Goal: Contribute content: Contribute content

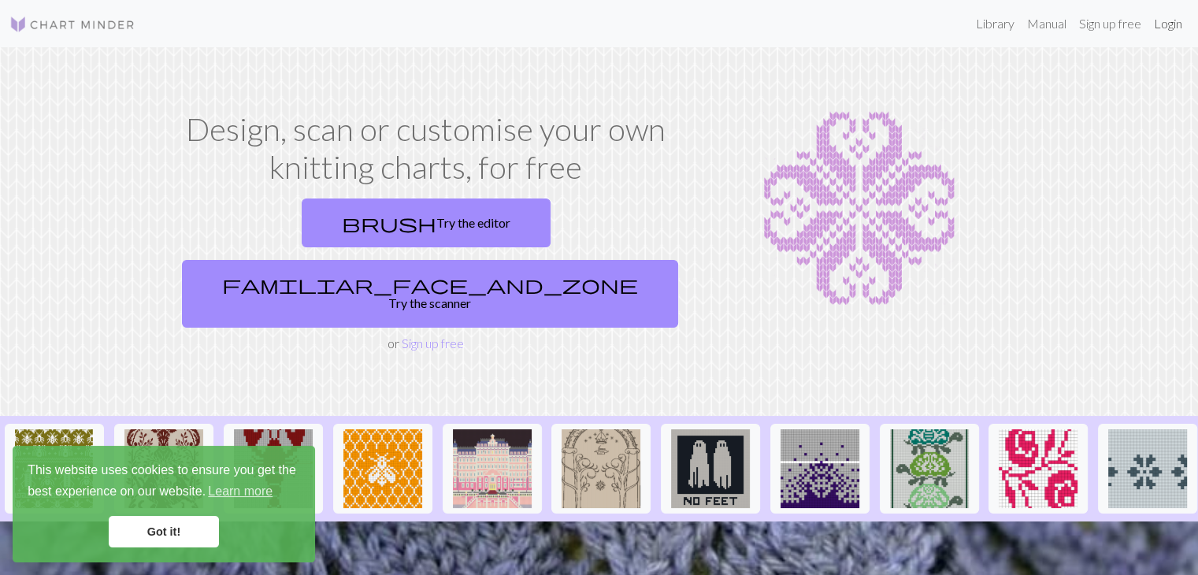
click at [1174, 25] on link "Login" at bounding box center [1168, 24] width 41 height 32
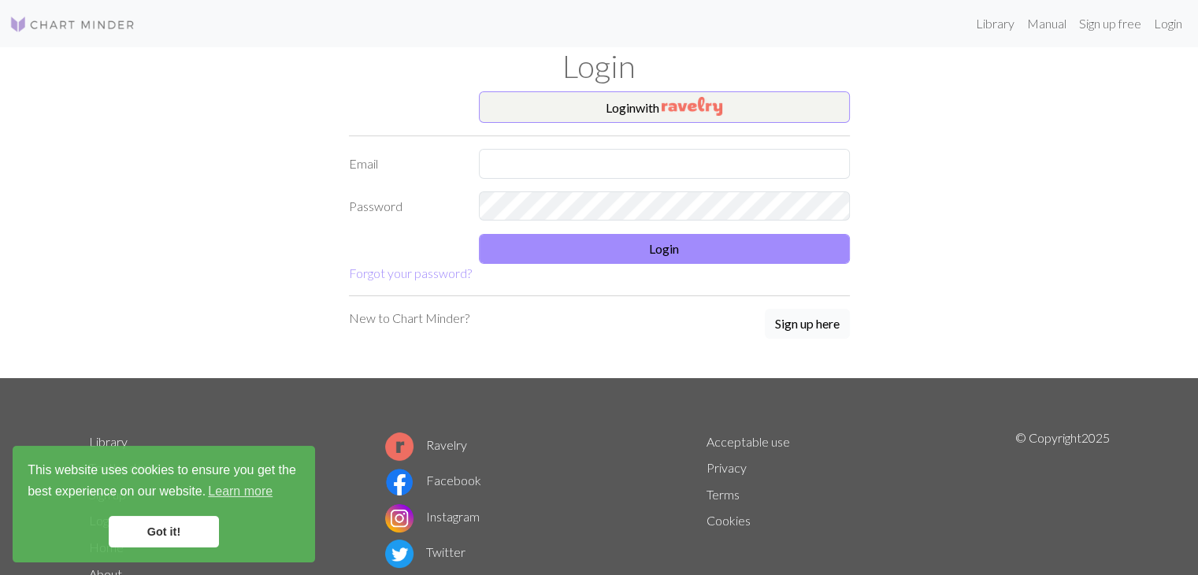
click at [785, 325] on button "Sign up here" at bounding box center [807, 324] width 85 height 30
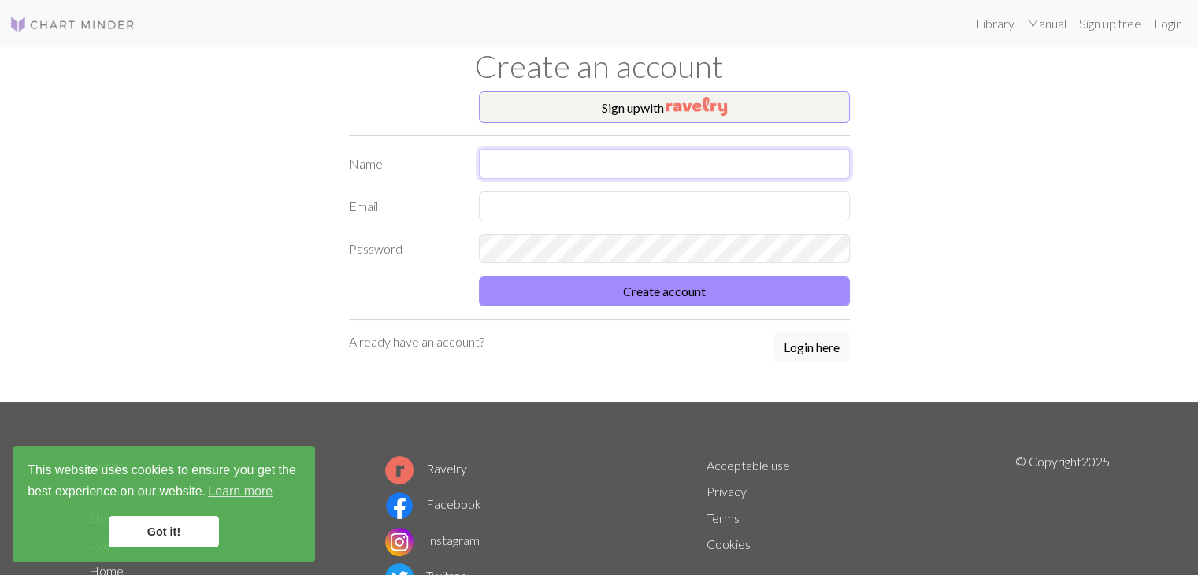
click at [577, 173] on input "text" at bounding box center [664, 164] width 371 height 30
type input "Q"
type input "[PERSON_NAME]"
click at [597, 202] on input "text" at bounding box center [664, 206] width 371 height 30
type input "aliciaalmazan17@gmail.com"
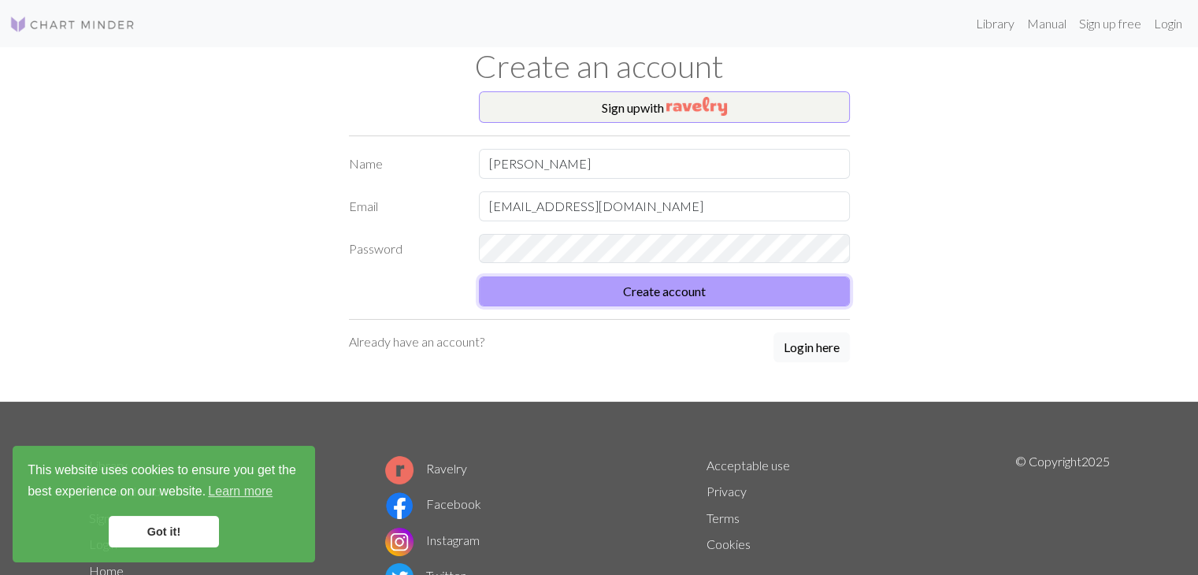
click at [614, 284] on button "Create account" at bounding box center [664, 291] width 371 height 30
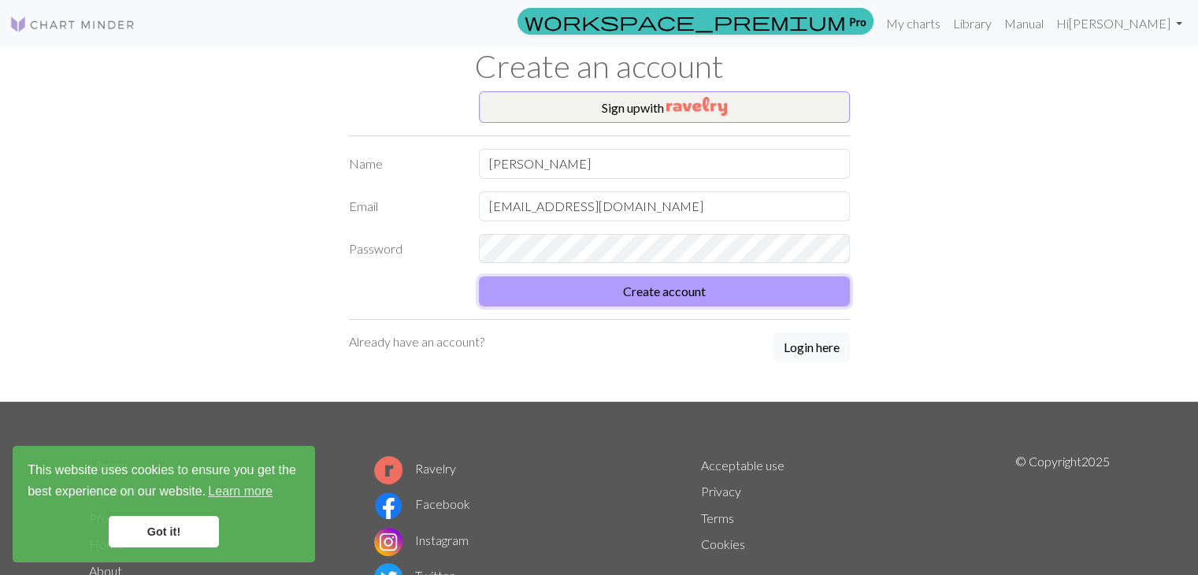
click at [599, 284] on button "Create account" at bounding box center [664, 291] width 371 height 30
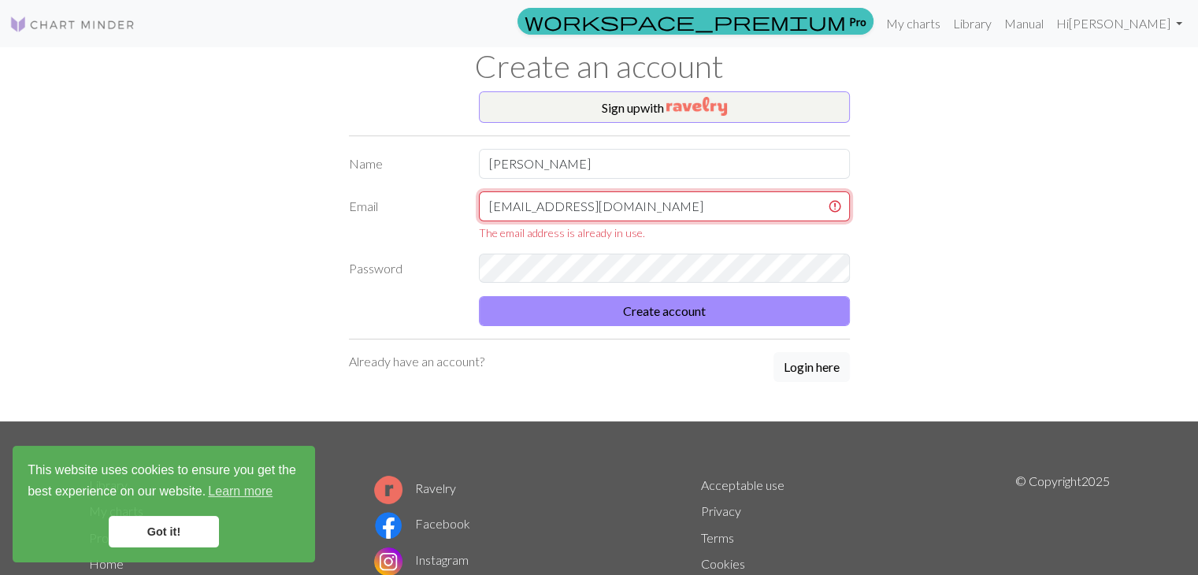
click at [662, 216] on input "aliciaalmazan17@gmail.com" at bounding box center [664, 206] width 371 height 30
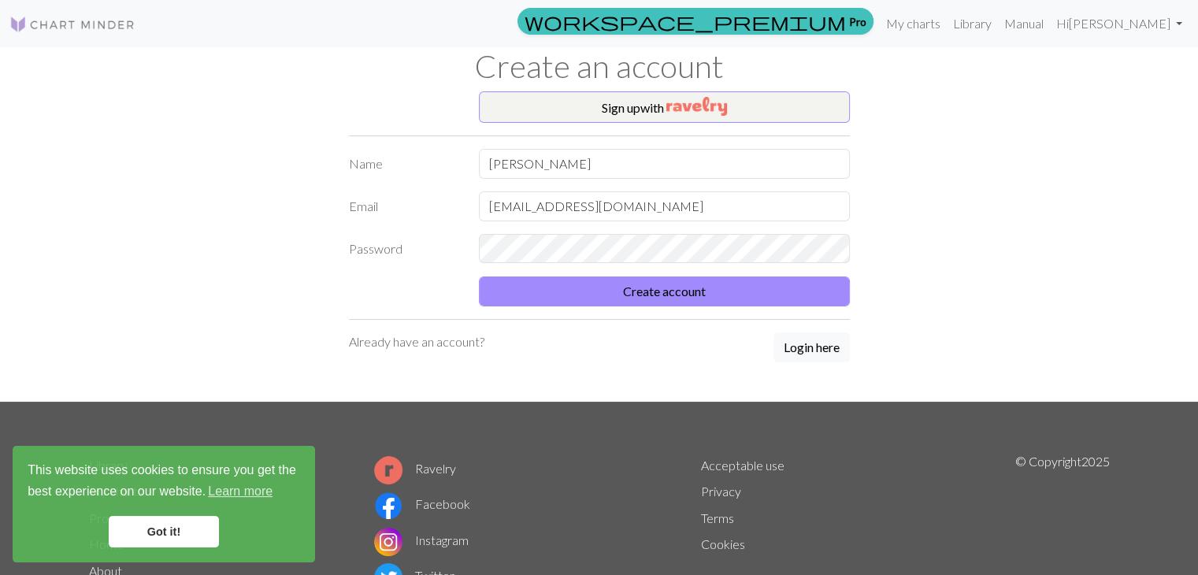
click at [946, 143] on div "Sign up with Name Alicia Almazan Cruz Email aliciaalmazan17@gmail.com Password …" at bounding box center [600, 246] width 1040 height 310
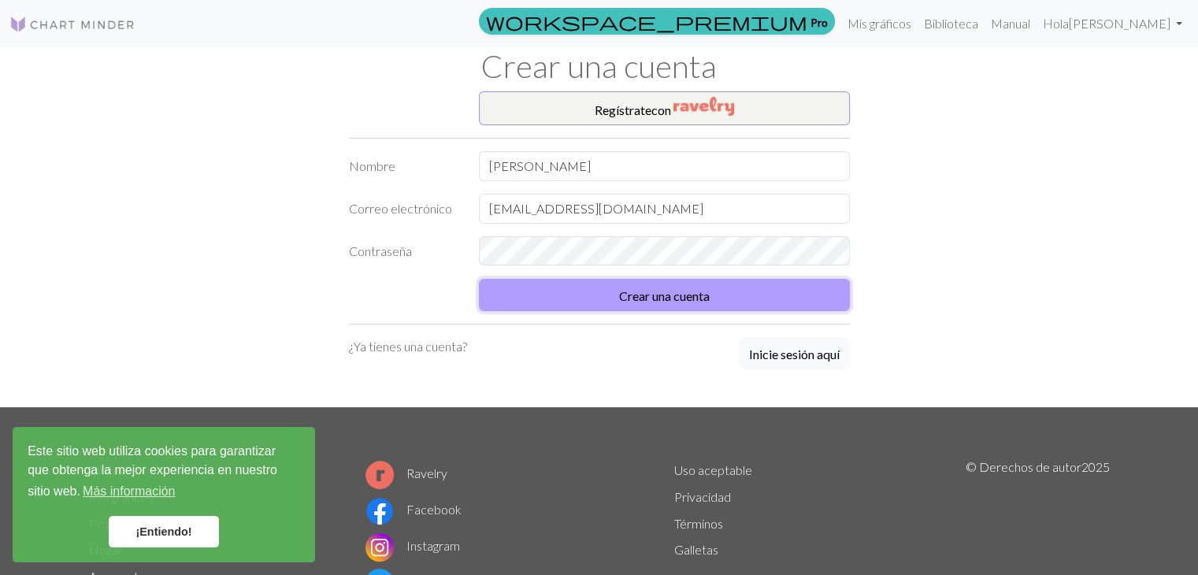
click at [565, 306] on button "Crear una cuenta" at bounding box center [664, 295] width 371 height 32
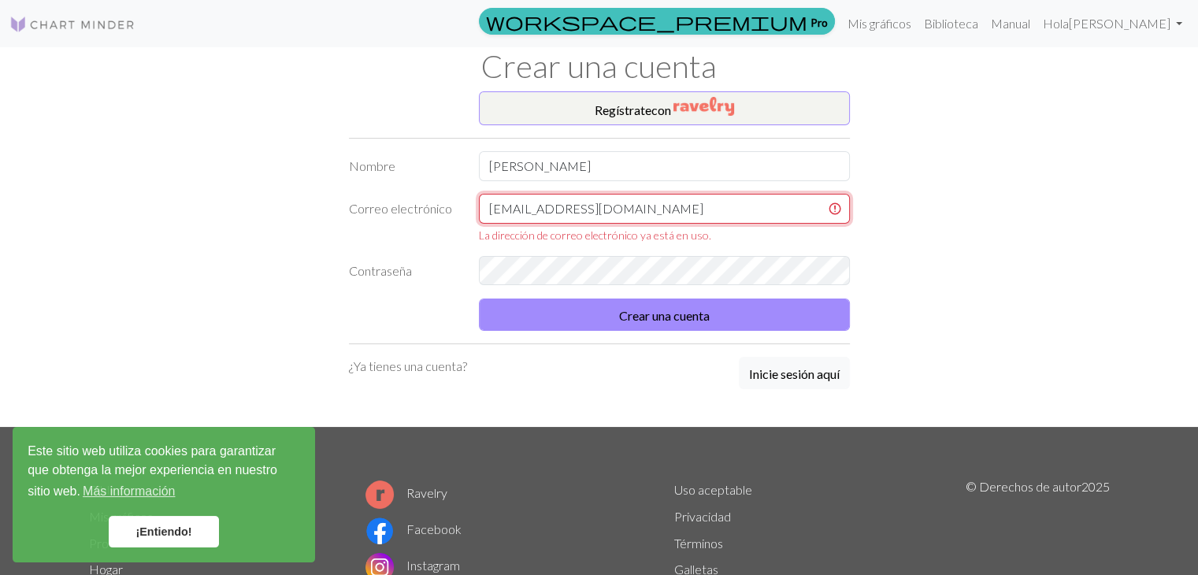
click at [687, 201] on input "aliciaalmazan17@gmail.com" at bounding box center [664, 209] width 371 height 30
click at [766, 376] on div "Regístrate con Nombre Alicia Almazan Cruz Correo electrónico aliciaalmazan17@gm…" at bounding box center [599, 259] width 520 height 336
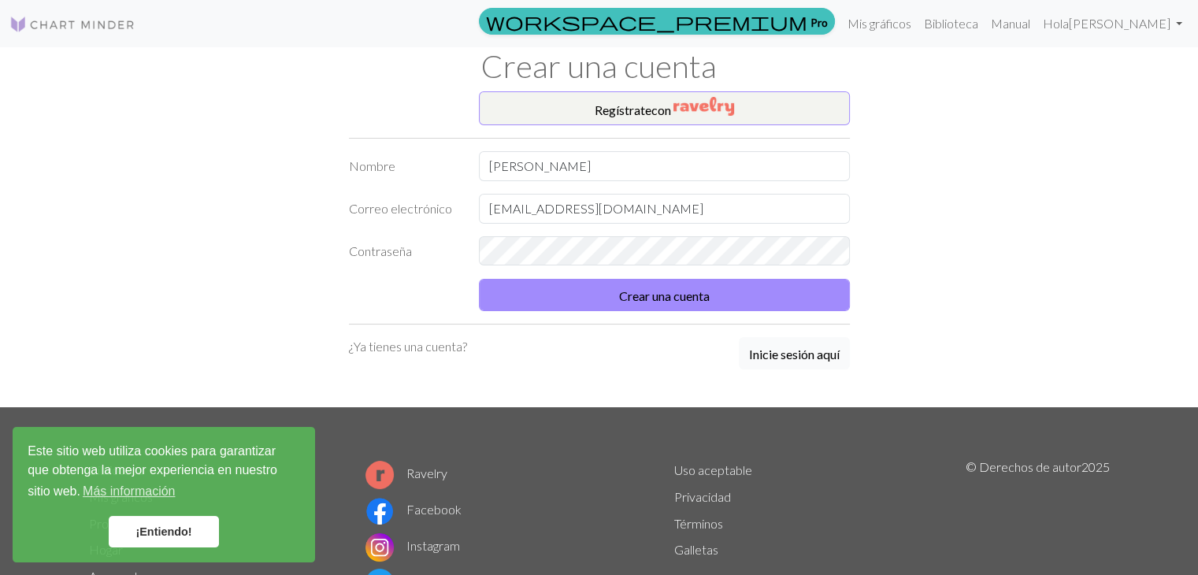
click at [776, 362] on button "Inicie sesión aquí" at bounding box center [794, 353] width 111 height 32
click at [776, 354] on font "Inicie sesión aquí" at bounding box center [794, 354] width 91 height 15
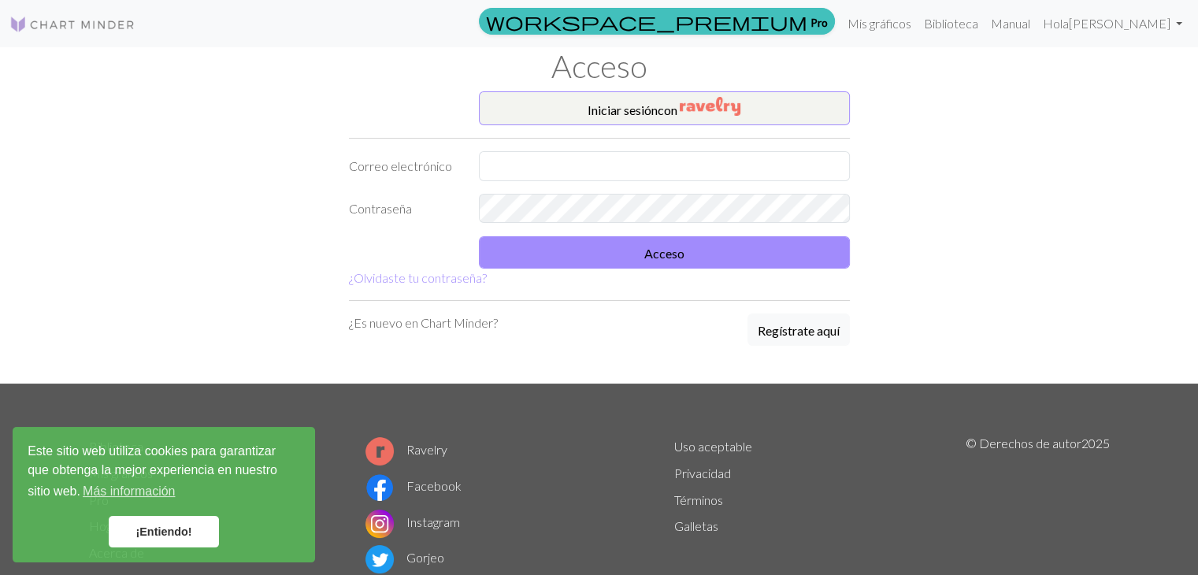
click at [639, 138] on hr at bounding box center [599, 138] width 501 height 1
click at [636, 169] on input "text" at bounding box center [664, 166] width 371 height 30
type input "aliciaalmazan17@gmail.com"
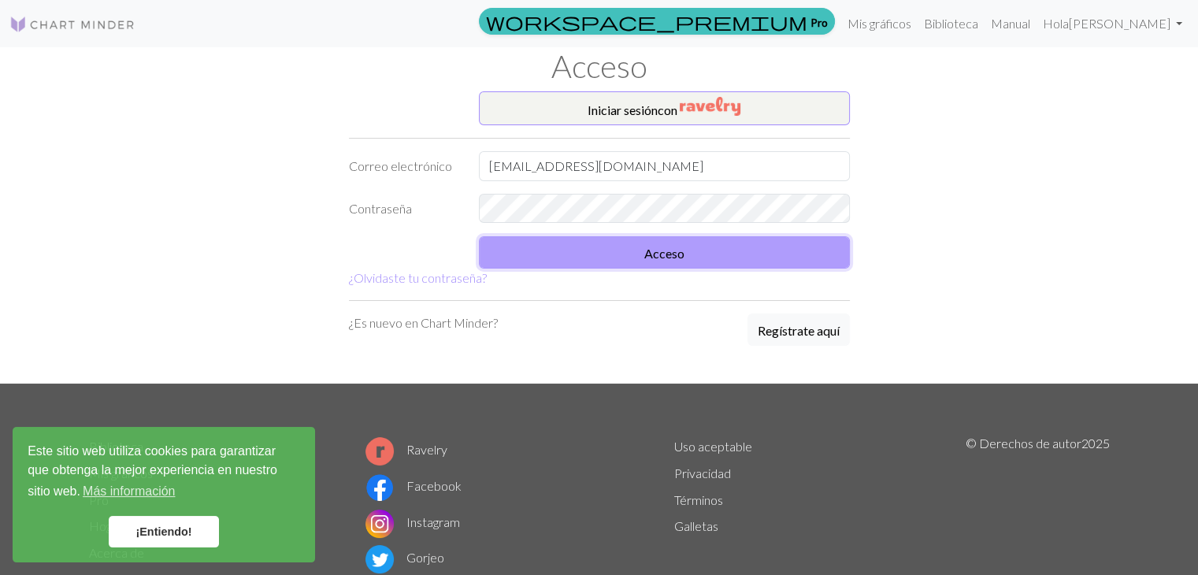
click at [578, 254] on button "Acceso" at bounding box center [664, 252] width 371 height 32
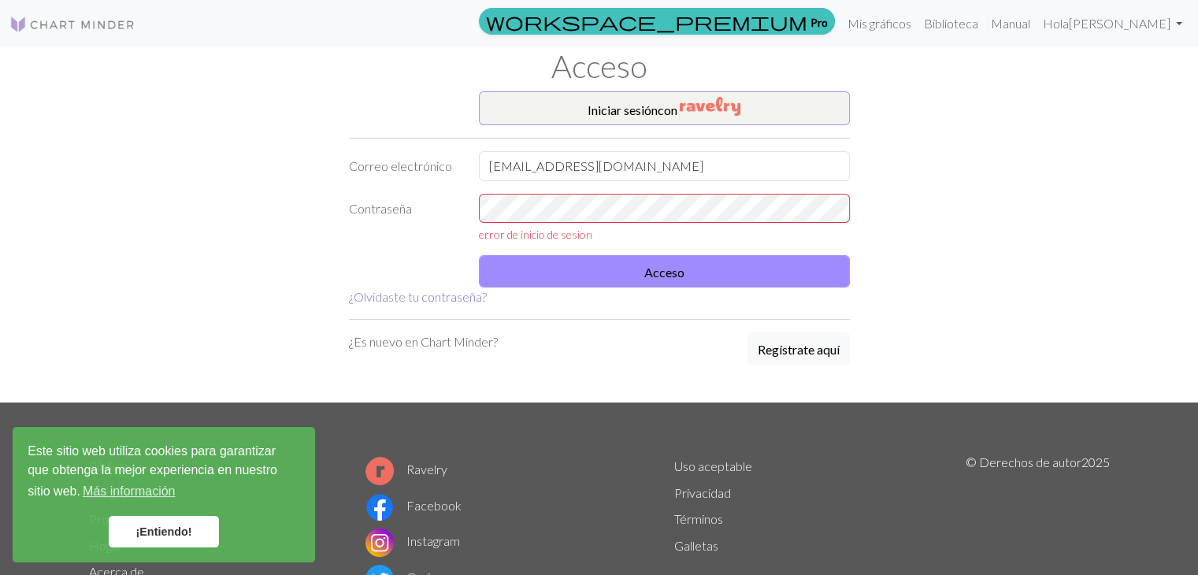
click at [438, 301] on font "¿Olvidaste tu contraseña?" at bounding box center [418, 296] width 138 height 15
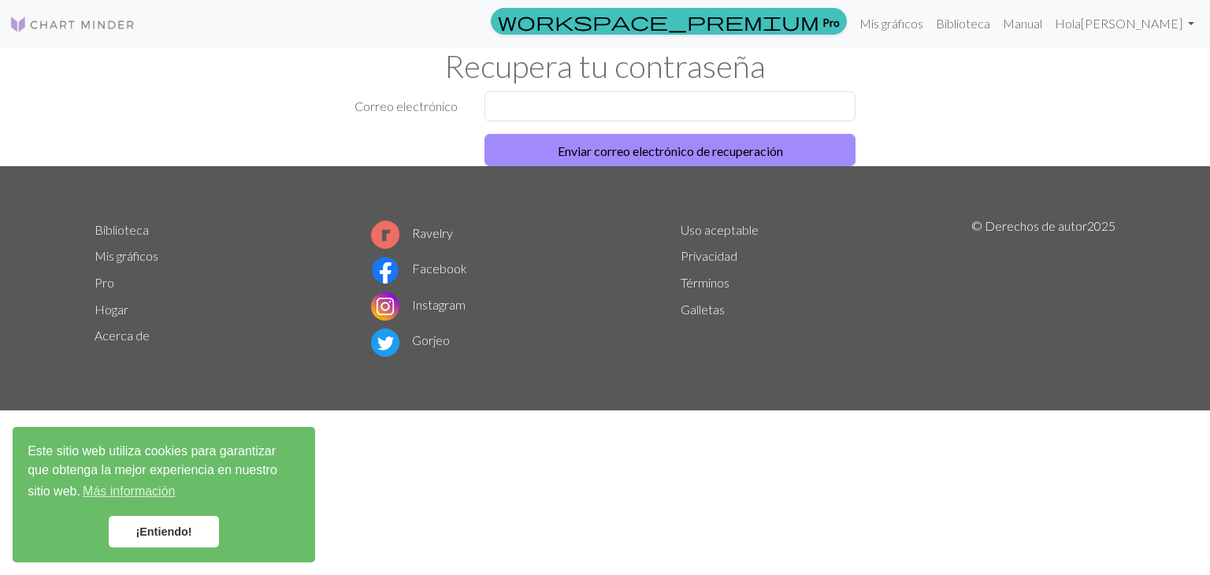
click at [503, 89] on div "Recupera tu contraseña" at bounding box center [605, 69] width 1040 height 44
click at [513, 108] on input "text" at bounding box center [669, 106] width 371 height 30
type input "aliciaalmazan17@gmail.com"
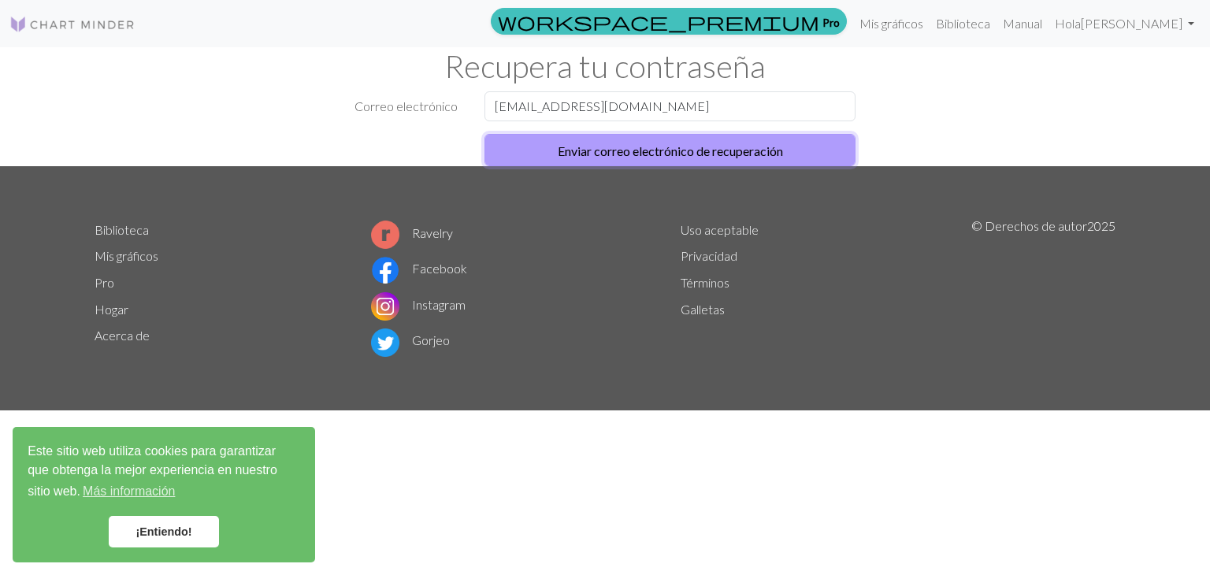
click at [572, 139] on button "Enviar correo electrónico de recuperación" at bounding box center [669, 150] width 371 height 32
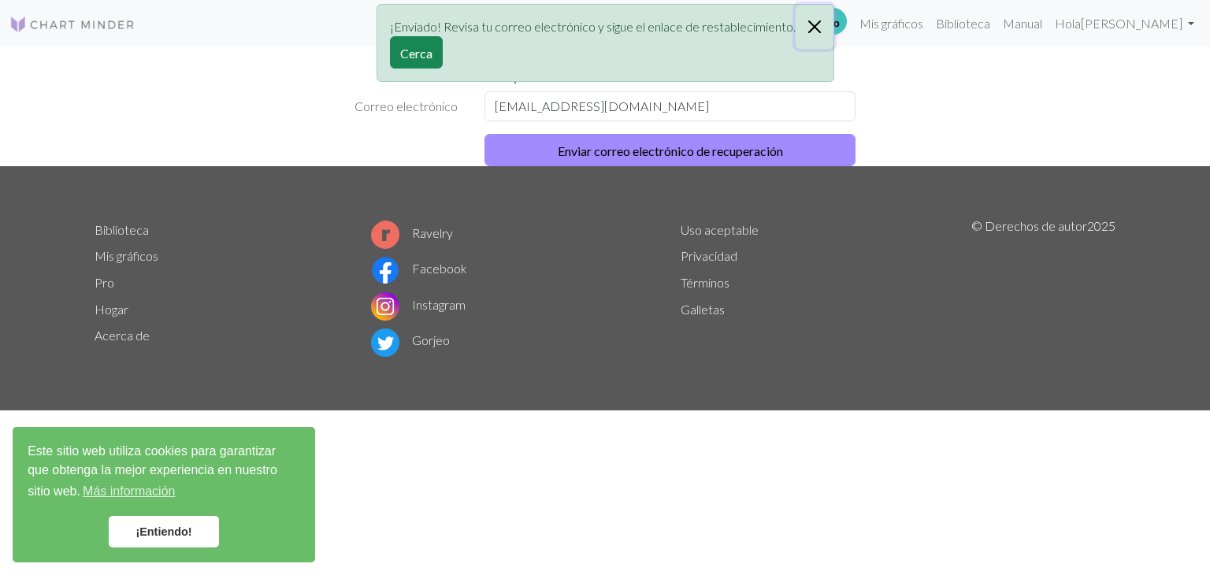
click at [820, 26] on button "Cerca" at bounding box center [815, 27] width 38 height 44
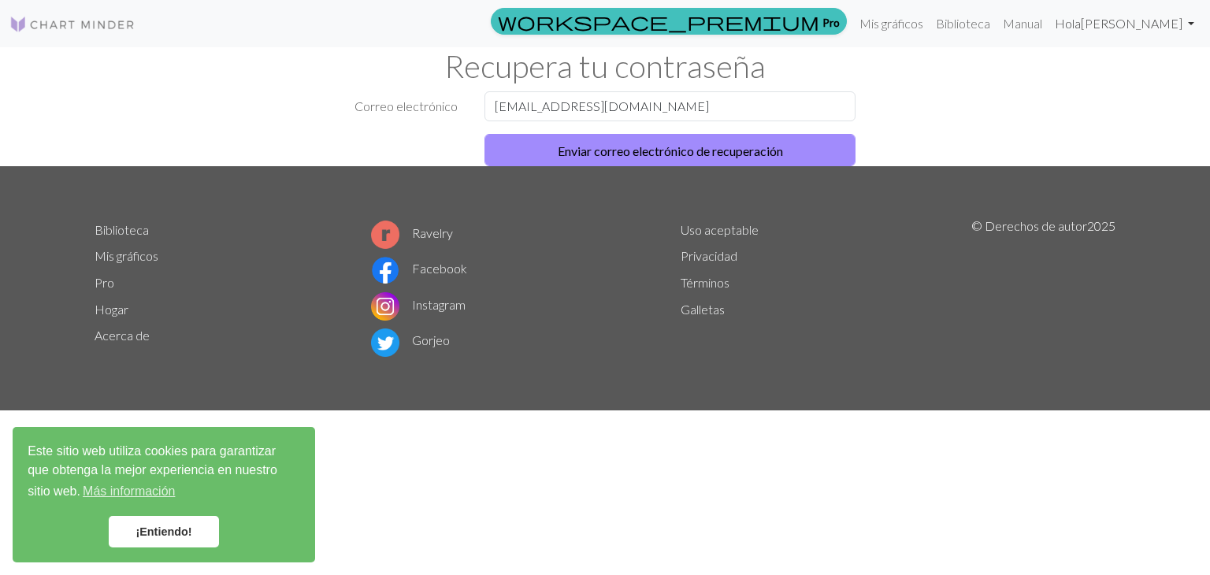
click at [1062, 26] on font "Hola" at bounding box center [1068, 23] width 26 height 15
click at [1049, 70] on font "Configuraciones de la cuenta" at bounding box center [1104, 66] width 153 height 15
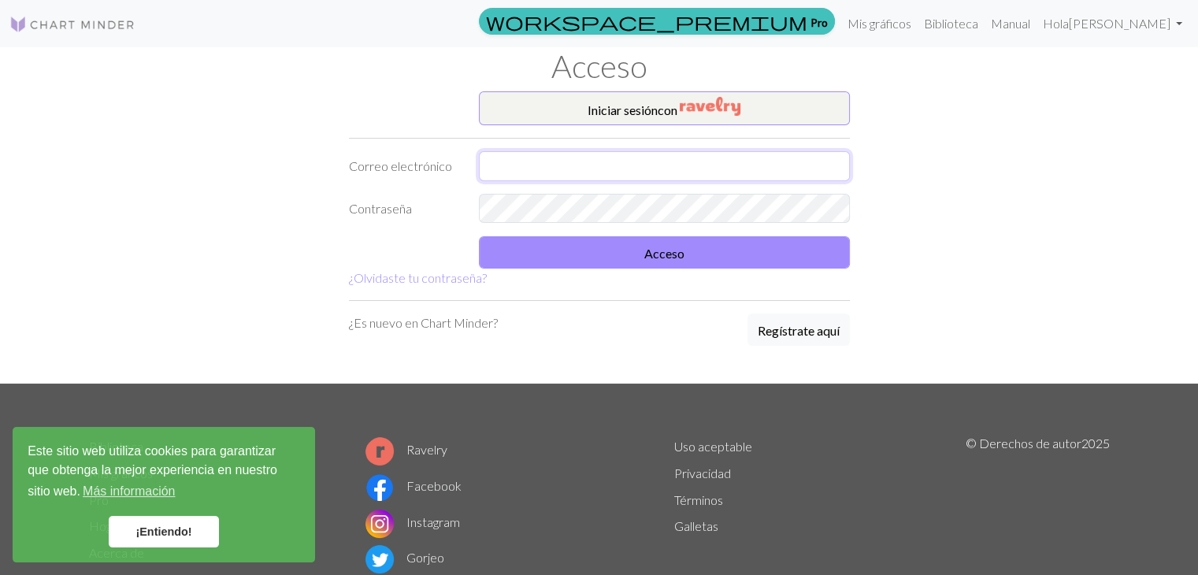
click at [536, 164] on input "text" at bounding box center [664, 166] width 371 height 30
type input "aliciaalmazan17@gmail.com"
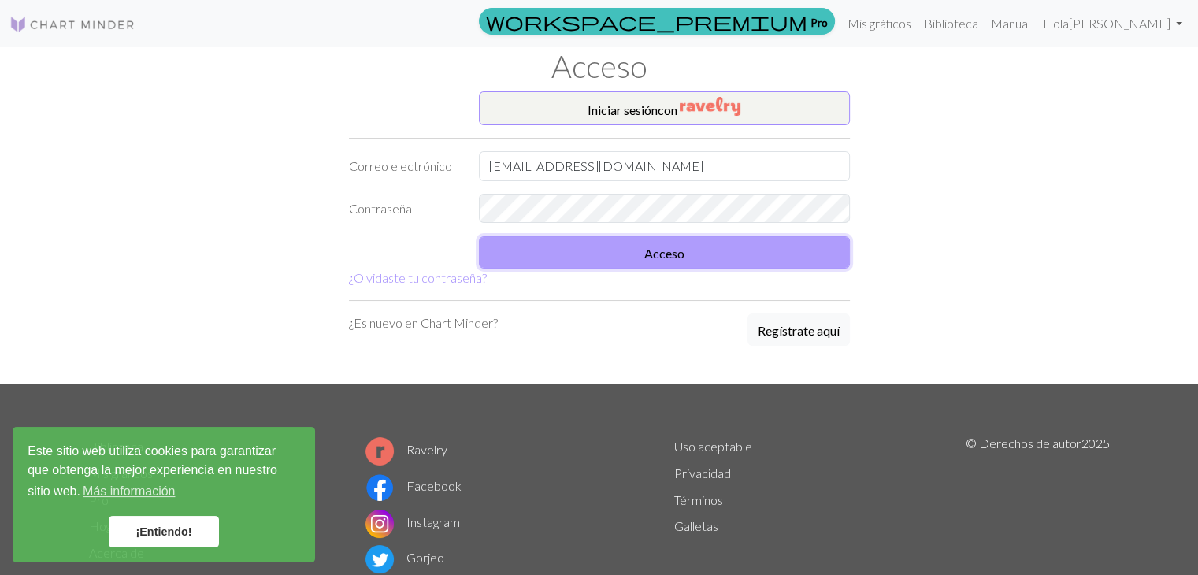
click at [559, 243] on button "Acceso" at bounding box center [664, 252] width 371 height 32
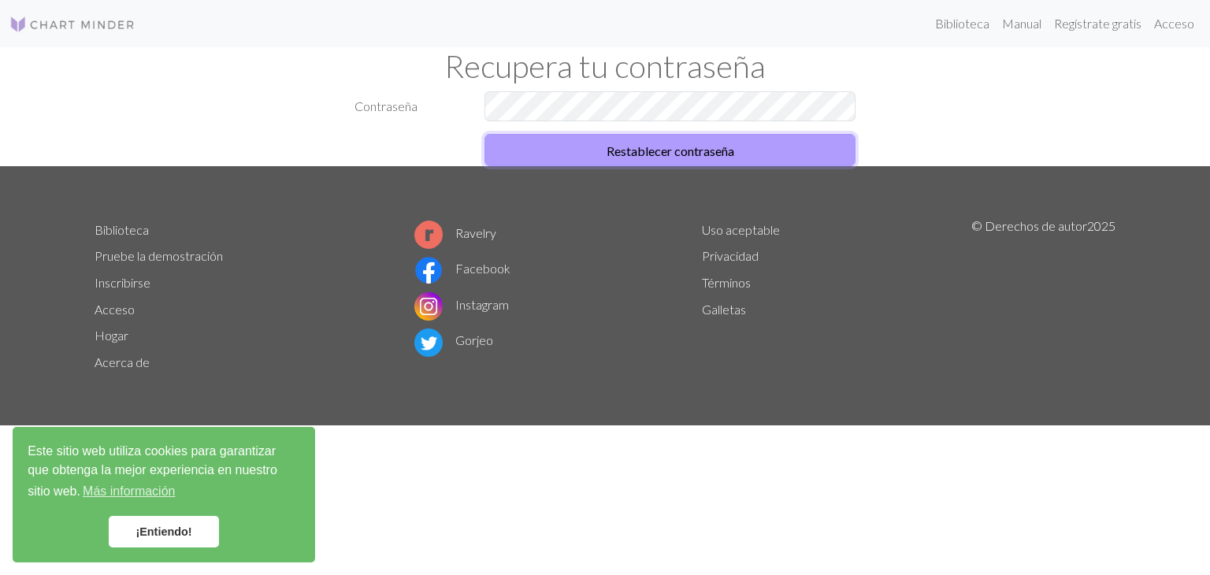
click at [555, 158] on button "Restablecer contraseña" at bounding box center [669, 150] width 371 height 32
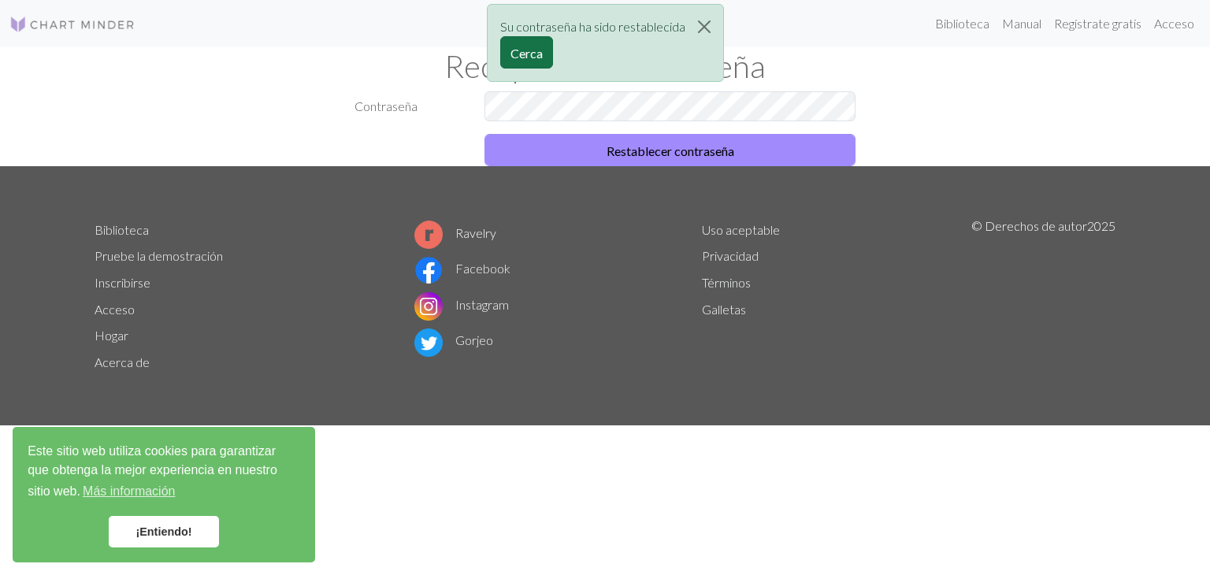
click at [524, 57] on font "Cerca" at bounding box center [526, 53] width 32 height 15
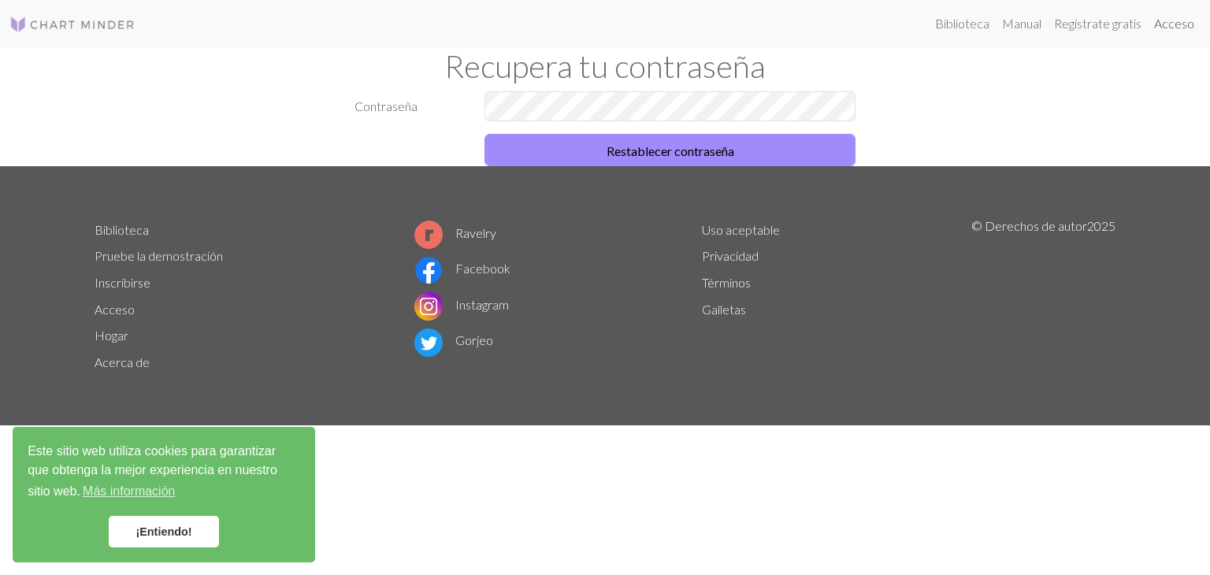
click at [1183, 28] on font "Acceso" at bounding box center [1174, 23] width 40 height 15
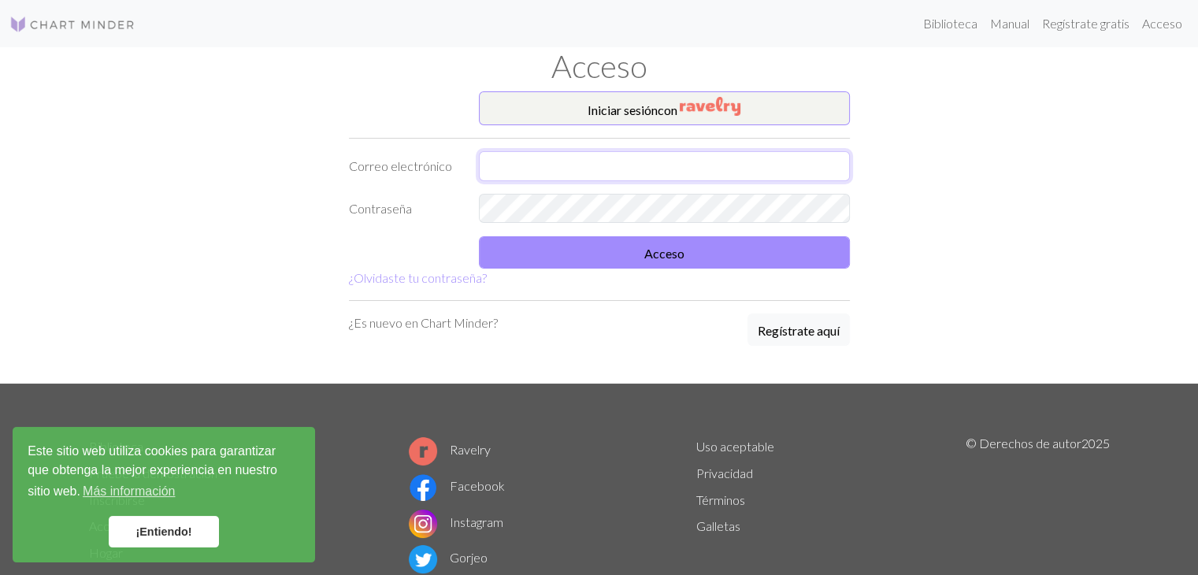
click at [540, 161] on input "text" at bounding box center [664, 166] width 371 height 30
type input "aliciaalmazan17@gmail.com"
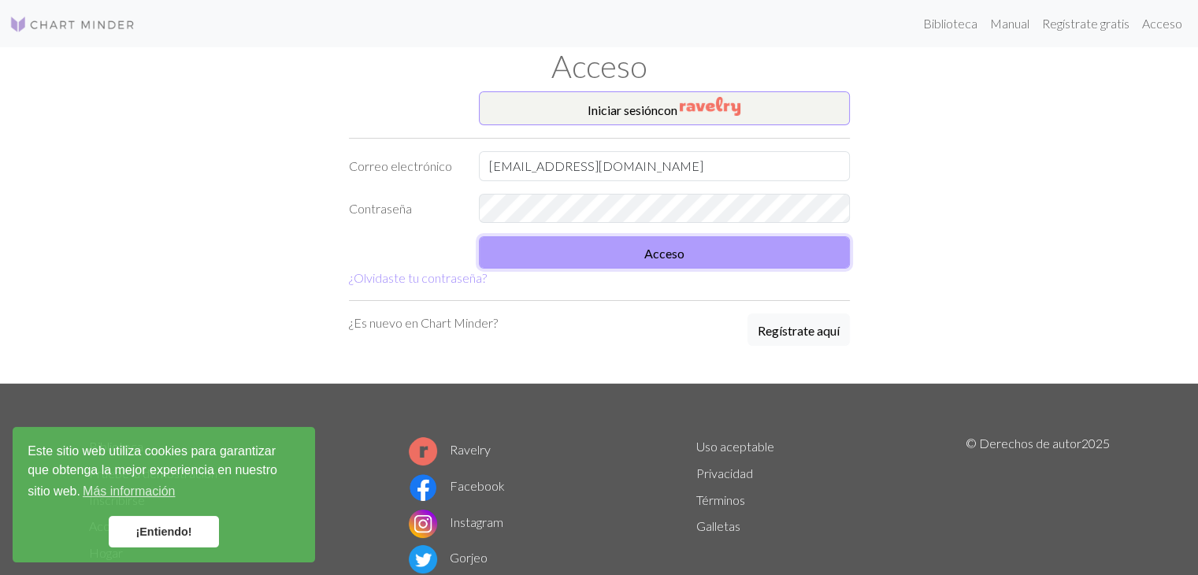
click at [544, 263] on button "Acceso" at bounding box center [664, 252] width 371 height 32
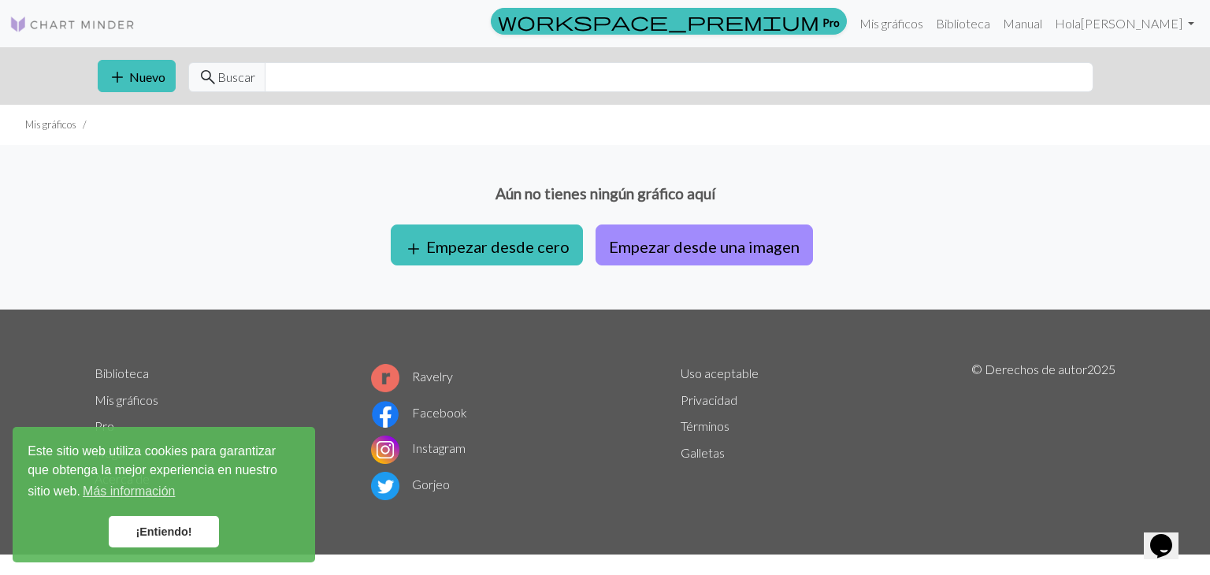
drag, startPoint x: 1070, startPoint y: 0, endPoint x: 832, endPoint y: 124, distance: 268.1
click at [832, 124] on ul "Mis gráficos" at bounding box center [605, 125] width 1210 height 40
click at [892, 28] on font "Mis gráficos" at bounding box center [891, 23] width 64 height 15
click at [122, 69] on span "add" at bounding box center [117, 77] width 19 height 22
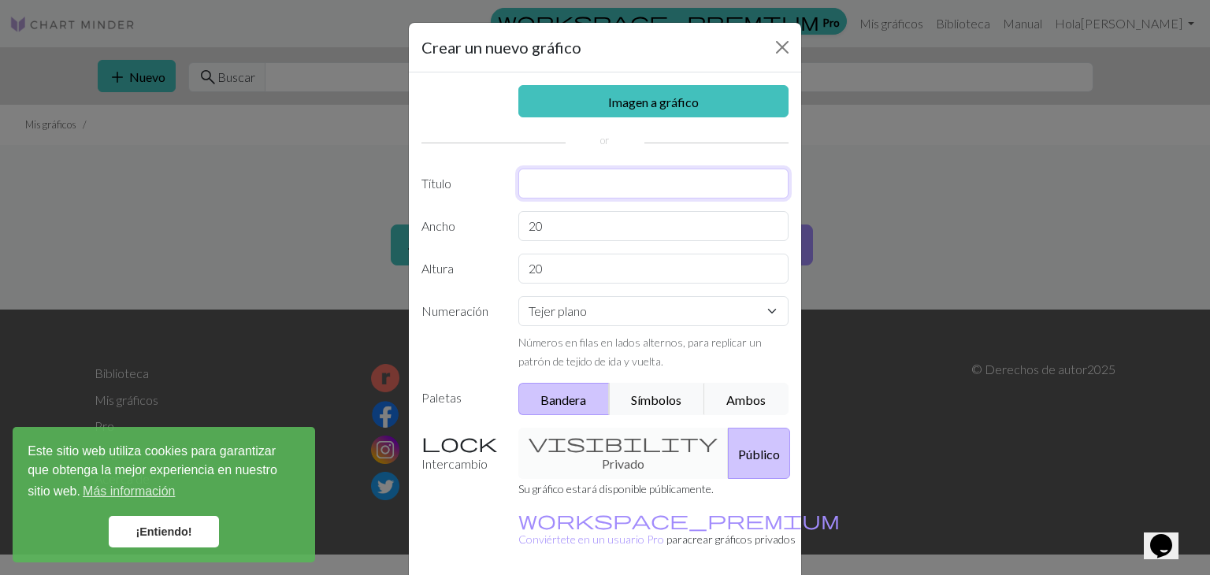
click at [532, 189] on input "text" at bounding box center [653, 184] width 271 height 30
type input "Michi taza tirada"
click at [545, 200] on div "Imagen a gráfico Título Michi taza tirada Ancho 20 Altura 20 Numeración Tejer p…" at bounding box center [605, 329] width 392 height 514
click at [559, 233] on input "20" at bounding box center [653, 226] width 271 height 30
type input "2"
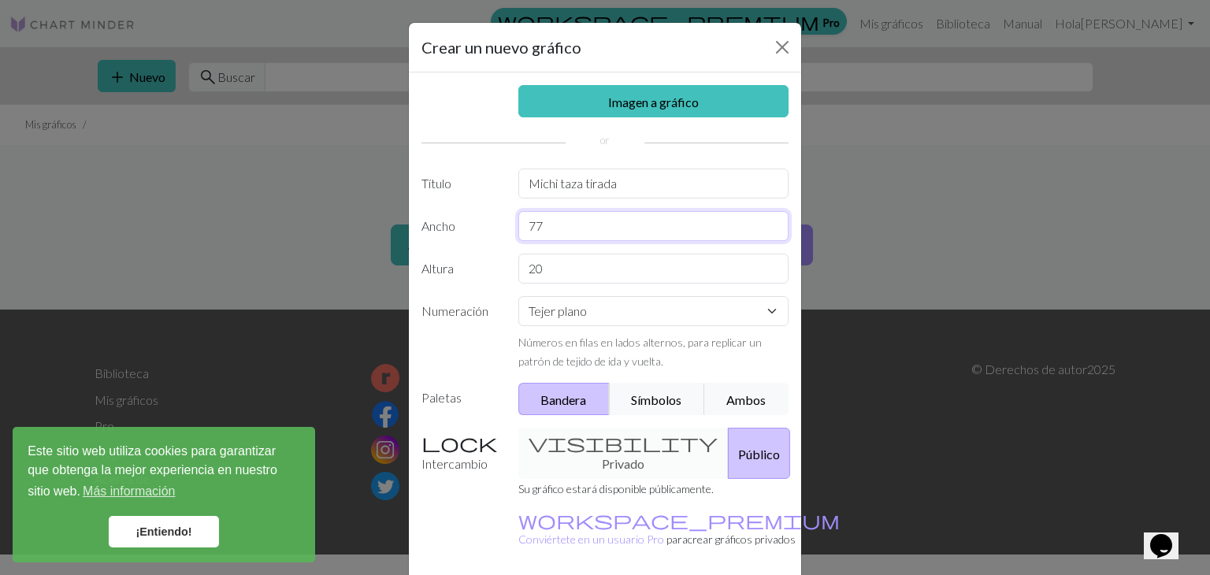
type input "77"
click at [555, 276] on input "20" at bounding box center [653, 269] width 271 height 30
type input "2"
type input "88"
click at [540, 306] on select "Tejer plano Tejer en redondo Tejido de encaje Punto de cruz" at bounding box center [653, 311] width 271 height 30
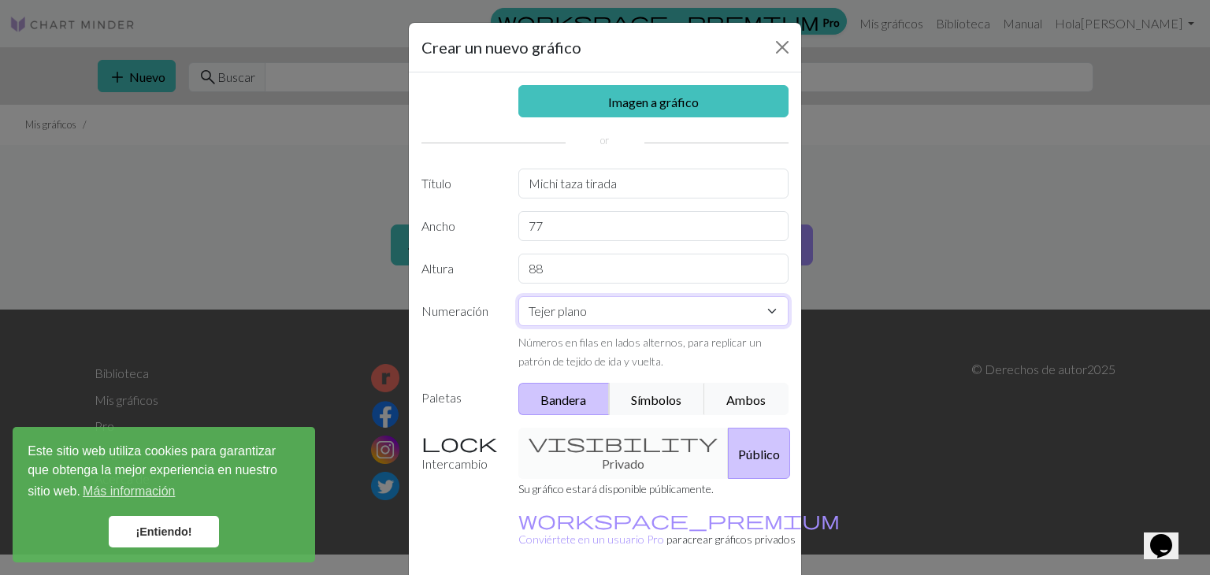
click at [540, 306] on select "Tejer plano Tejer en redondo Tejido de encaje Punto de cruz" at bounding box center [653, 311] width 271 height 30
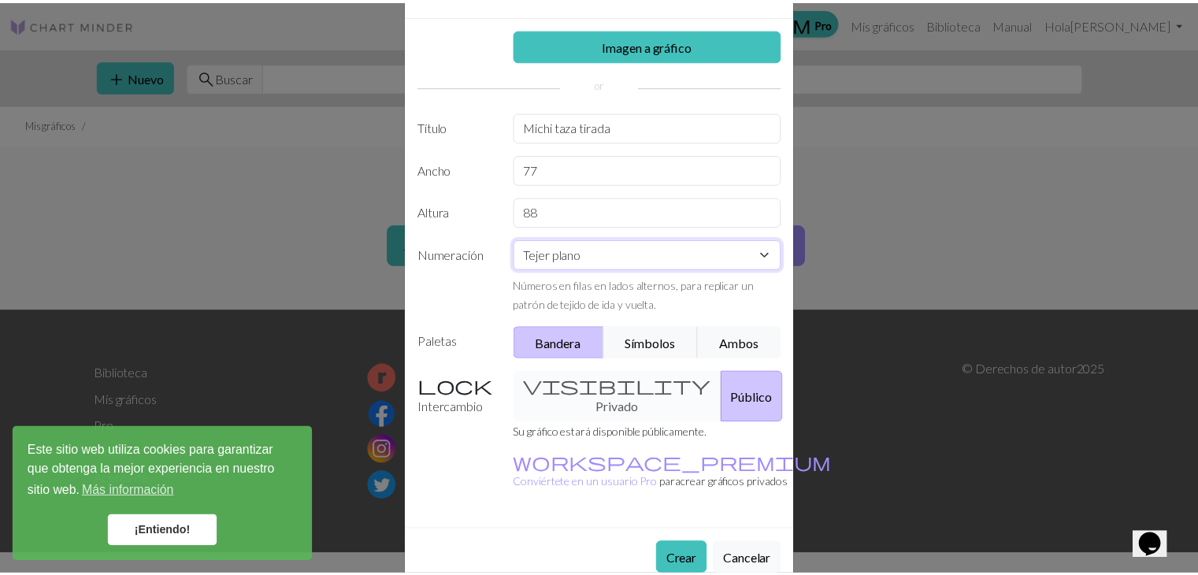
scroll to position [72, 0]
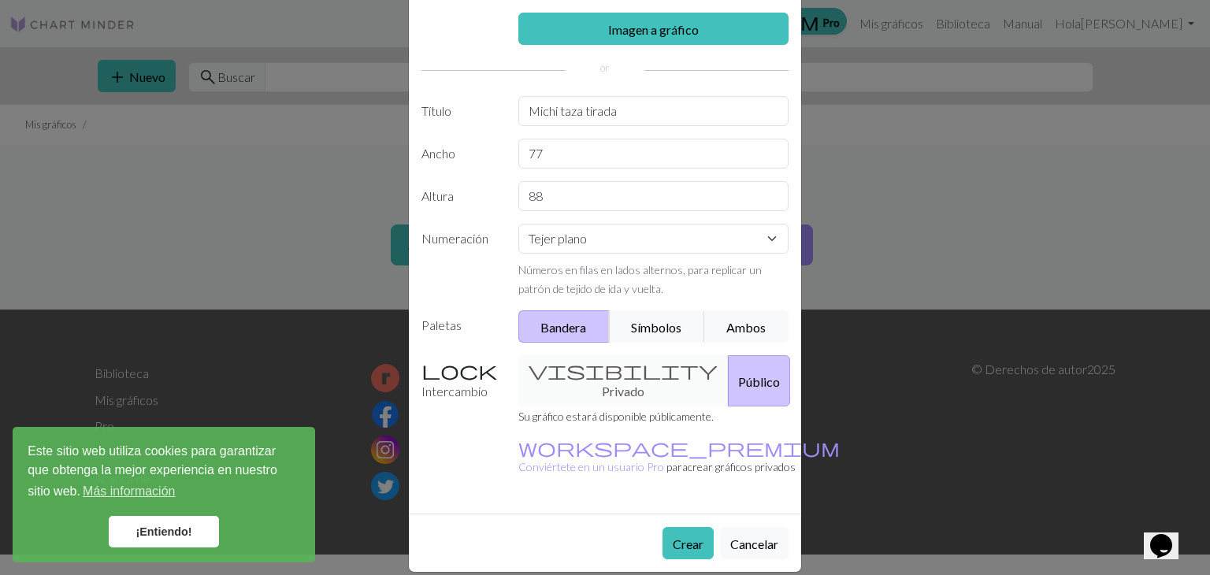
click at [564, 382] on div "visibility Privado Público" at bounding box center [654, 380] width 290 height 51
click at [580, 382] on div "visibility Privado Público" at bounding box center [654, 380] width 290 height 51
click at [595, 17] on link "Imagen a gráfico" at bounding box center [653, 29] width 271 height 32
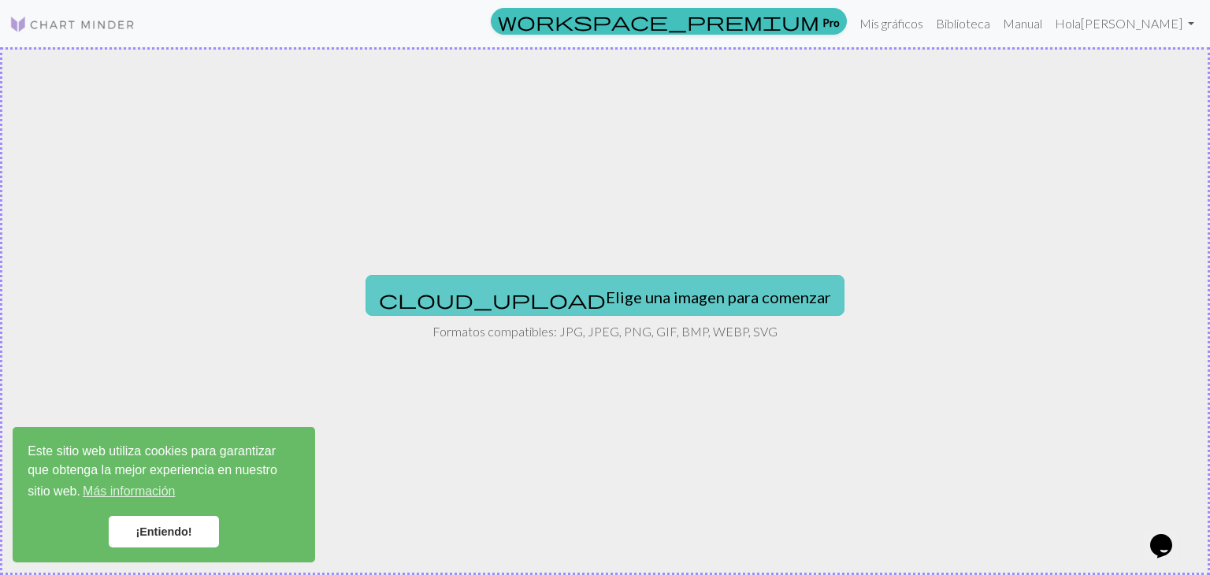
click at [507, 310] on button "cloud_upload Elige una imagen para comenzar" at bounding box center [604, 295] width 479 height 41
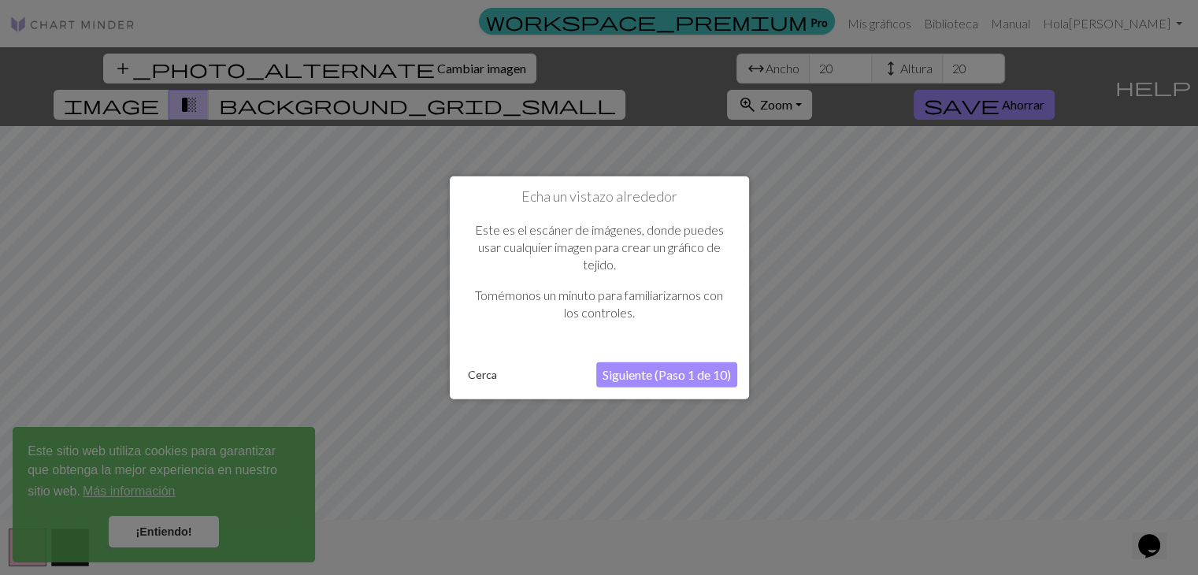
click at [647, 364] on button "Siguiente (Paso 1 de 10)" at bounding box center [666, 374] width 141 height 25
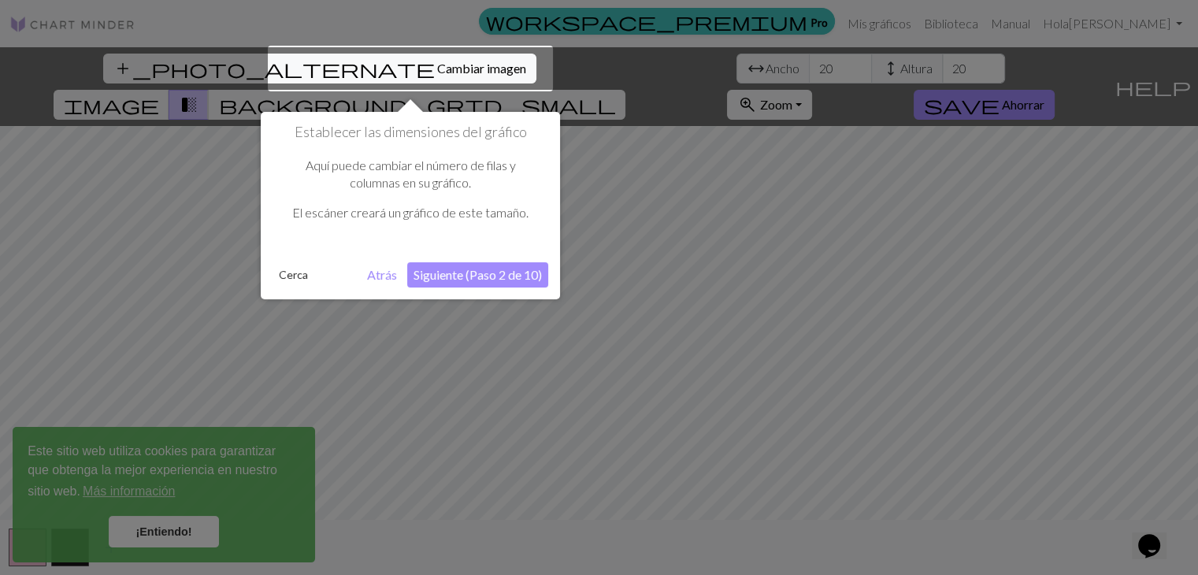
click at [441, 271] on font "Siguiente (Paso 2 de 10)" at bounding box center [478, 274] width 128 height 15
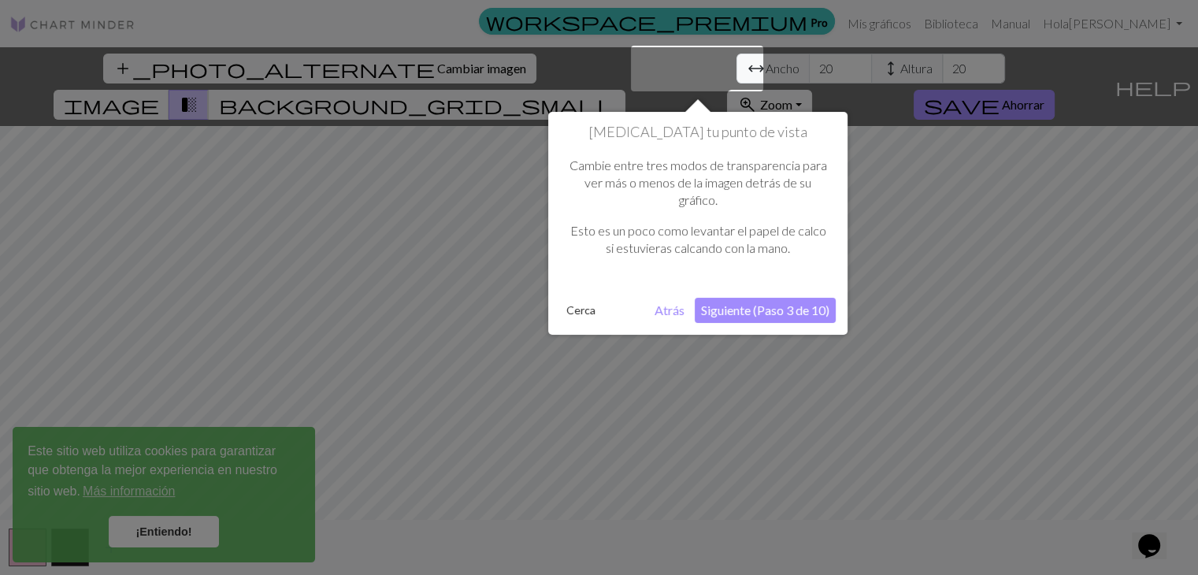
click at [777, 310] on font "Siguiente (Paso 3 de 10)" at bounding box center [765, 309] width 128 height 15
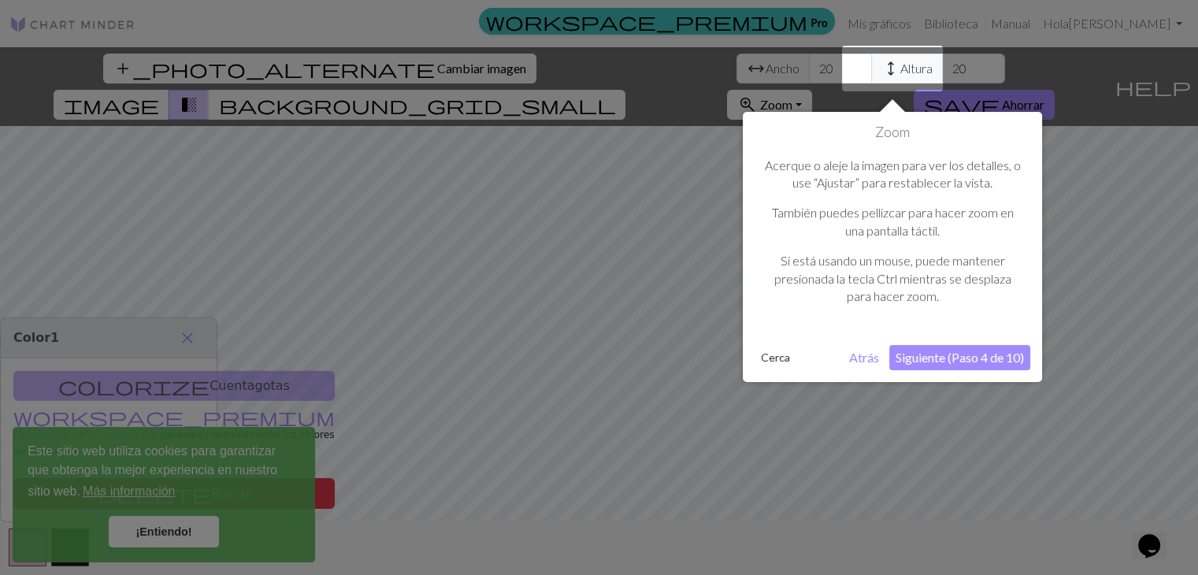
click at [961, 362] on font "Siguiente (Paso 4 de 10)" at bounding box center [960, 357] width 128 height 15
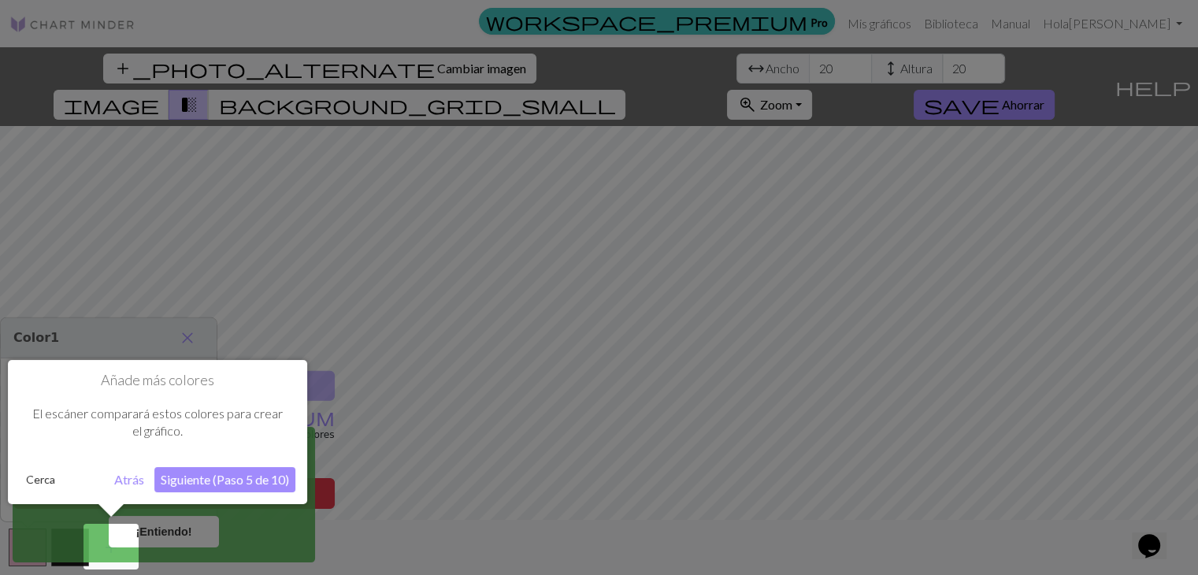
click at [198, 470] on button "Siguiente (Paso 5 de 10)" at bounding box center [224, 479] width 141 height 25
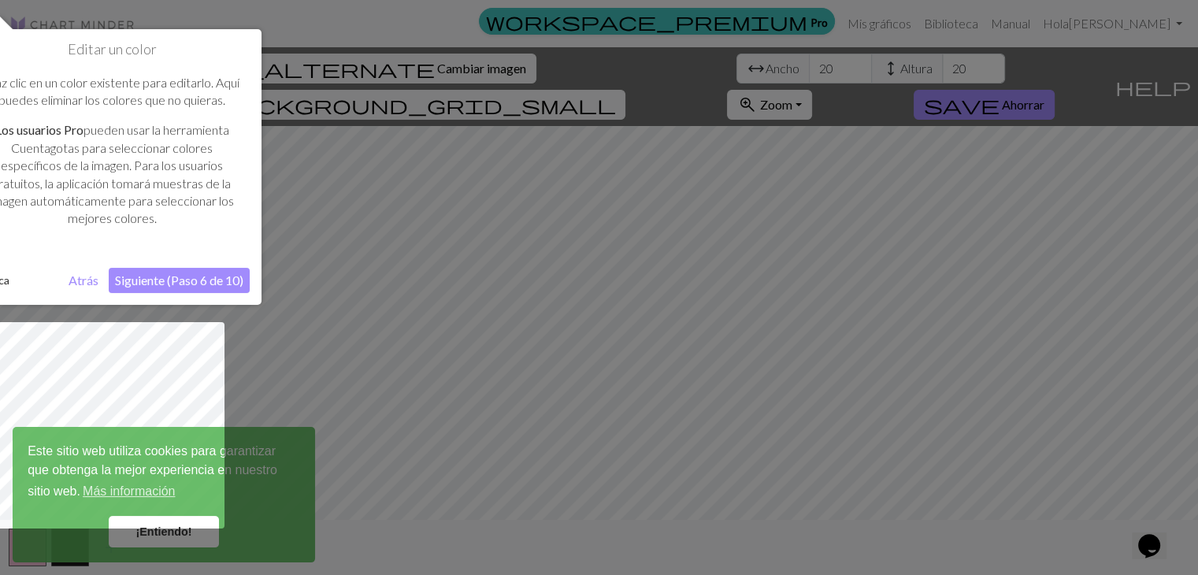
click at [165, 274] on font "Siguiente (Paso 6 de 10)" at bounding box center [179, 280] width 128 height 15
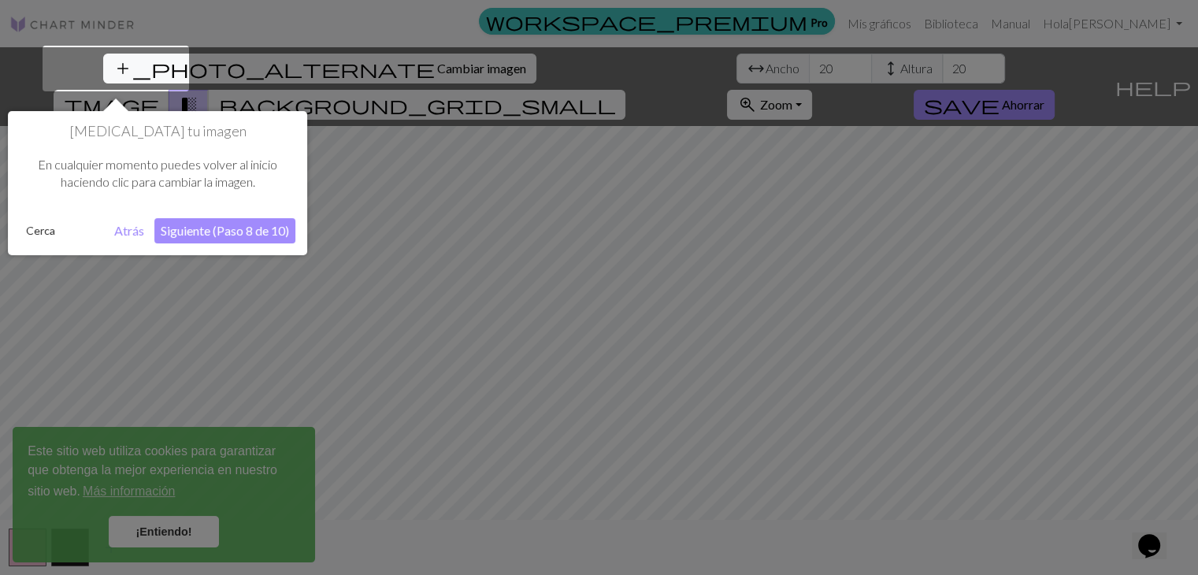
click at [209, 234] on font "Siguiente (Paso 8 de 10)" at bounding box center [225, 230] width 128 height 15
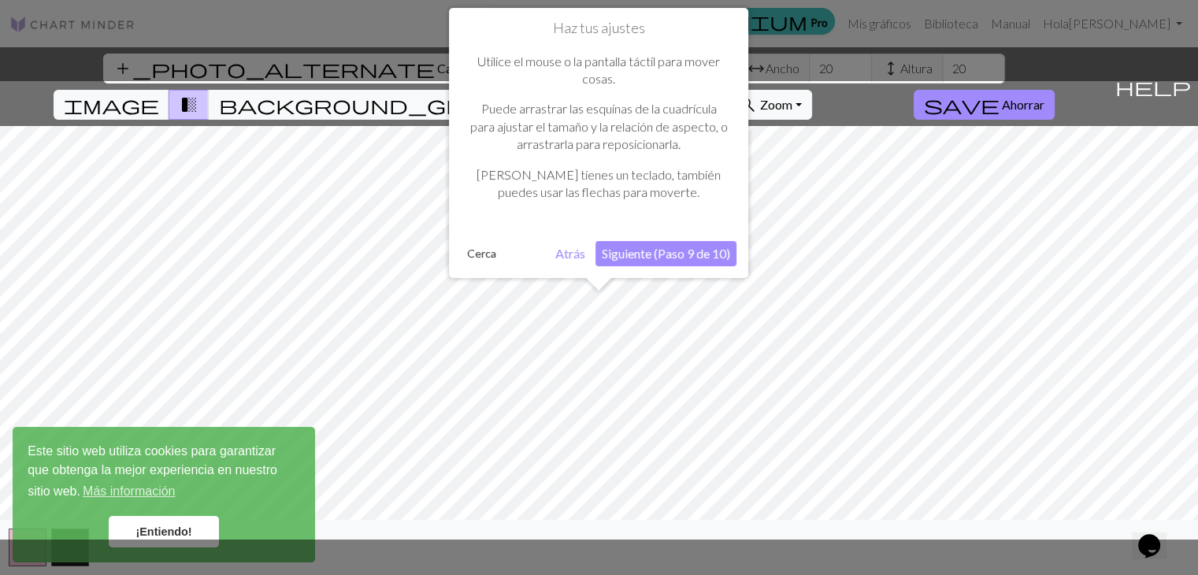
click at [619, 252] on font "Siguiente (Paso 9 de 10)" at bounding box center [666, 253] width 128 height 15
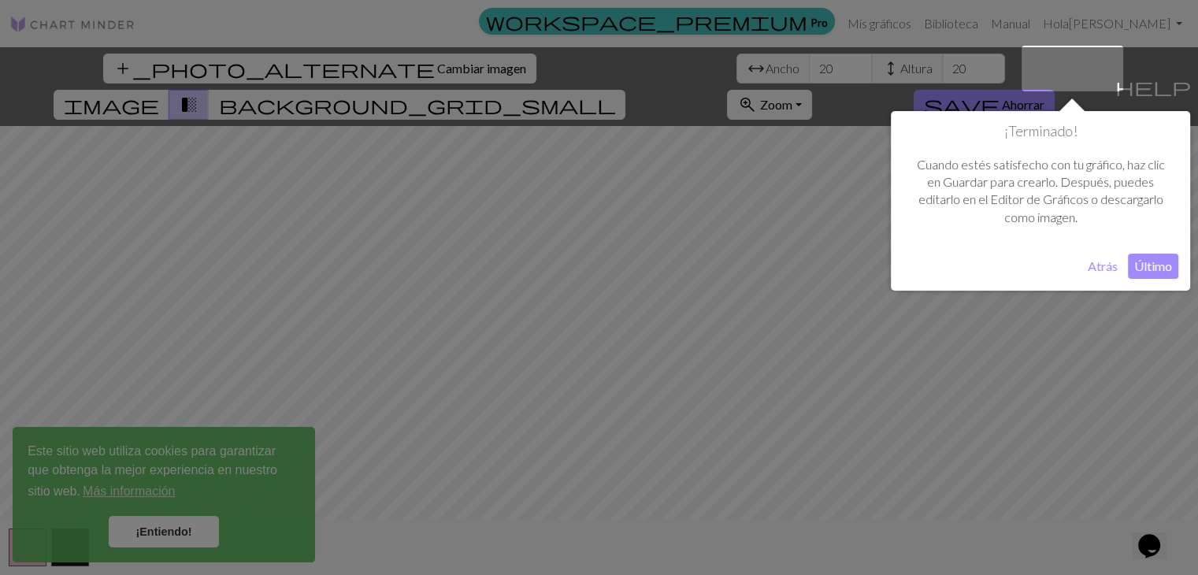
click at [1152, 256] on button "Último" at bounding box center [1153, 266] width 50 height 25
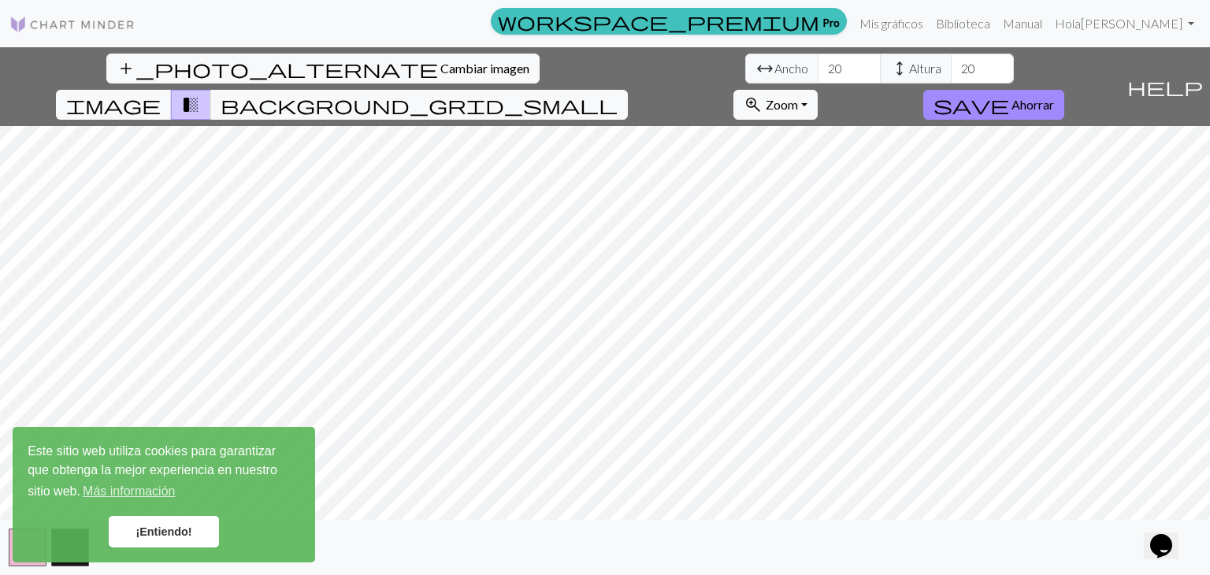
click at [388, 83] on div "add_photo_alternate Cambiar imagen arrow_range Ancho 20 height Altura 20 image …" at bounding box center [605, 311] width 1210 height 528
click at [818, 59] on input "21" at bounding box center [849, 69] width 63 height 30
click at [818, 59] on input "22" at bounding box center [849, 69] width 63 height 30
click at [818, 67] on input "22" at bounding box center [849, 69] width 63 height 30
type input "2"
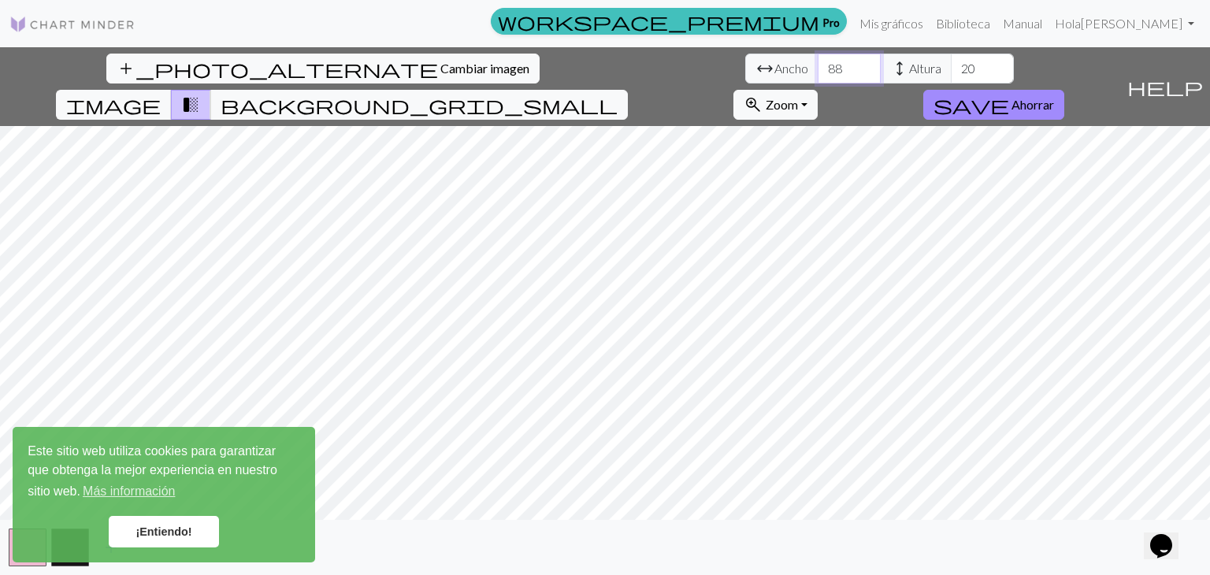
type input "88"
click at [951, 71] on input "20" at bounding box center [982, 69] width 63 height 30
type input "2"
type input "88"
click at [818, 70] on input "88" at bounding box center [849, 69] width 63 height 30
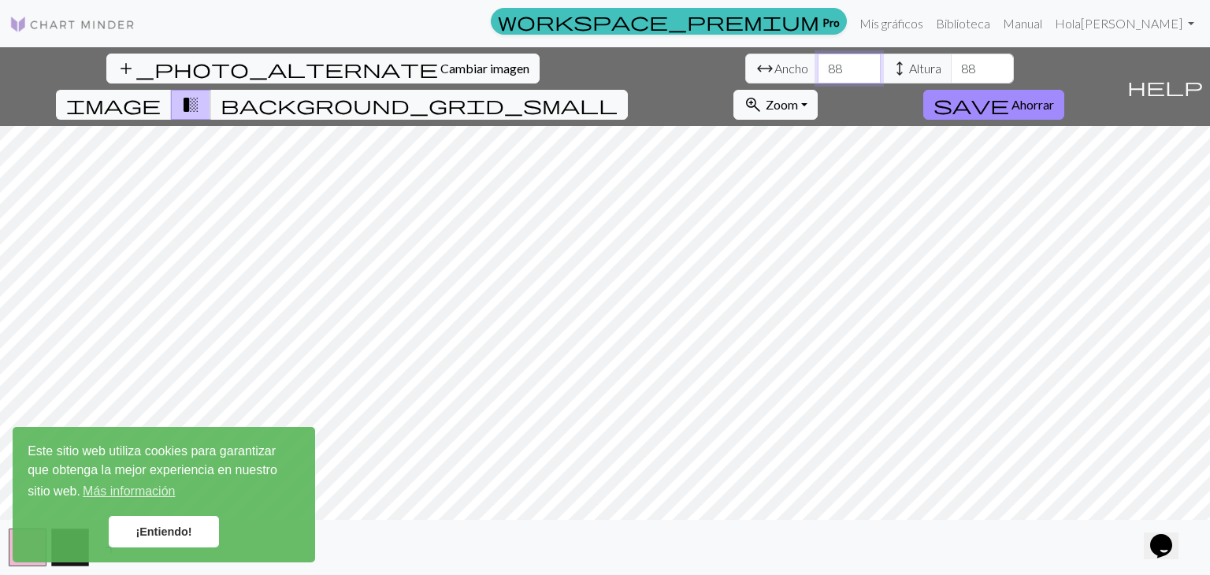
type input "8"
type input "77"
click at [951, 66] on input "88" at bounding box center [982, 69] width 63 height 30
click at [167, 525] on font "¡Entiendo!" at bounding box center [163, 531] width 56 height 13
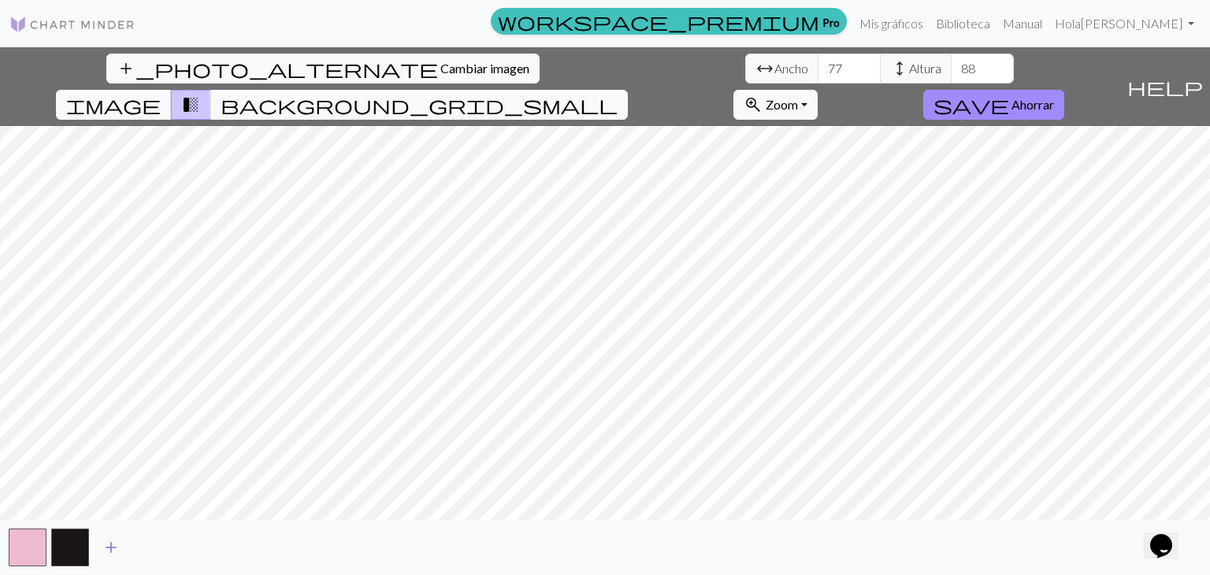
click at [108, 546] on span "add" at bounding box center [111, 547] width 19 height 22
click at [113, 556] on button "button" at bounding box center [113, 548] width 38 height 38
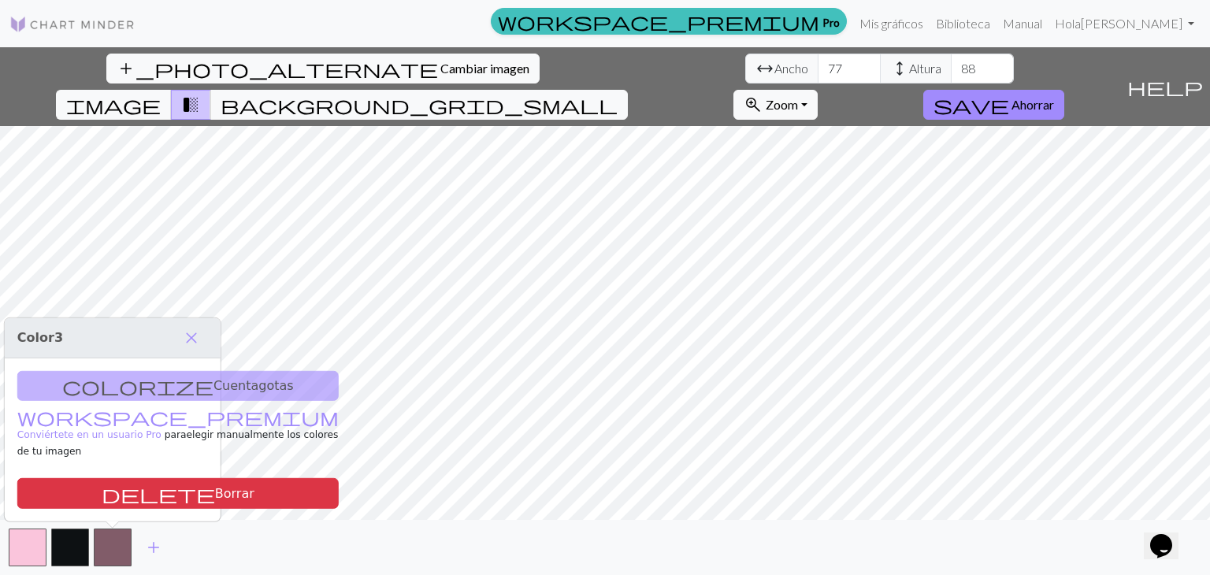
click at [107, 400] on div "colorize Cuentagotas workspace_premium Conviértete en un usuario Pro para elegi…" at bounding box center [113, 440] width 216 height 164
click at [65, 392] on div "colorize Cuentagotas workspace_premium Conviértete en un usuario Pro para elegi…" at bounding box center [113, 440] width 216 height 164
click at [142, 391] on div "colorize Cuentagotas workspace_premium Conviértete en un usuario Pro para elegi…" at bounding box center [113, 440] width 216 height 164
click at [197, 347] on span "close" at bounding box center [191, 337] width 19 height 22
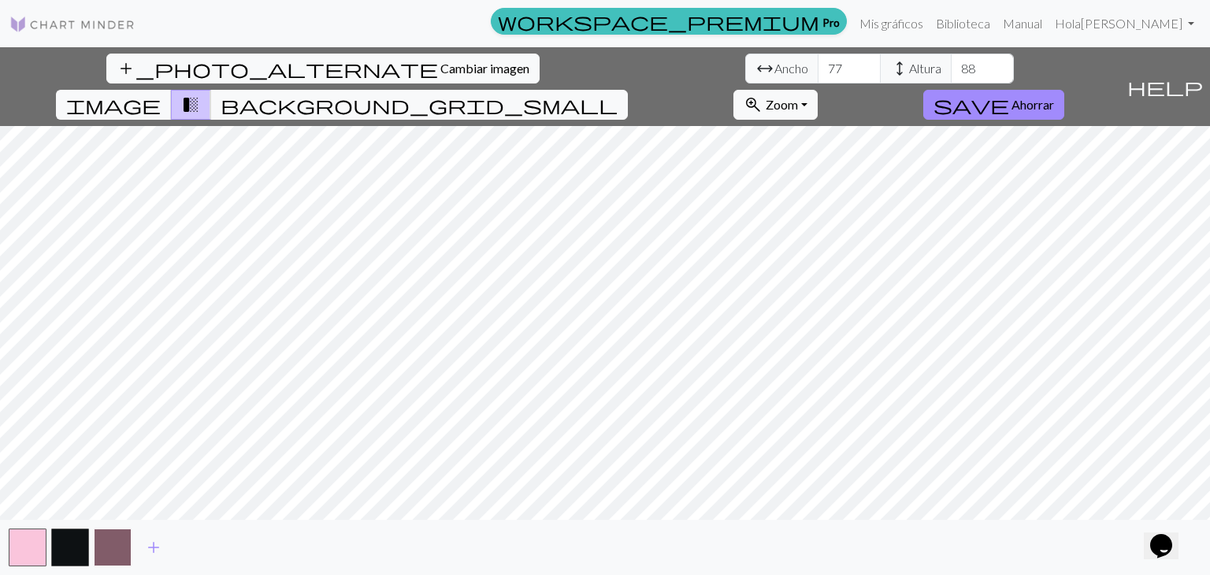
click at [115, 530] on button "button" at bounding box center [113, 548] width 38 height 38
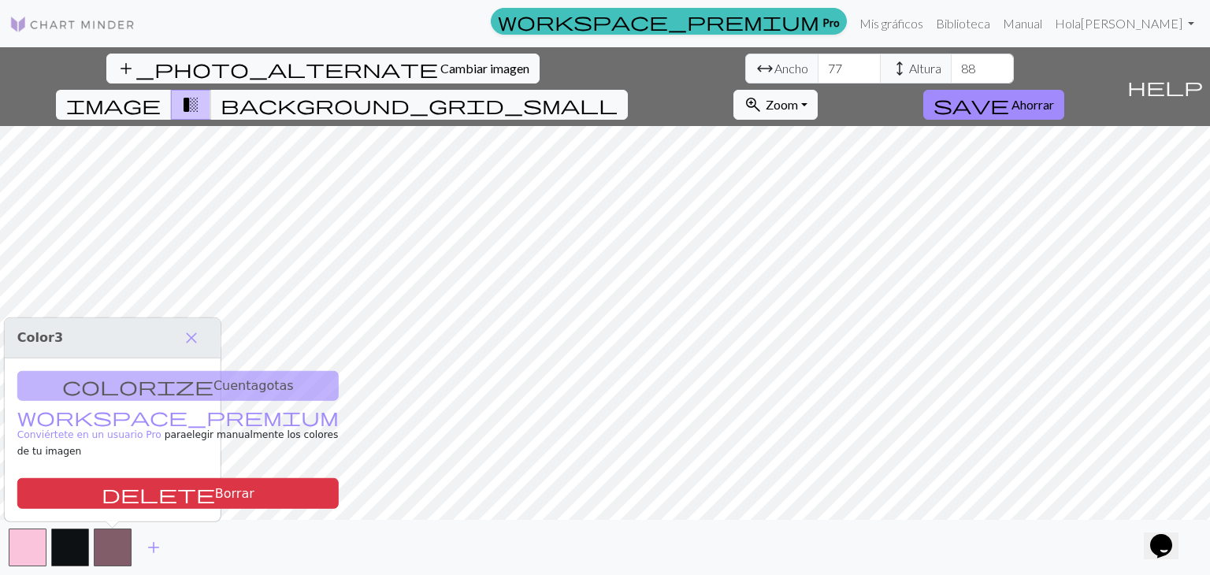
click at [61, 403] on div "colorize Cuentagotas workspace_premium Conviértete en un usuario Pro para elegi…" at bounding box center [113, 440] width 216 height 164
click at [184, 348] on span "close" at bounding box center [191, 337] width 19 height 22
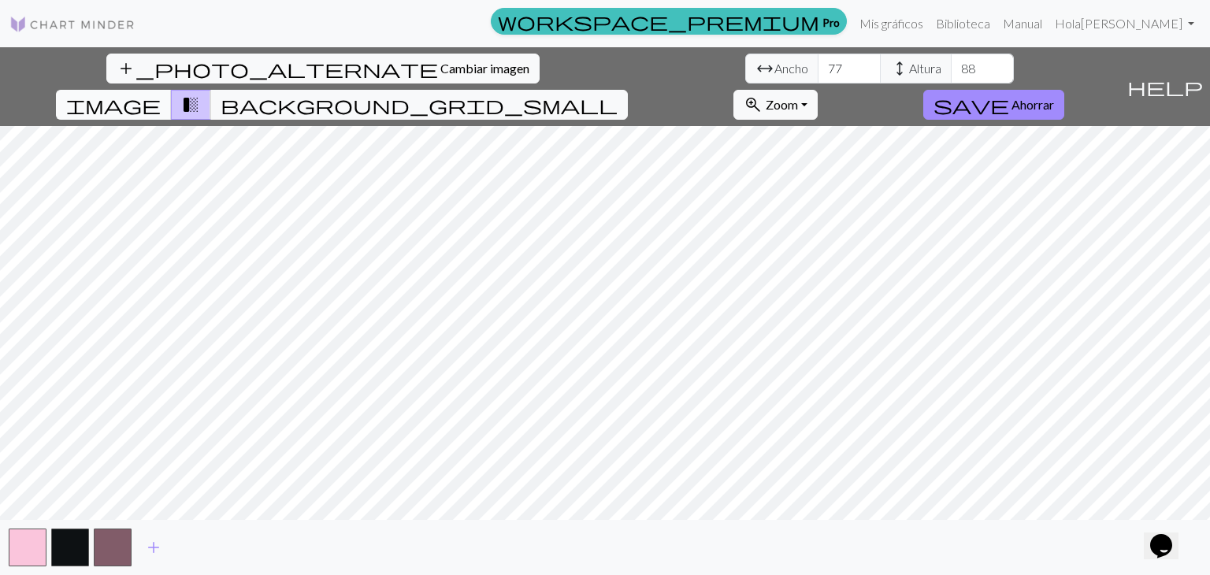
click at [172, 90] on button "image" at bounding box center [114, 105] width 116 height 30
click at [200, 94] on span "transition_fade" at bounding box center [190, 105] width 19 height 22
click at [618, 94] on span "background_grid_small" at bounding box center [419, 105] width 397 height 22
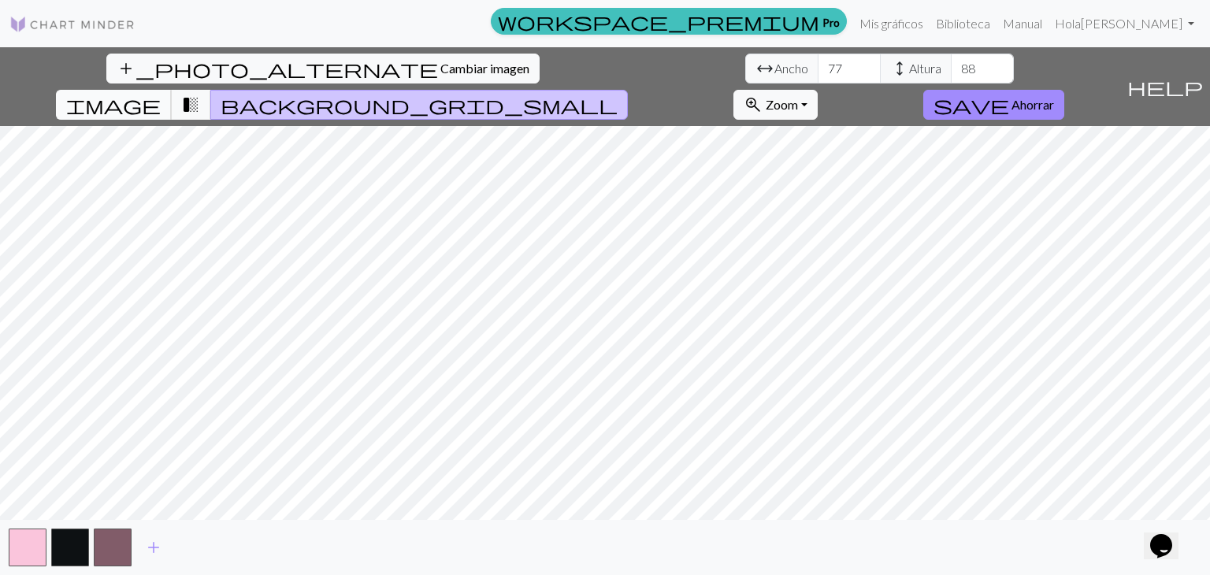
click at [172, 90] on button "image" at bounding box center [114, 105] width 116 height 30
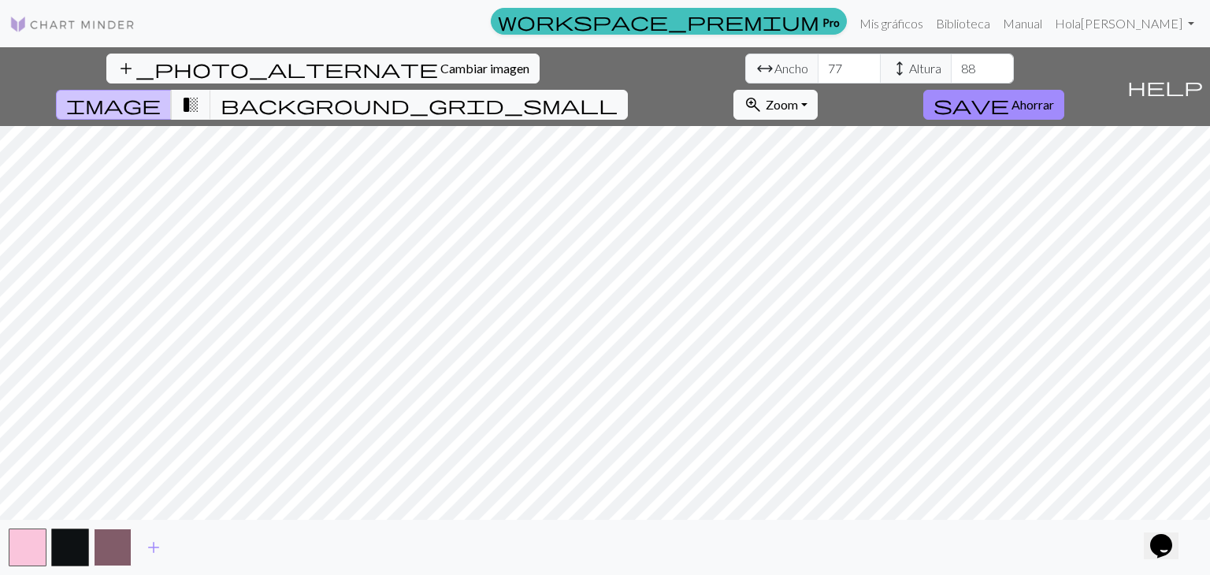
click at [124, 559] on button "button" at bounding box center [113, 548] width 38 height 38
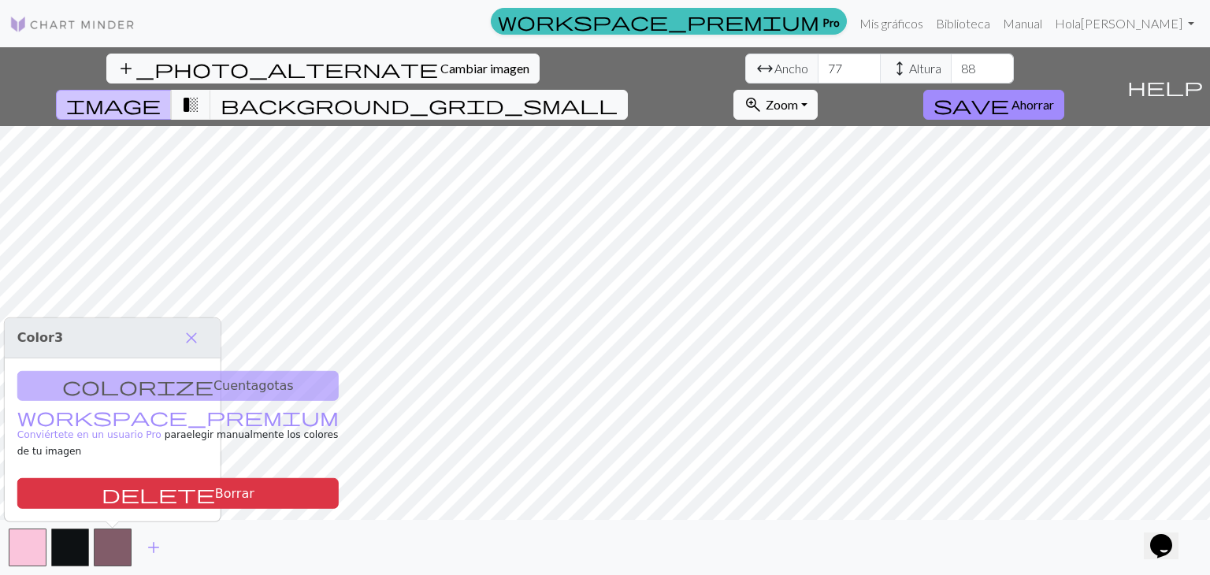
click at [105, 407] on div "colorize Cuentagotas workspace_premium Conviértete en un usuario Pro para elegi…" at bounding box center [113, 440] width 216 height 164
click at [167, 543] on button "add" at bounding box center [153, 547] width 39 height 30
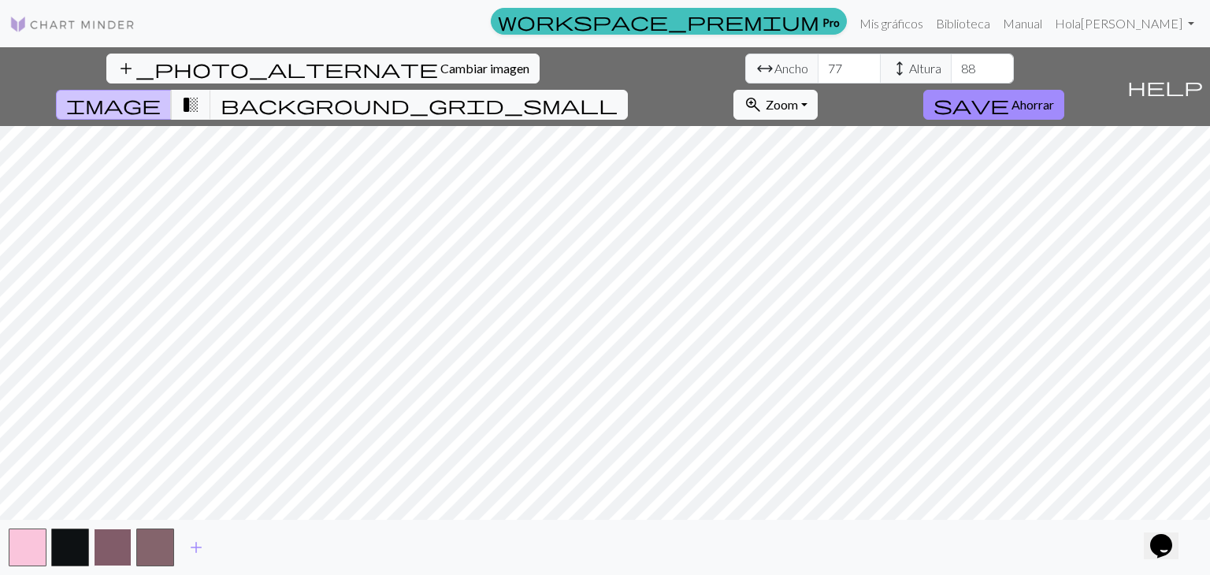
click at [113, 547] on button "button" at bounding box center [113, 548] width 38 height 38
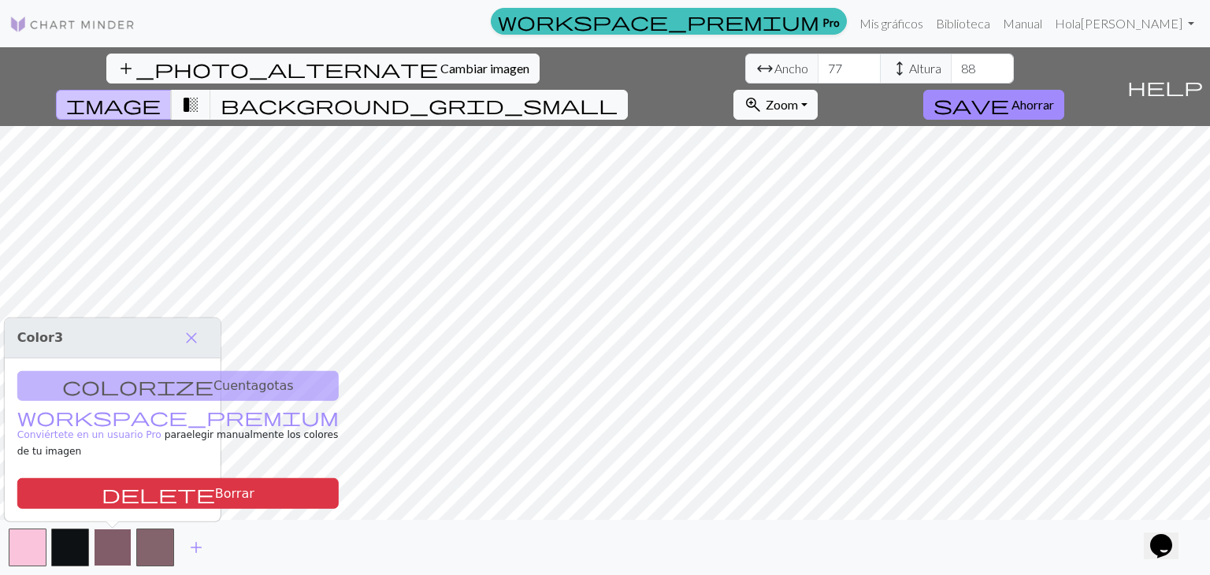
click at [113, 547] on button "button" at bounding box center [113, 548] width 38 height 38
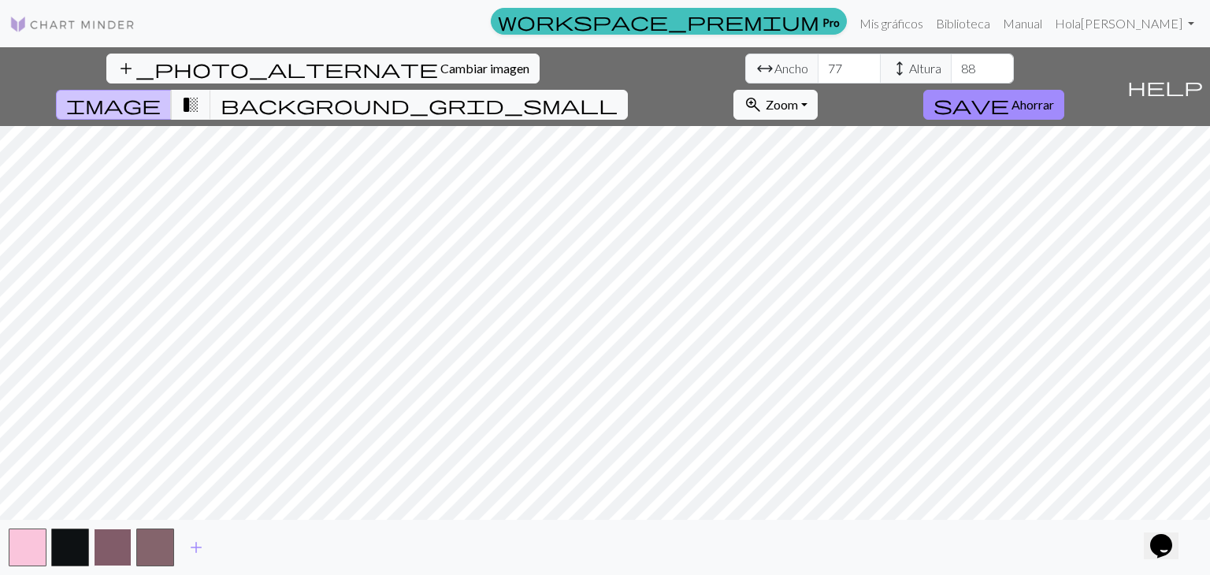
click at [113, 547] on button "button" at bounding box center [113, 548] width 38 height 38
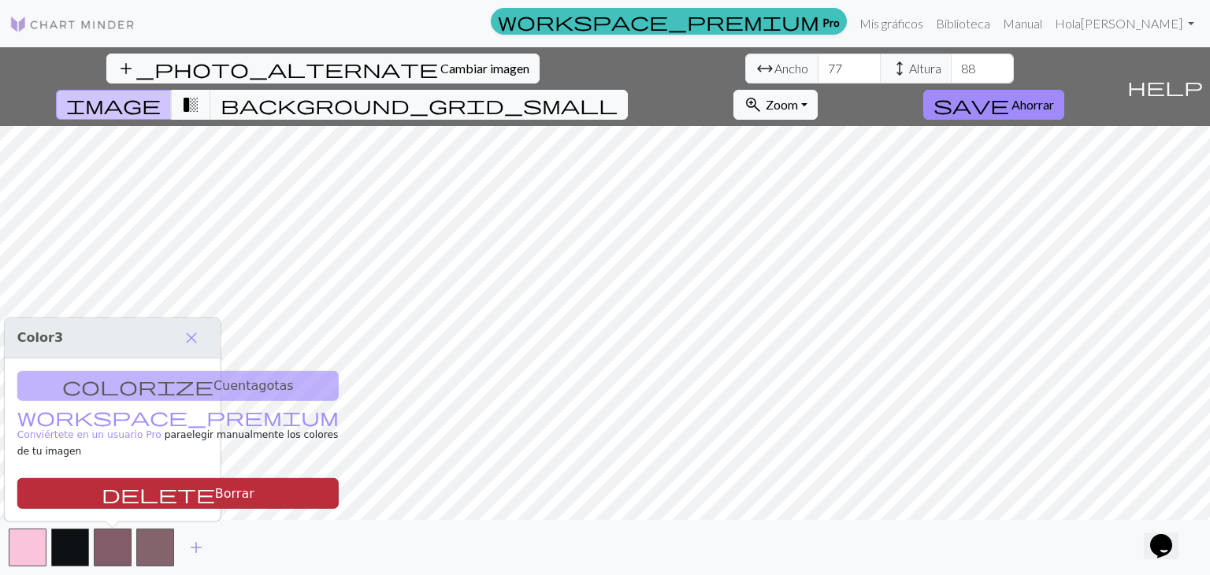
click at [104, 503] on span "delete" at bounding box center [158, 494] width 113 height 22
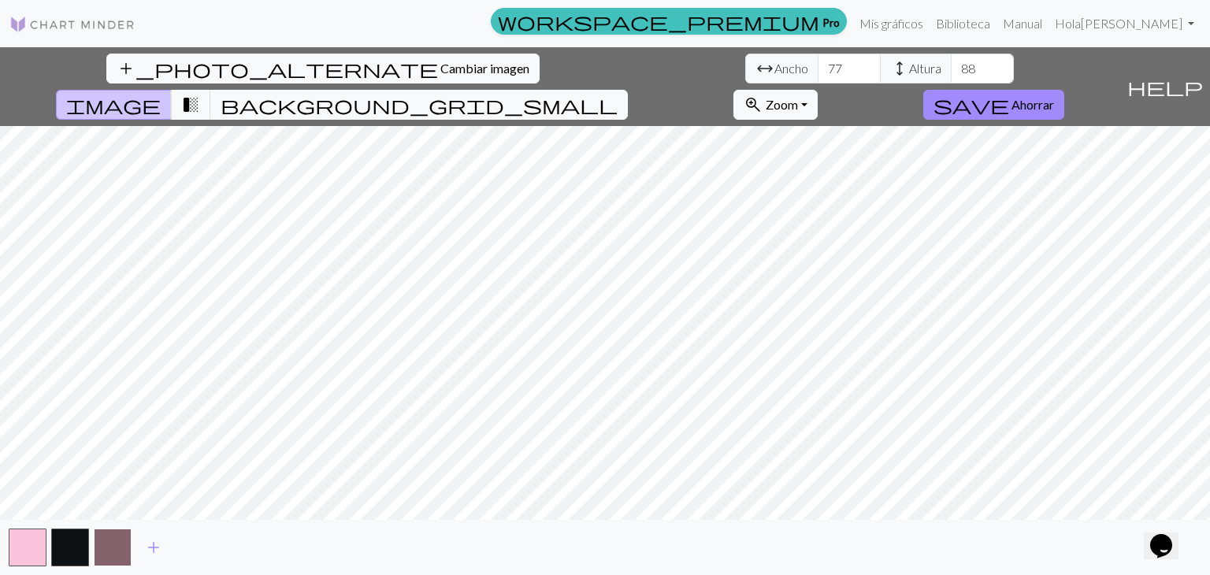
drag, startPoint x: 103, startPoint y: 543, endPoint x: 115, endPoint y: 563, distance: 23.6
click at [115, 563] on button "button" at bounding box center [113, 548] width 38 height 38
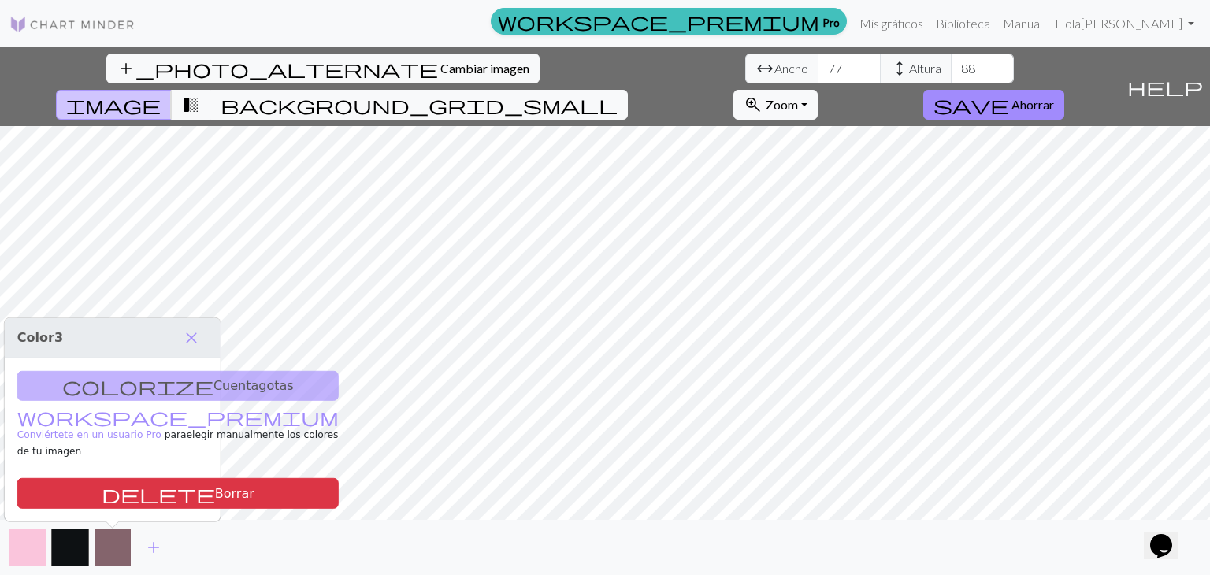
click at [115, 563] on button "button" at bounding box center [113, 548] width 38 height 38
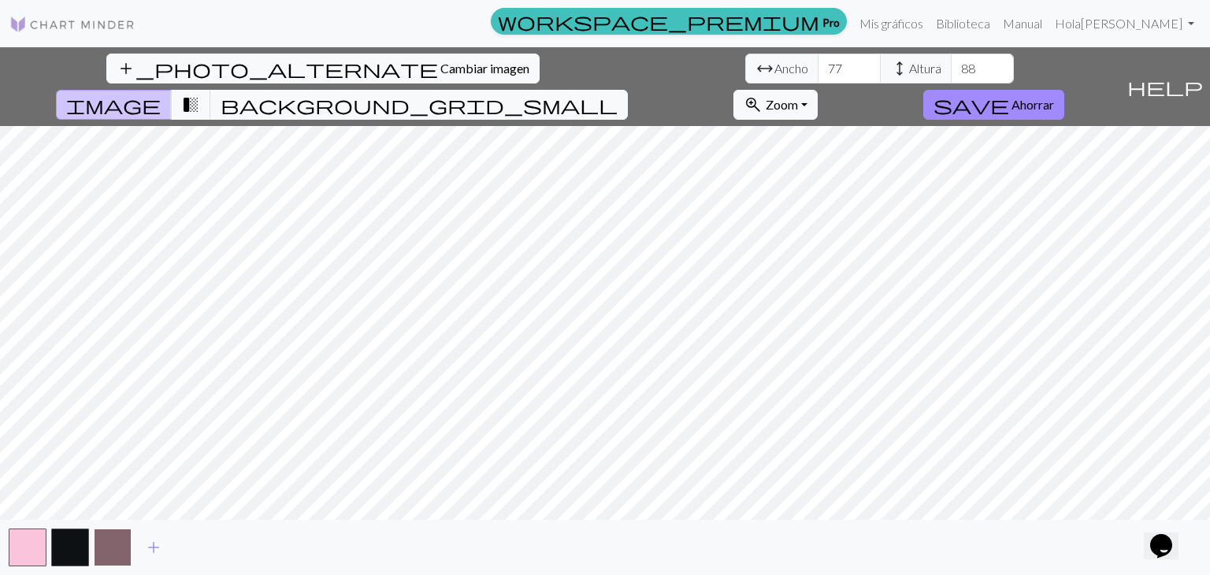
click at [115, 563] on button "button" at bounding box center [113, 548] width 38 height 38
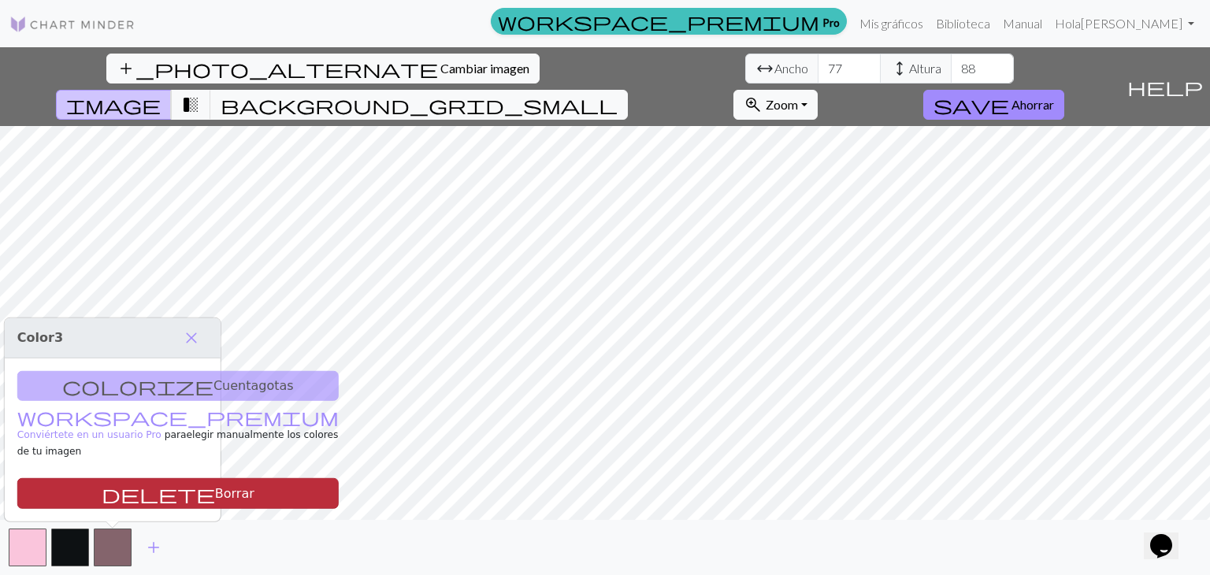
click at [215, 501] on font "Borrar" at bounding box center [234, 493] width 39 height 15
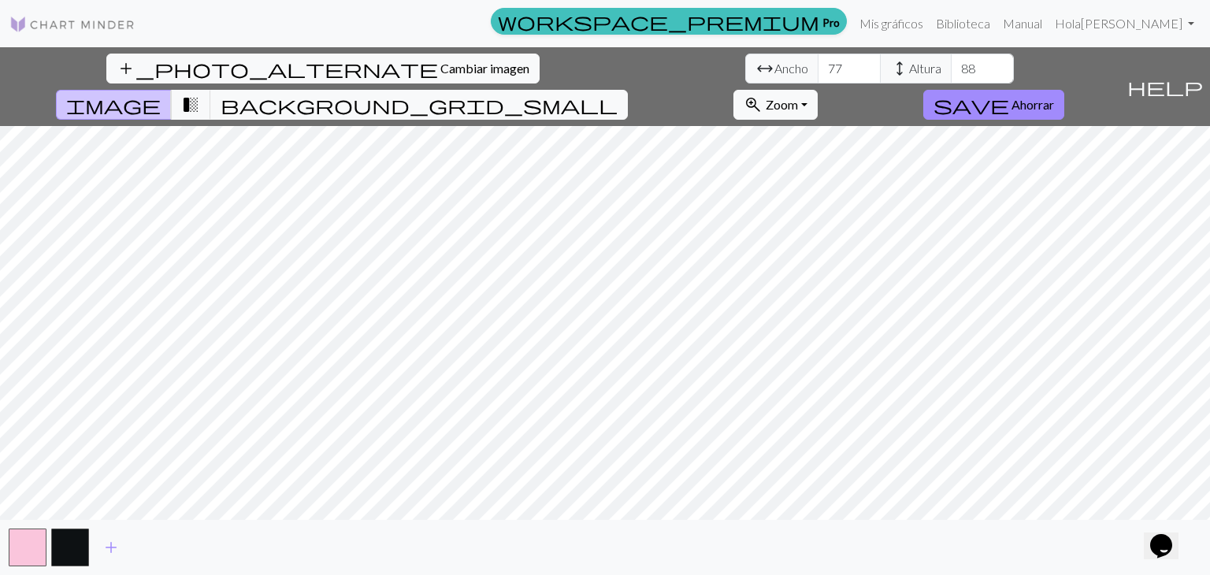
click at [213, 557] on div "add" at bounding box center [605, 547] width 1210 height 55
click at [1054, 97] on font "Ahorrar" at bounding box center [1032, 104] width 43 height 15
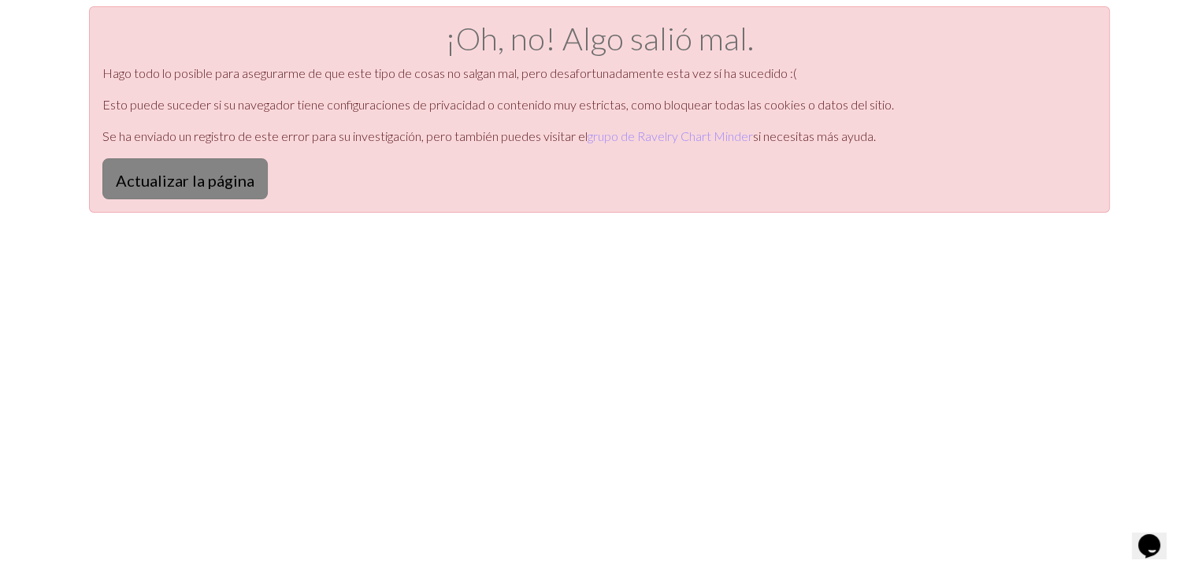
click at [172, 175] on font "Actualizar la página" at bounding box center [185, 180] width 139 height 19
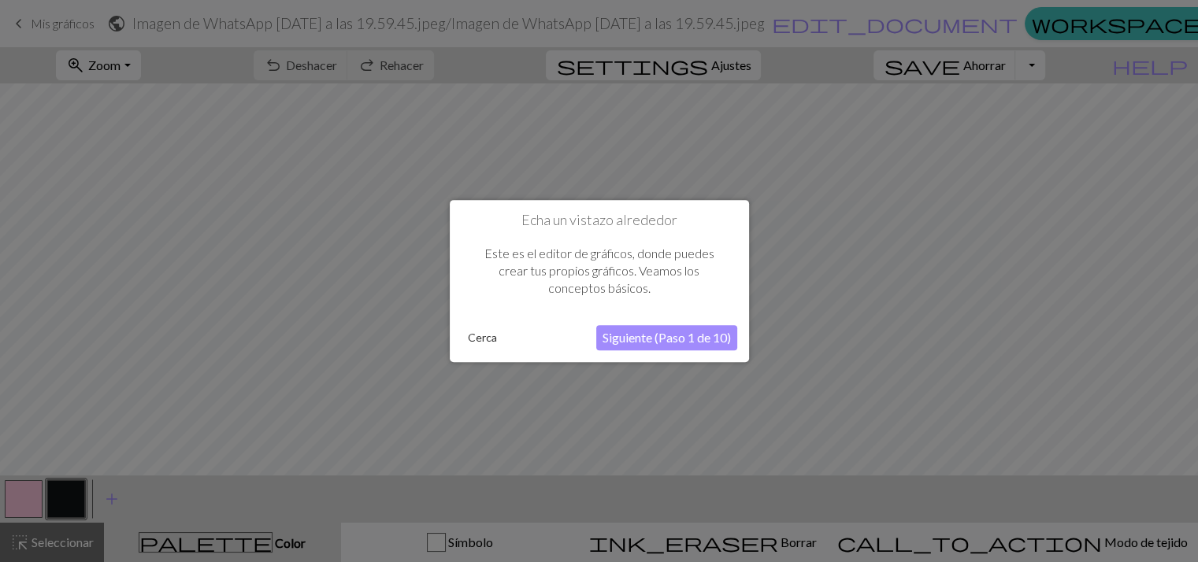
scroll to position [13, 0]
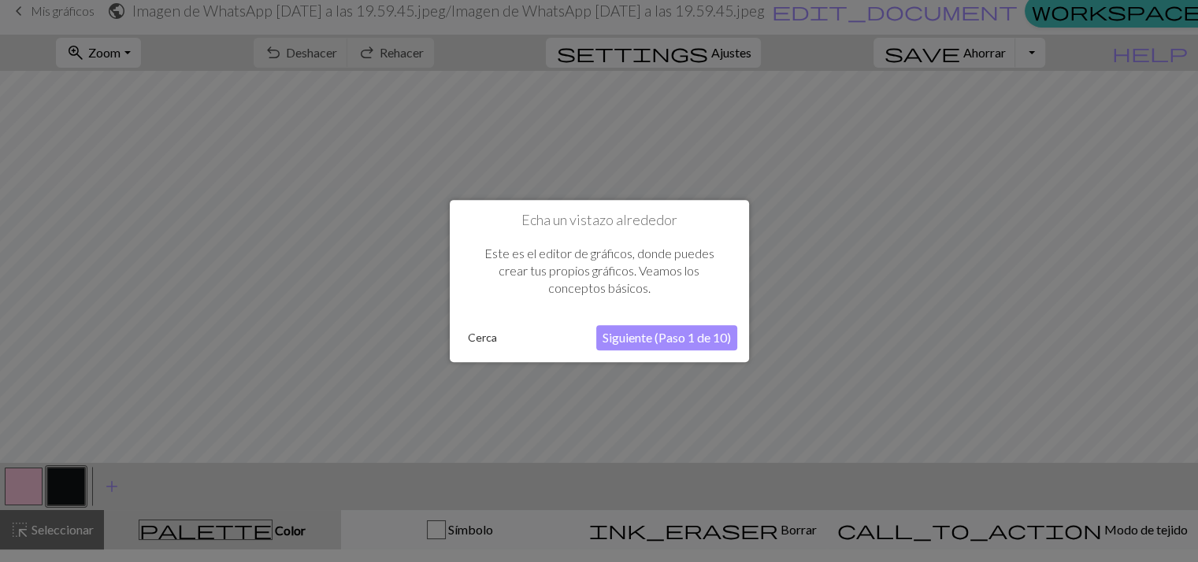
click at [650, 346] on button "Siguiente (Paso 1 de 10)" at bounding box center [666, 337] width 141 height 25
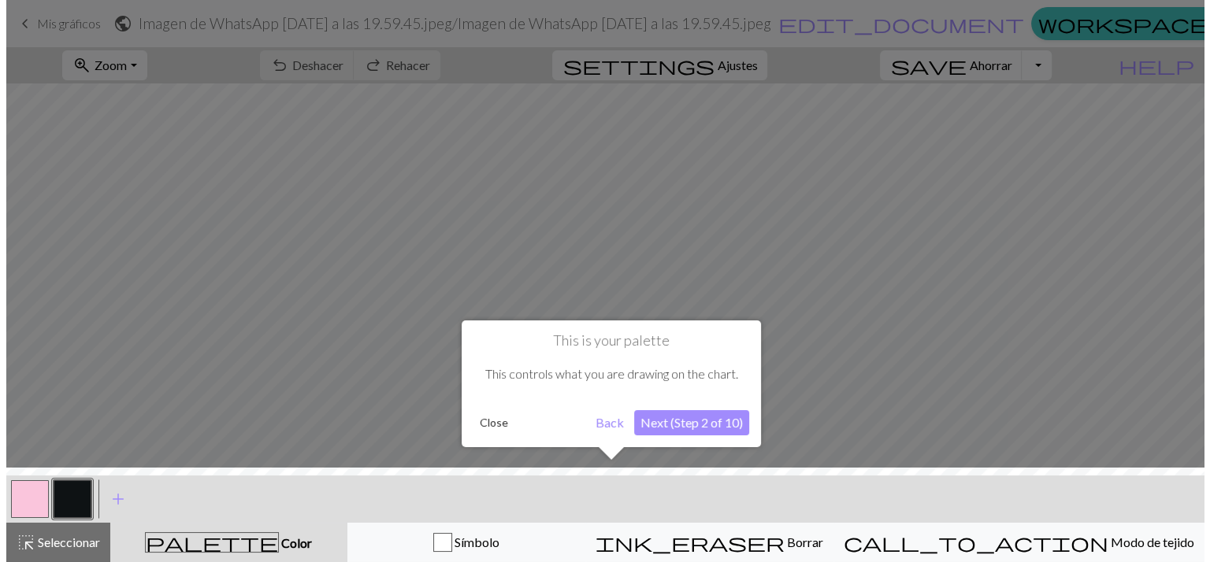
scroll to position [0, 0]
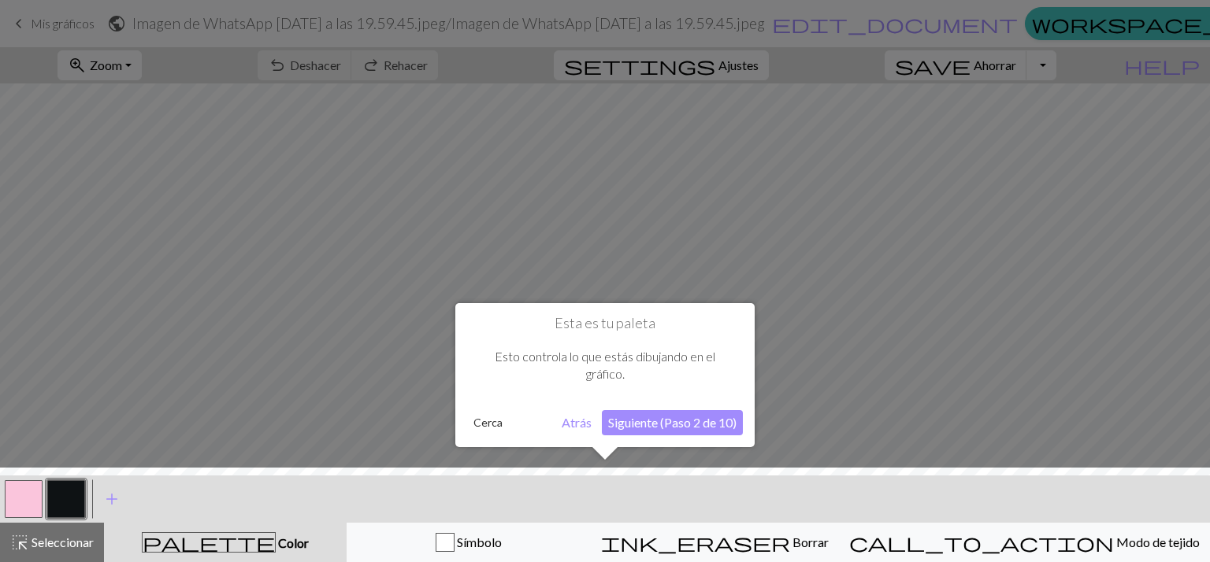
click at [633, 422] on font "Siguiente (Paso 2 de 10)" at bounding box center [672, 422] width 128 height 15
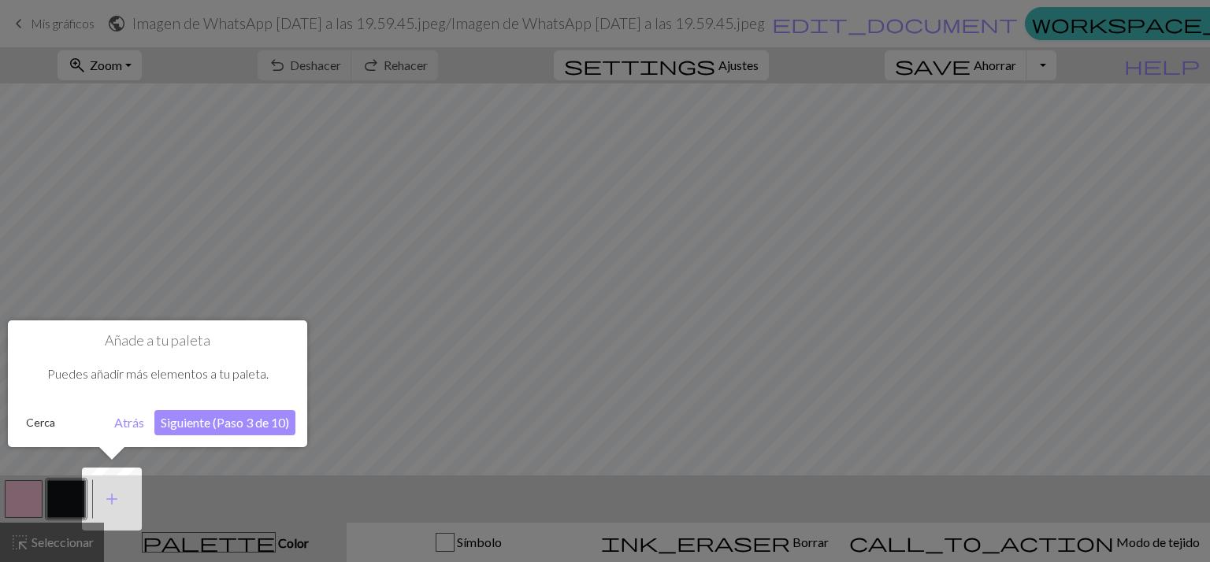
click at [246, 427] on font "Siguiente (Paso 3 de 10)" at bounding box center [225, 422] width 128 height 15
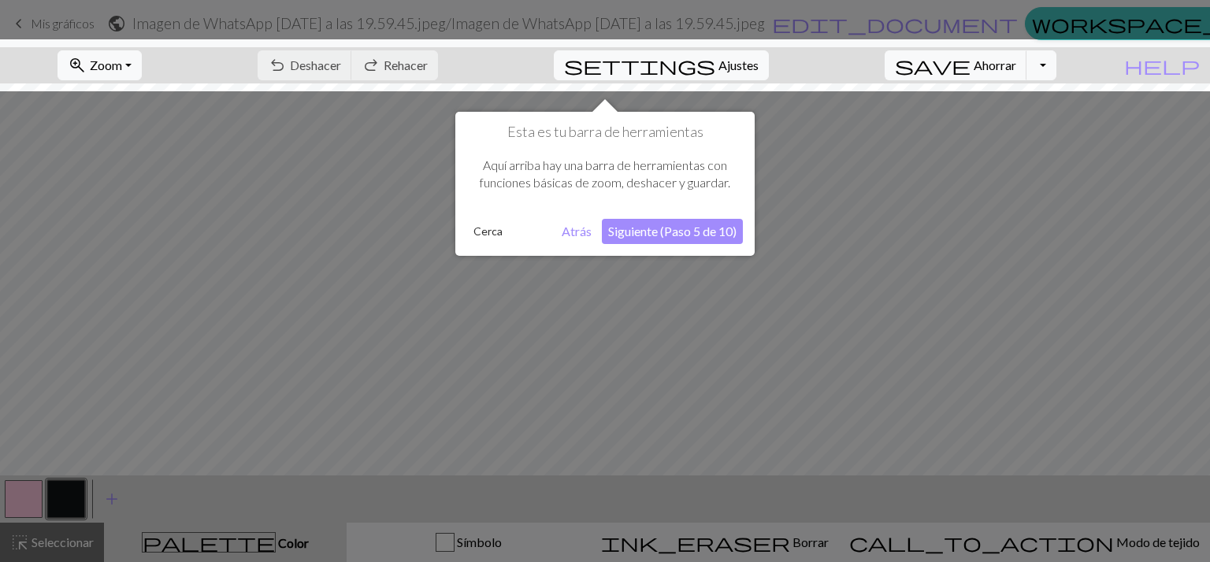
click at [619, 225] on font "Siguiente (Paso 5 de 10)" at bounding box center [672, 231] width 128 height 15
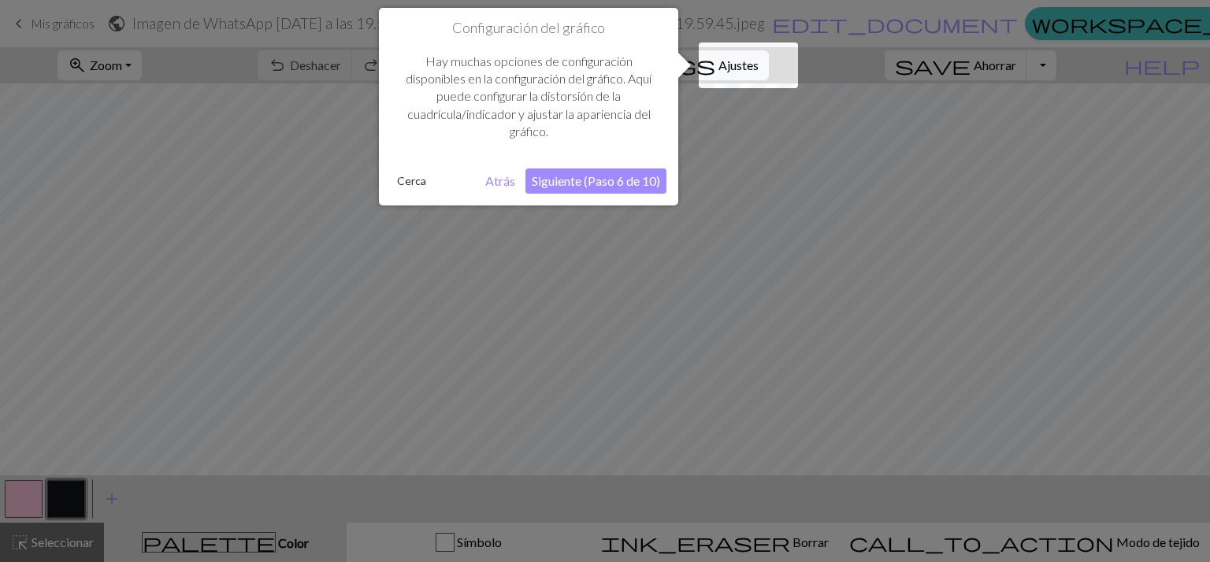
click at [573, 183] on font "Siguiente (Paso 6 de 10)" at bounding box center [596, 180] width 128 height 15
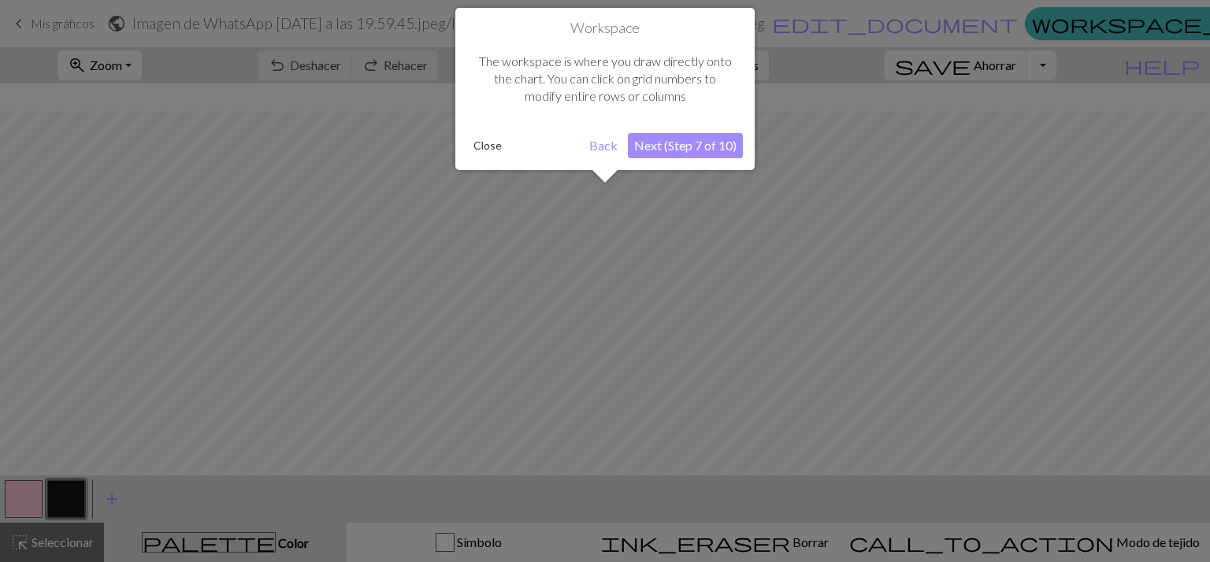
scroll to position [59, 0]
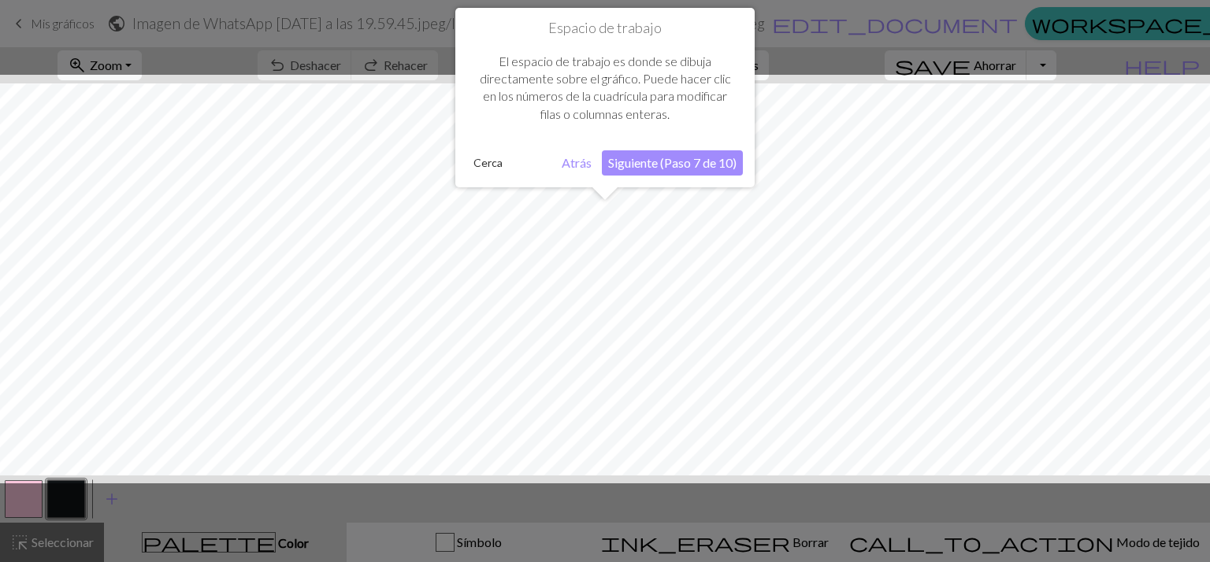
click at [670, 169] on font "Siguiente (Paso 7 de 10)" at bounding box center [672, 162] width 128 height 15
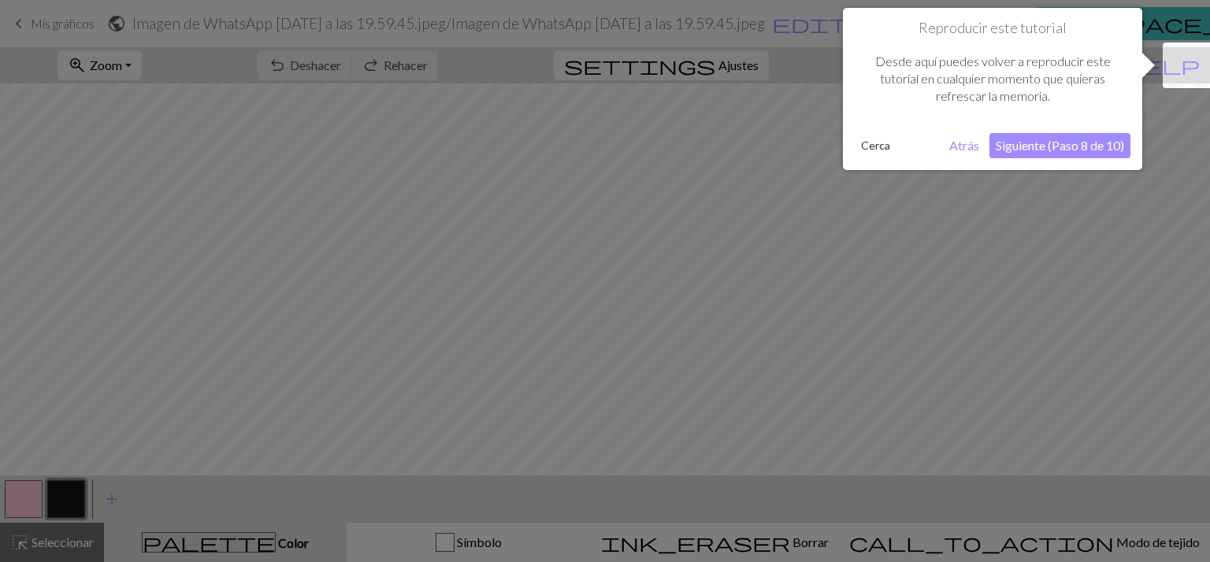
click at [1044, 153] on button "Siguiente (Paso 8 de 10)" at bounding box center [1059, 145] width 141 height 25
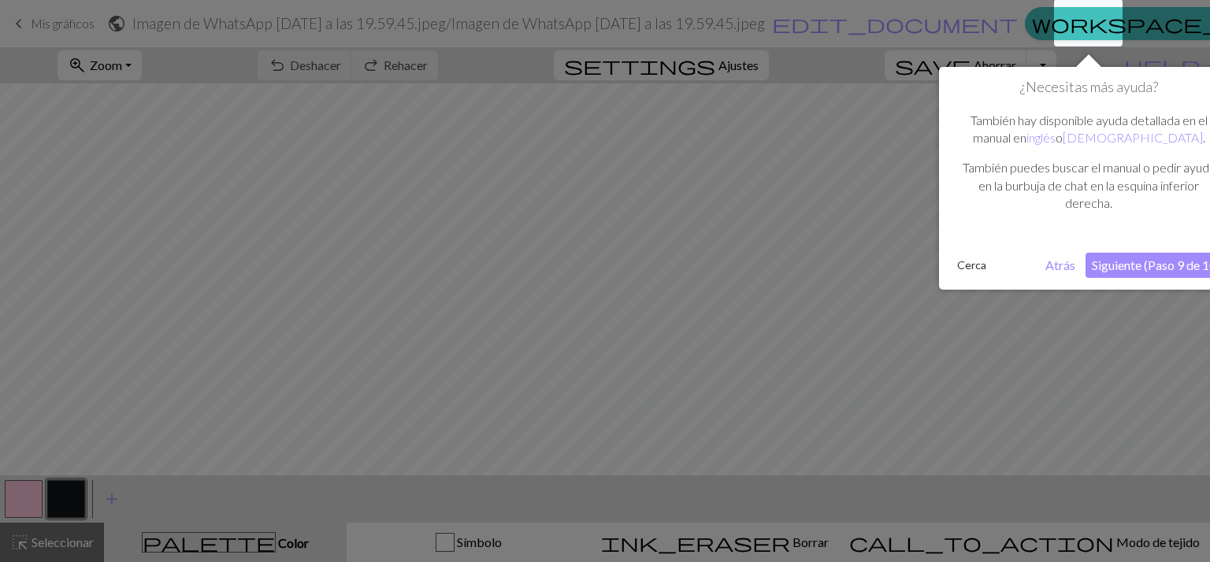
click at [1144, 267] on font "Siguiente (Paso 9 de 10)" at bounding box center [1156, 265] width 128 height 15
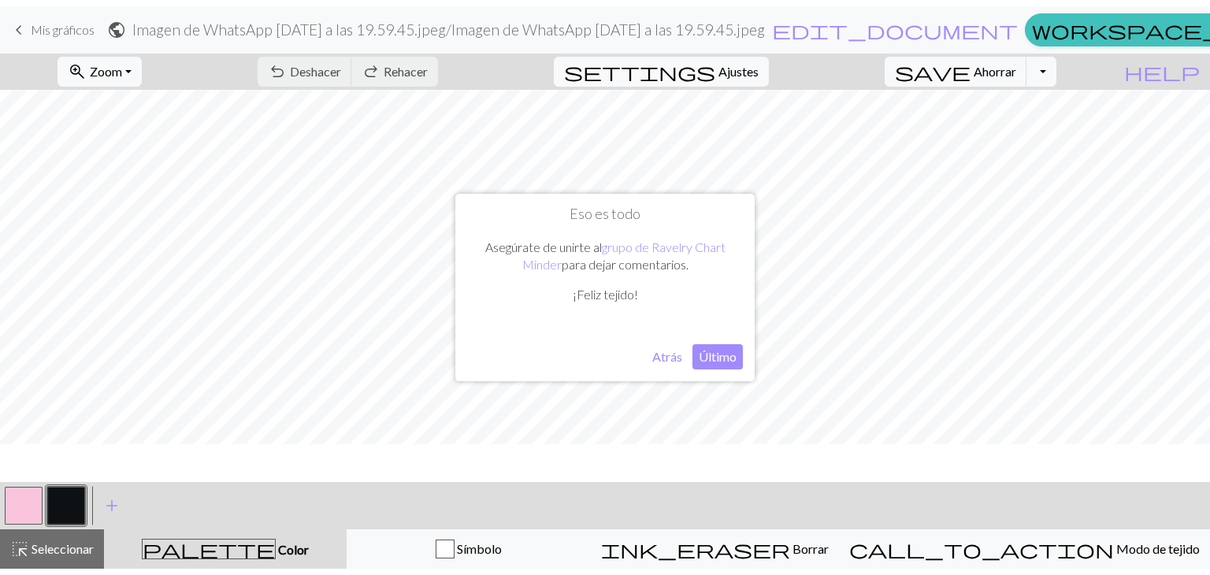
scroll to position [369, 0]
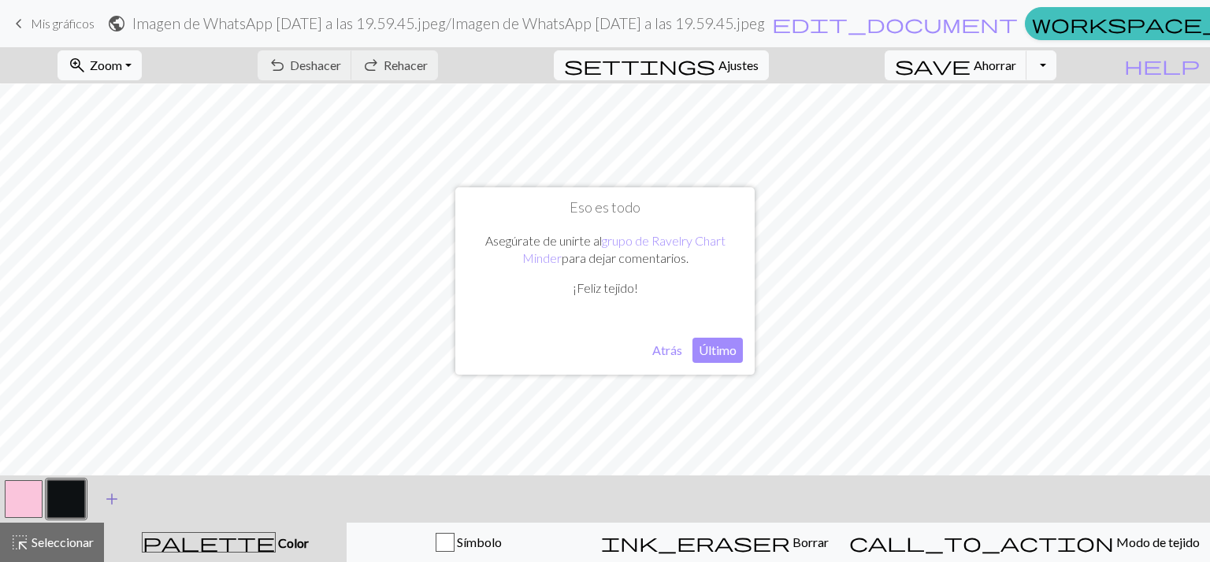
click at [120, 497] on span "add" at bounding box center [111, 499] width 19 height 22
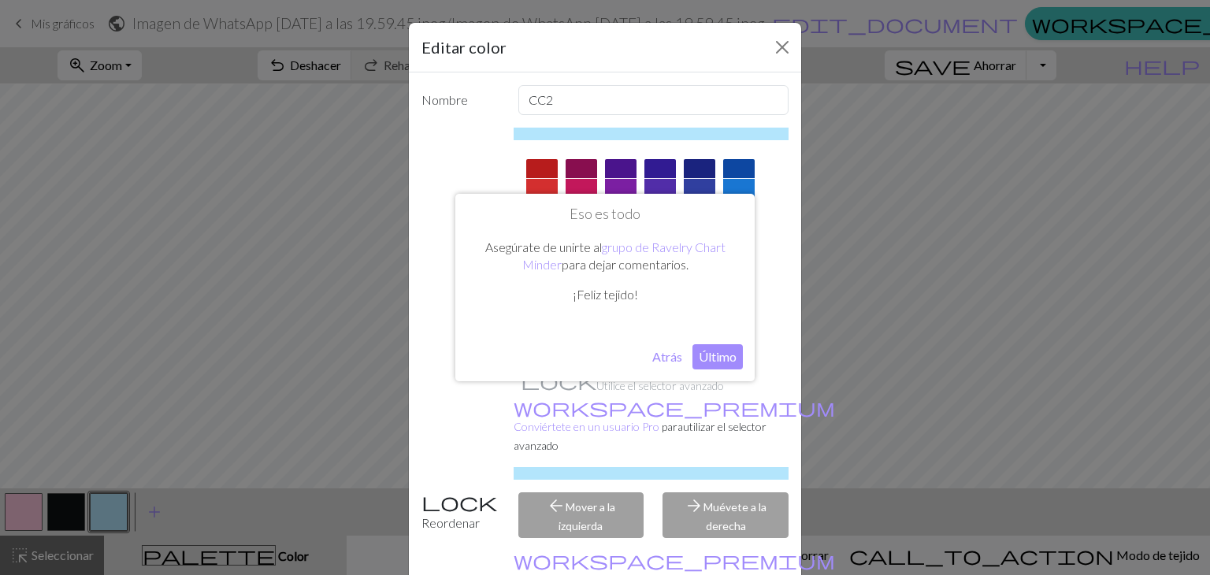
click at [709, 363] on font "Último" at bounding box center [718, 356] width 38 height 15
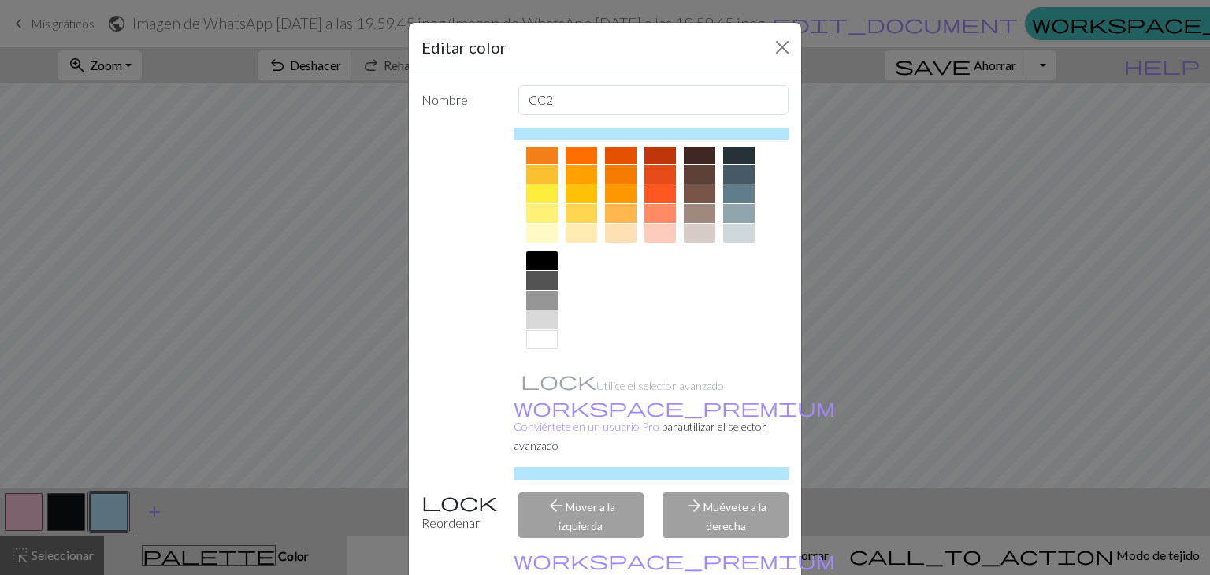
scroll to position [227, 0]
click at [538, 334] on div at bounding box center [542, 339] width 32 height 19
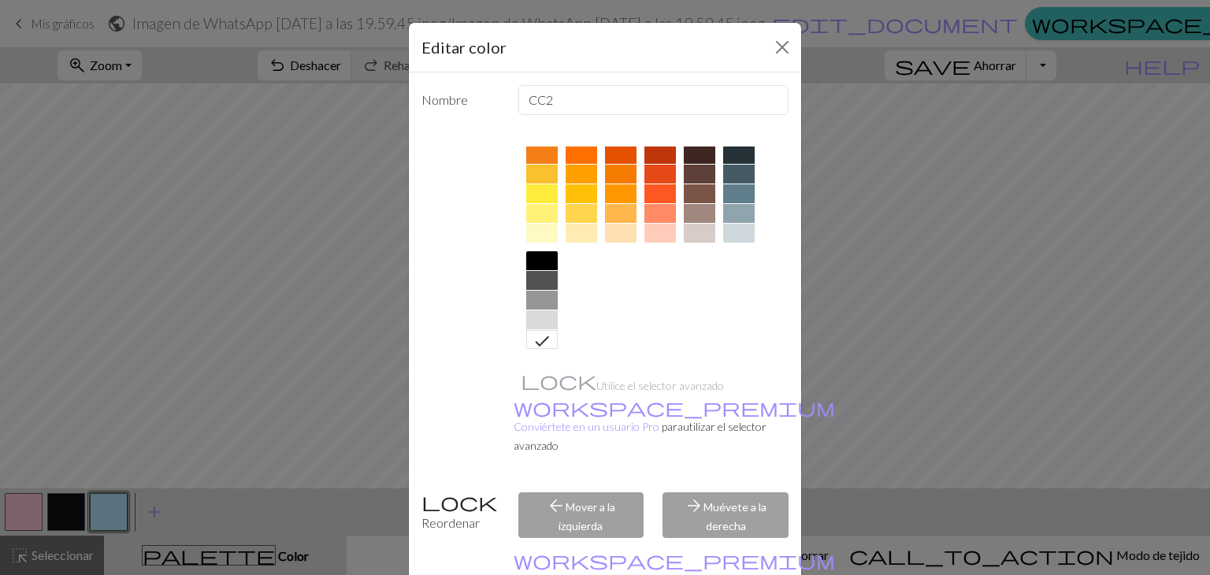
click at [769, 61] on div "Editar color" at bounding box center [605, 48] width 392 height 50
click at [770, 51] on button "Cerca" at bounding box center [782, 47] width 25 height 25
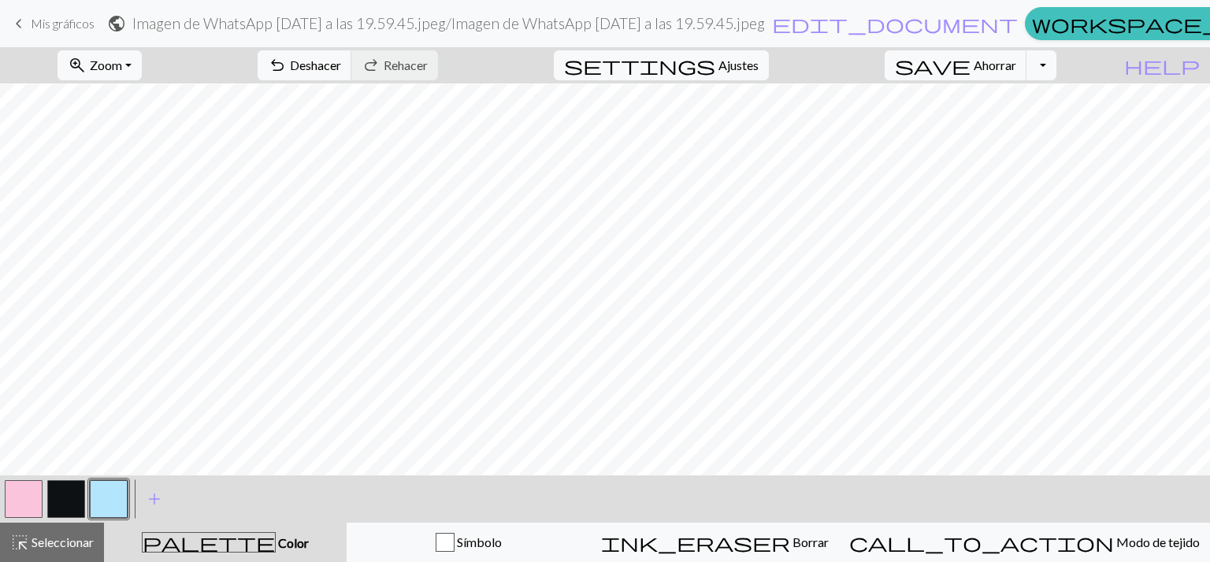
click at [123, 493] on button "button" at bounding box center [109, 499] width 38 height 38
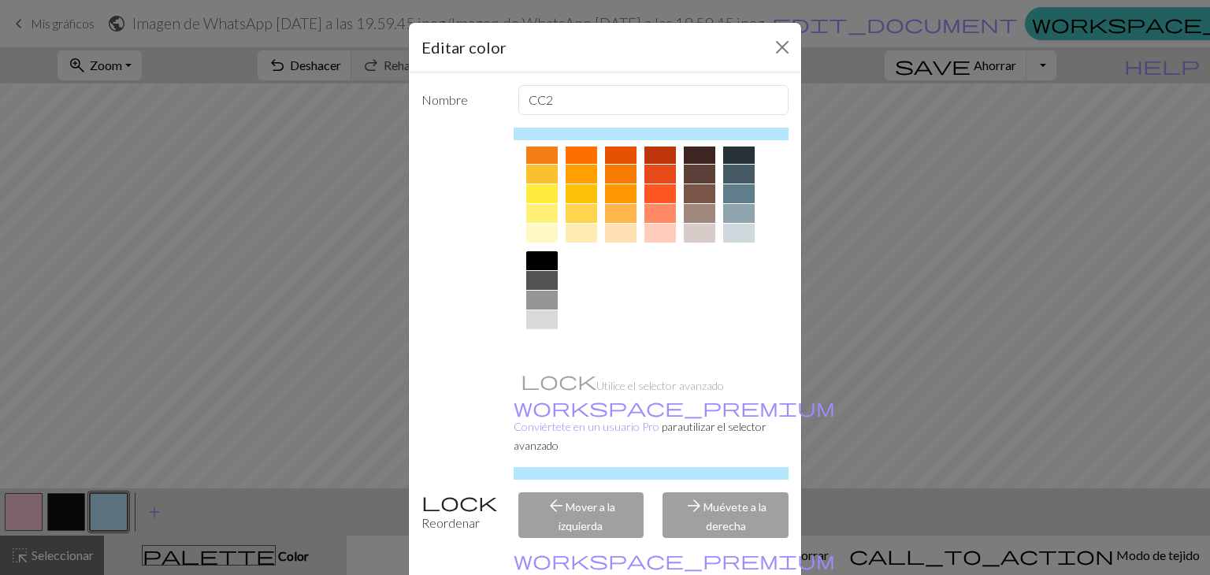
click at [536, 333] on div at bounding box center [542, 339] width 32 height 19
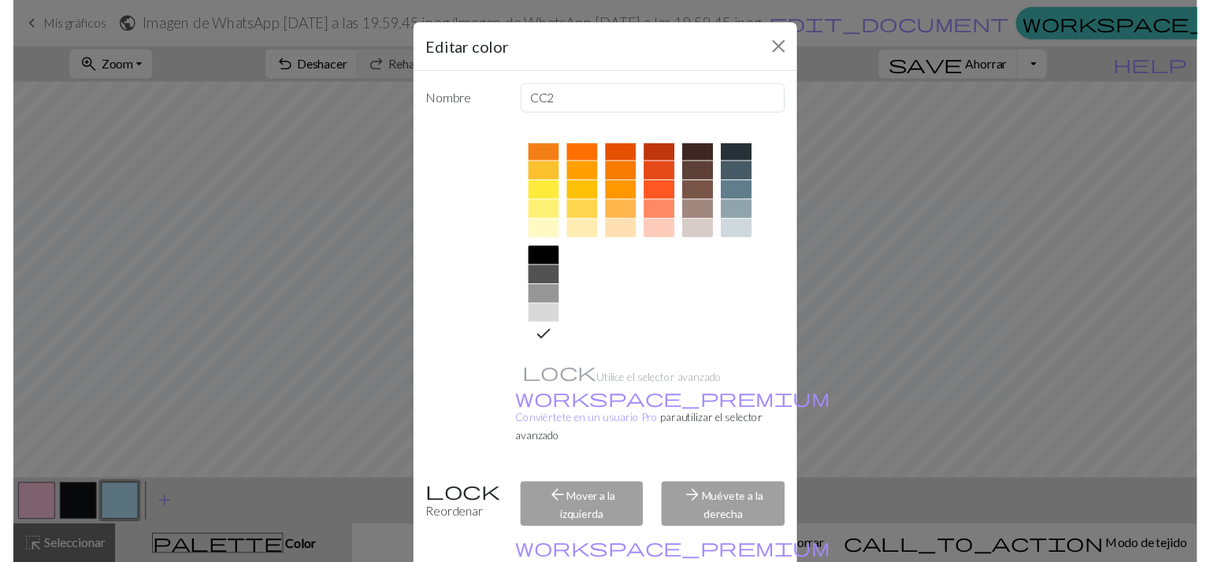
scroll to position [80, 0]
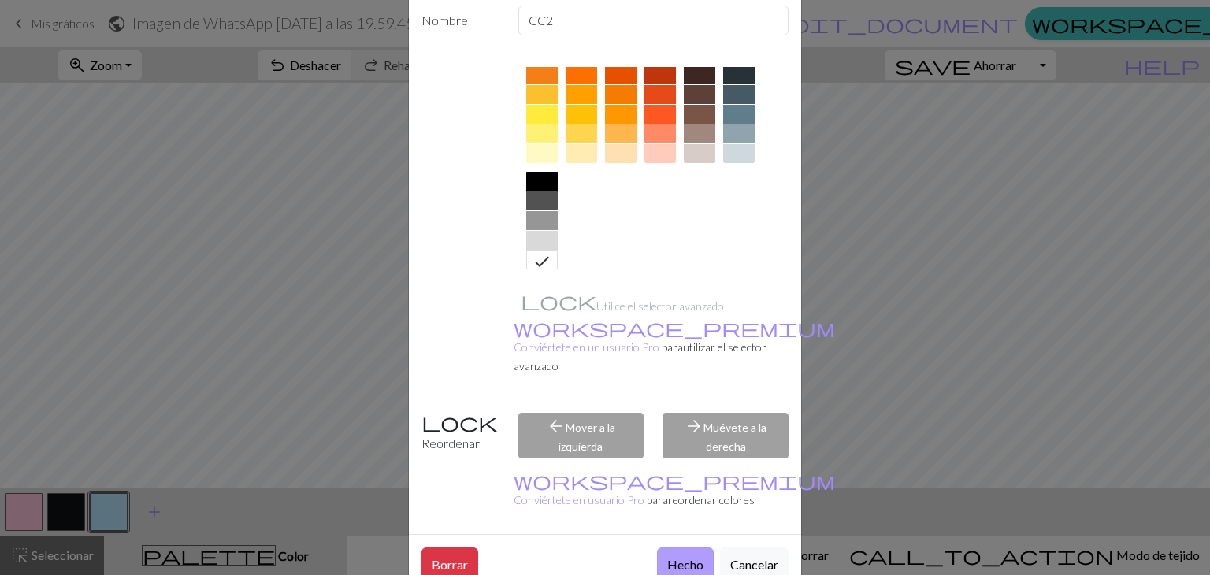
click at [663, 547] on button "Hecho" at bounding box center [685, 563] width 57 height 32
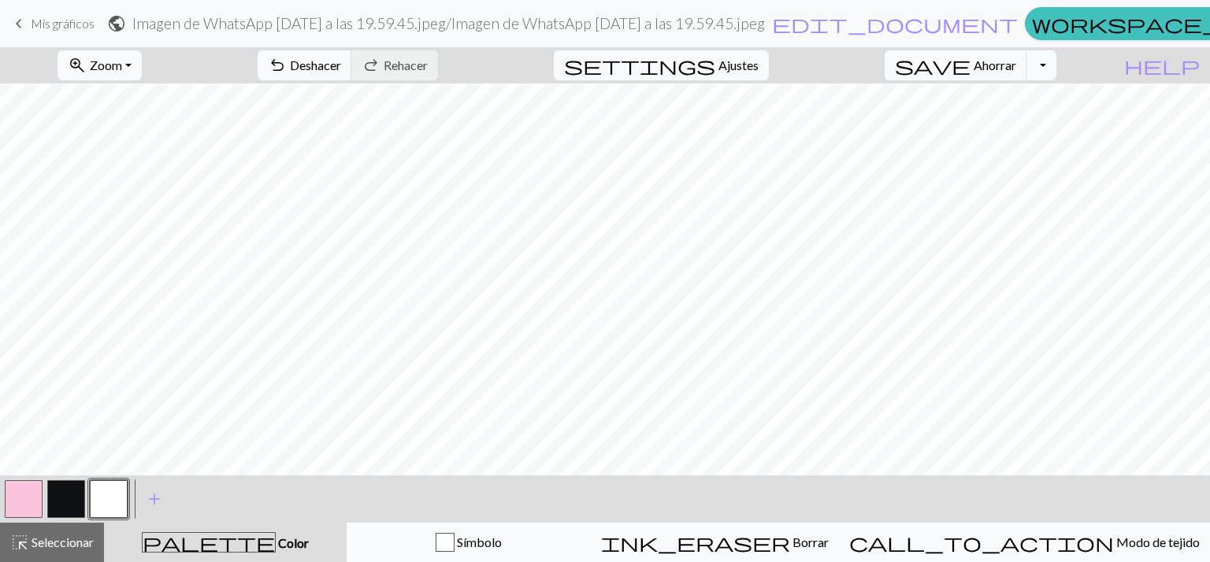
click at [58, 508] on button "button" at bounding box center [66, 499] width 38 height 38
click at [101, 510] on button "button" at bounding box center [109, 499] width 38 height 38
click at [54, 499] on button "button" at bounding box center [66, 499] width 38 height 38
click at [341, 67] on font "Deshacer" at bounding box center [315, 64] width 51 height 15
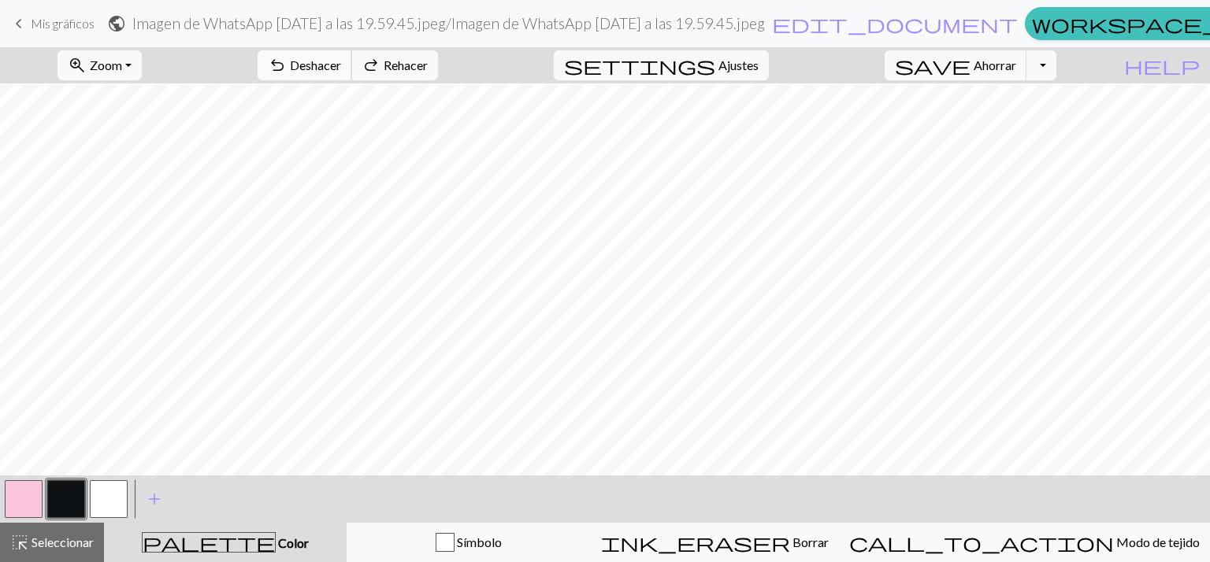
click at [341, 67] on font "Deshacer" at bounding box center [315, 64] width 51 height 15
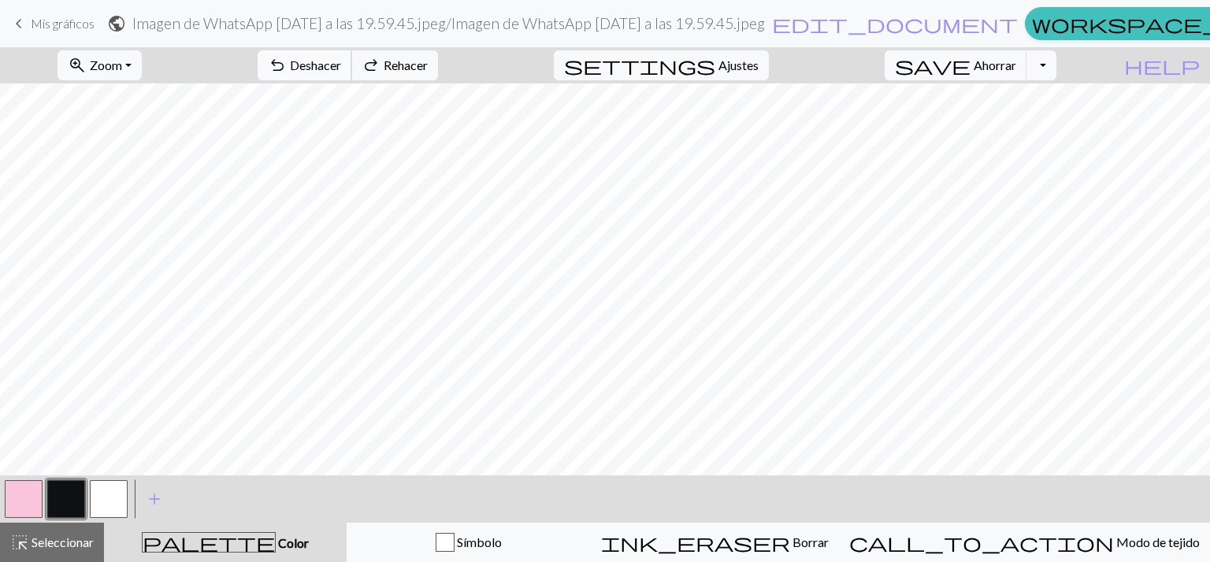
click at [341, 67] on font "Deshacer" at bounding box center [315, 64] width 51 height 15
click at [287, 62] on span "undo" at bounding box center [277, 65] width 19 height 22
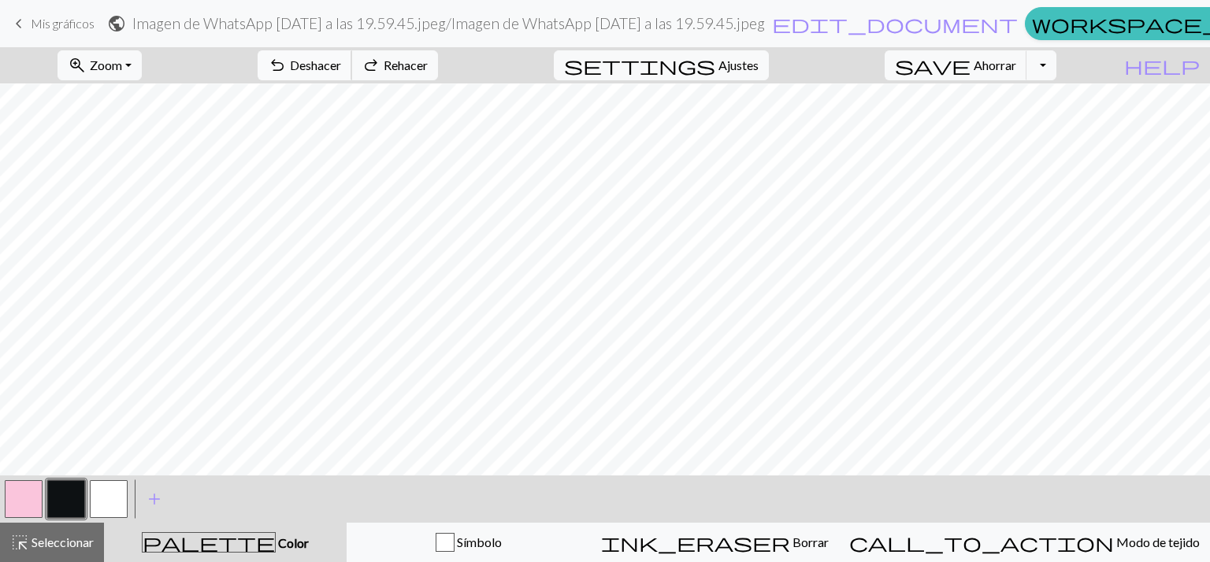
click at [287, 62] on span "undo" at bounding box center [277, 65] width 19 height 22
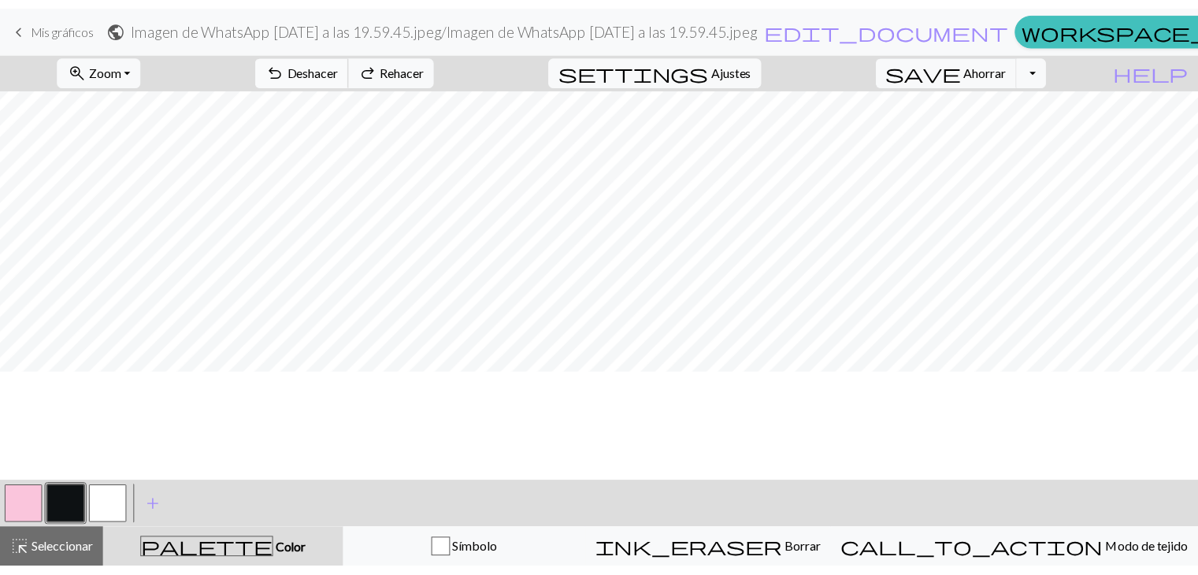
scroll to position [182, 0]
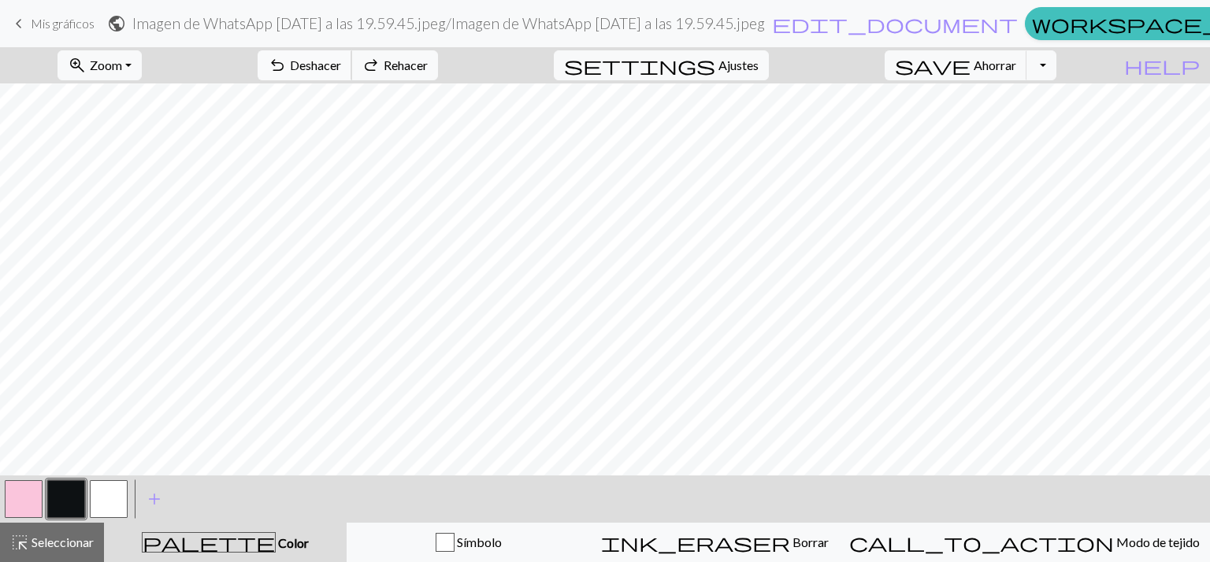
click at [352, 54] on button "undo Deshacer Deshacer" at bounding box center [305, 65] width 95 height 30
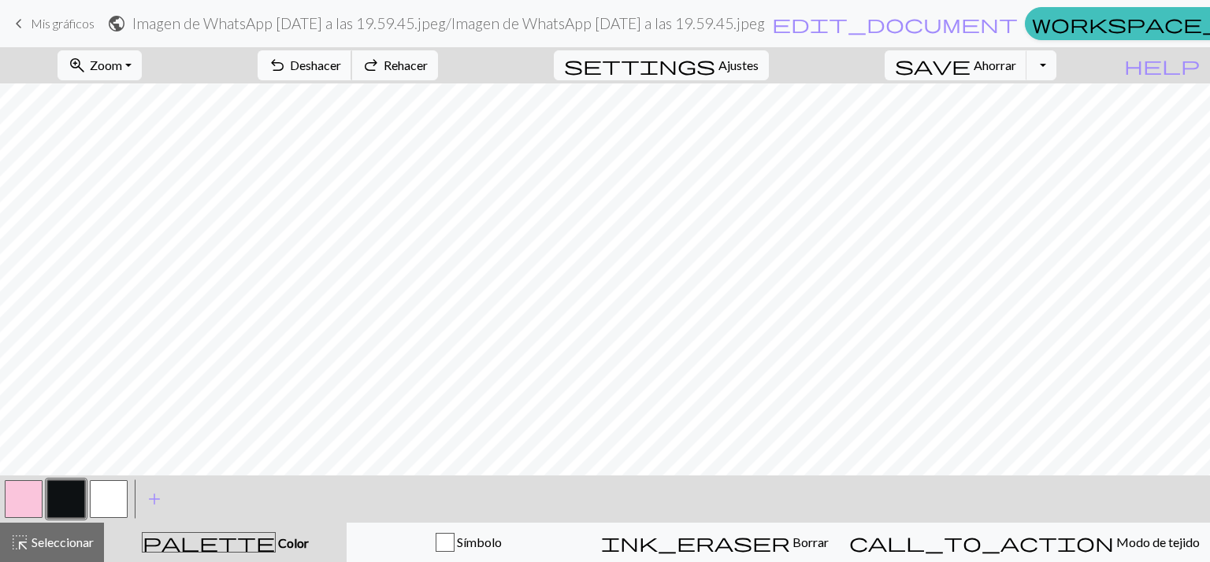
click at [352, 54] on button "undo Deshacer Deshacer" at bounding box center [305, 65] width 95 height 30
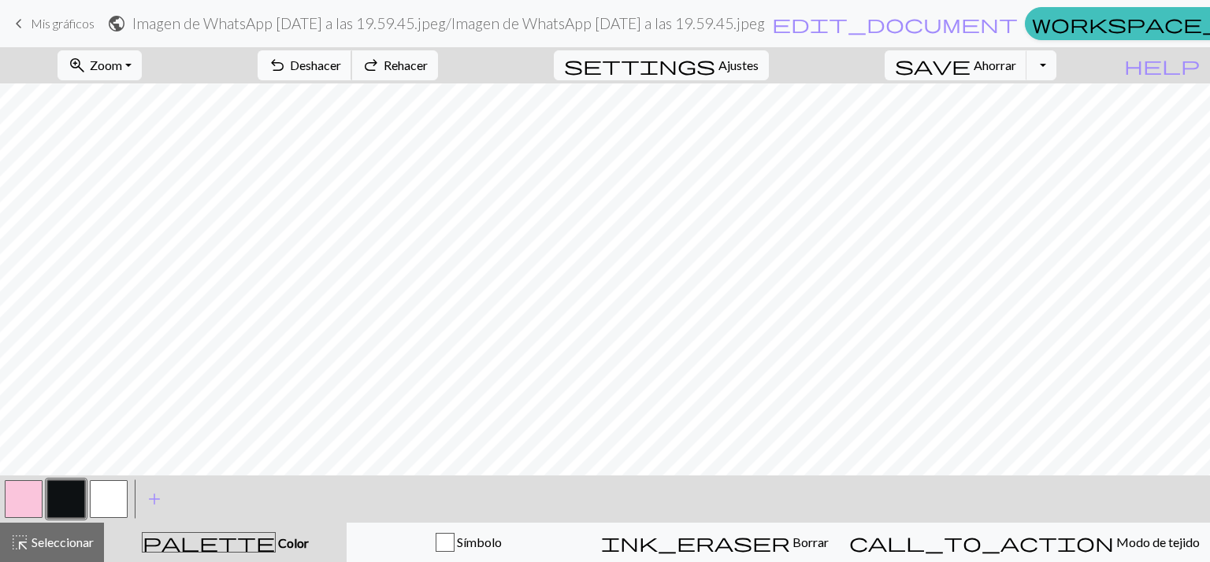
click at [352, 54] on button "undo Deshacer Deshacer" at bounding box center [305, 65] width 95 height 30
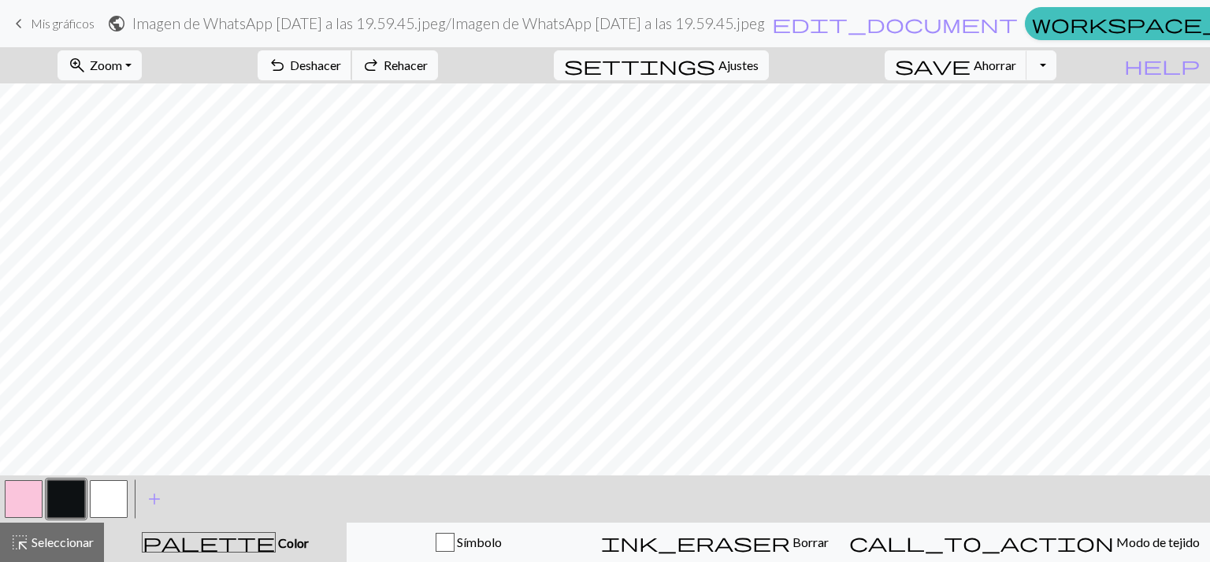
click at [352, 54] on button "undo Deshacer Deshacer" at bounding box center [305, 65] width 95 height 30
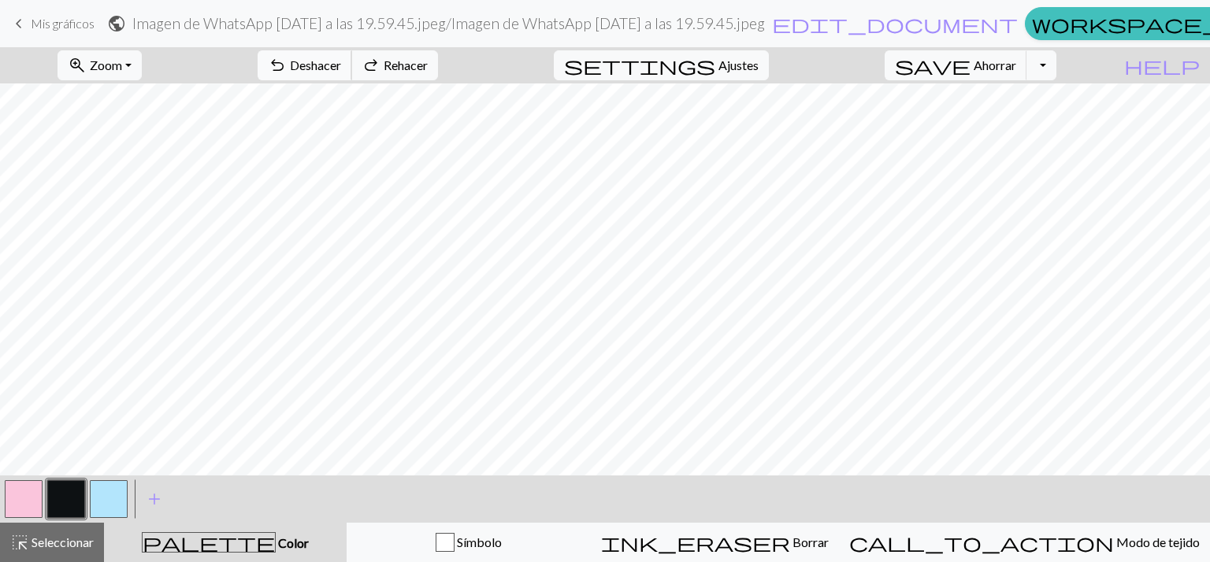
click at [352, 54] on button "undo Deshacer Deshacer" at bounding box center [305, 65] width 95 height 30
click at [391, 54] on div "undo Deshacer Deshacer redo Rehacer Rehacer" at bounding box center [348, 65] width 204 height 36
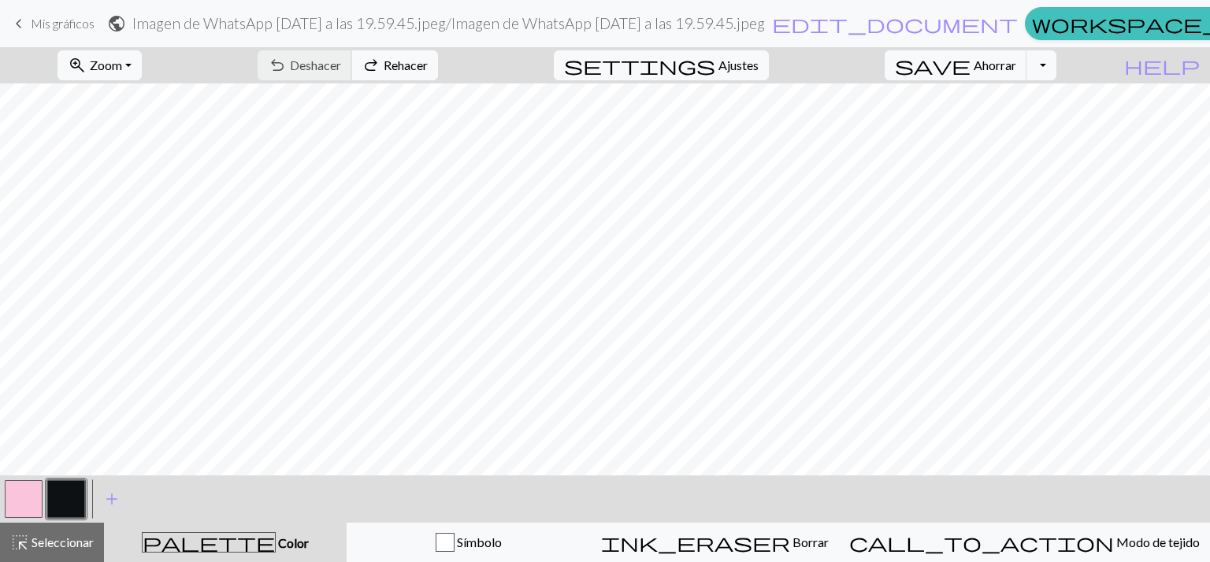
click at [391, 54] on div "undo Deshacer Deshacer redo Rehacer Rehacer" at bounding box center [348, 65] width 204 height 36
click at [35, 25] on font "Mis gráficos" at bounding box center [63, 23] width 64 height 15
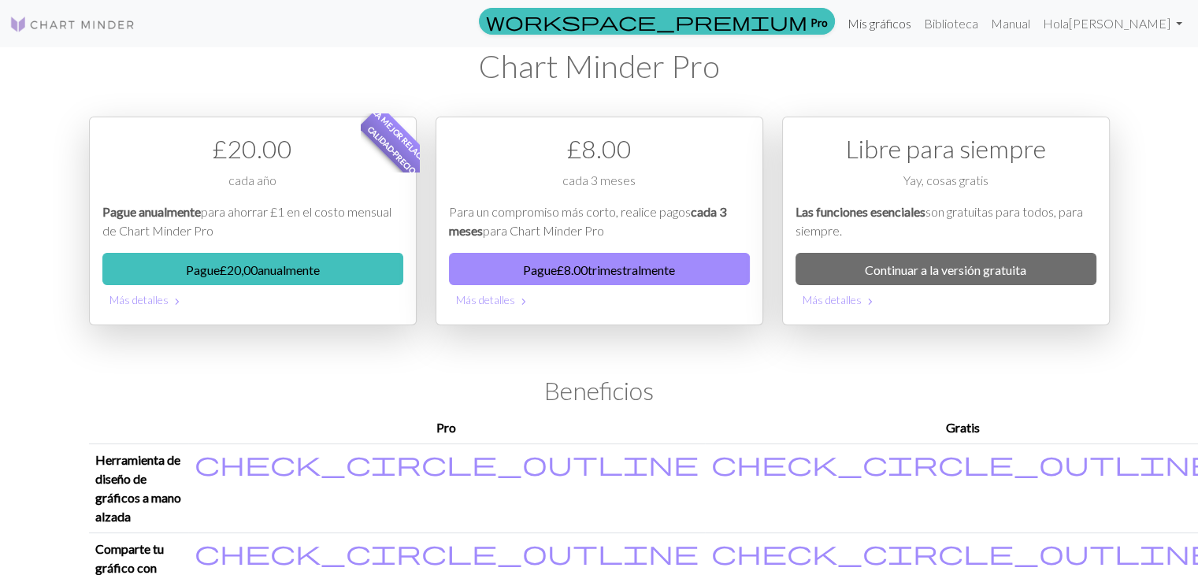
click at [885, 21] on font "Mis gráficos" at bounding box center [880, 23] width 64 height 15
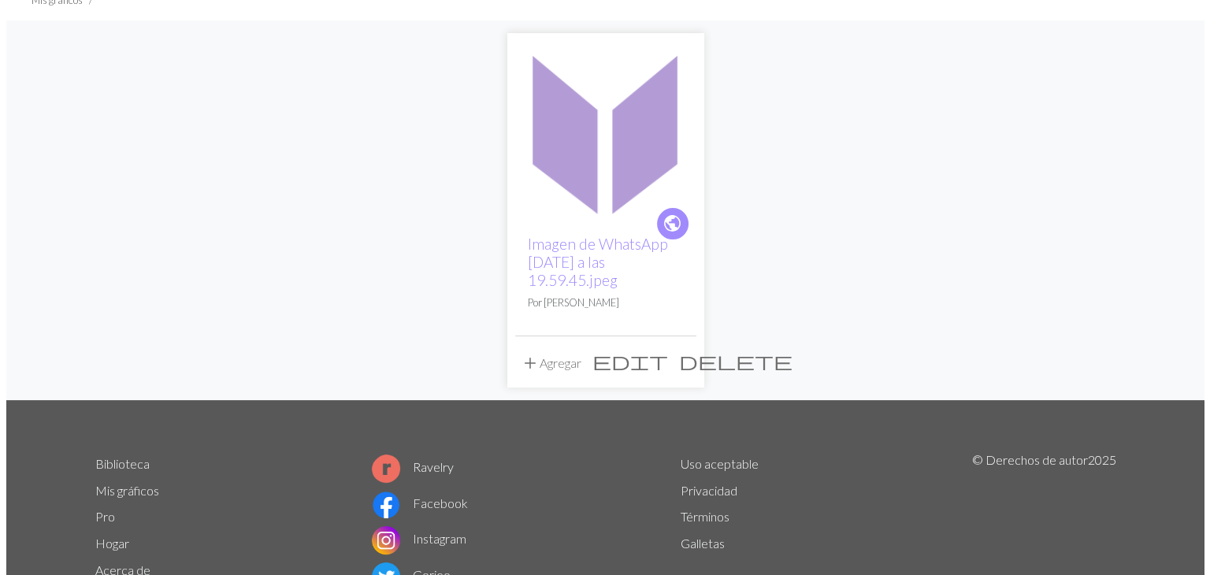
scroll to position [138, 0]
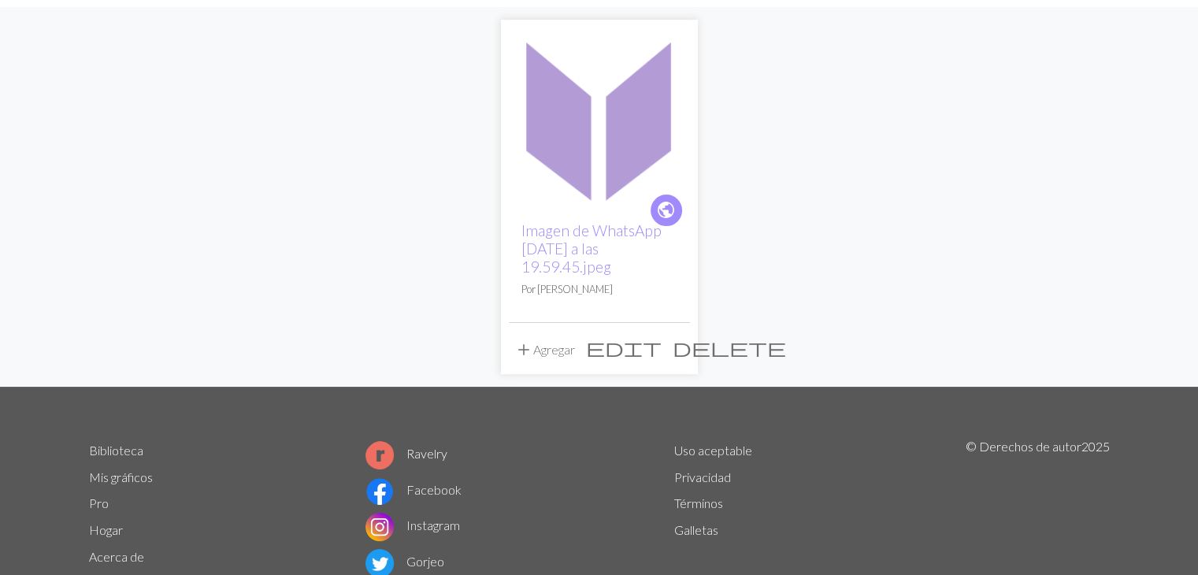
click at [643, 351] on span "edit" at bounding box center [624, 347] width 76 height 22
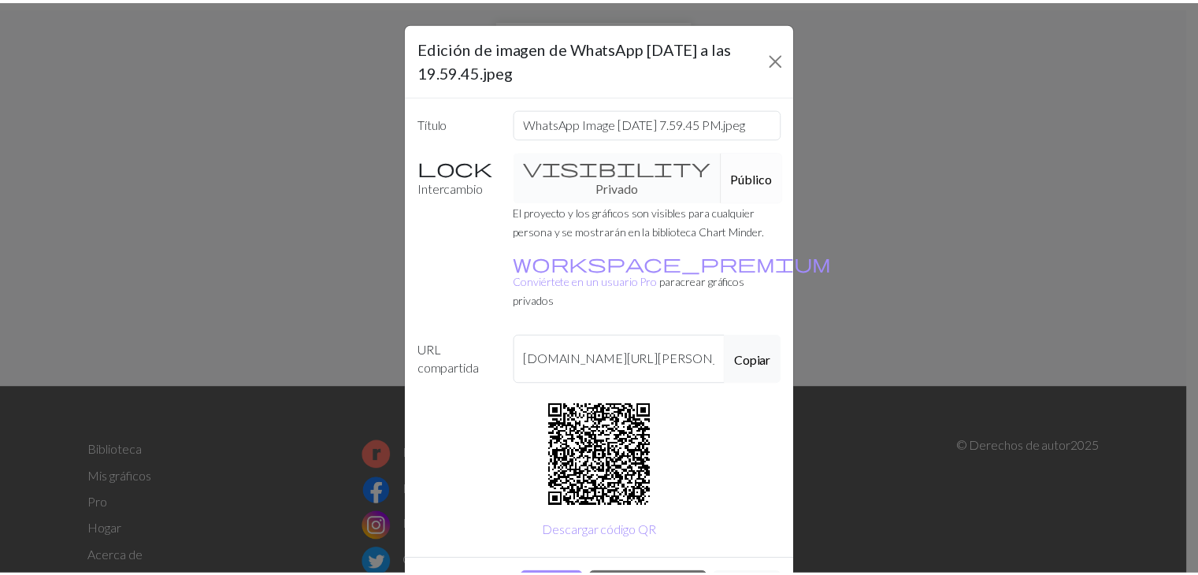
scroll to position [46, 0]
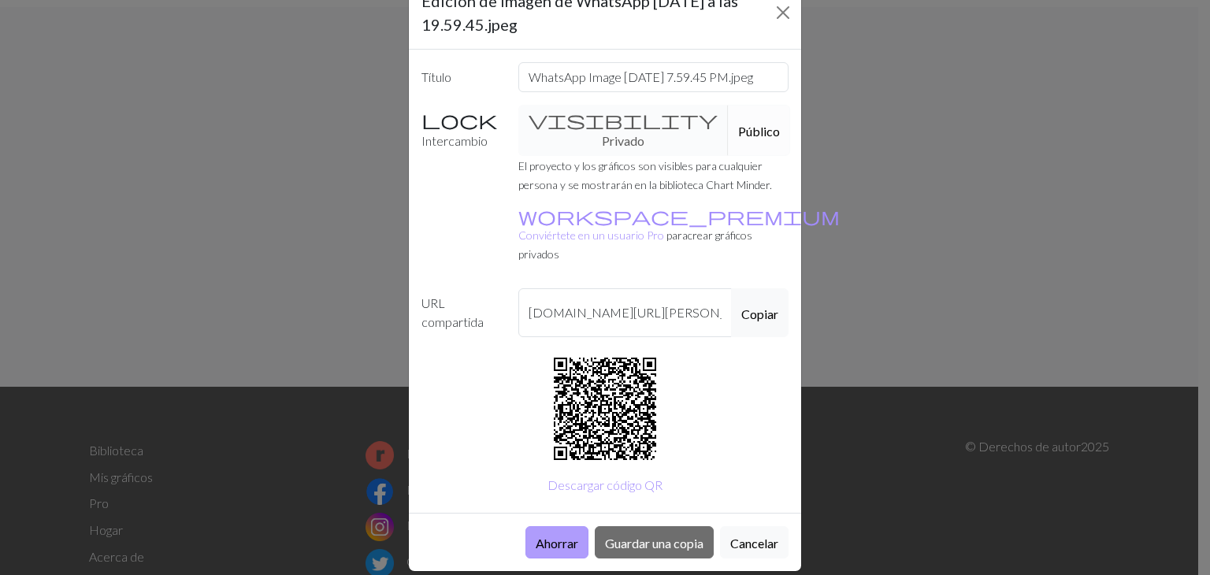
click at [557, 536] on font "Ahorrar" at bounding box center [557, 543] width 43 height 15
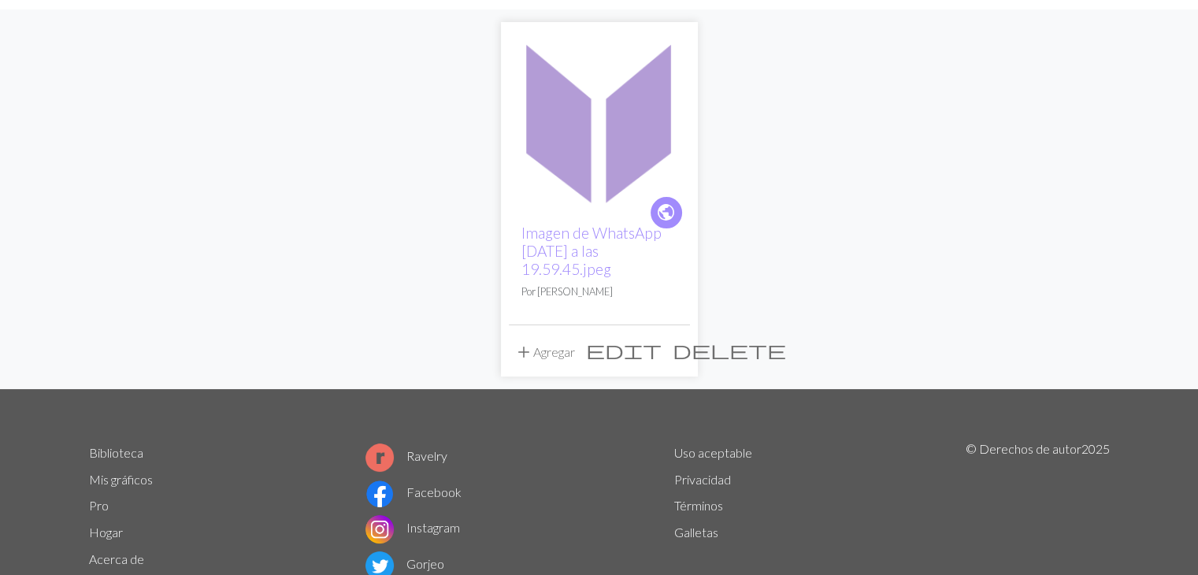
scroll to position [138, 0]
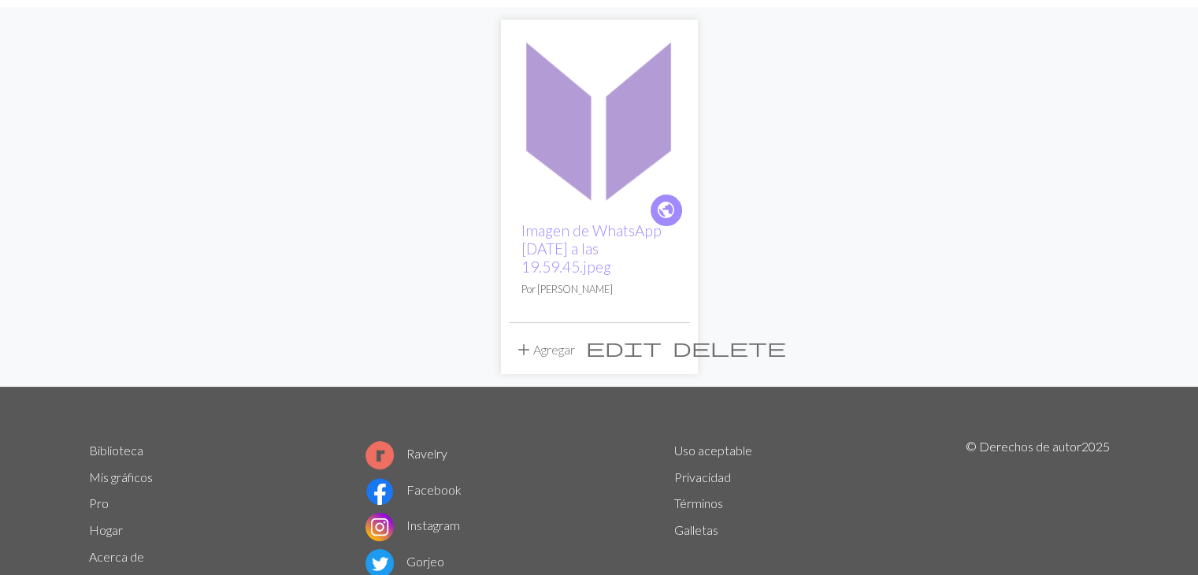
click at [673, 351] on span "delete" at bounding box center [729, 347] width 113 height 22
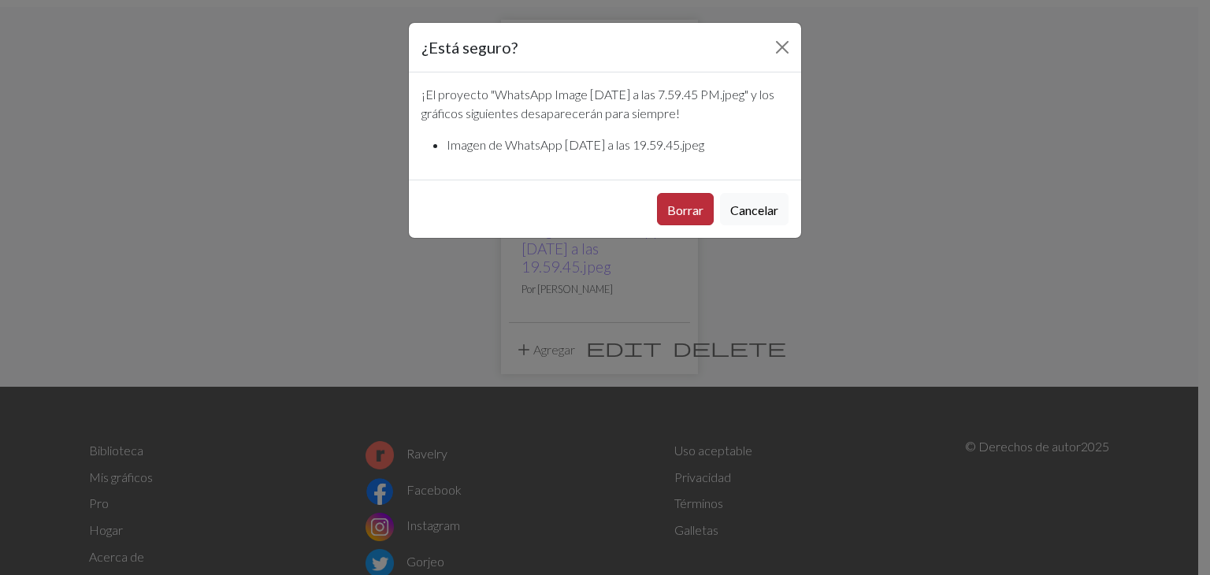
click at [677, 217] on font "Borrar" at bounding box center [685, 209] width 36 height 15
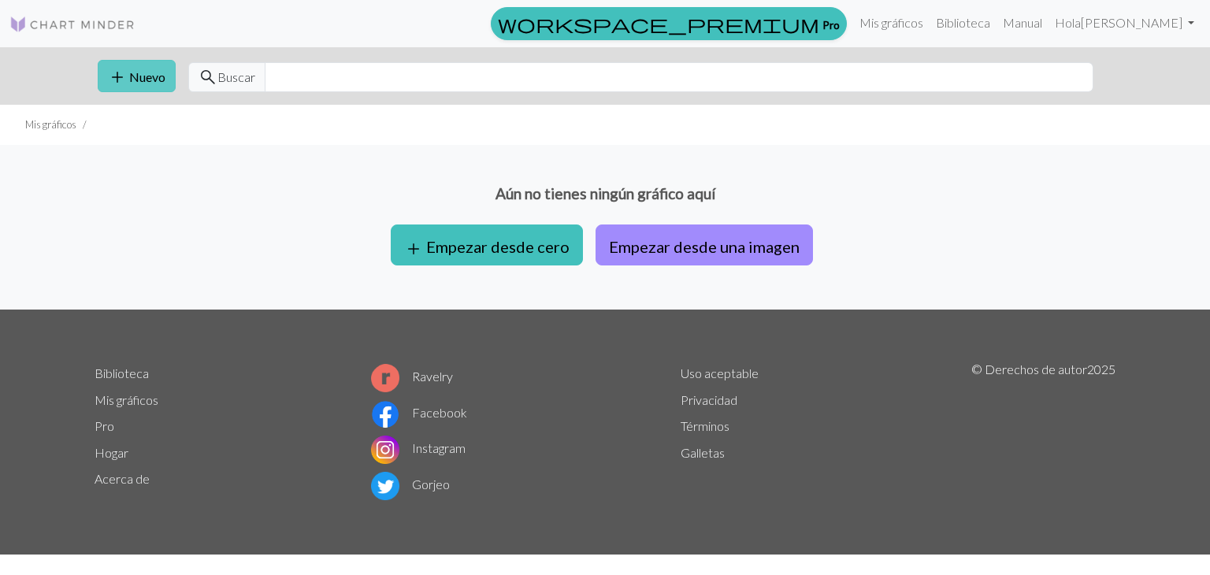
click at [138, 82] on font "Nuevo" at bounding box center [147, 76] width 36 height 15
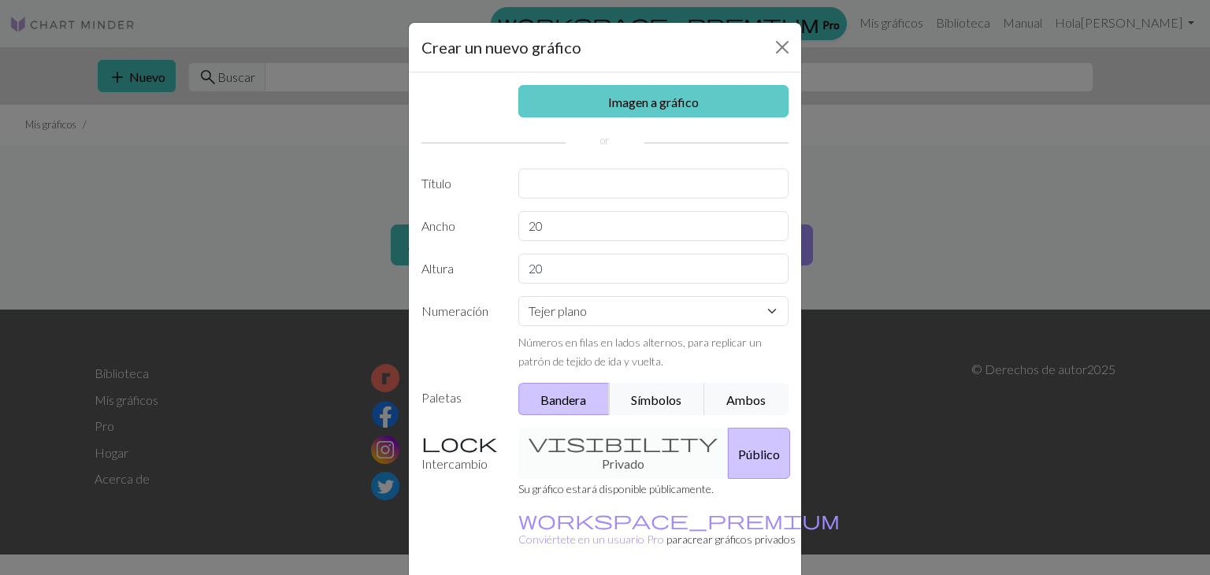
click at [651, 95] on font "Imagen a gráfico" at bounding box center [653, 102] width 91 height 15
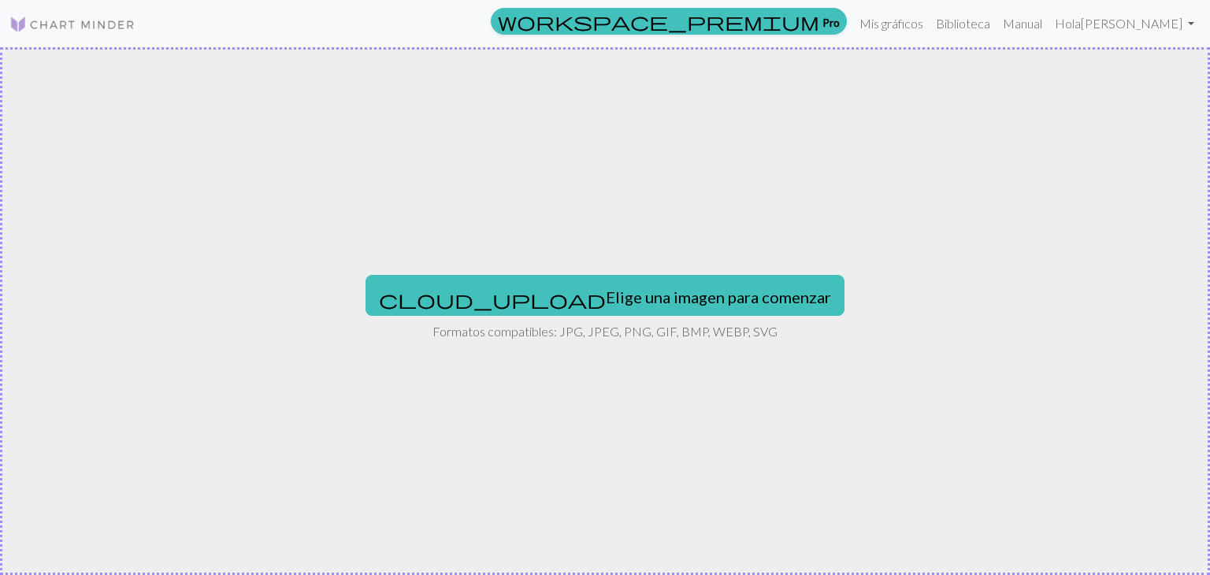
click at [543, 274] on div "cloud_upload Elige una imagen para comenzar Formatos compatibles: JPG, JPEG, PN…" at bounding box center [605, 311] width 1210 height 528
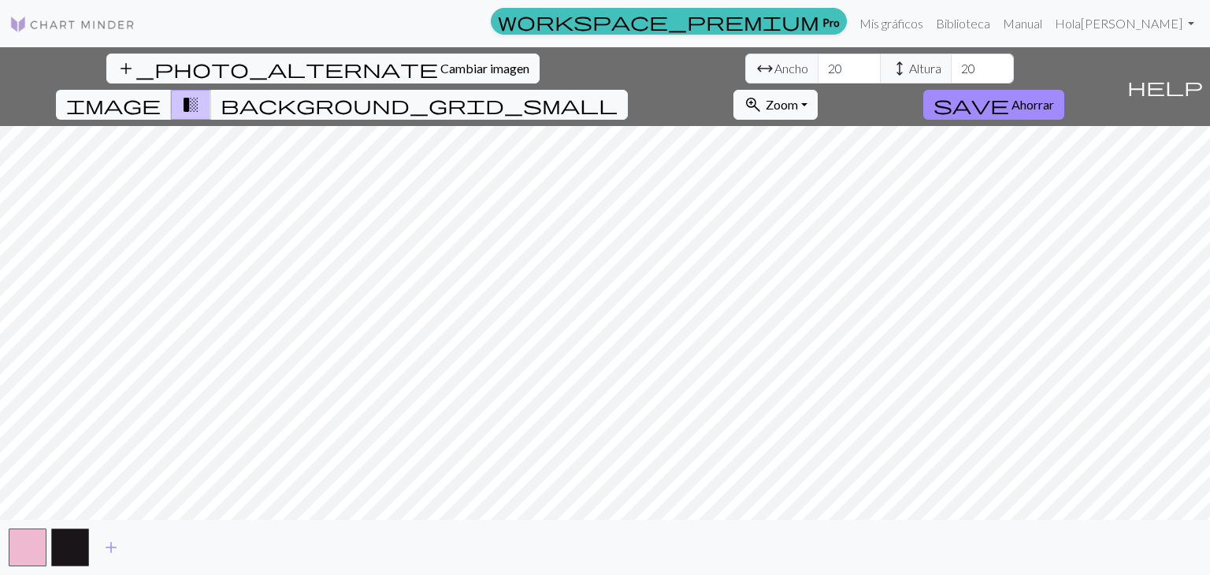
click at [384, 82] on div "add_photo_alternate Cambiar imagen arrow_range Ancho 20 height Altura 20 image …" at bounding box center [605, 311] width 1210 height 528
click at [818, 72] on input "20" at bounding box center [849, 69] width 63 height 30
type input "2"
type input "77"
click at [951, 54] on input "20" at bounding box center [982, 69] width 63 height 30
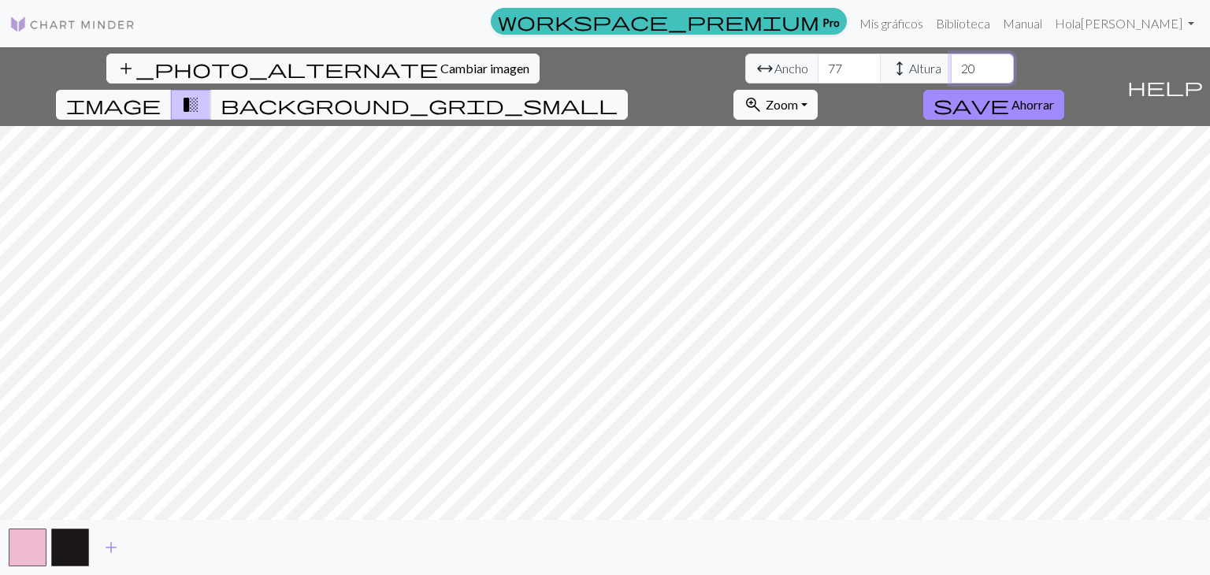
type input "2"
type input "88"
click at [161, 94] on span "image" at bounding box center [113, 105] width 95 height 22
click at [1054, 97] on font "Ahorrar" at bounding box center [1032, 104] width 43 height 15
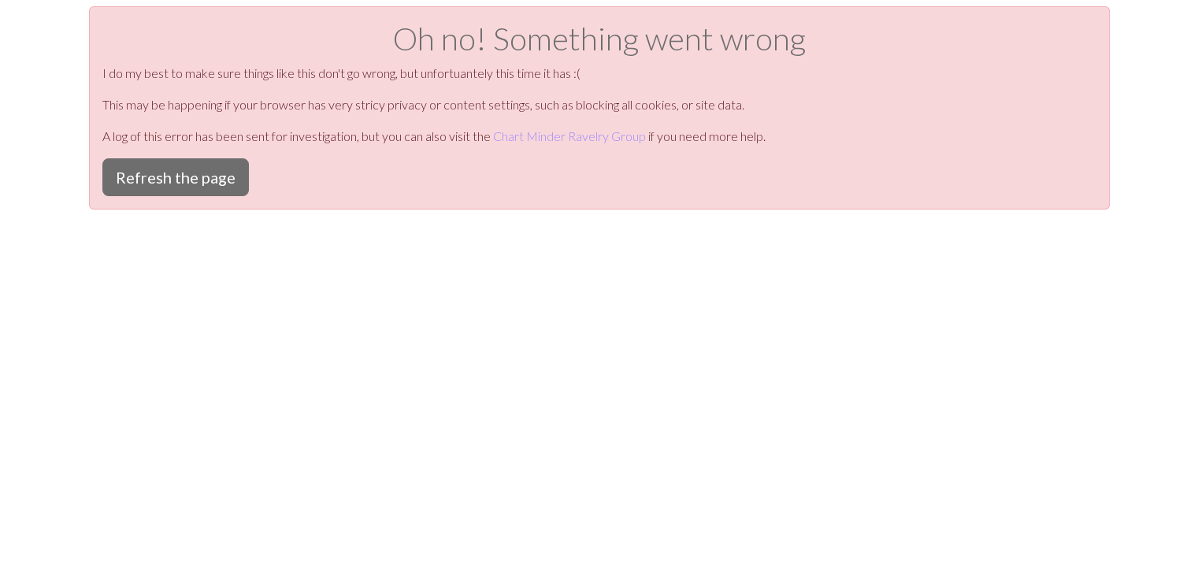
scroll to position [6, 0]
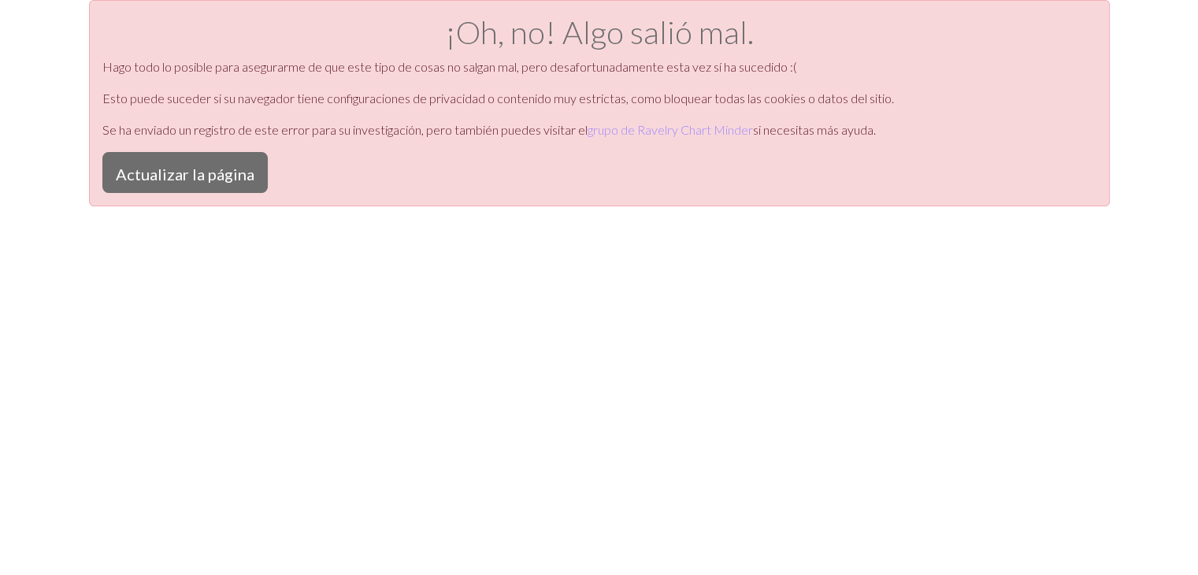
click at [180, 203] on div "¡Oh, no! Algo salió mal. Hago todo lo posible para asegurarme de que este tipo …" at bounding box center [599, 103] width 1021 height 206
click at [177, 165] on font "Actualizar la página" at bounding box center [185, 174] width 139 height 19
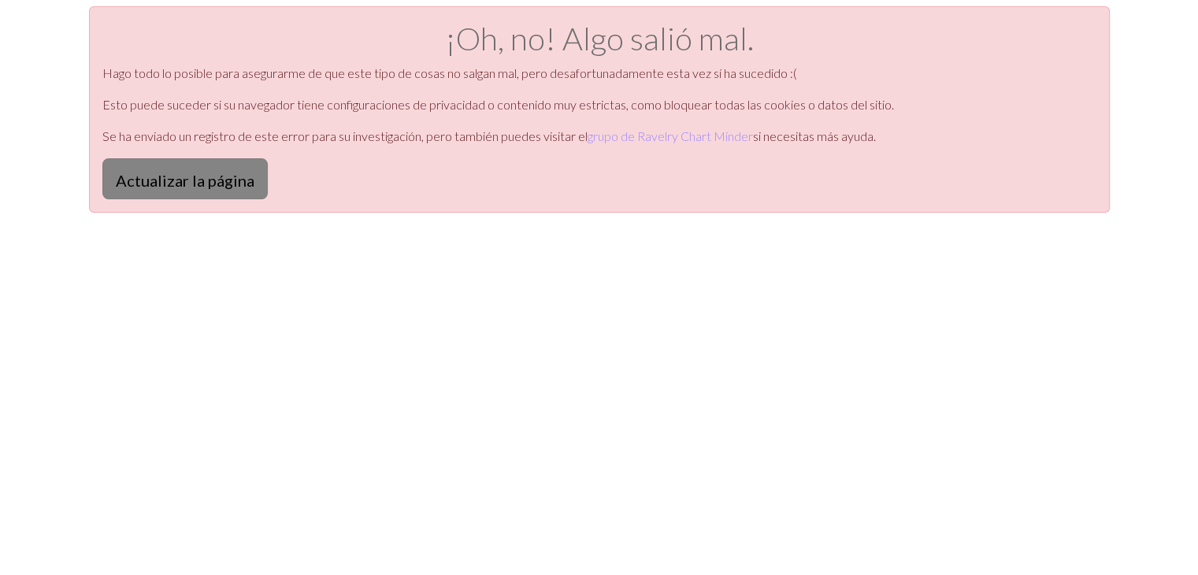
click at [209, 191] on button "Actualizar la página" at bounding box center [184, 178] width 165 height 41
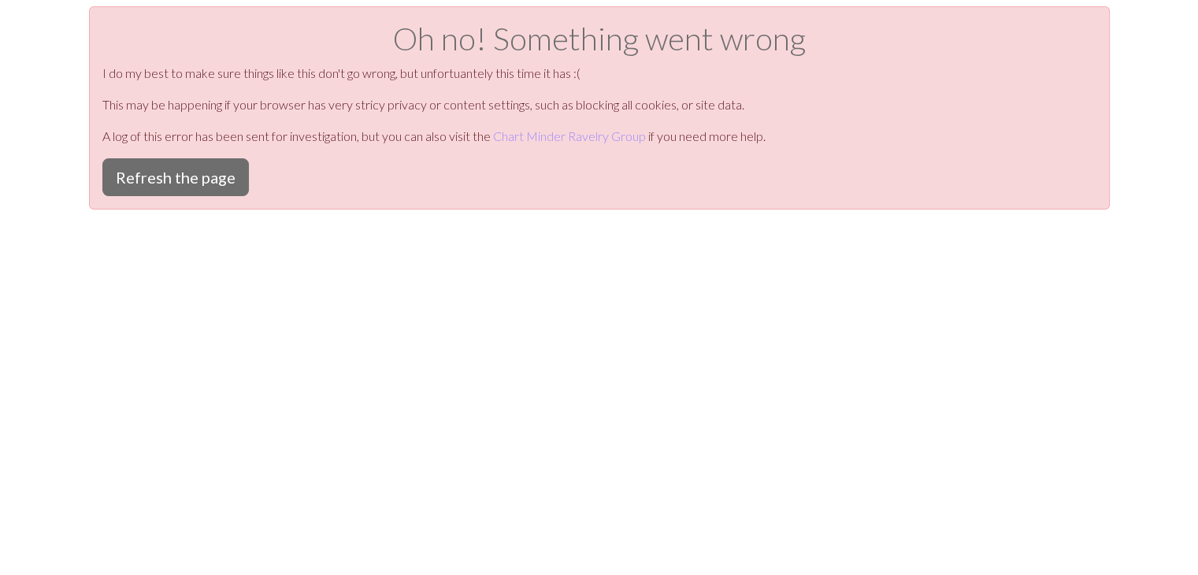
scroll to position [6, 0]
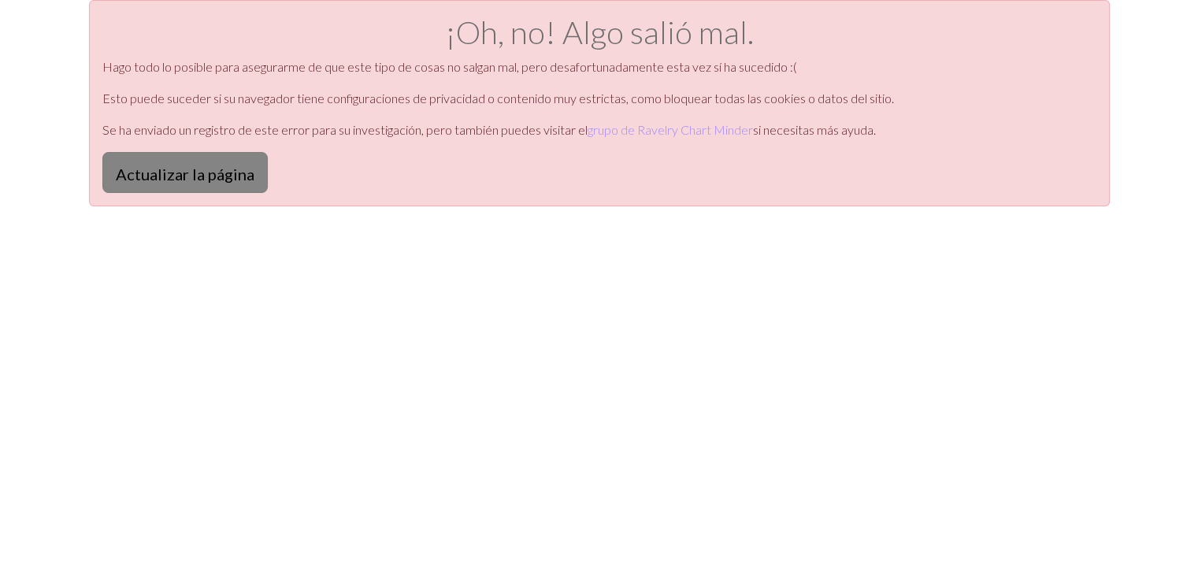
click at [174, 170] on font "Actualizar la página" at bounding box center [185, 174] width 139 height 19
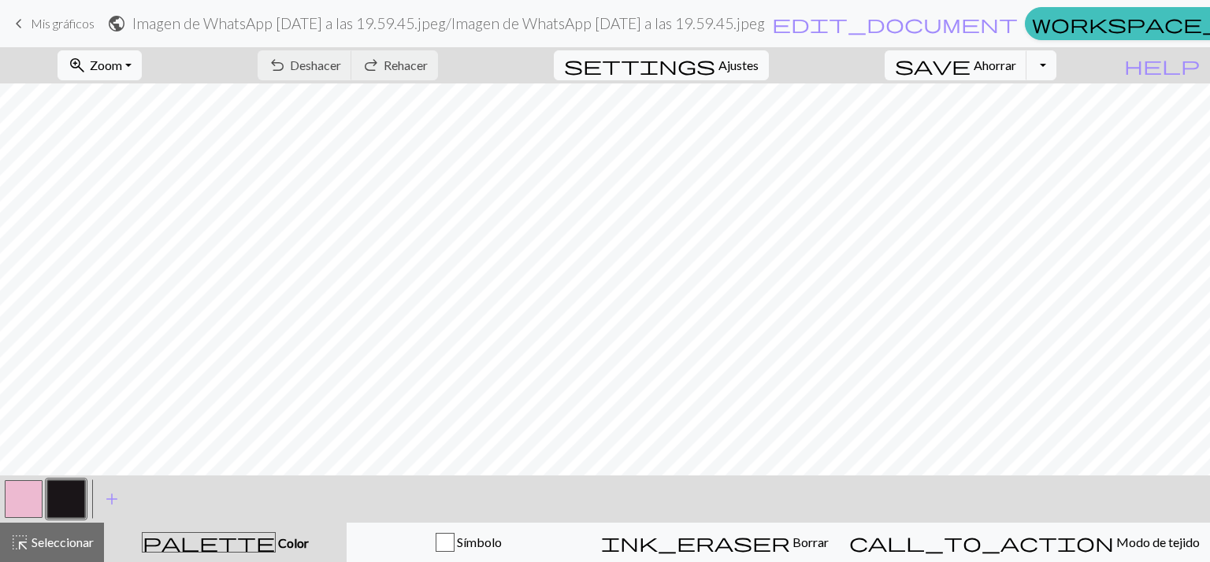
scroll to position [897, 0]
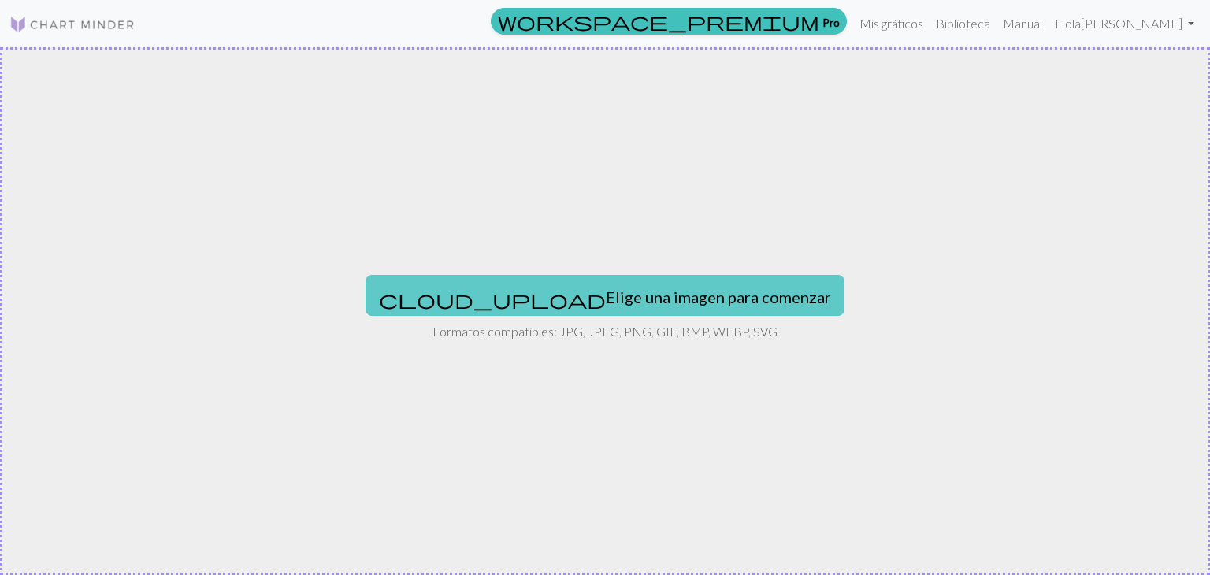
click at [504, 309] on button "cloud_upload Elige una imagen para comenzar" at bounding box center [604, 295] width 479 height 41
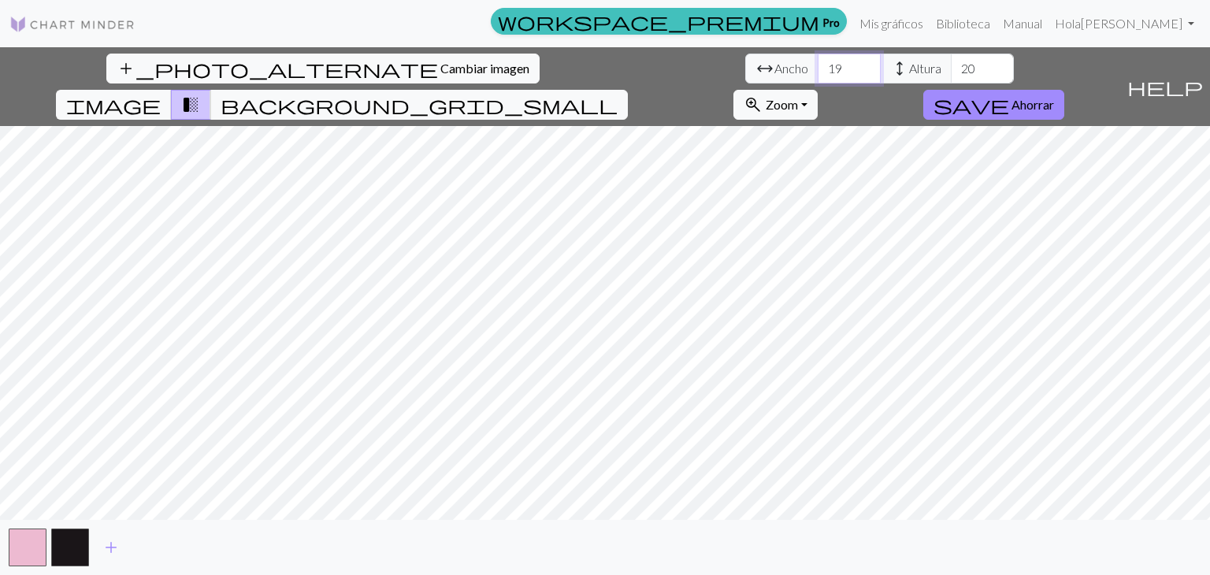
click at [818, 70] on input "19" at bounding box center [849, 69] width 63 height 30
type input "1"
type input "77"
click at [951, 70] on input "20" at bounding box center [982, 69] width 63 height 30
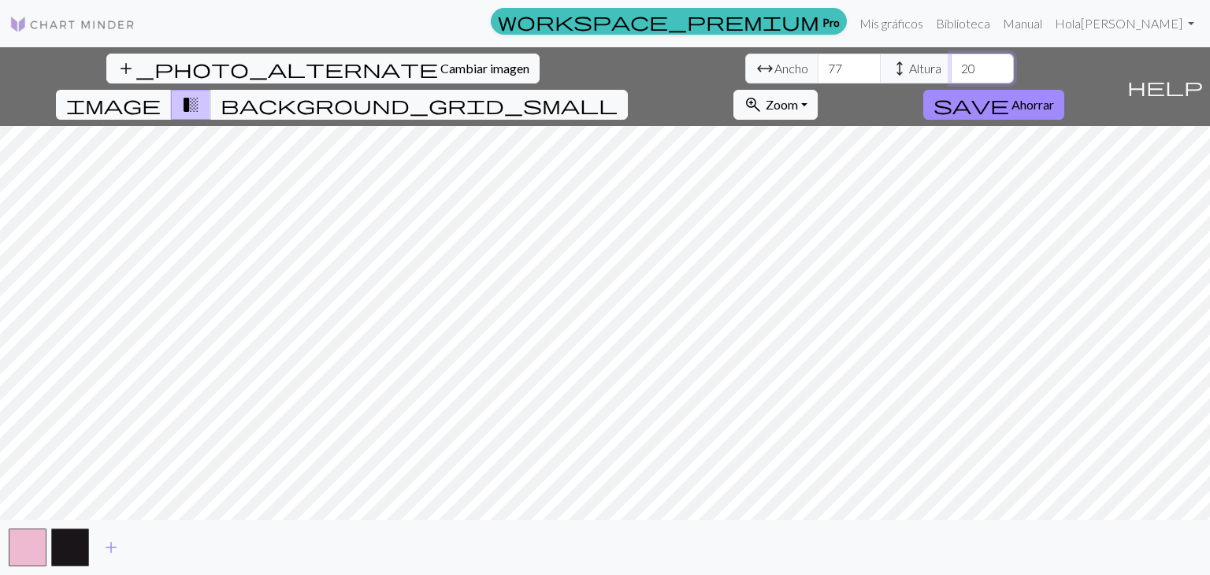
type input "2"
type input "5"
type input "88"
click at [161, 94] on span "image" at bounding box center [113, 105] width 95 height 22
click at [1009, 94] on span "save" at bounding box center [971, 105] width 76 height 22
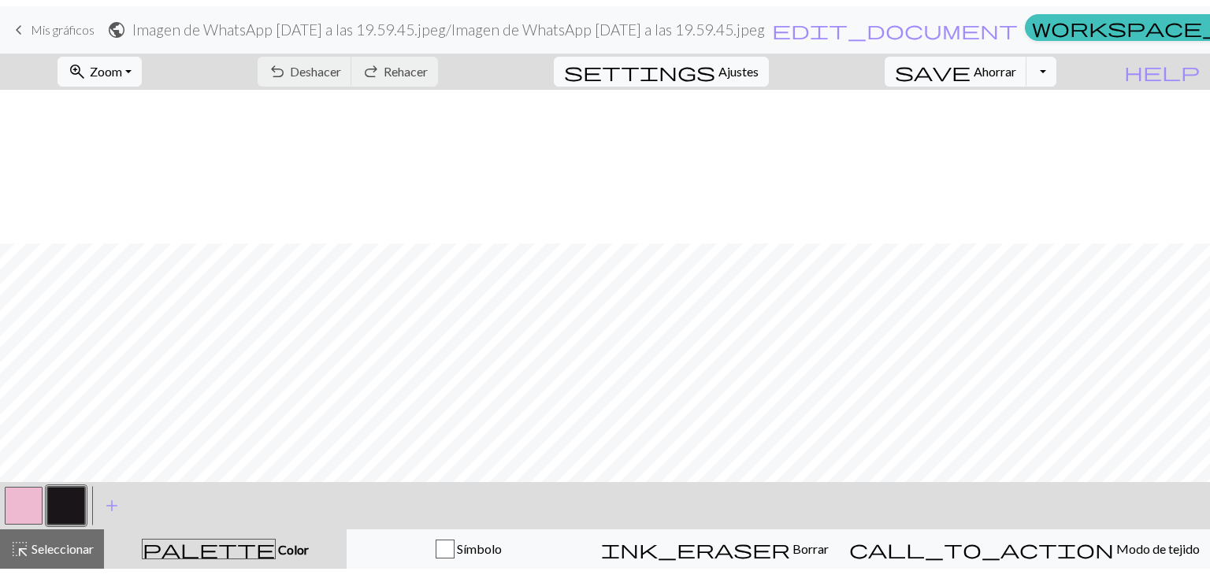
scroll to position [399, 0]
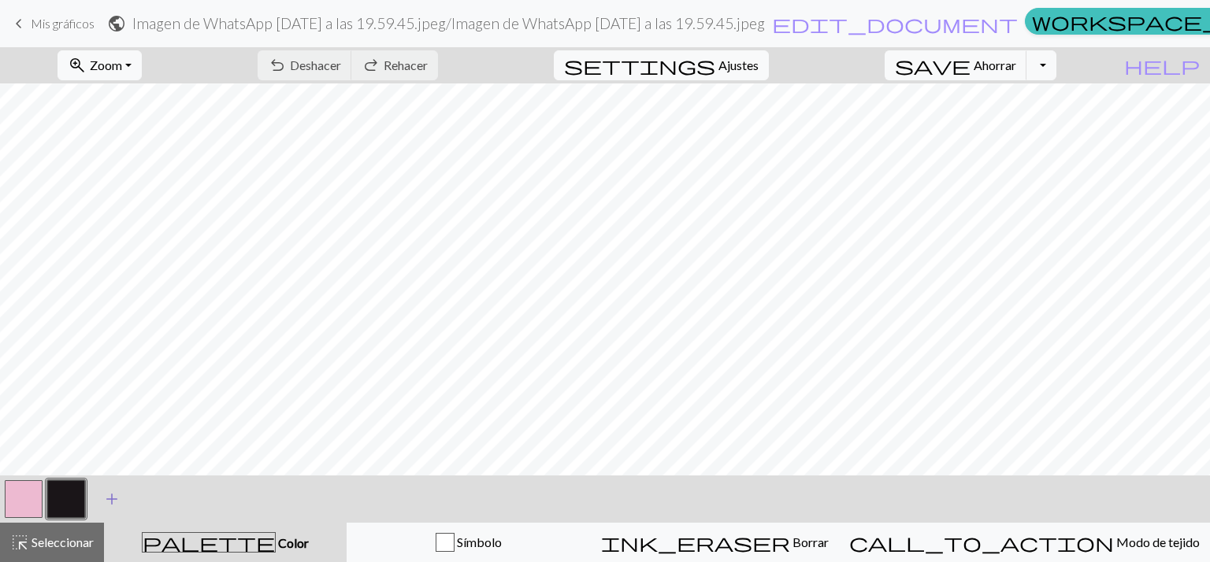
click at [124, 508] on button "add Añade un color" at bounding box center [111, 499] width 39 height 39
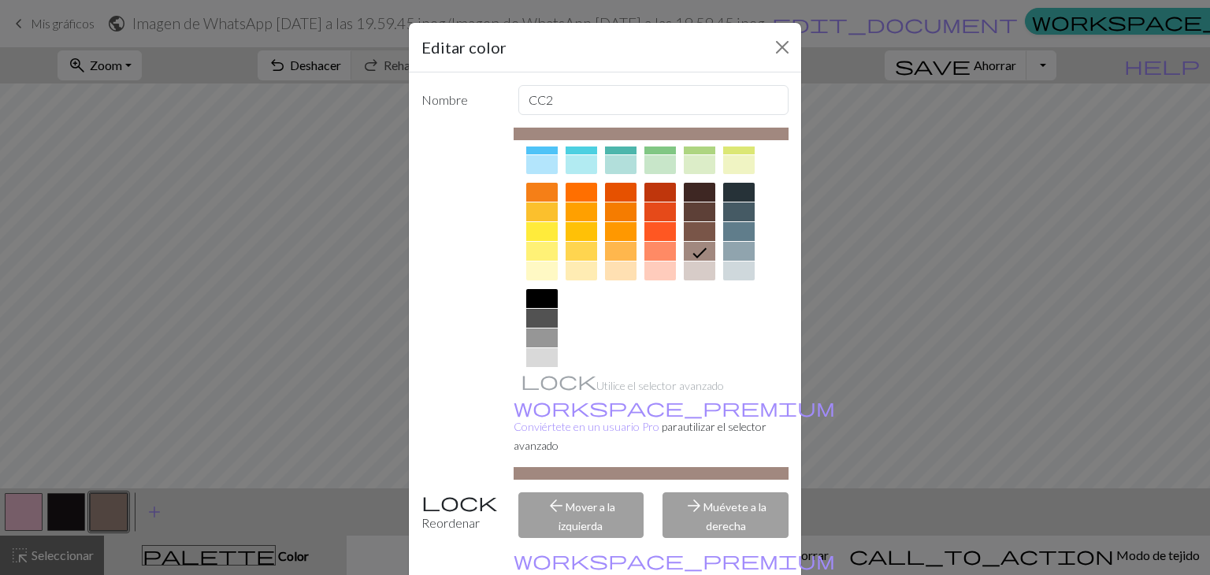
scroll to position [227, 0]
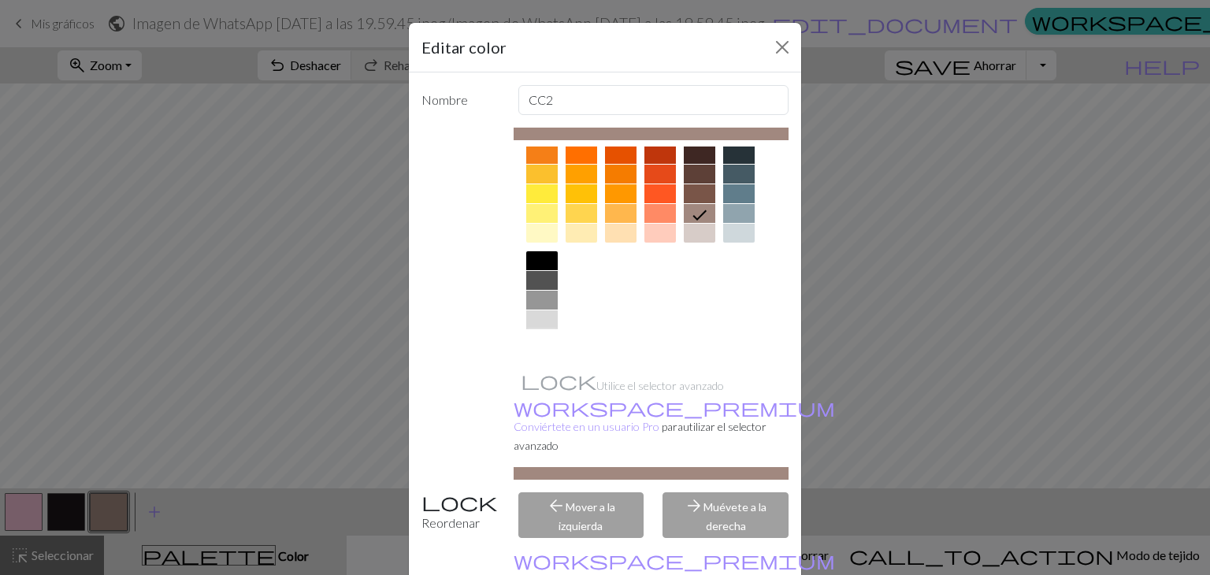
click at [539, 337] on div at bounding box center [542, 339] width 32 height 19
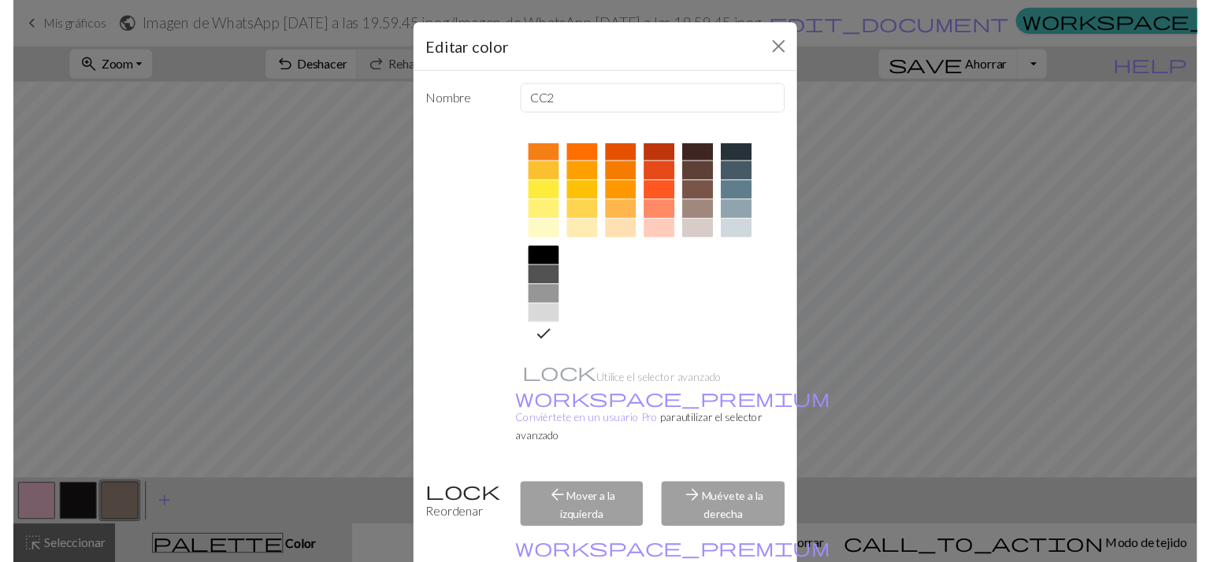
scroll to position [80, 0]
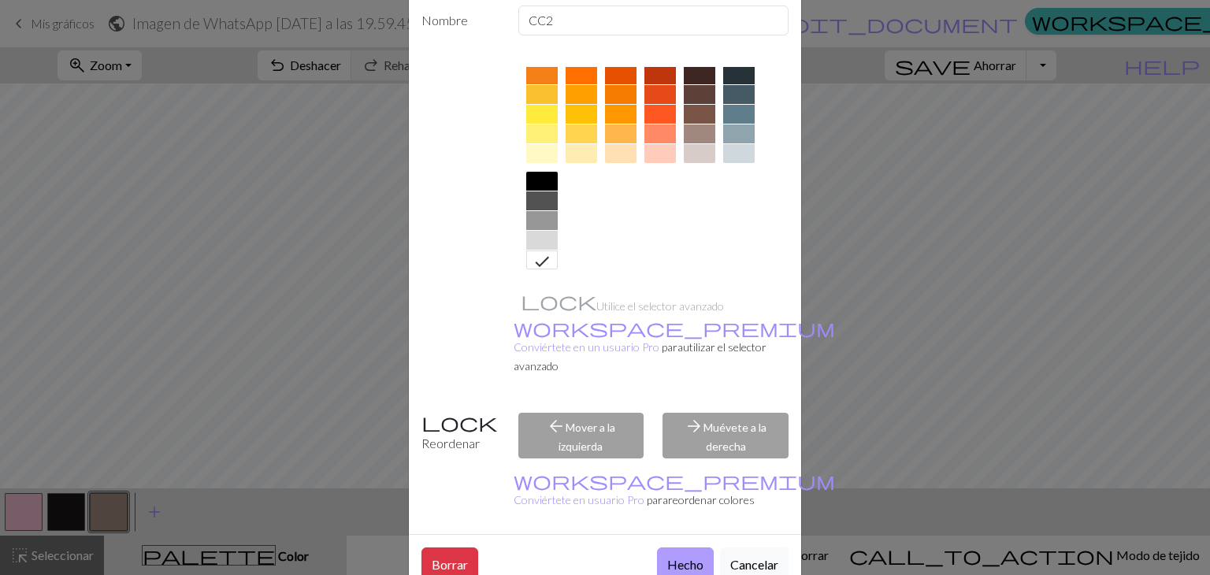
click at [681, 557] on font "Hecho" at bounding box center [685, 564] width 36 height 15
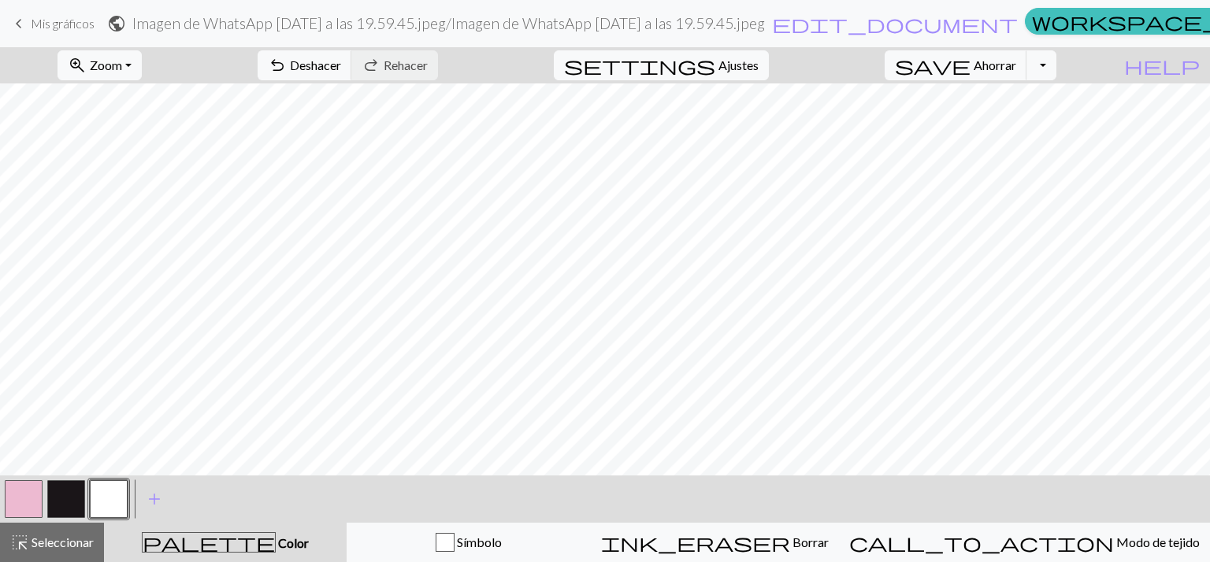
click at [69, 508] on button "button" at bounding box center [66, 499] width 38 height 38
click at [96, 510] on button "button" at bounding box center [109, 499] width 38 height 38
click at [121, 499] on button "button" at bounding box center [109, 499] width 38 height 38
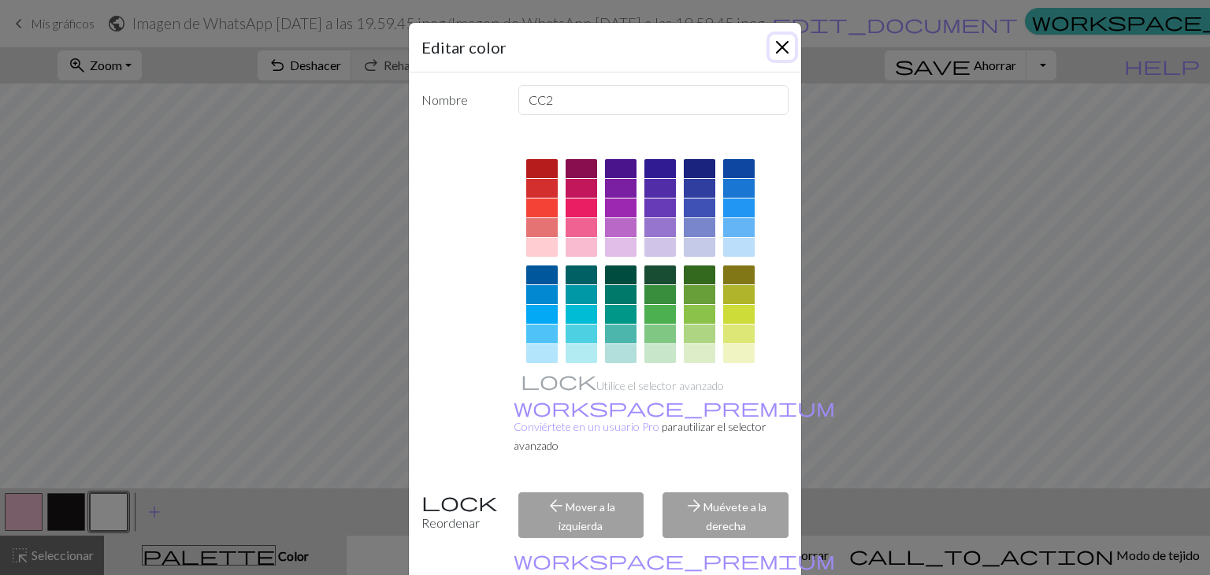
click at [770, 54] on button "Cerca" at bounding box center [782, 47] width 25 height 25
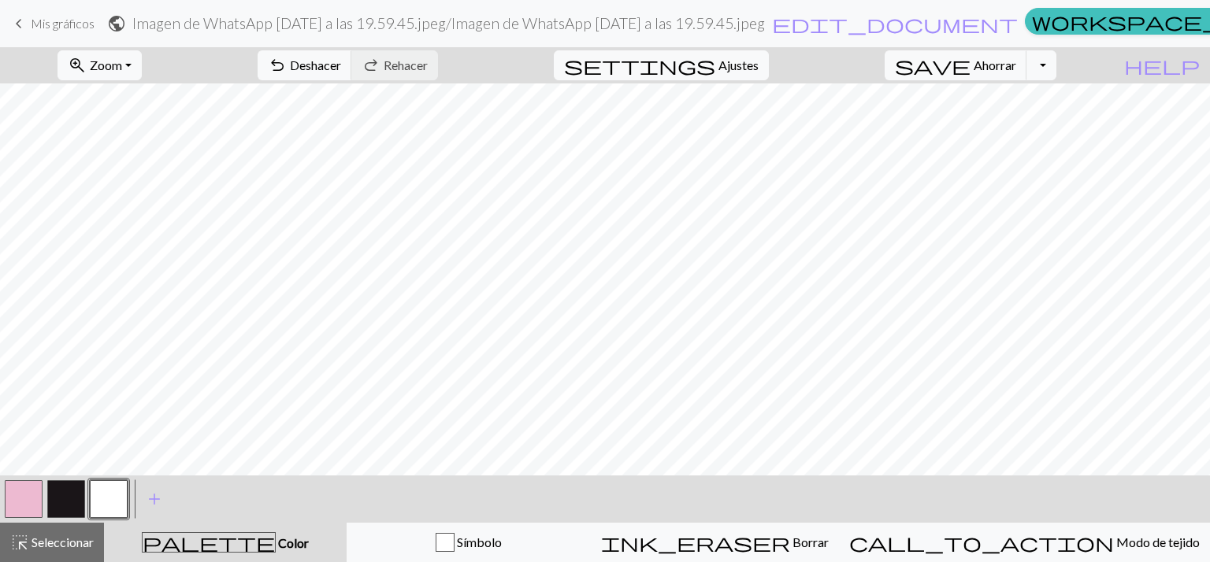
click at [78, 500] on button "button" at bounding box center [66, 499] width 38 height 38
click at [72, 504] on button "button" at bounding box center [66, 499] width 38 height 38
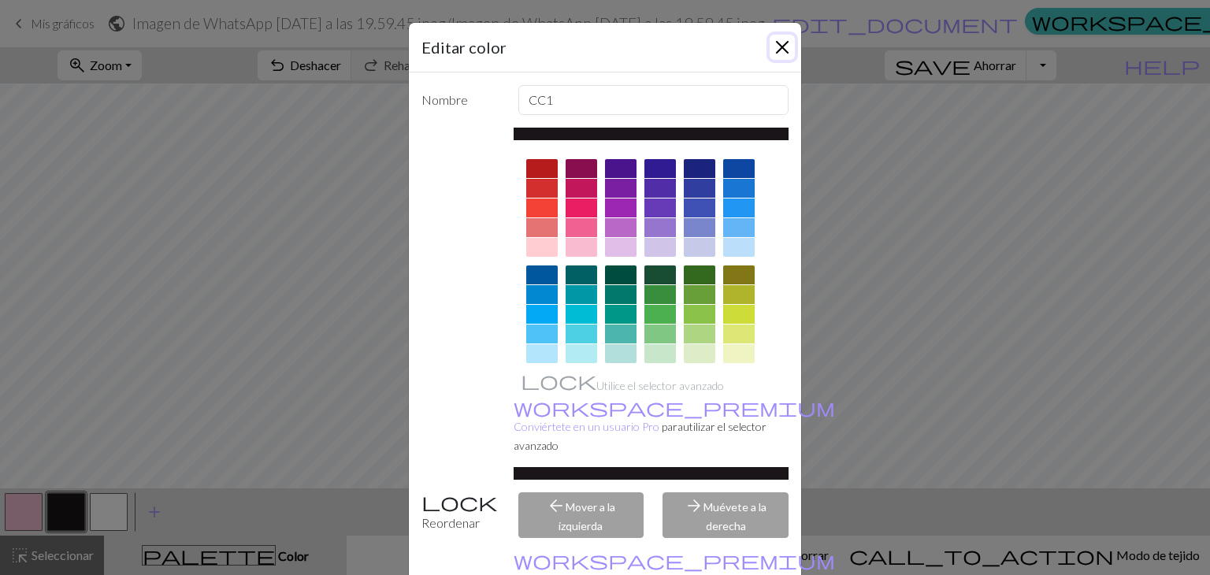
click at [770, 51] on button "Cerca" at bounding box center [782, 47] width 25 height 25
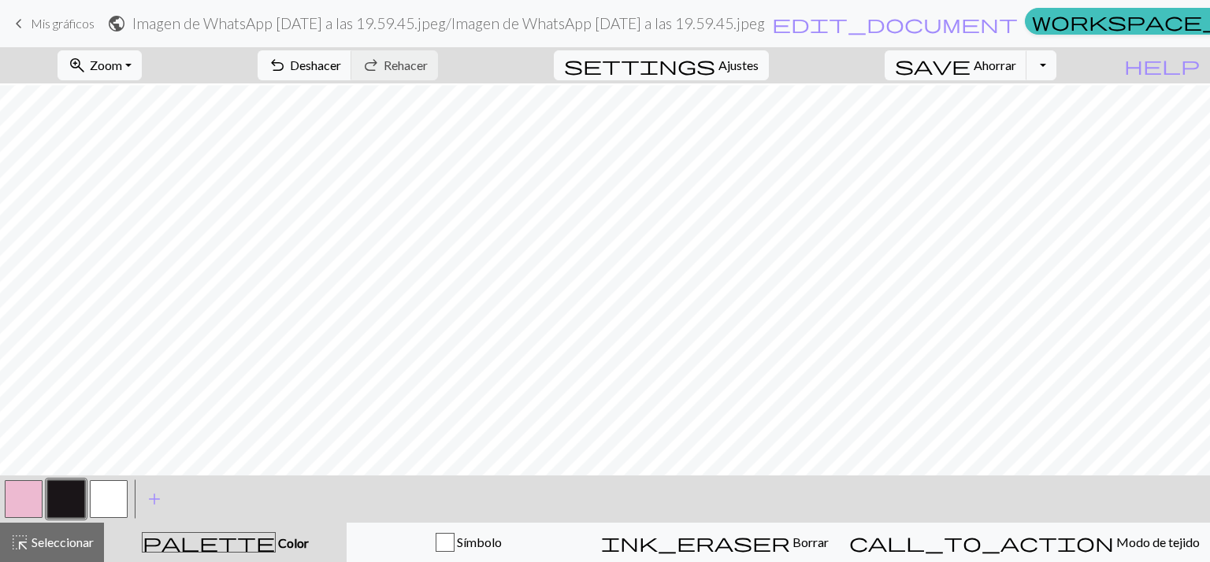
scroll to position [140, 0]
click at [341, 64] on font "Deshacer" at bounding box center [315, 64] width 51 height 15
click at [287, 76] on span "undo" at bounding box center [277, 65] width 19 height 22
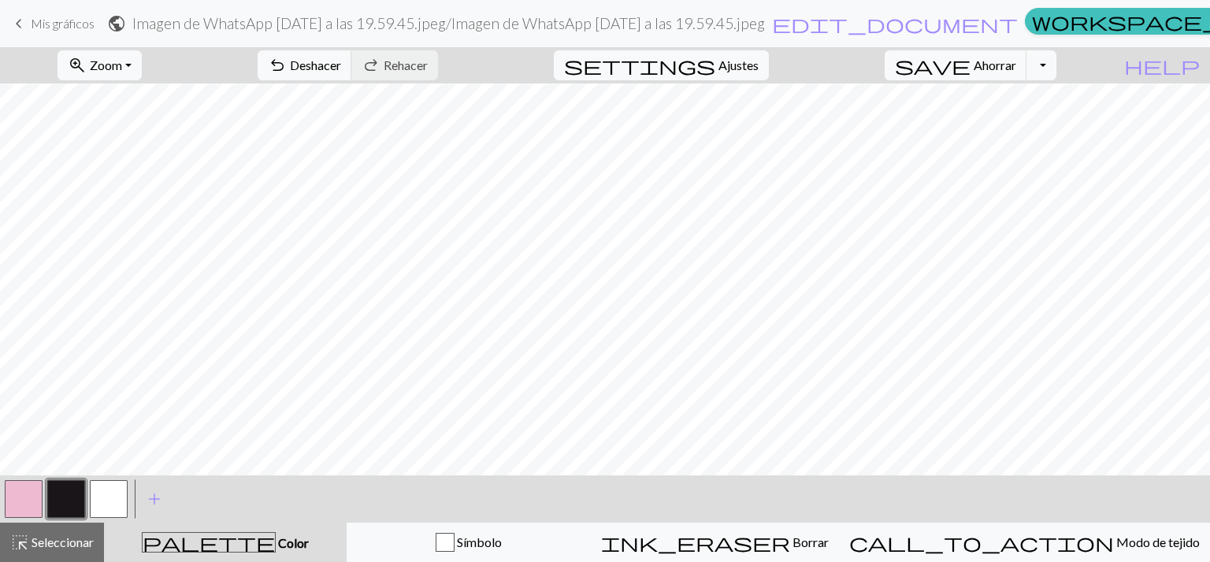
click at [40, 501] on button "button" at bounding box center [24, 499] width 38 height 38
click at [57, 506] on button "button" at bounding box center [66, 499] width 38 height 38
click at [510, 354] on div "zoom_in Zoom Zoom Se adapta a todos Ancho de ajuste Altura de ajuste 50% 100% 1…" at bounding box center [605, 304] width 1210 height 515
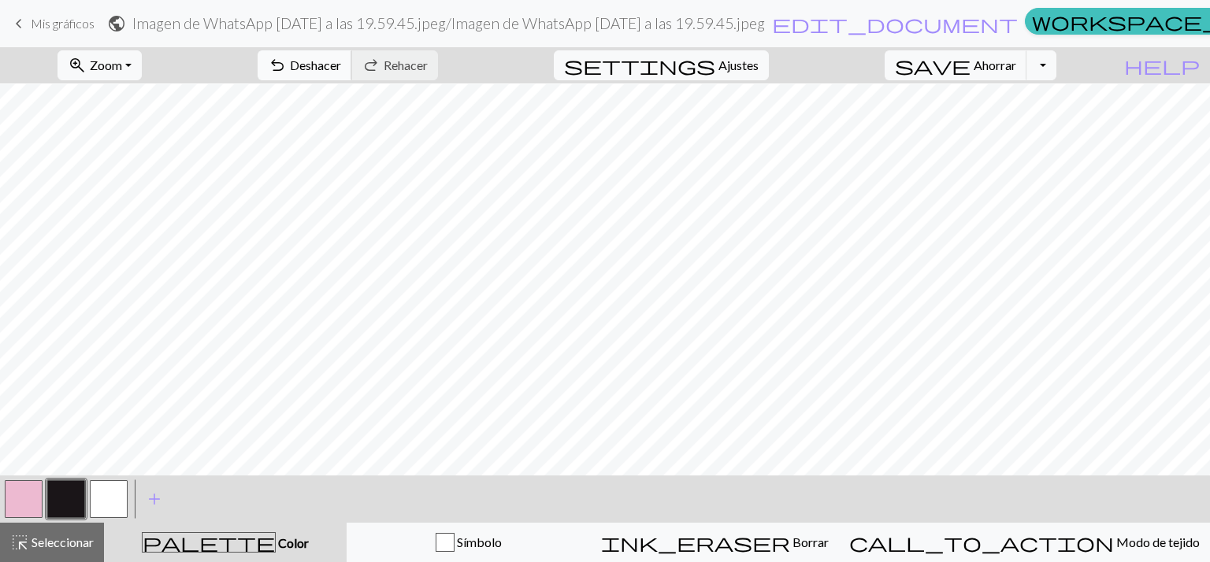
click at [352, 78] on button "undo Deshacer Deshacer" at bounding box center [305, 65] width 95 height 30
click at [66, 493] on button "button" at bounding box center [66, 499] width 38 height 38
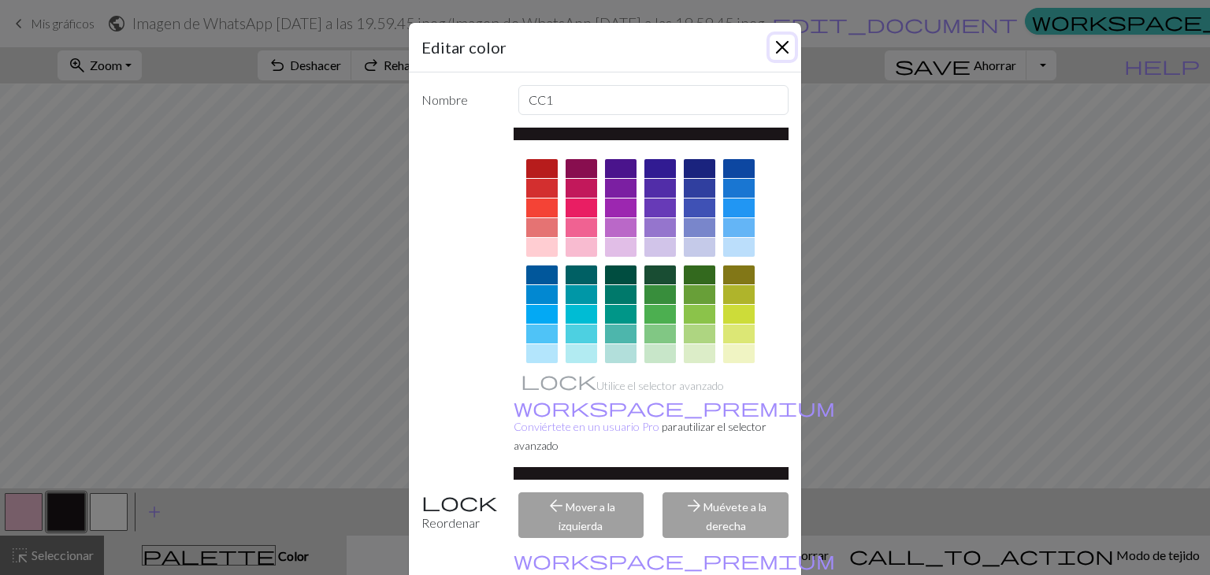
click at [778, 49] on button "Cerca" at bounding box center [782, 47] width 25 height 25
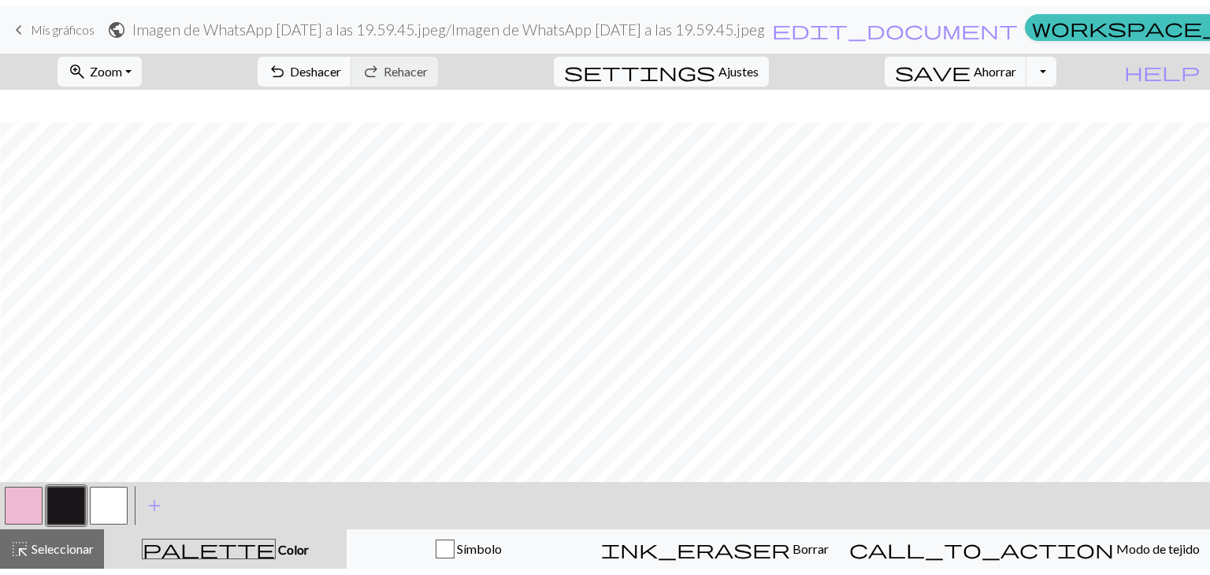
scroll to position [1341, 161]
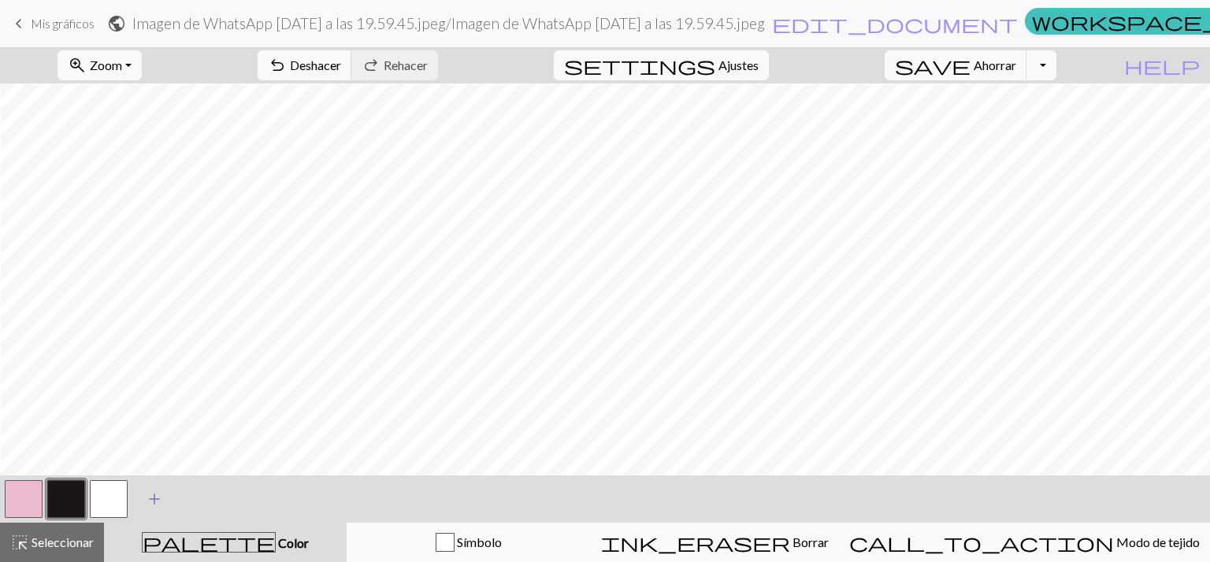
click at [148, 492] on span "add" at bounding box center [154, 499] width 19 height 22
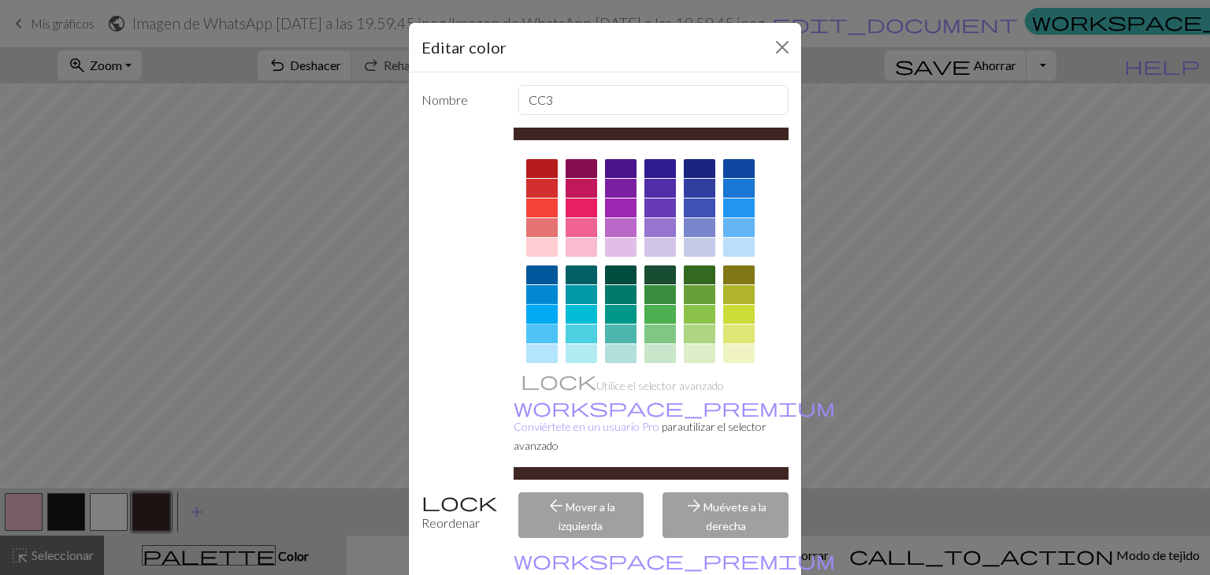
click at [535, 317] on div at bounding box center [542, 314] width 32 height 19
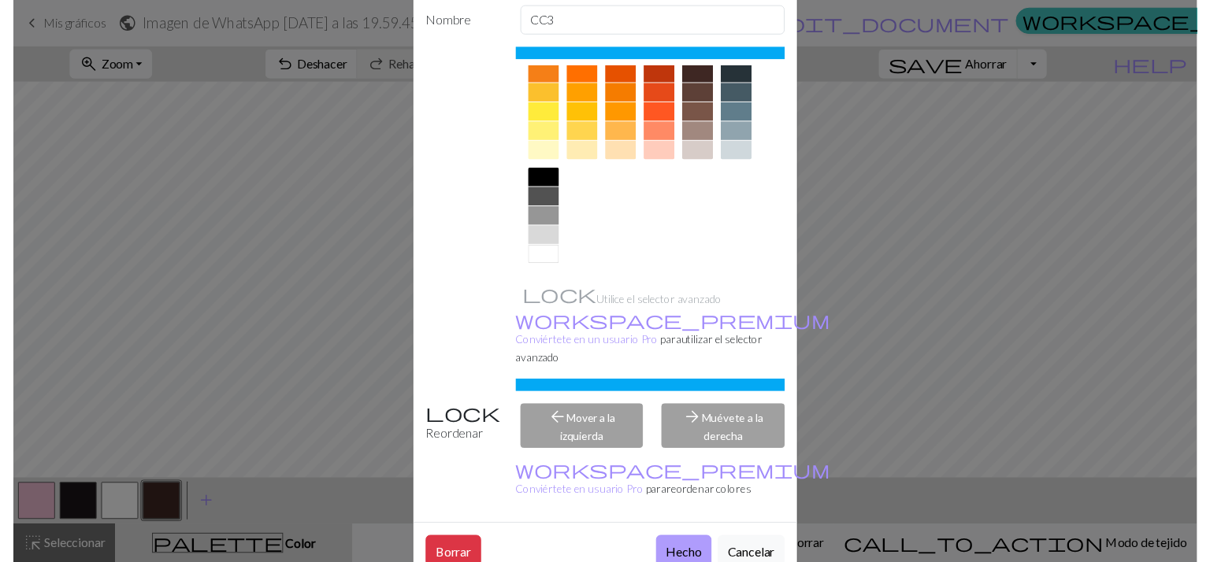
scroll to position [79, 0]
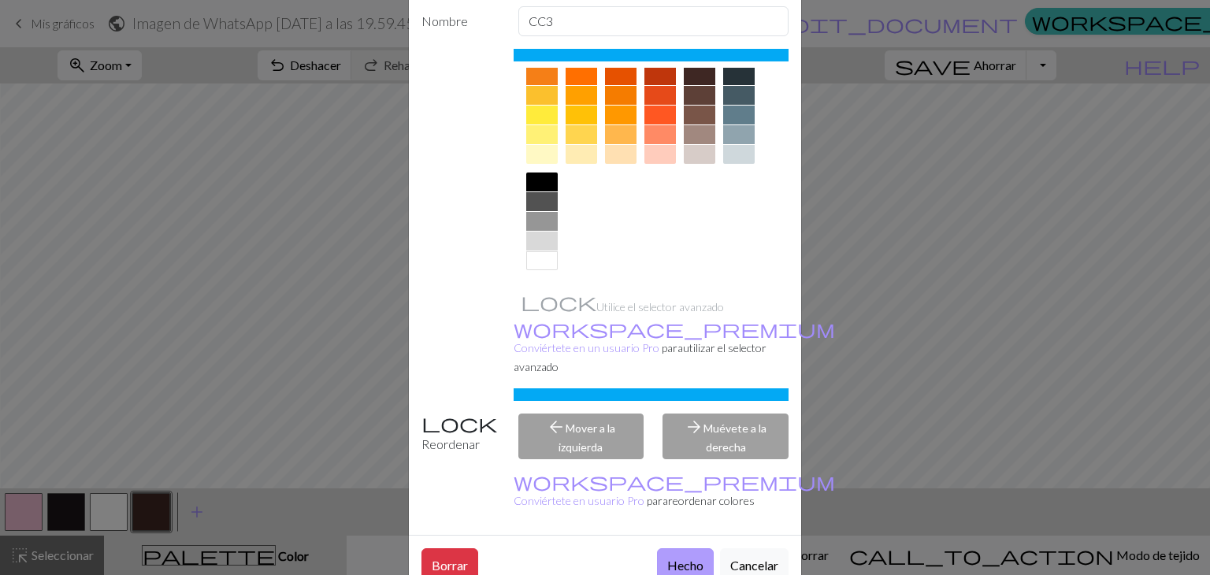
click at [677, 548] on button "Hecho" at bounding box center [685, 564] width 57 height 32
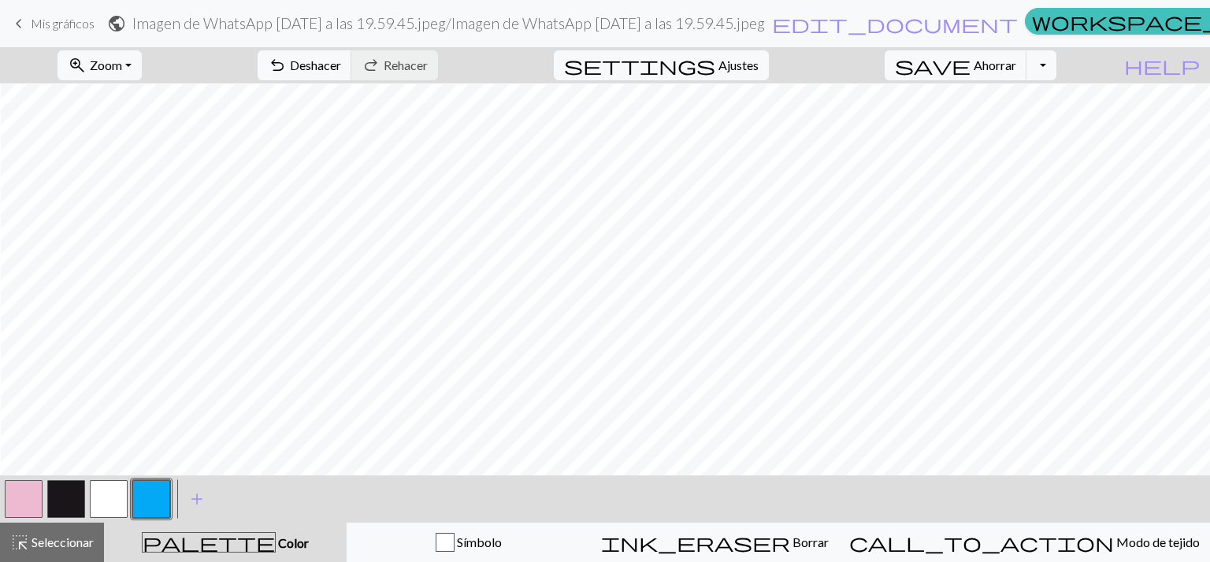
scroll to position [1253, 161]
click at [72, 510] on button "button" at bounding box center [66, 499] width 38 height 38
click at [159, 496] on button "button" at bounding box center [151, 499] width 38 height 38
click at [37, 499] on button "button" at bounding box center [24, 499] width 38 height 38
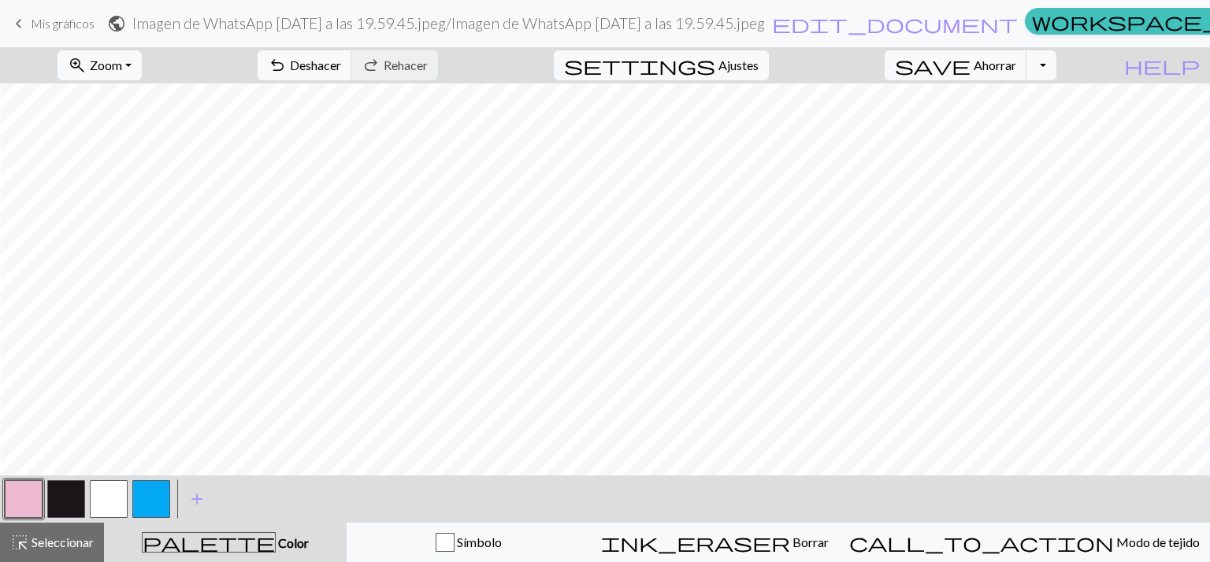
click at [157, 492] on button "button" at bounding box center [151, 499] width 38 height 38
click at [287, 61] on span "undo" at bounding box center [277, 65] width 19 height 22
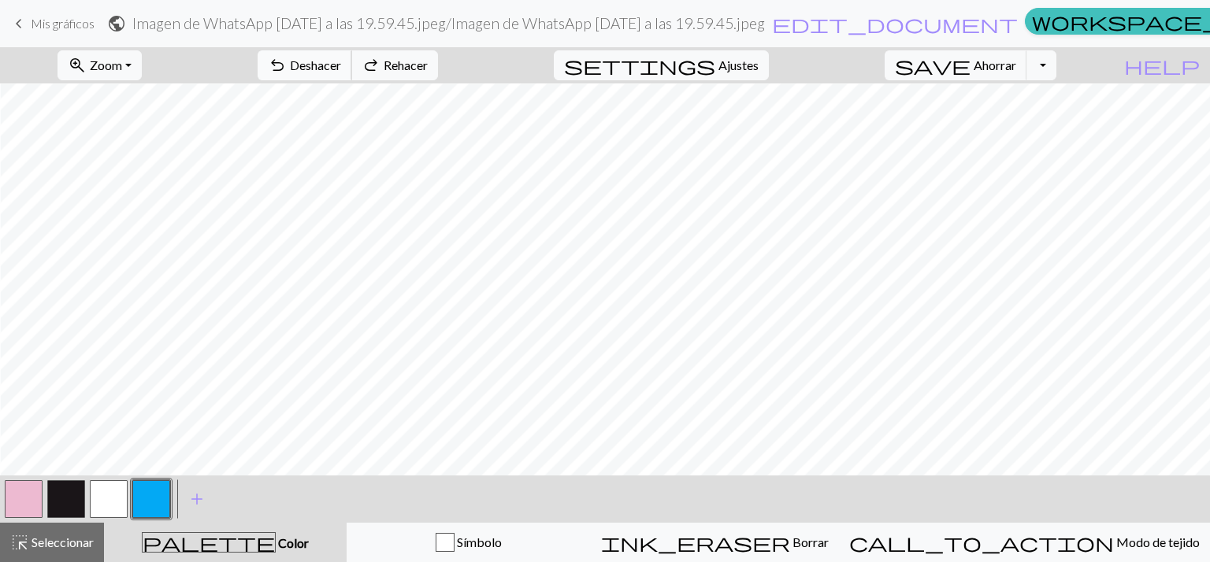
click at [287, 61] on span "undo" at bounding box center [277, 65] width 19 height 22
click at [428, 65] on font "Rehacer" at bounding box center [406, 64] width 44 height 15
click at [139, 505] on button "button" at bounding box center [151, 499] width 38 height 38
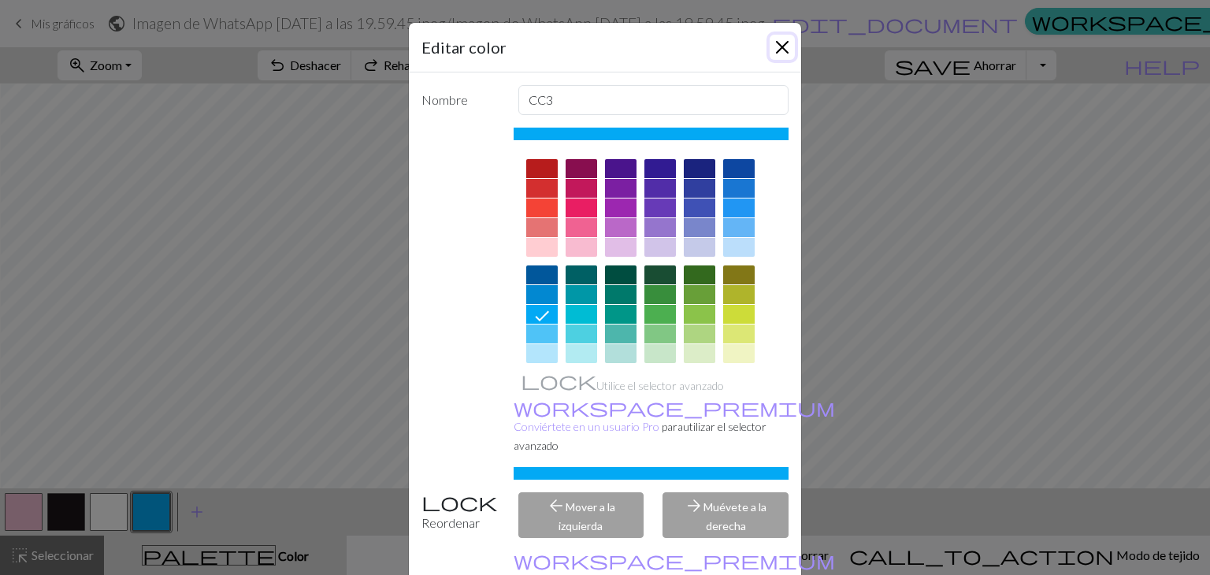
click at [780, 45] on button "Cerca" at bounding box center [782, 47] width 25 height 25
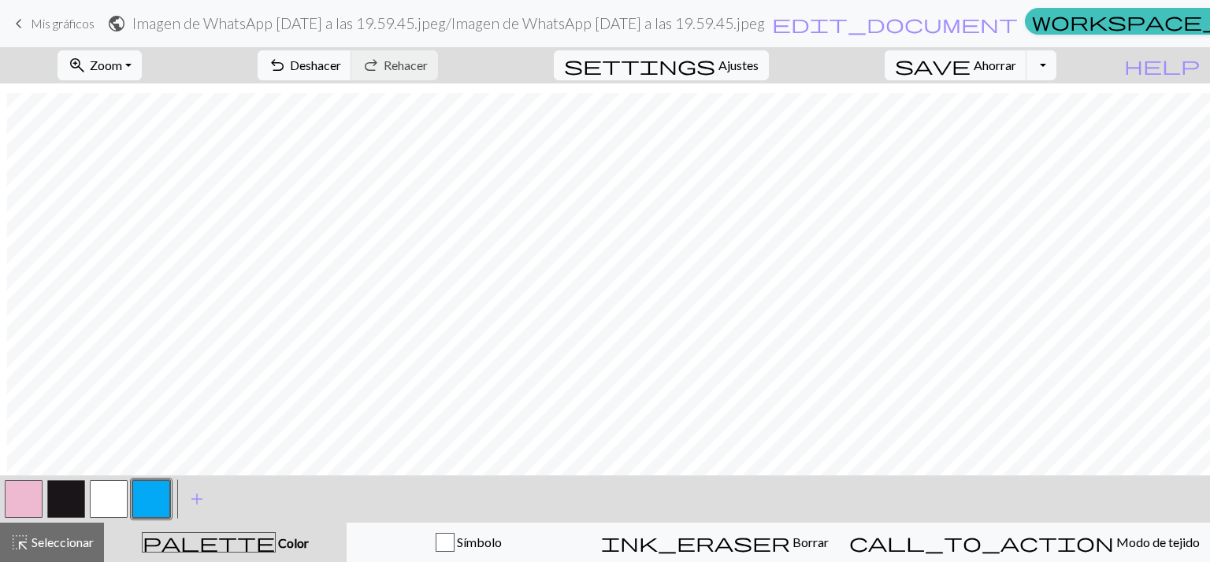
scroll to position [389, 6]
click at [20, 502] on button "button" at bounding box center [24, 499] width 38 height 38
click at [403, 313] on div "zoom_in Zoom Zoom Se adapta a todos Ancho de ajuste Altura de ajuste 50% 100% 1…" at bounding box center [605, 304] width 1210 height 515
click at [72, 507] on button "button" at bounding box center [66, 499] width 38 height 38
click at [75, 509] on button "button" at bounding box center [66, 499] width 38 height 38
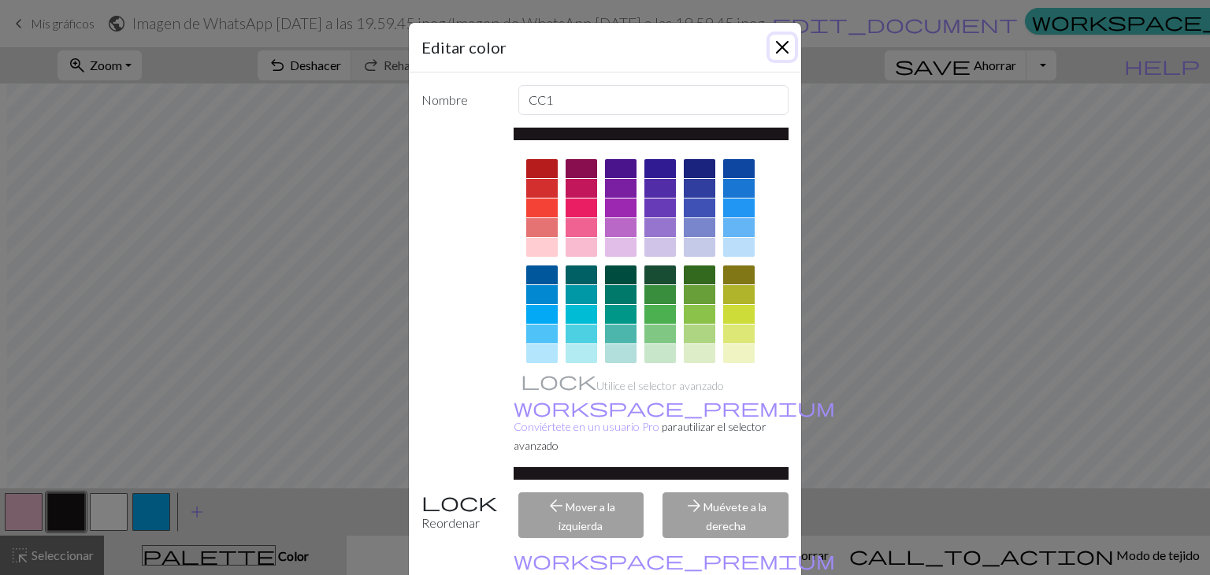
click at [773, 48] on button "Cerca" at bounding box center [782, 47] width 25 height 25
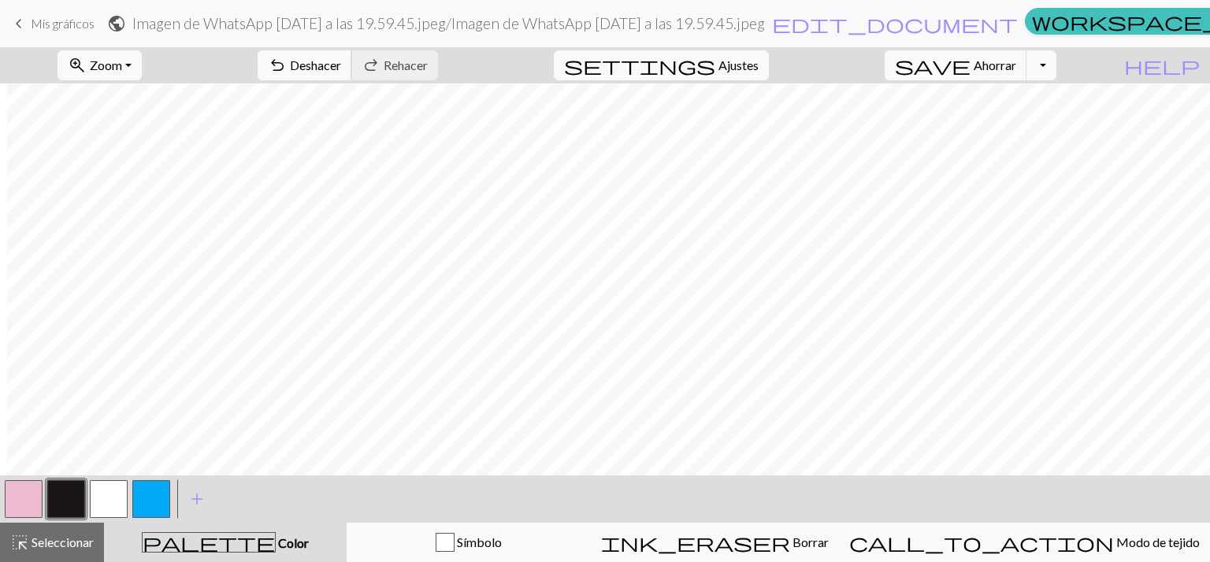
click at [341, 64] on font "Deshacer" at bounding box center [315, 64] width 51 height 15
click at [43, 499] on div at bounding box center [23, 499] width 43 height 43
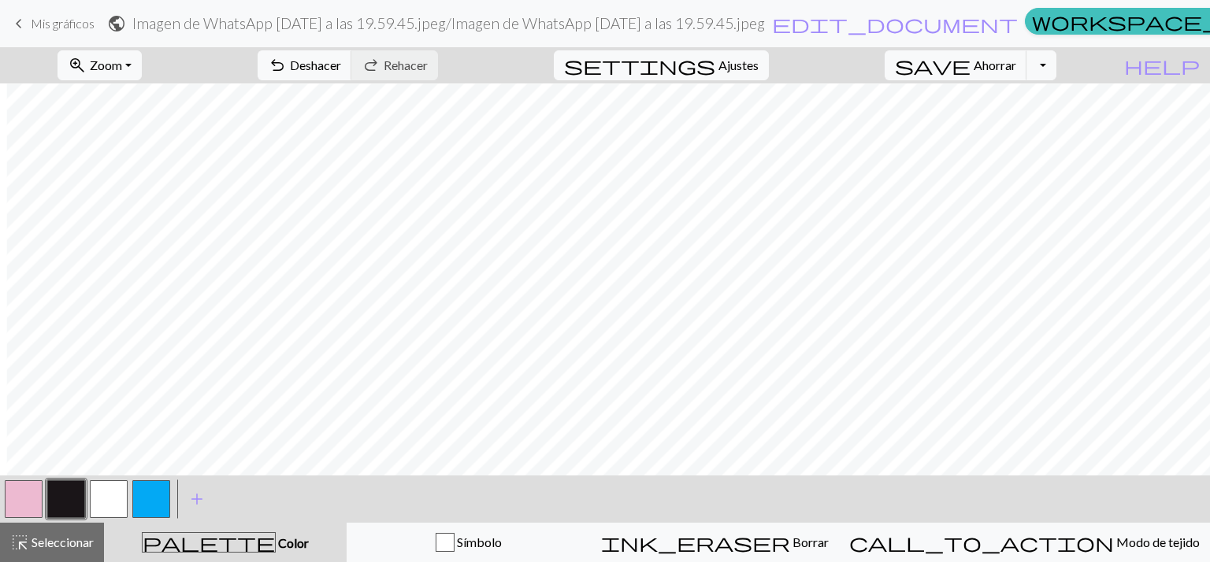
click at [16, 521] on div at bounding box center [23, 499] width 43 height 43
click at [37, 500] on button "button" at bounding box center [24, 499] width 38 height 38
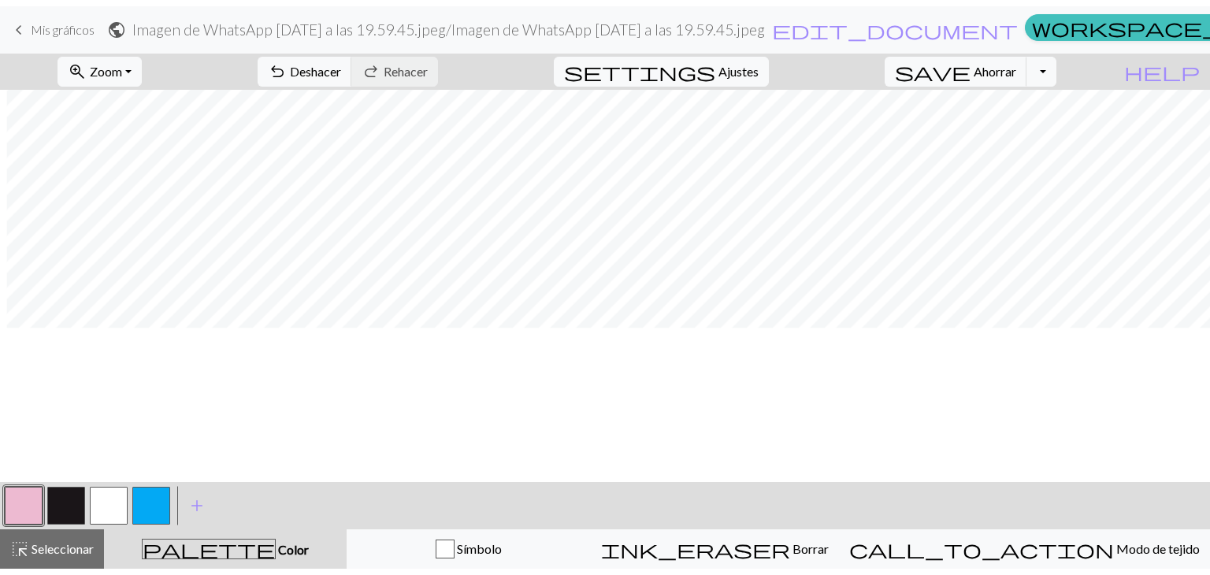
scroll to position [245, 6]
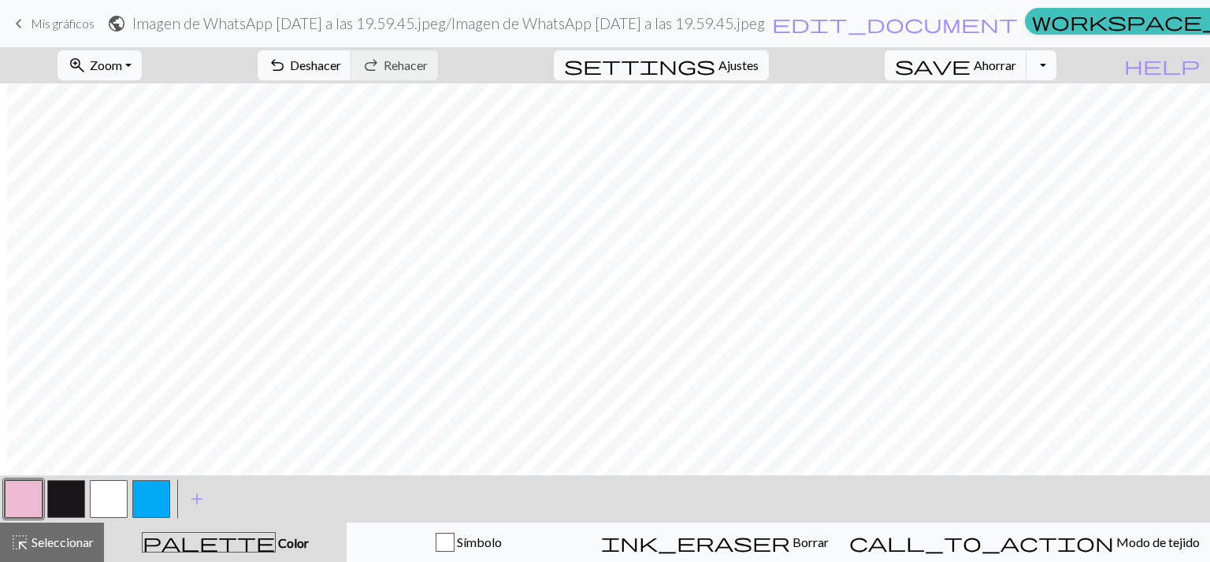
click at [28, 499] on button "button" at bounding box center [24, 499] width 38 height 38
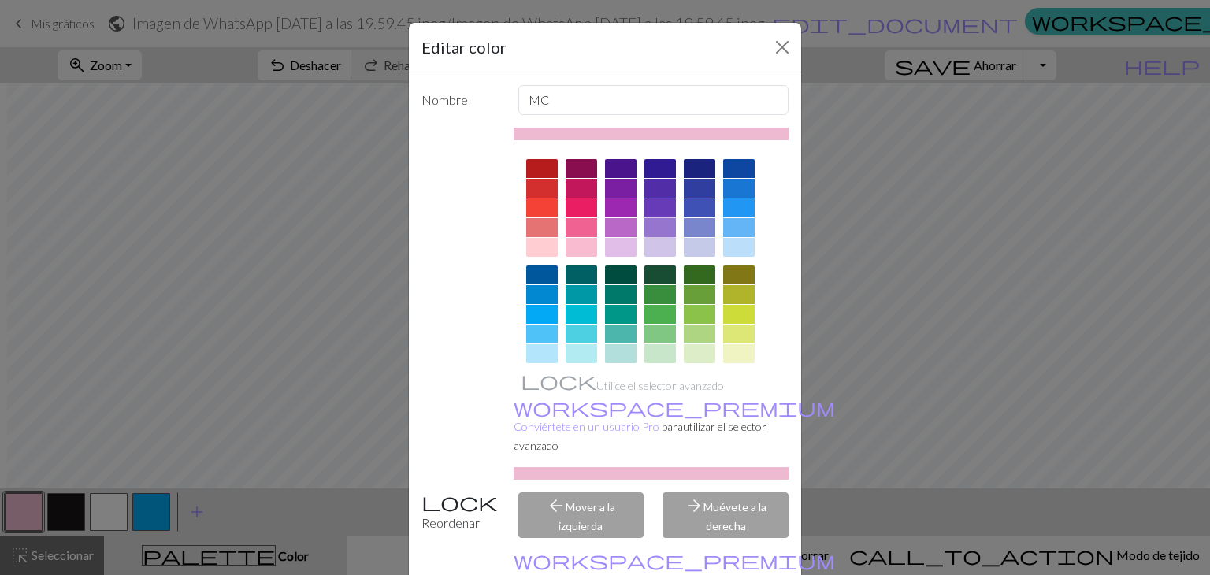
click at [646, 223] on div at bounding box center [660, 227] width 32 height 19
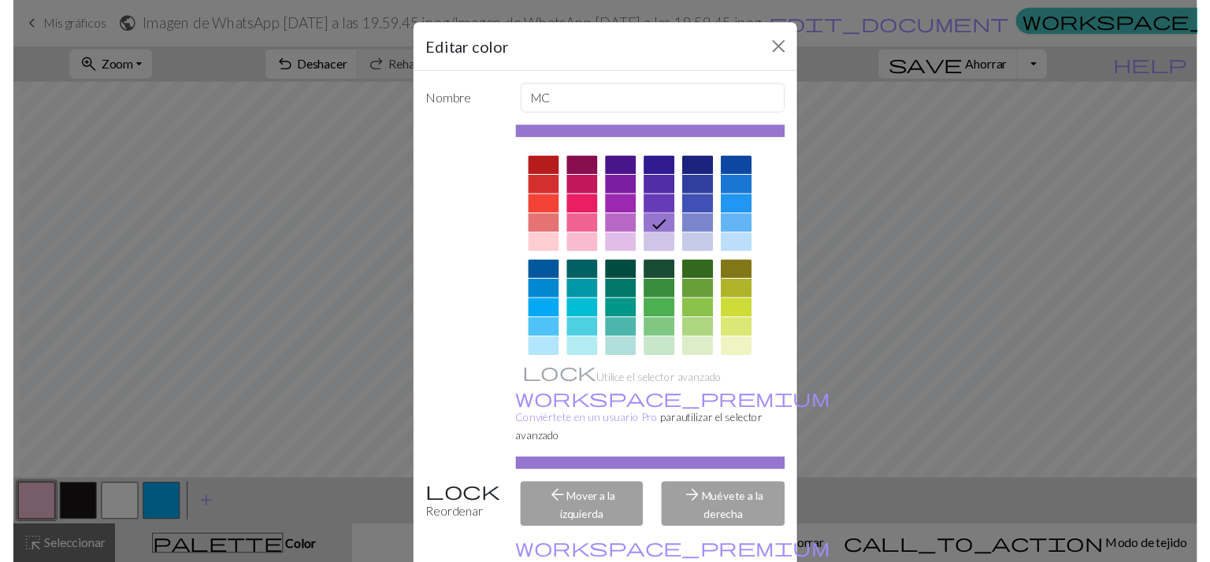
scroll to position [80, 0]
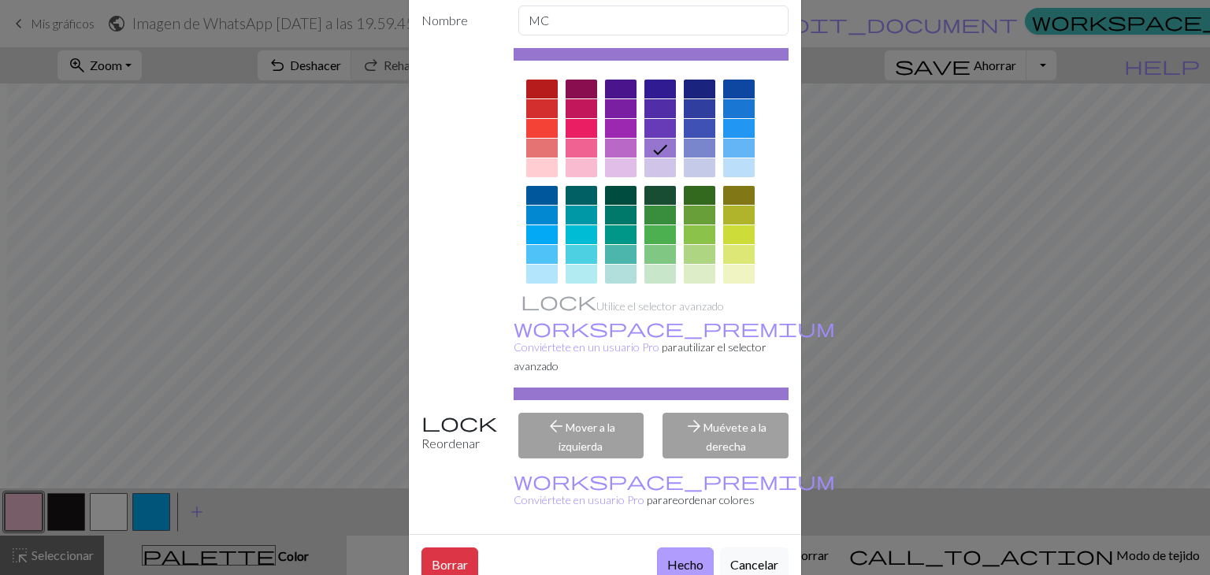
click at [669, 557] on font "Hecho" at bounding box center [685, 564] width 36 height 15
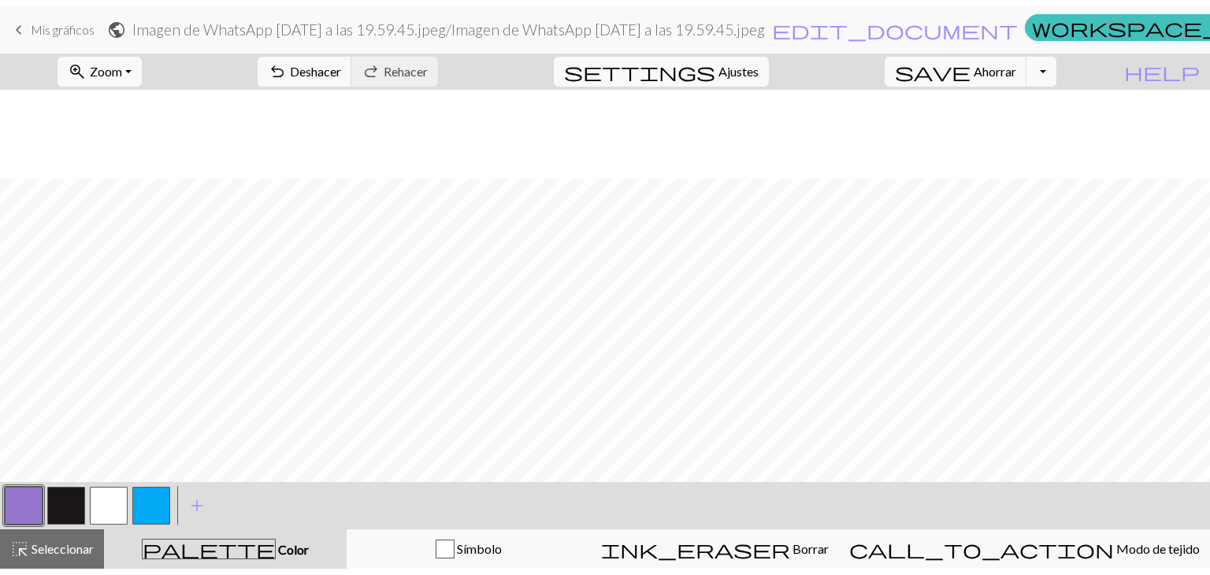
scroll to position [334, 0]
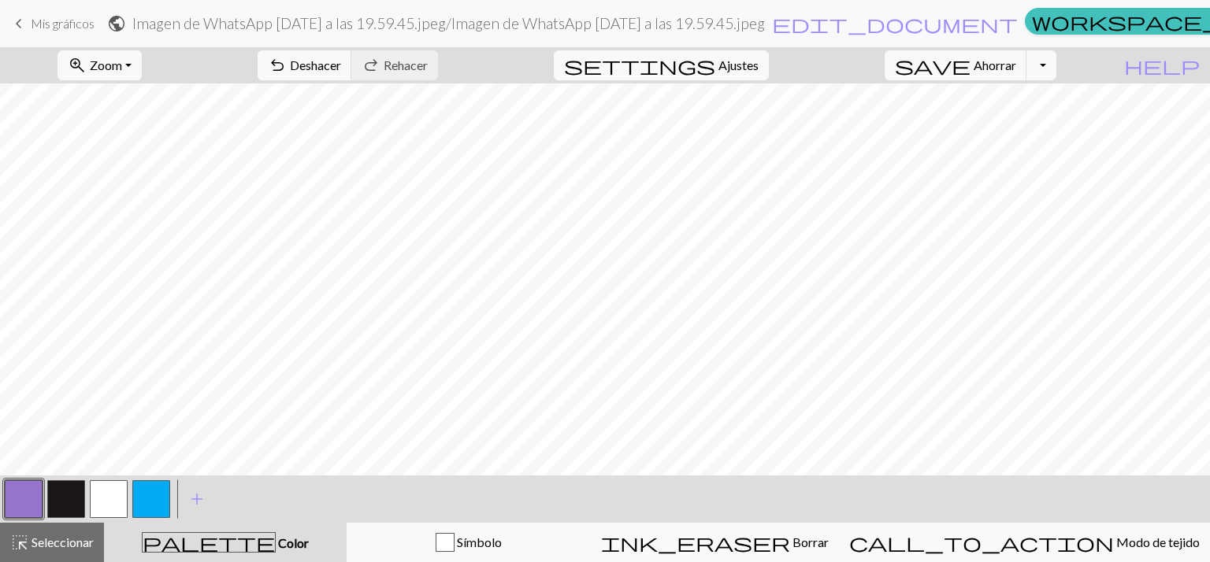
click at [139, 486] on button "button" at bounding box center [151, 499] width 38 height 38
click at [135, 500] on button "button" at bounding box center [151, 499] width 38 height 38
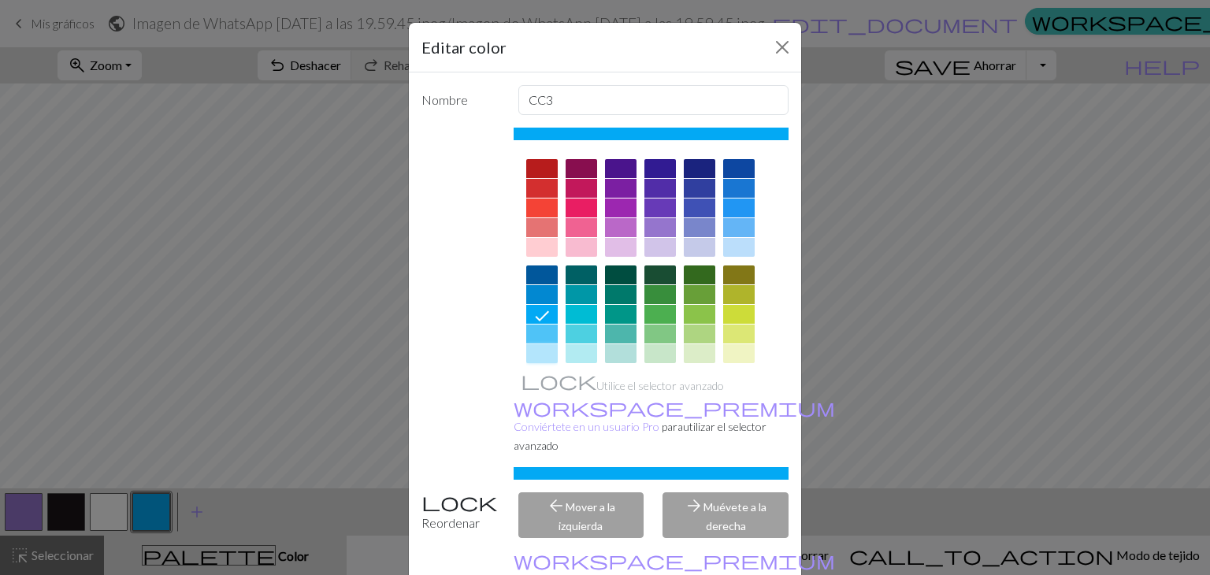
click at [527, 347] on div at bounding box center [542, 353] width 32 height 19
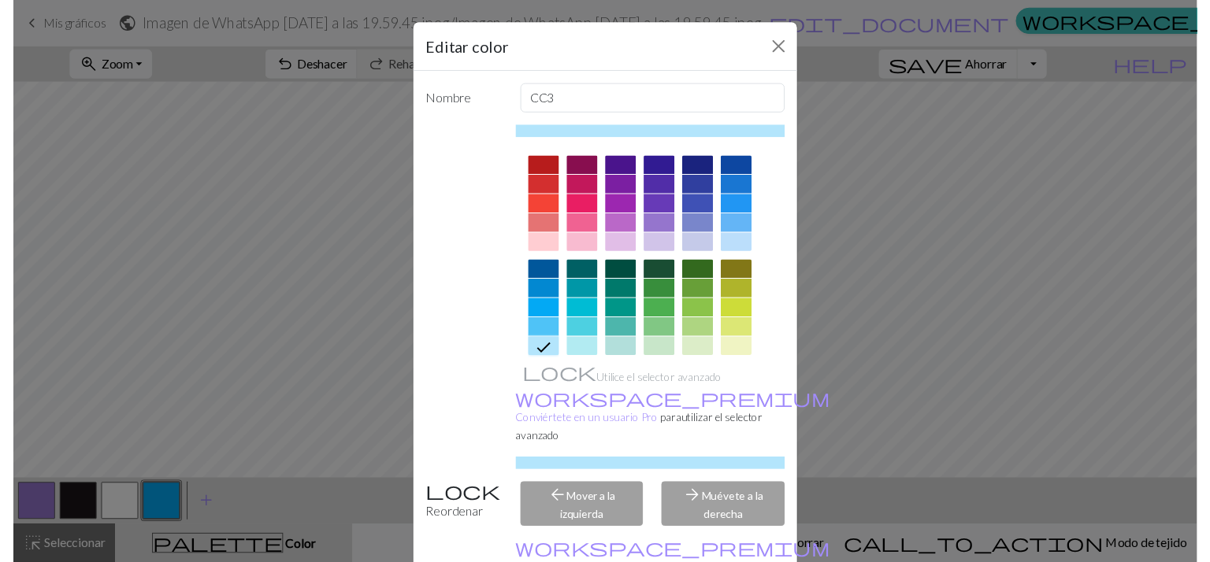
scroll to position [80, 0]
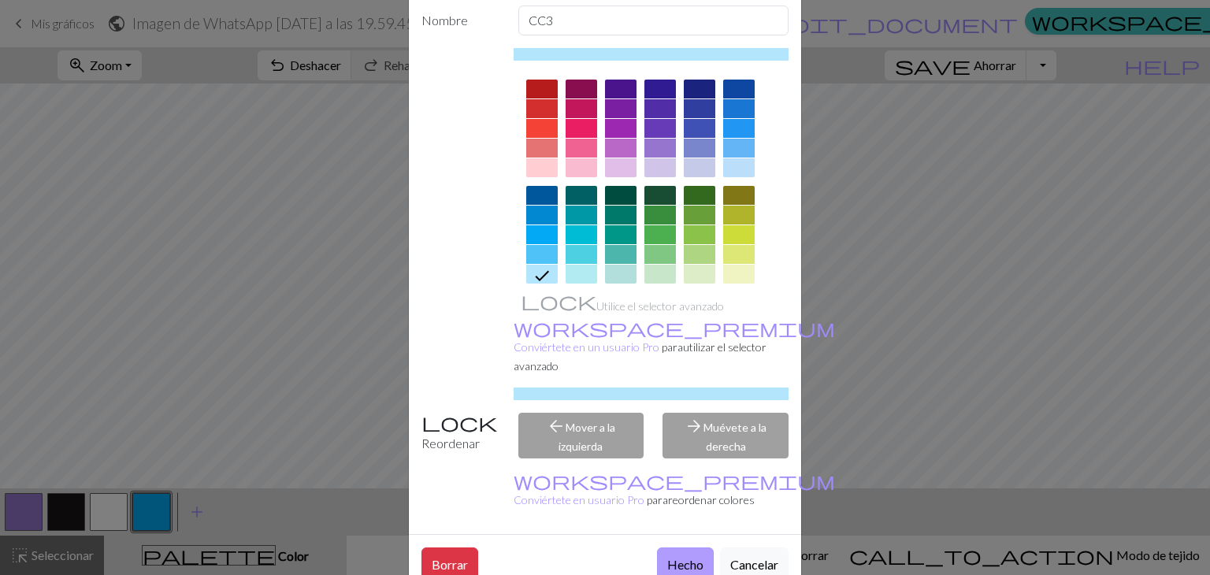
click at [677, 557] on font "Hecho" at bounding box center [685, 564] width 36 height 15
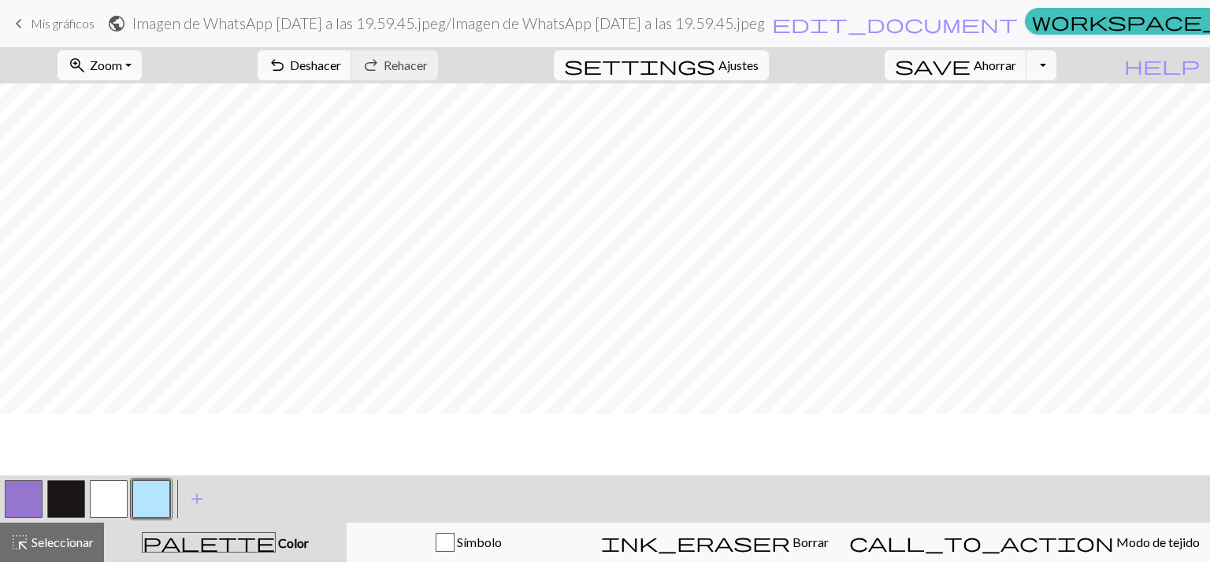
scroll to position [406, 0]
click at [107, 499] on button "button" at bounding box center [109, 499] width 38 height 38
click at [155, 503] on button "button" at bounding box center [151, 499] width 38 height 38
click at [341, 69] on font "Deshacer" at bounding box center [315, 64] width 51 height 15
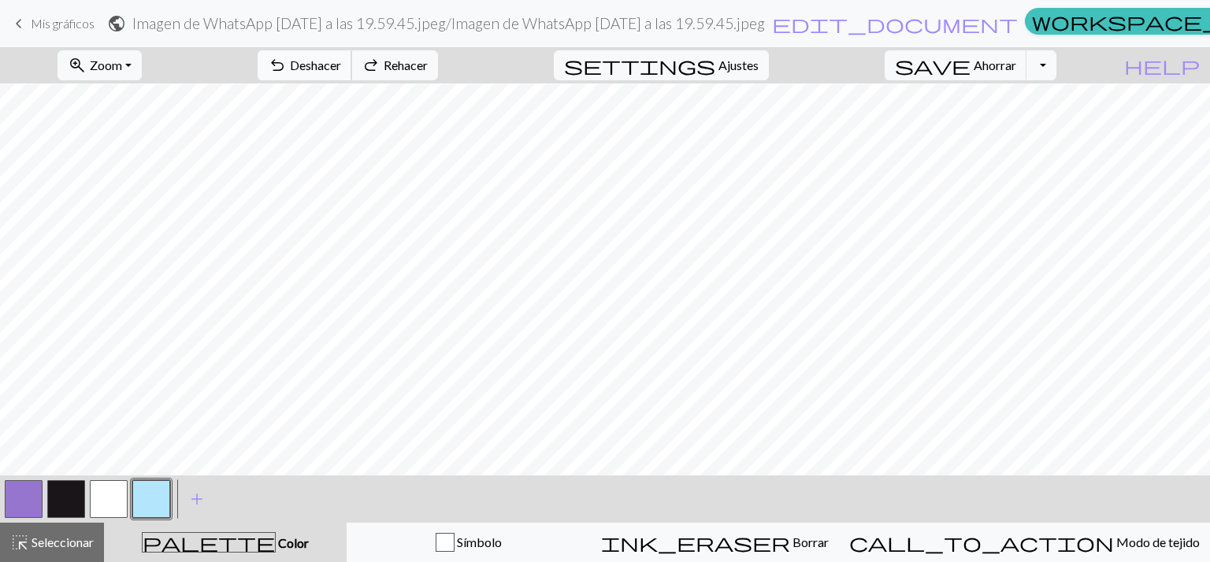
click at [341, 69] on font "Deshacer" at bounding box center [315, 64] width 51 height 15
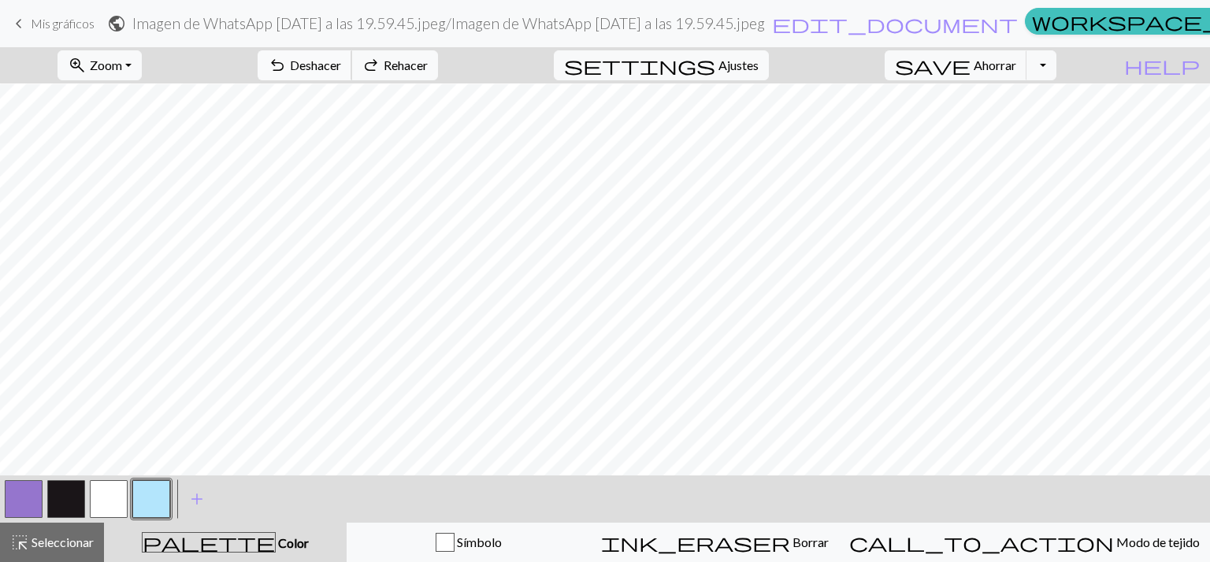
click at [341, 69] on font "Deshacer" at bounding box center [315, 64] width 51 height 15
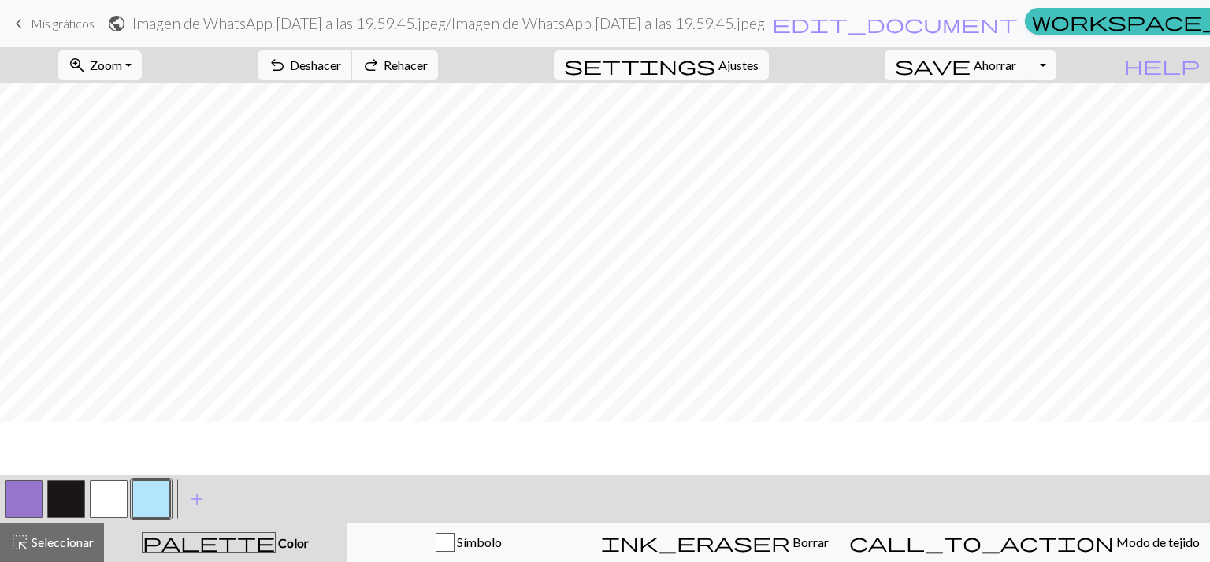
scroll to position [19, 0]
click at [111, 500] on button "button" at bounding box center [109, 499] width 38 height 38
click at [19, 506] on button "button" at bounding box center [24, 499] width 38 height 38
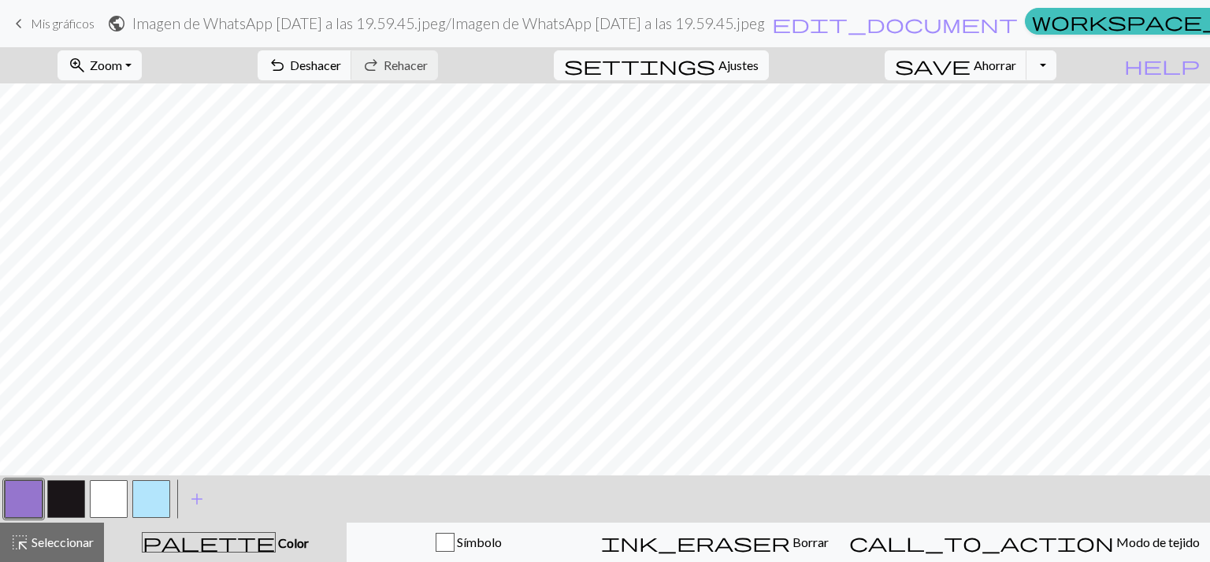
click at [31, 492] on button "button" at bounding box center [24, 499] width 38 height 38
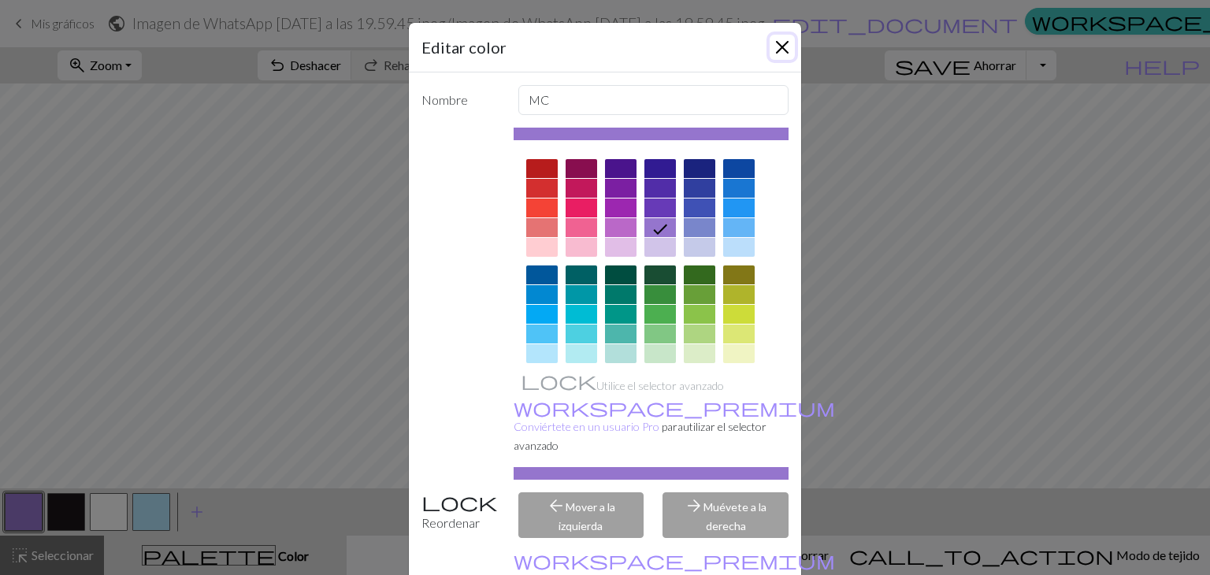
click at [777, 46] on button "Cerca" at bounding box center [782, 47] width 25 height 25
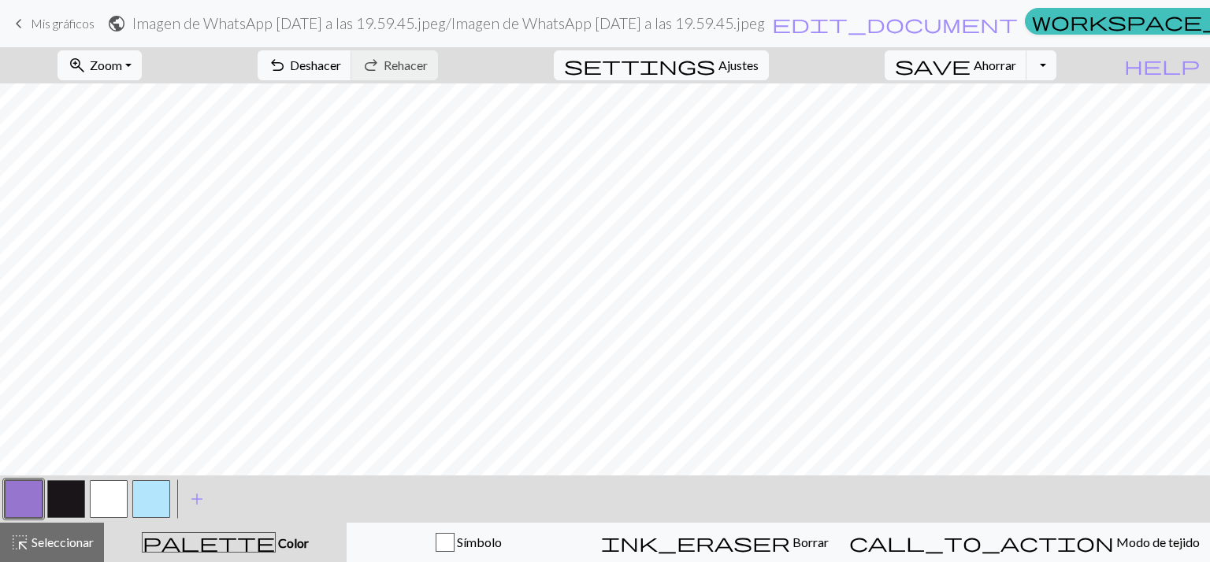
click at [82, 500] on button "button" at bounding box center [66, 499] width 38 height 38
click at [26, 506] on button "button" at bounding box center [24, 499] width 38 height 38
click at [287, 70] on span "undo" at bounding box center [277, 65] width 19 height 22
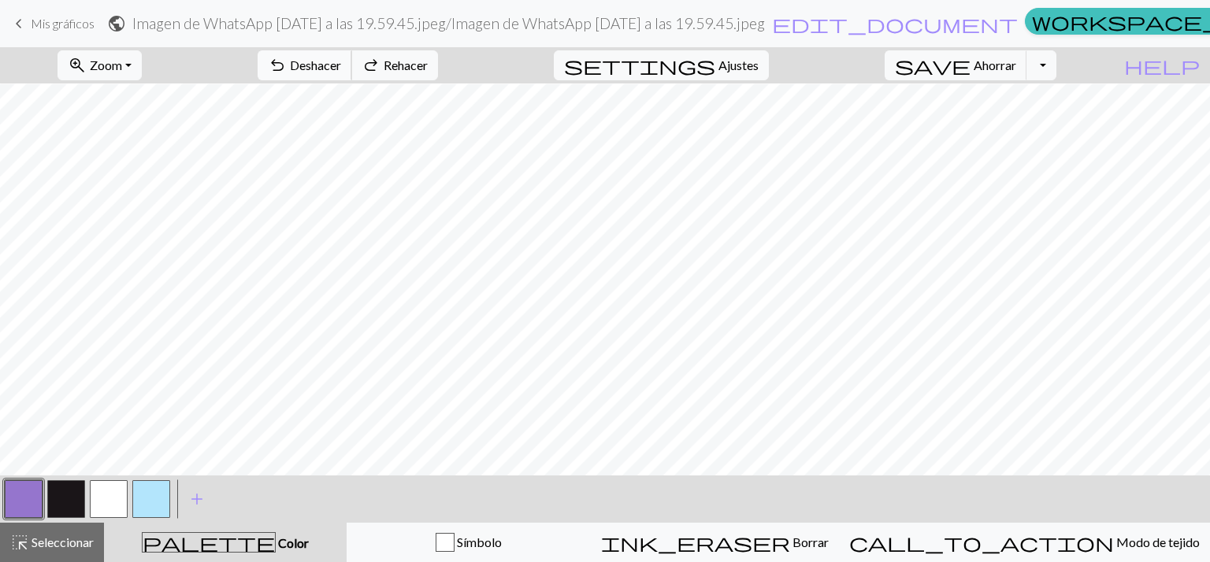
click at [287, 70] on span "undo" at bounding box center [277, 65] width 19 height 22
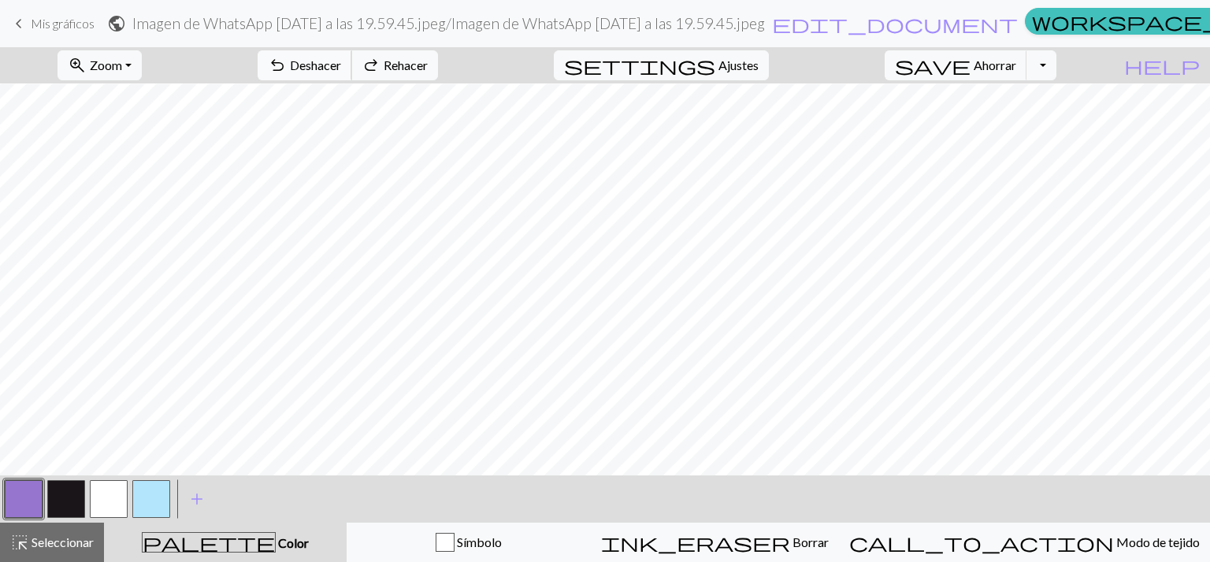
click at [287, 70] on span "undo" at bounding box center [277, 65] width 19 height 22
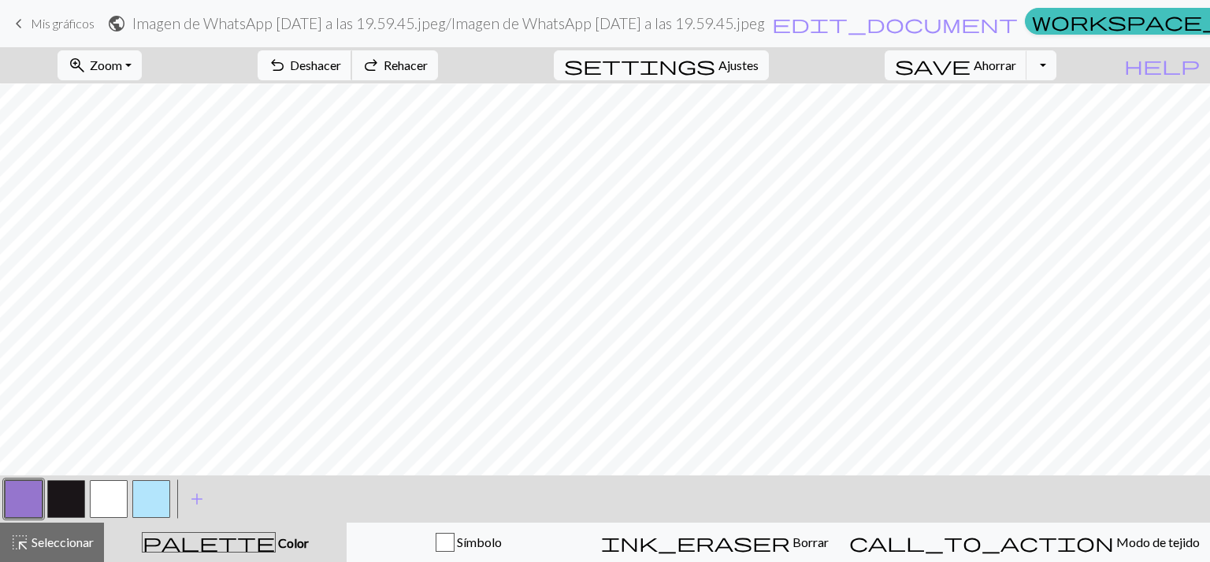
click at [287, 70] on span "undo" at bounding box center [277, 65] width 19 height 22
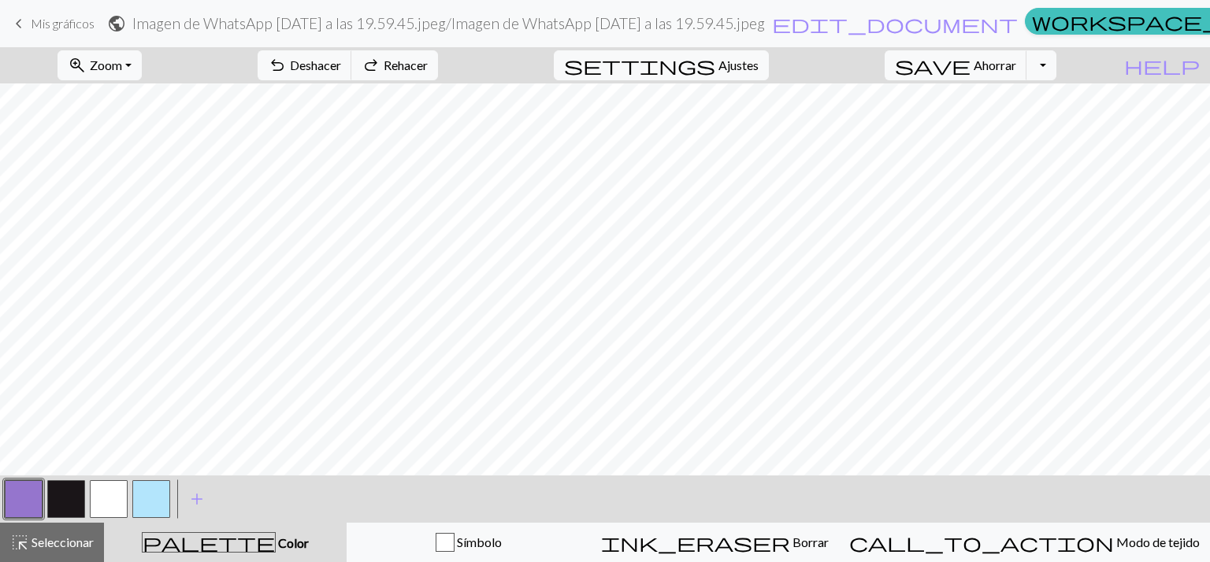
click at [18, 488] on button "button" at bounding box center [24, 499] width 38 height 38
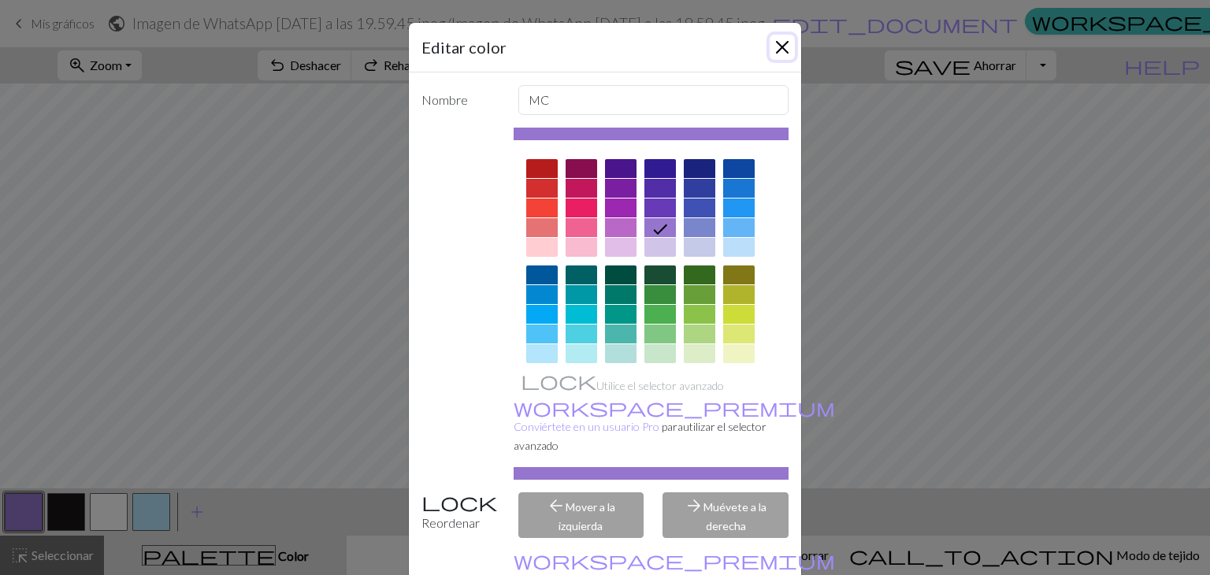
click at [775, 40] on button "Cerca" at bounding box center [782, 47] width 25 height 25
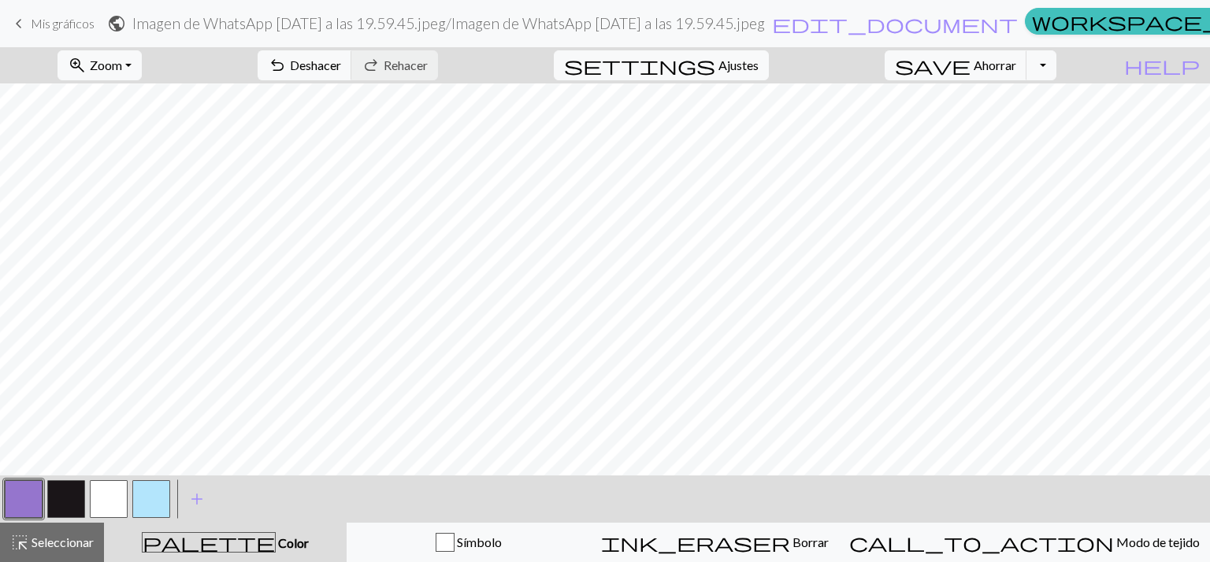
click at [61, 507] on button "button" at bounding box center [66, 499] width 38 height 38
click at [341, 67] on font "Deshacer" at bounding box center [315, 64] width 51 height 15
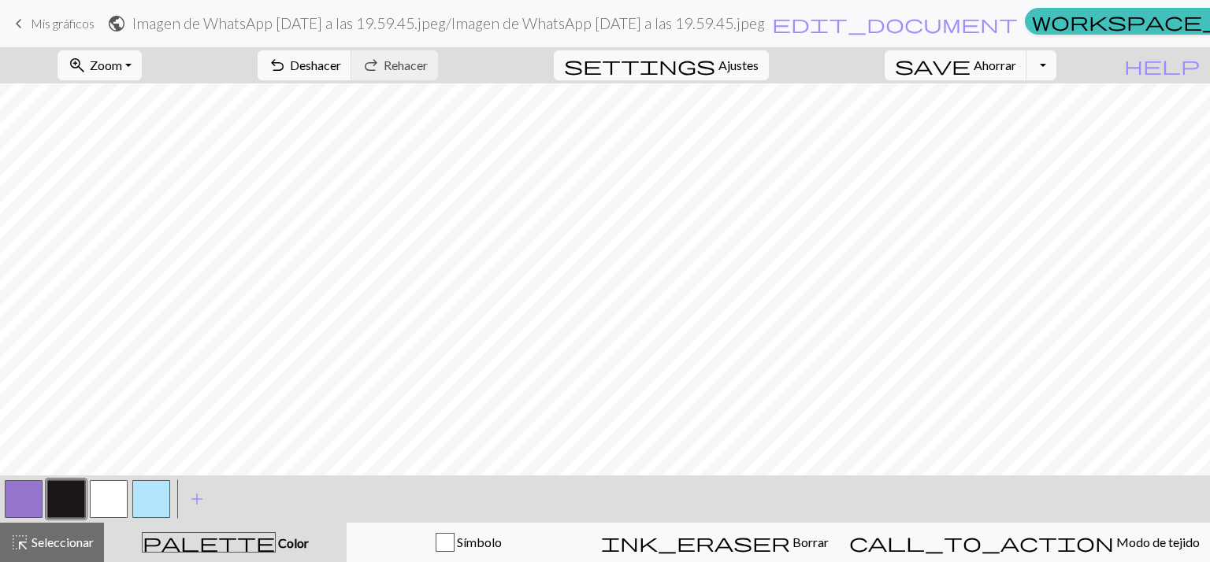
click at [113, 503] on button "button" at bounding box center [109, 499] width 38 height 38
click at [1016, 70] on font "Ahorrar" at bounding box center [995, 64] width 43 height 15
click at [1056, 64] on button "Alternar menú desplegable" at bounding box center [1041, 65] width 30 height 30
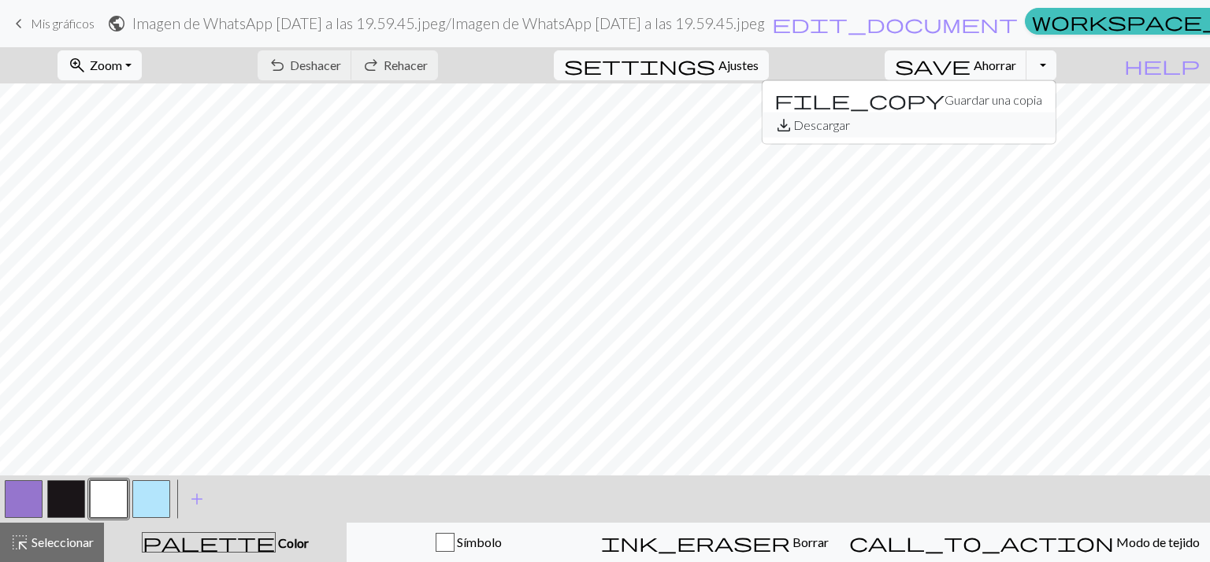
click at [850, 118] on font "Descargar" at bounding box center [821, 124] width 57 height 15
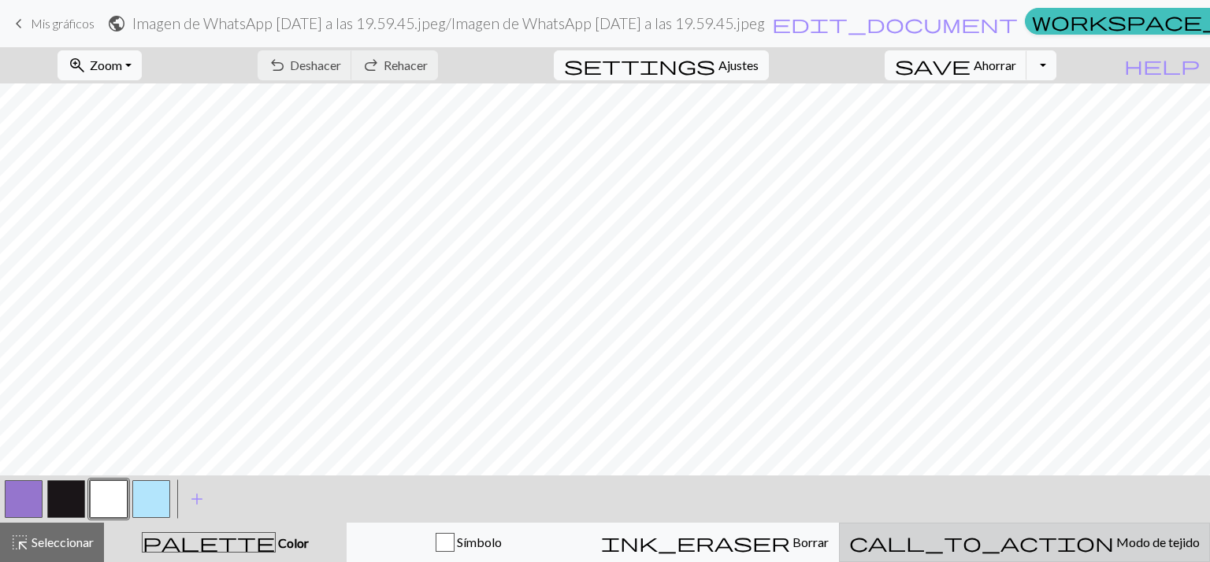
click at [1054, 526] on button "call_to_action Modo de tejido Modo de tejido" at bounding box center [1024, 542] width 371 height 39
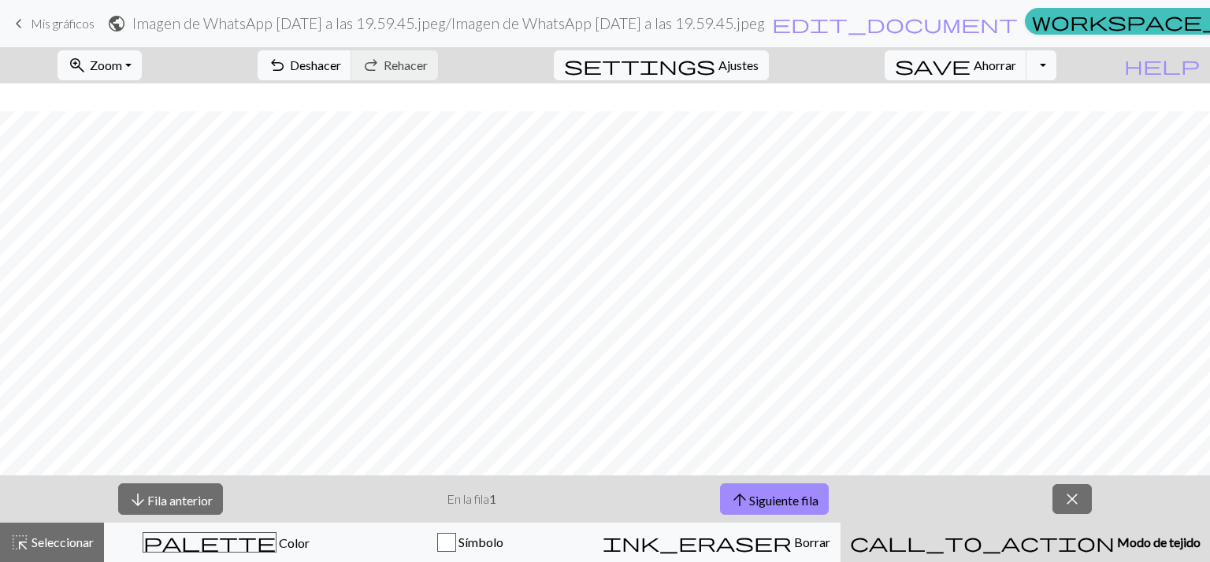
scroll to position [480, 0]
click at [798, 489] on button "arrow_upward Siguiente fila" at bounding box center [774, 500] width 109 height 32
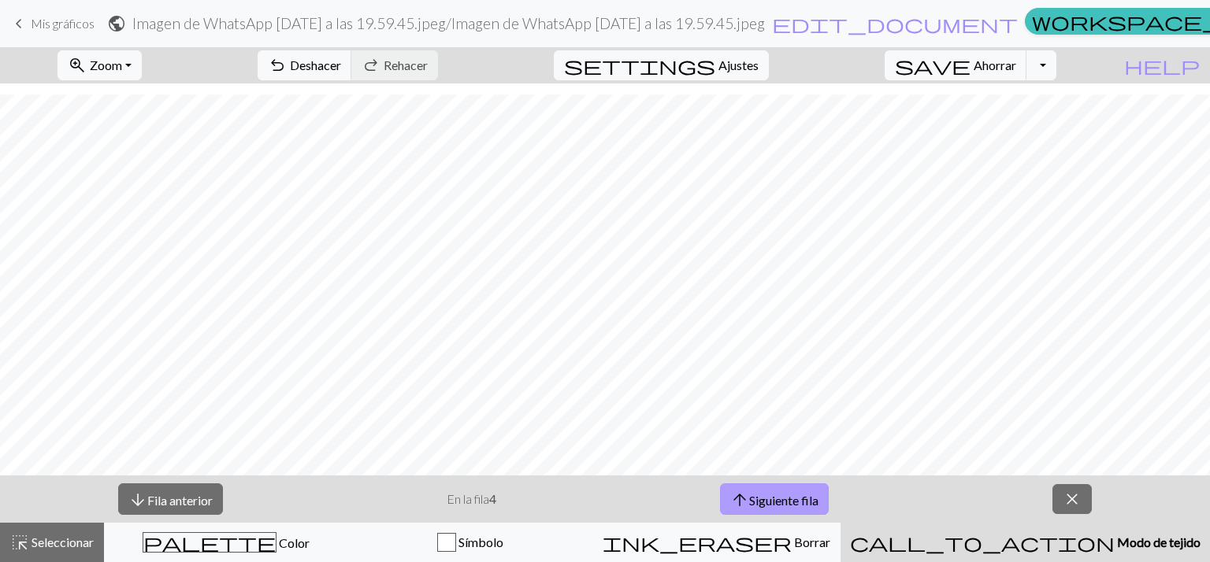
click at [798, 489] on button "arrow_upward Siguiente fila" at bounding box center [774, 500] width 109 height 32
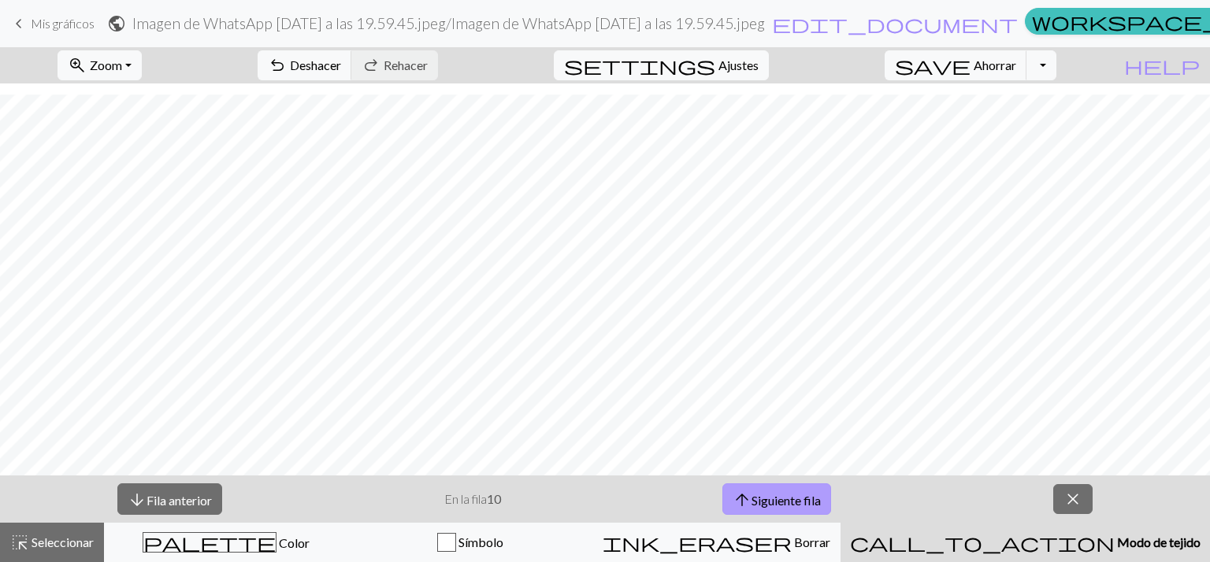
click at [798, 489] on button "arrow_upward Siguiente fila" at bounding box center [776, 500] width 109 height 32
click at [195, 510] on button "arrow_downward Fila anterior" at bounding box center [169, 500] width 105 height 32
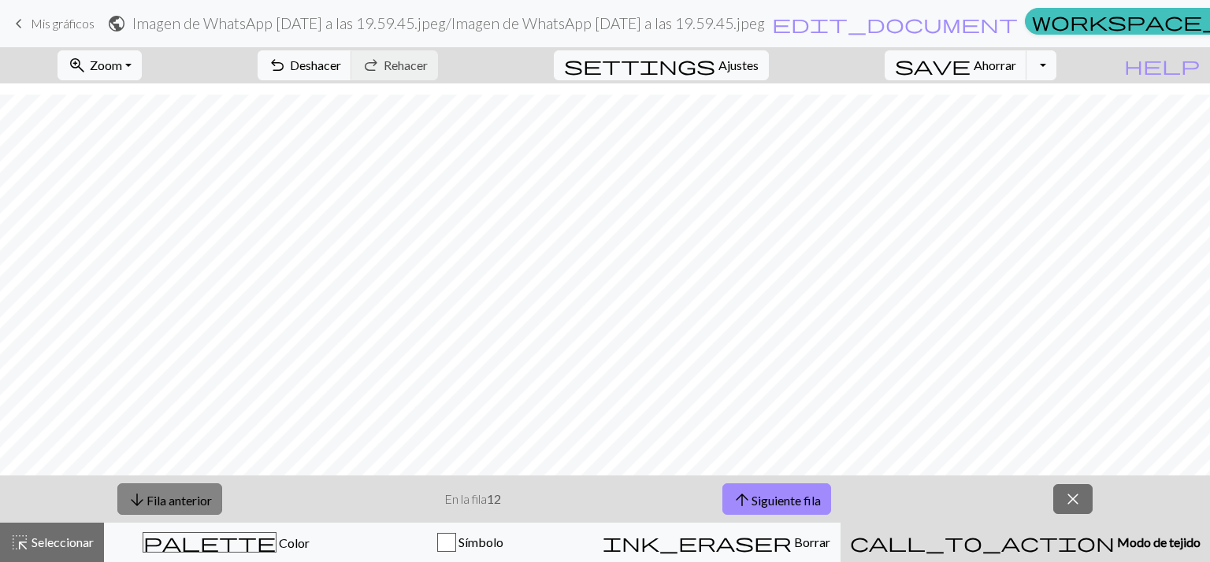
click at [195, 510] on button "arrow_downward Fila anterior" at bounding box center [169, 500] width 105 height 32
click at [195, 510] on button "arrow_downward Fila anterior" at bounding box center [170, 500] width 105 height 32
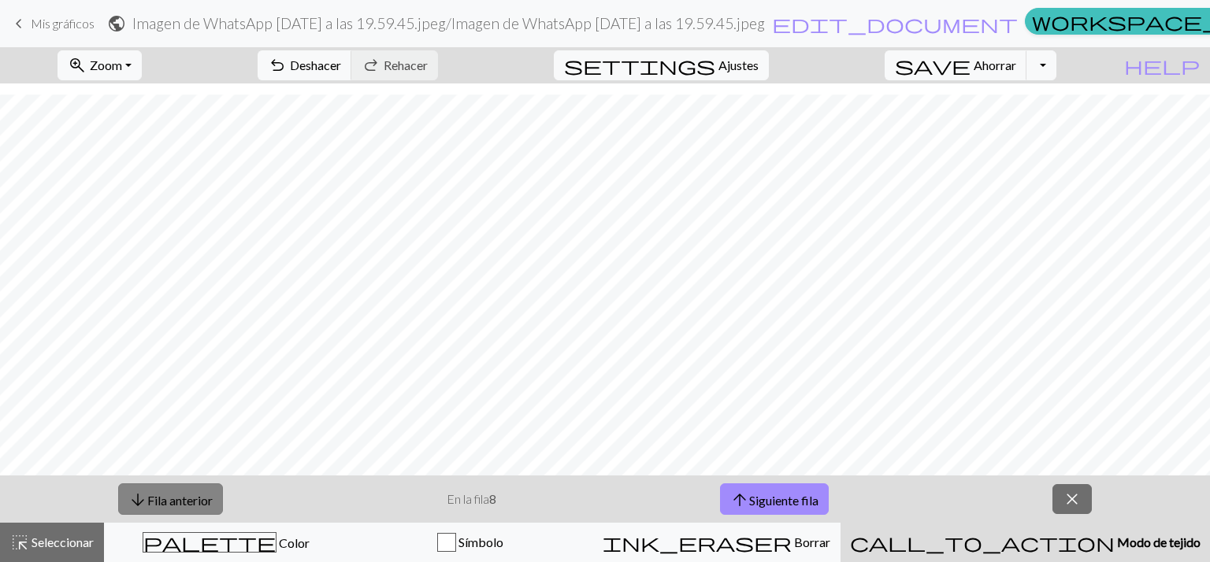
click at [195, 510] on button "arrow_downward Fila anterior" at bounding box center [170, 500] width 105 height 32
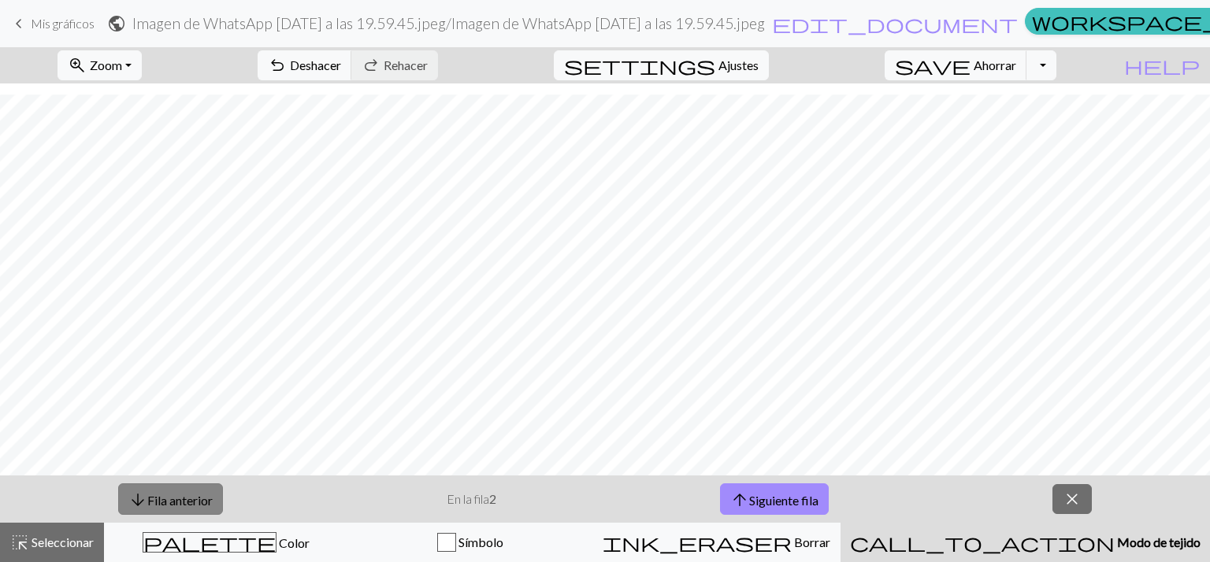
click at [195, 510] on button "arrow_downward Fila anterior" at bounding box center [170, 500] width 105 height 32
click at [1027, 75] on button "save [PERSON_NAME]" at bounding box center [956, 65] width 143 height 30
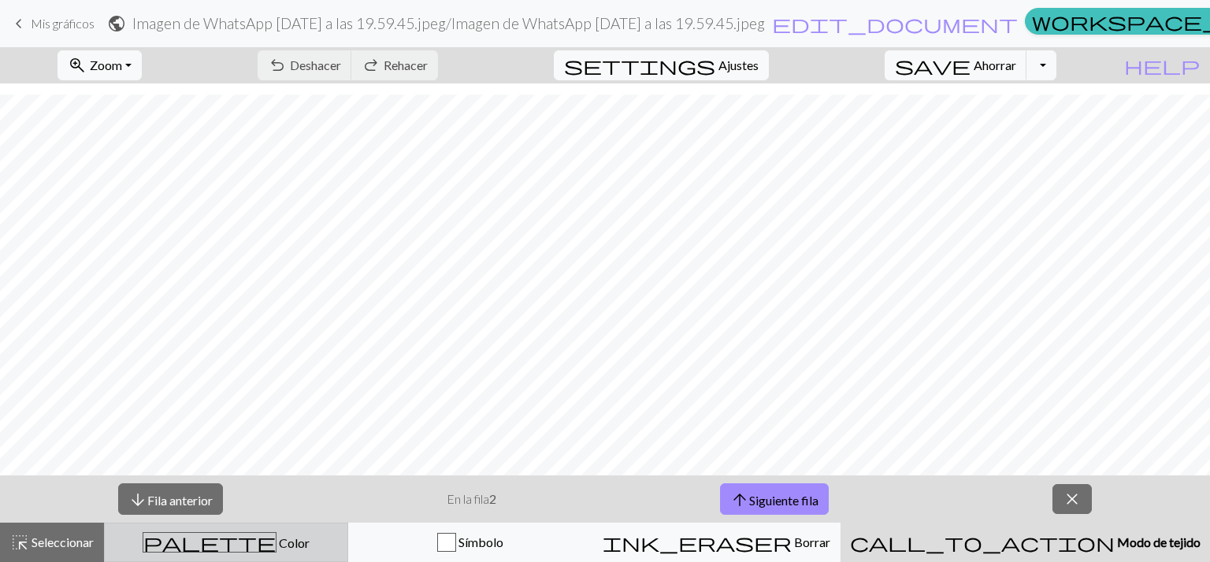
click at [306, 555] on button "palette Color Color" at bounding box center [226, 542] width 244 height 39
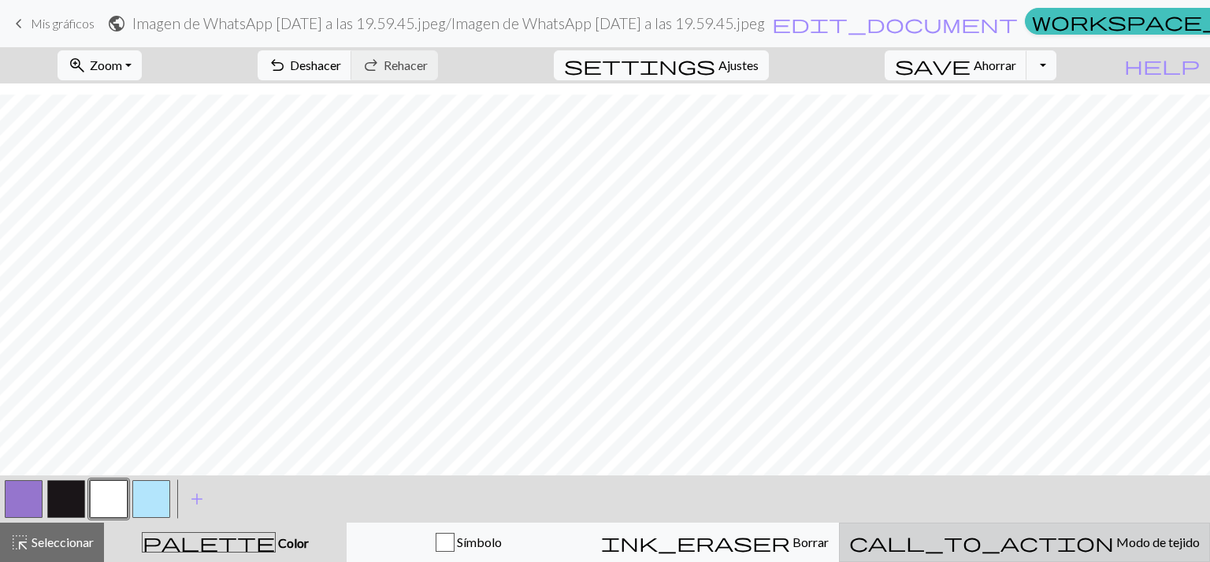
click at [1059, 558] on button "call_to_action Modo de tejido Modo de tejido" at bounding box center [1024, 542] width 371 height 39
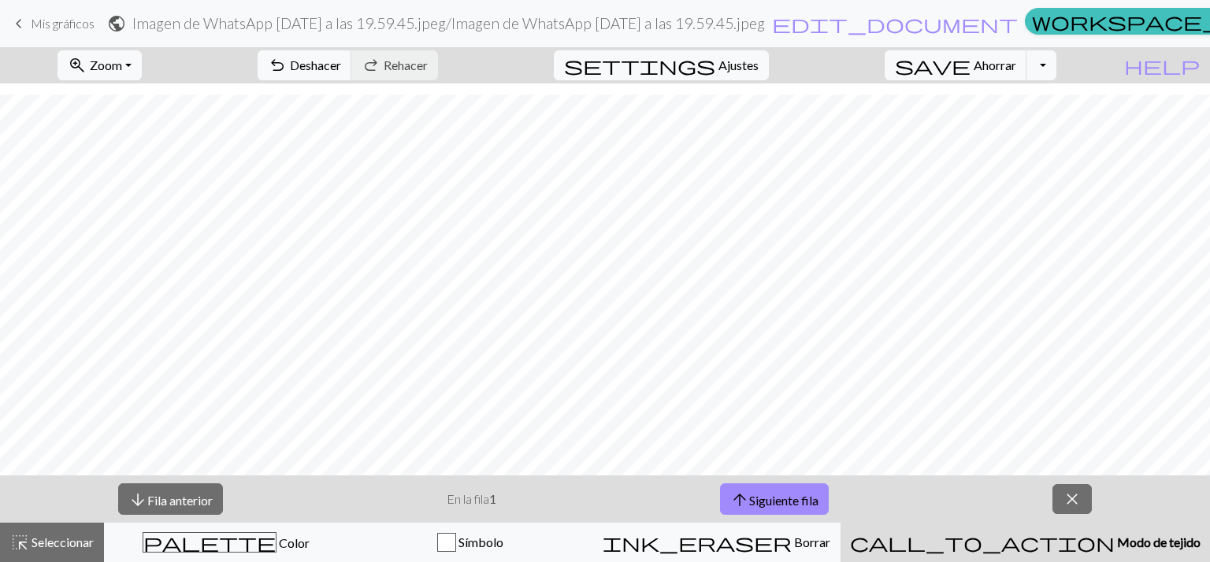
click at [840, 523] on button "call_to_action Modo de tejido Modo de tejido" at bounding box center [1024, 542] width 369 height 39
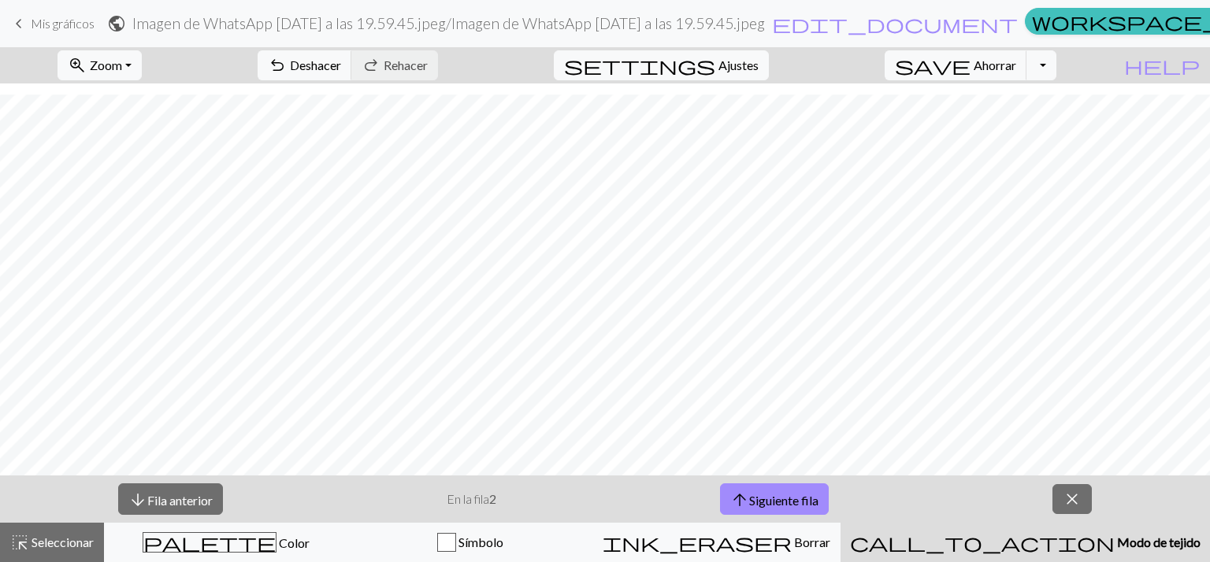
click at [840, 523] on button "call_to_action Modo de tejido Modo de tejido" at bounding box center [1024, 542] width 369 height 39
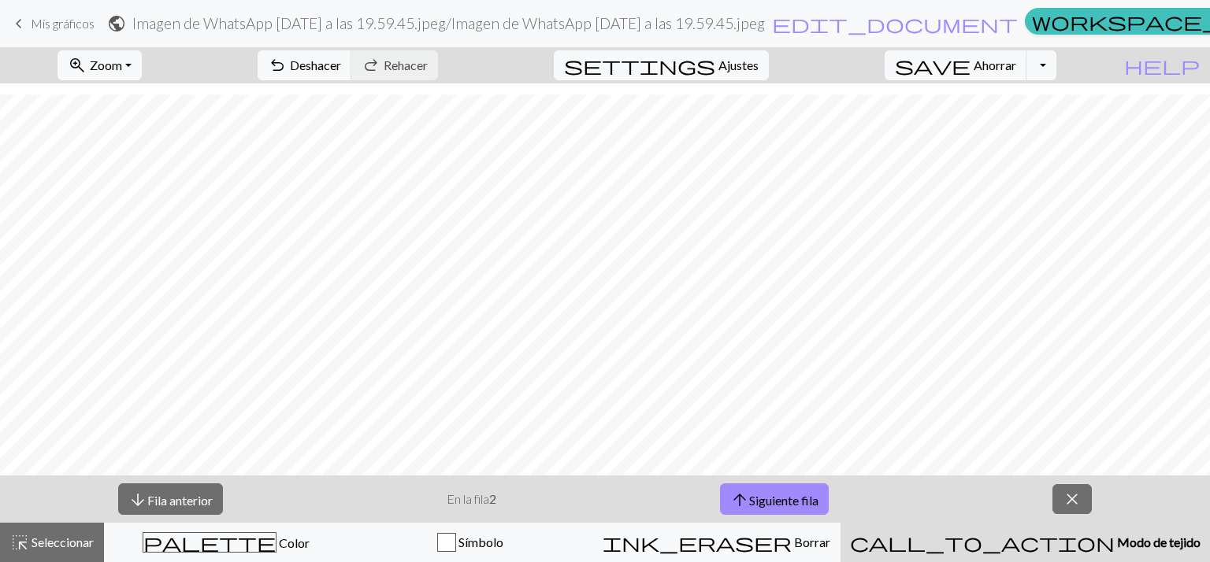
click at [840, 523] on button "call_to_action Modo de tejido Modo de tejido" at bounding box center [1024, 542] width 369 height 39
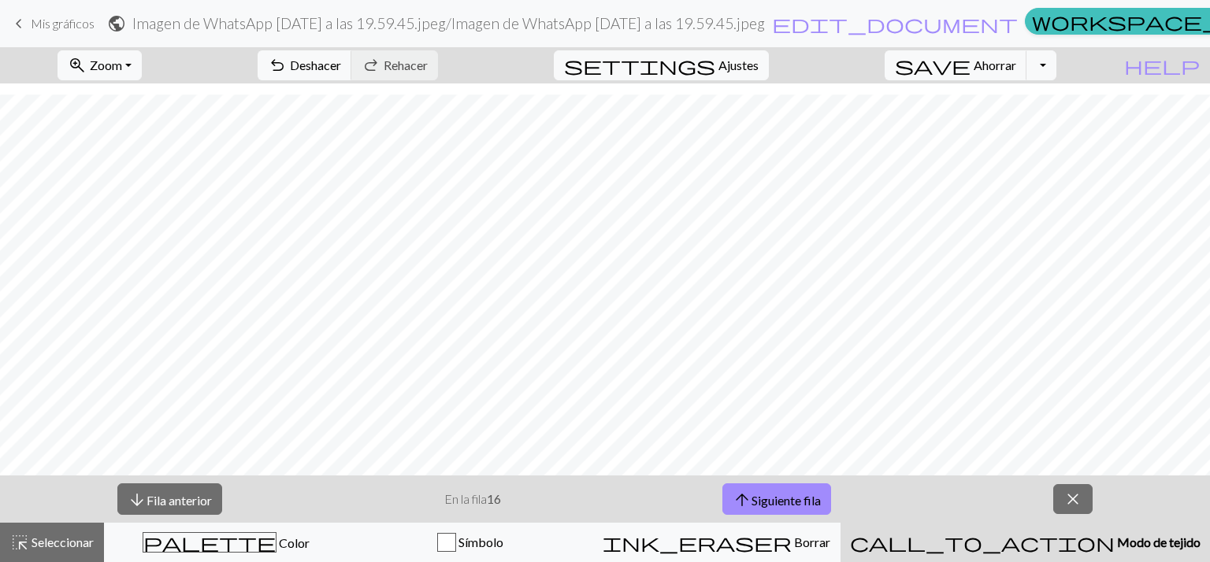
click at [840, 523] on button "call_to_action Modo de tejido Modo de tejido" at bounding box center [1024, 542] width 369 height 39
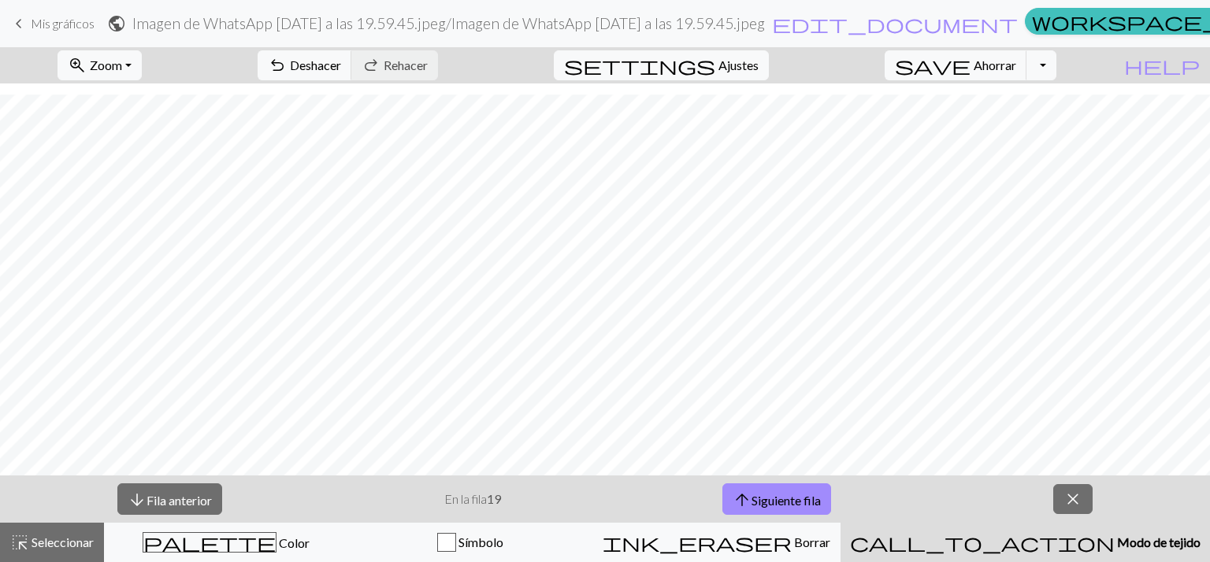
click at [840, 523] on button "call_to_action Modo de tejido Modo de tejido" at bounding box center [1024, 542] width 369 height 39
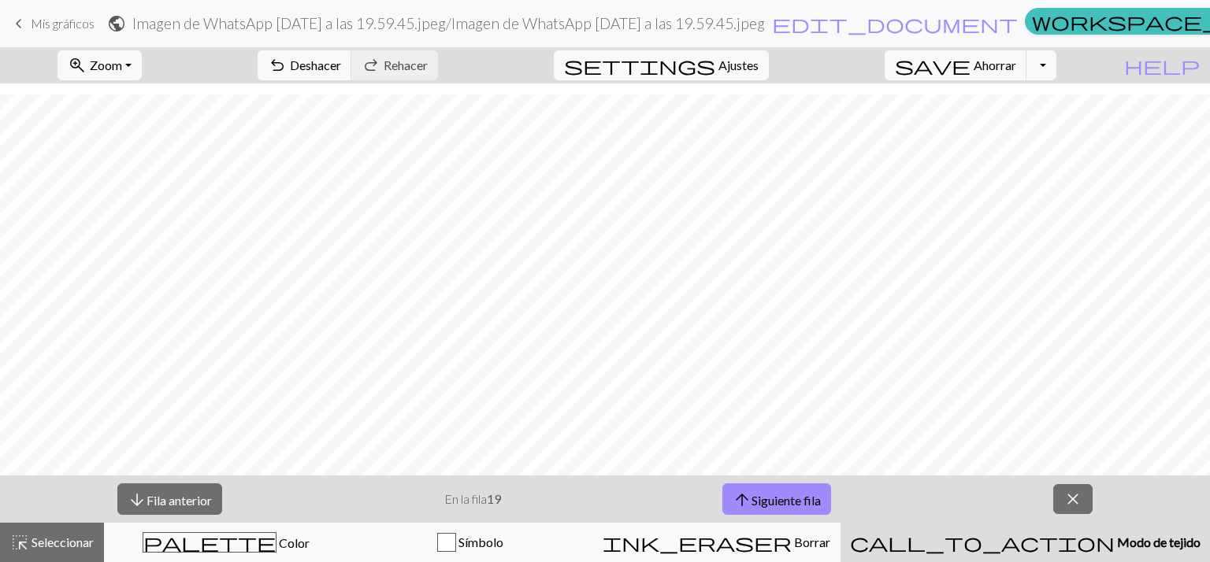
click at [840, 523] on button "call_to_action Modo de tejido Modo de tejido" at bounding box center [1024, 542] width 369 height 39
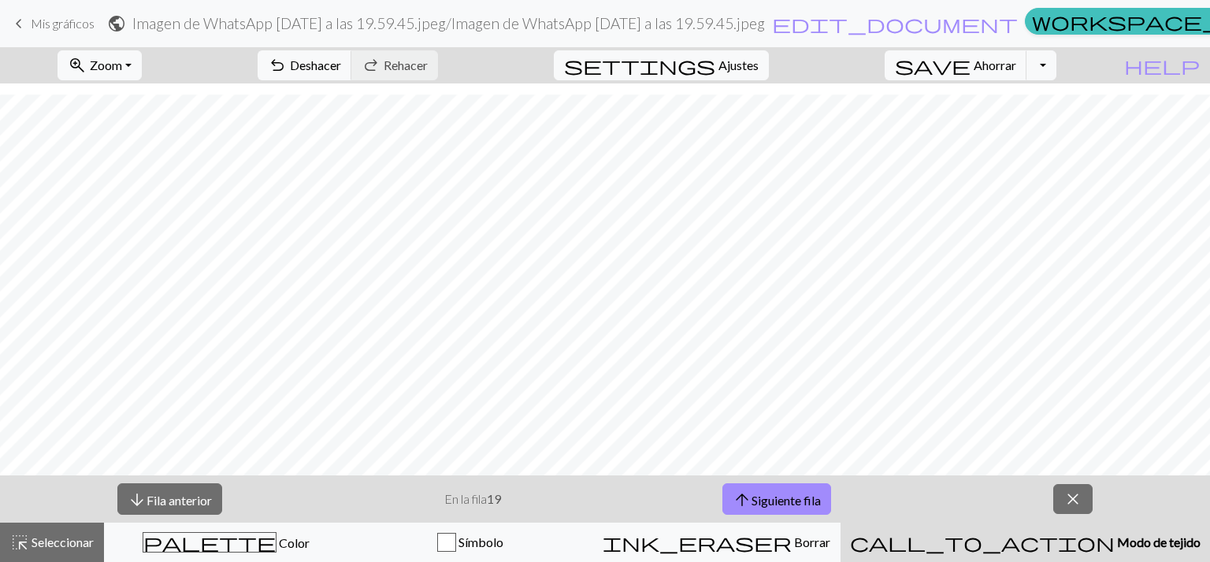
click at [840, 523] on button "call_to_action Modo de tejido Modo de tejido" at bounding box center [1024, 542] width 369 height 39
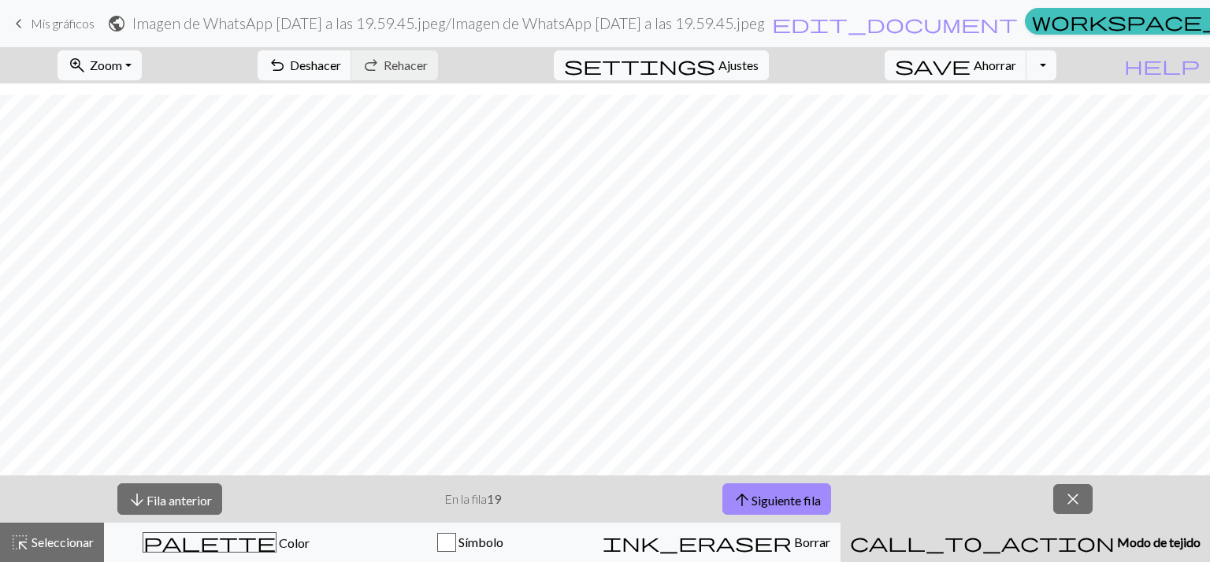
click at [840, 523] on button "call_to_action Modo de tejido Modo de tejido" at bounding box center [1024, 542] width 369 height 39
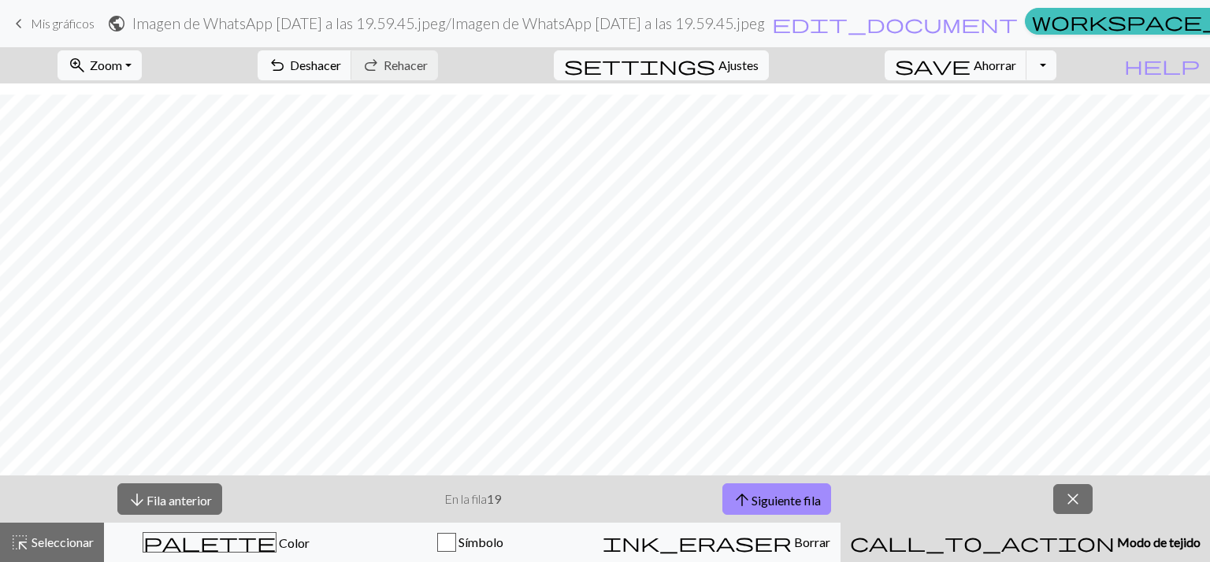
click at [840, 523] on button "call_to_action Modo de tejido Modo de tejido" at bounding box center [1024, 542] width 369 height 39
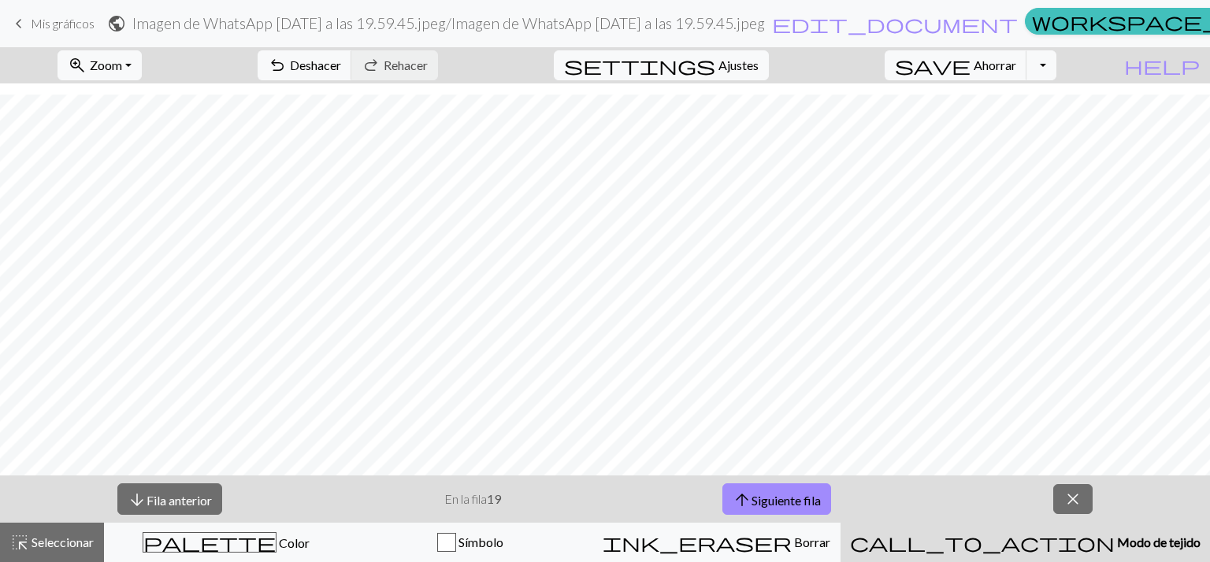
click at [840, 523] on button "call_to_action Modo de tejido Modo de tejido" at bounding box center [1024, 542] width 369 height 39
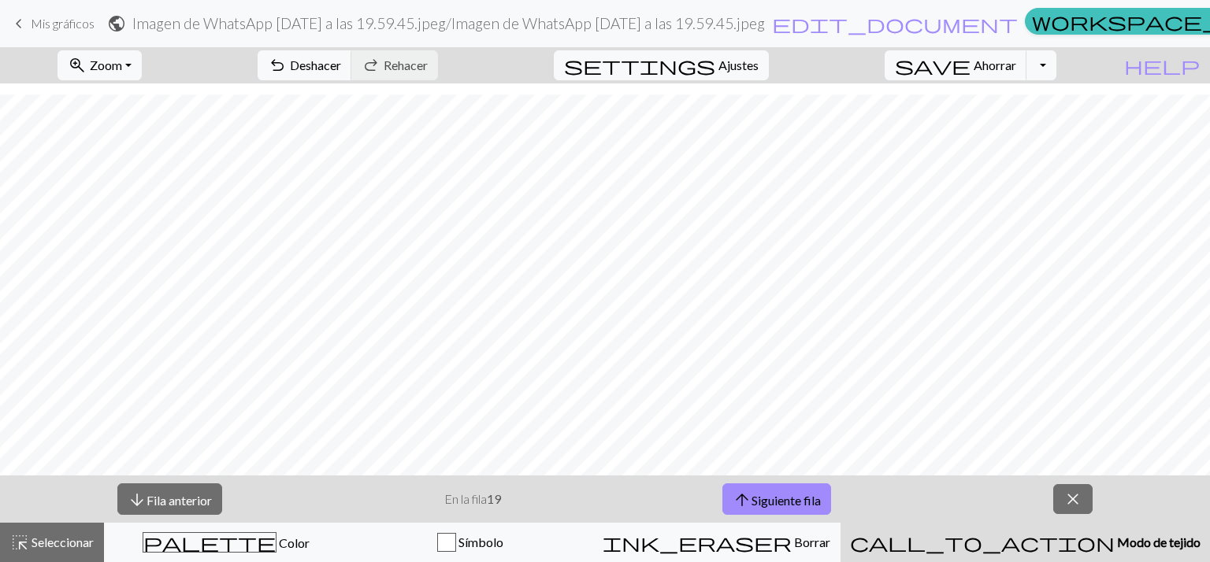
click at [840, 523] on button "call_to_action Modo de tejido Modo de tejido" at bounding box center [1024, 542] width 369 height 39
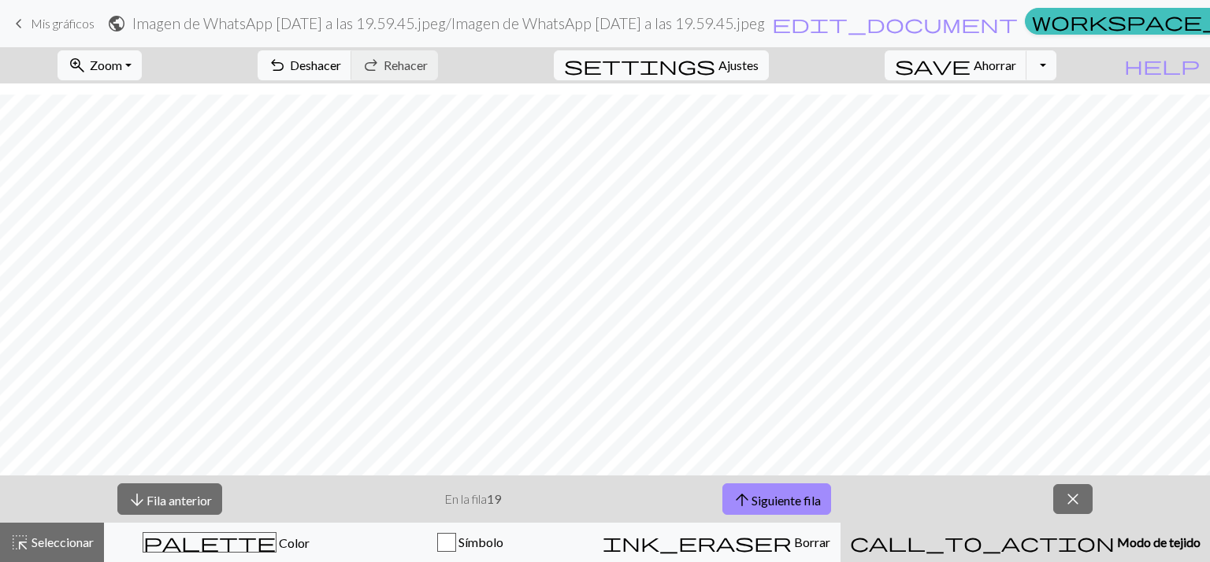
click at [840, 523] on button "call_to_action Modo de tejido Modo de tejido" at bounding box center [1024, 542] width 369 height 39
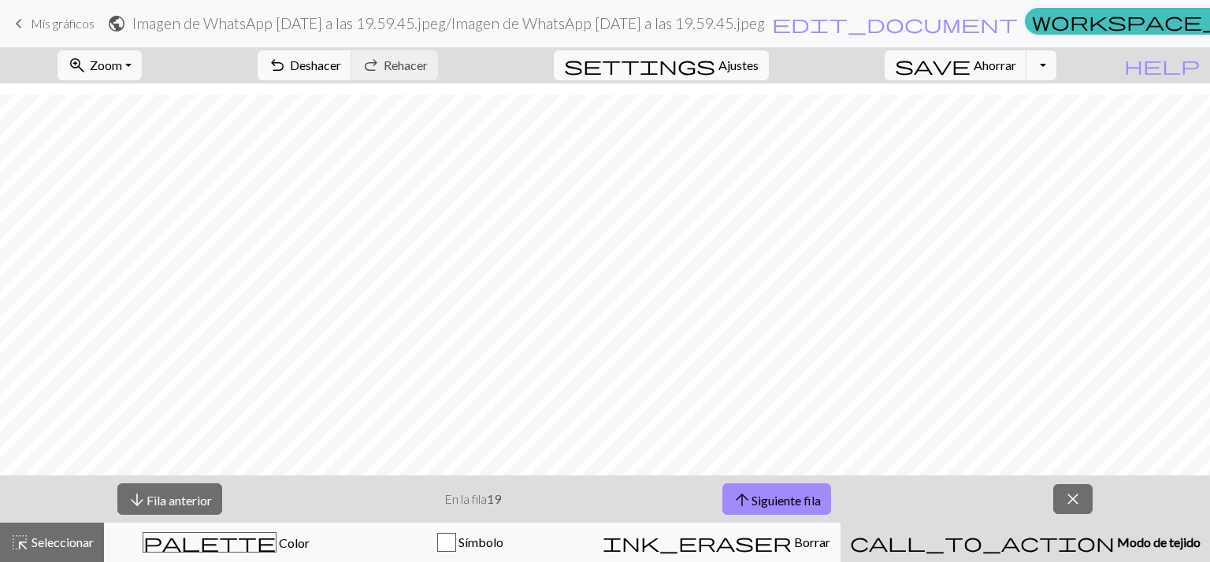
click at [840, 523] on button "call_to_action Modo de tejido Modo de tejido" at bounding box center [1024, 542] width 369 height 39
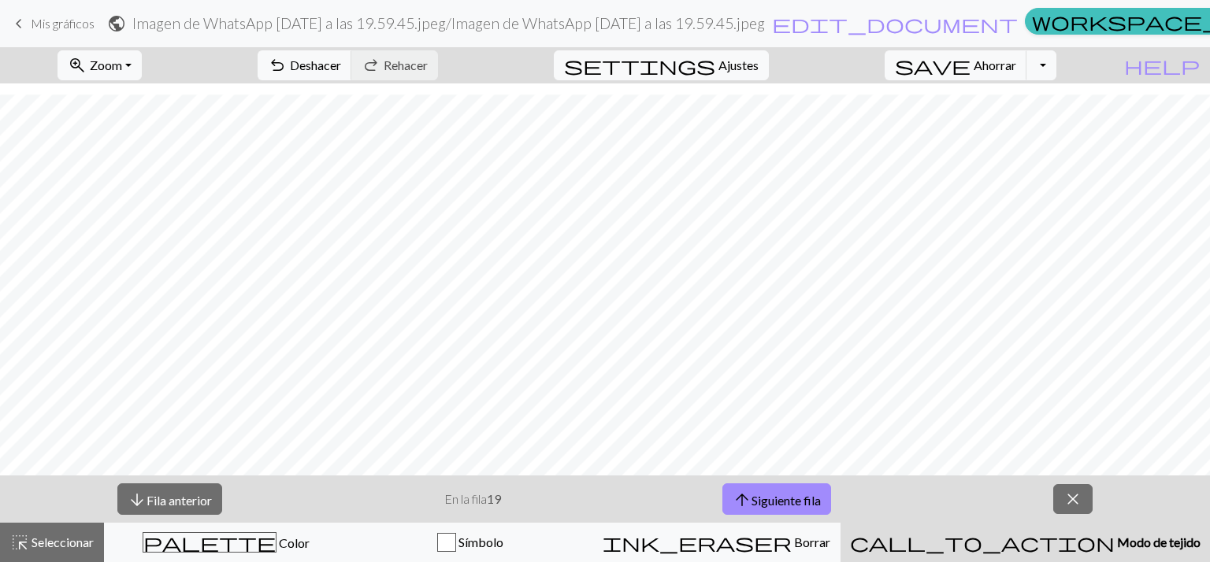
click at [840, 523] on button "call_to_action Modo de tejido Modo de tejido" at bounding box center [1024, 542] width 369 height 39
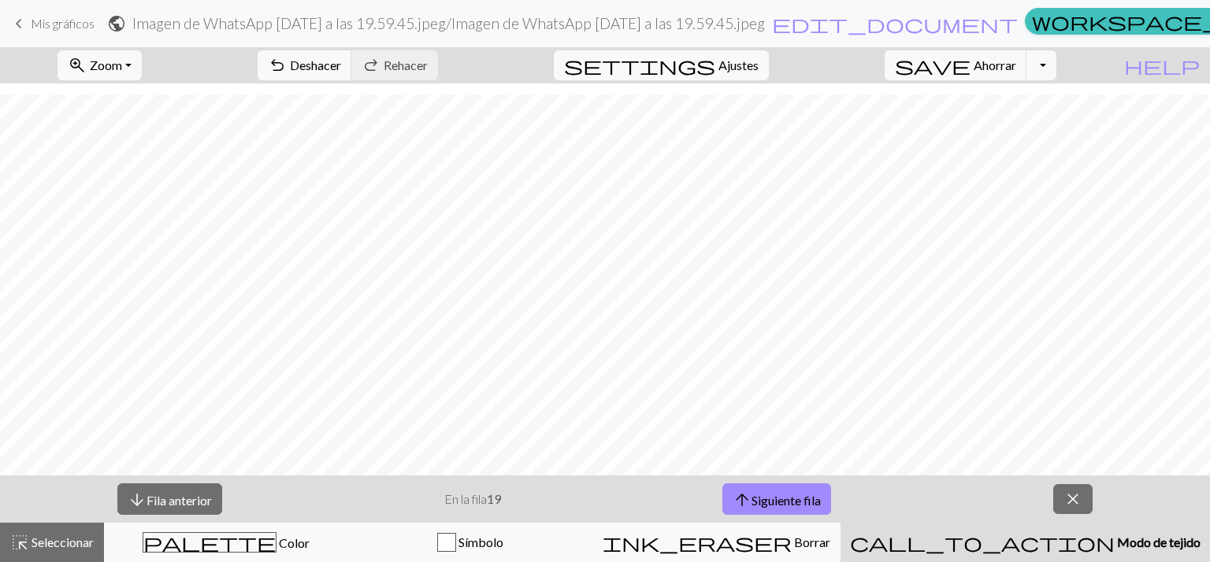
click at [840, 523] on button "call_to_action Modo de tejido Modo de tejido" at bounding box center [1024, 542] width 369 height 39
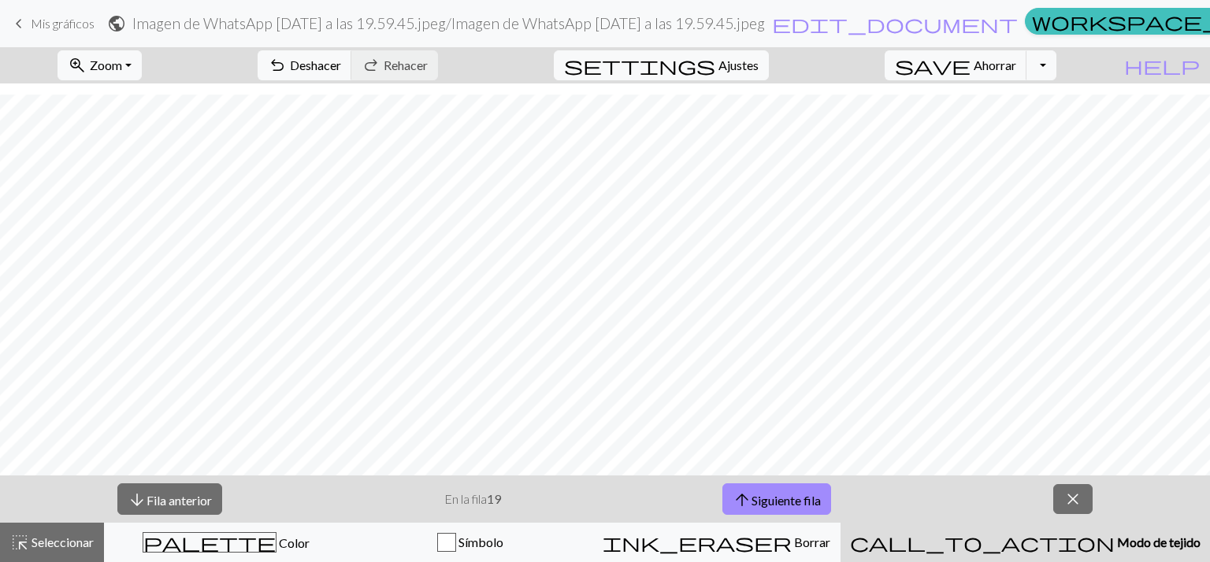
click at [840, 523] on button "call_to_action Modo de tejido Modo de tejido" at bounding box center [1024, 542] width 369 height 39
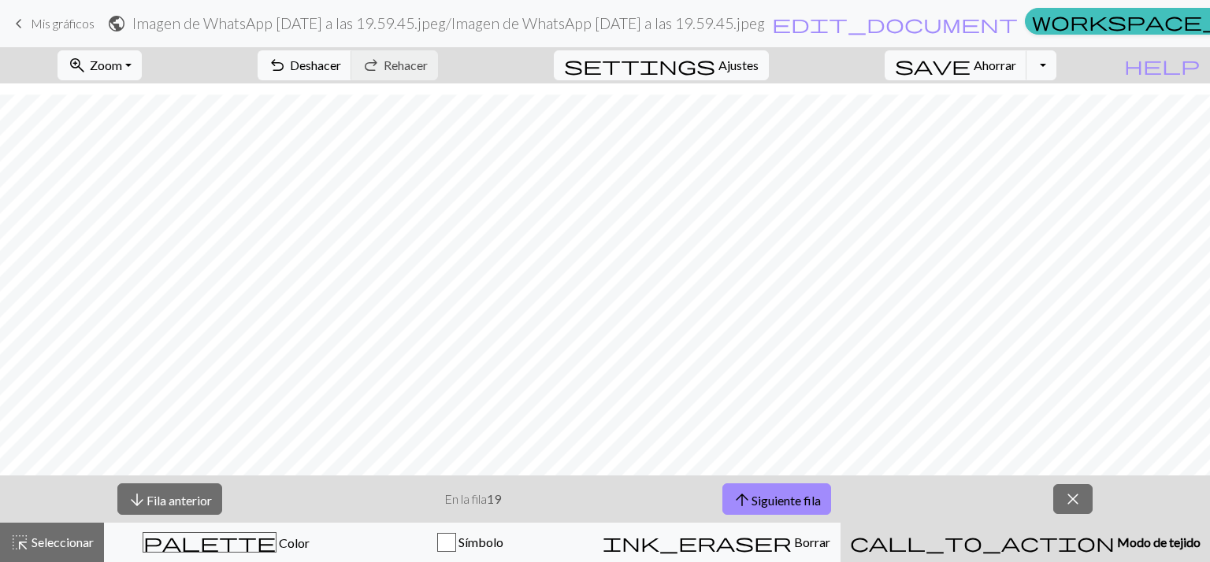
click at [840, 523] on button "call_to_action Modo de tejido Modo de tejido" at bounding box center [1024, 542] width 369 height 39
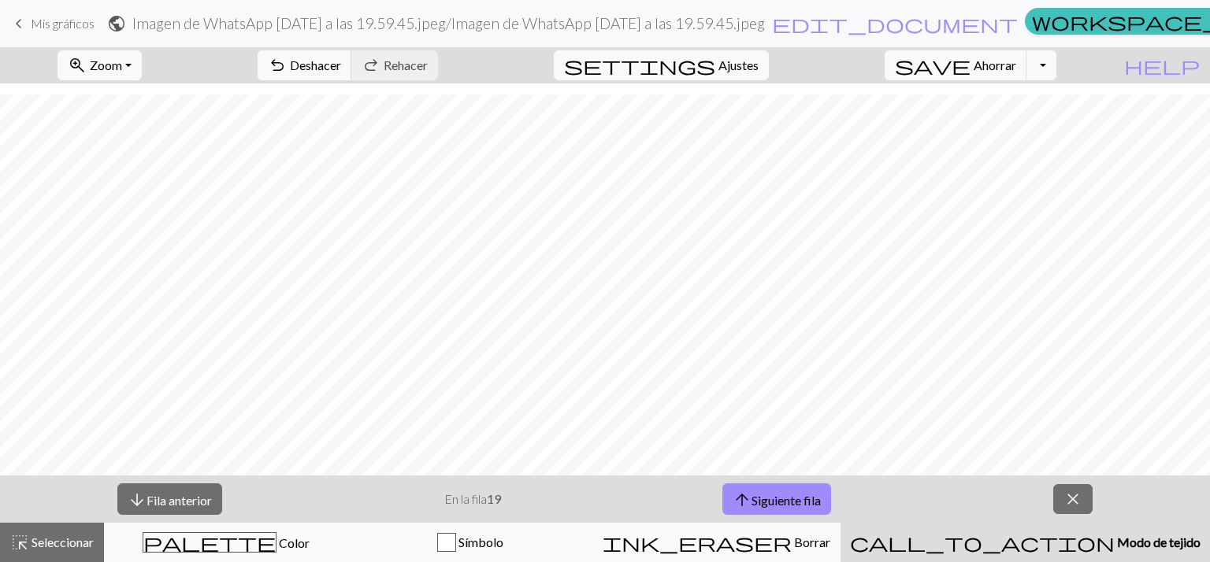
click at [840, 523] on button "call_to_action Modo de tejido Modo de tejido" at bounding box center [1024, 542] width 369 height 39
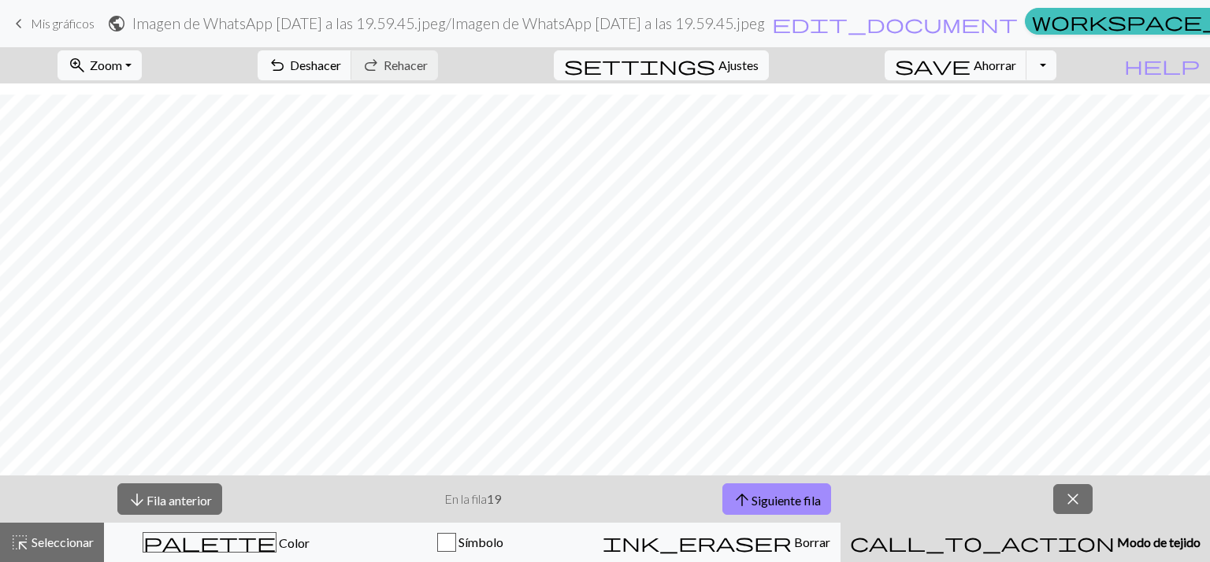
click at [840, 523] on button "call_to_action Modo de tejido Modo de tejido" at bounding box center [1024, 542] width 369 height 39
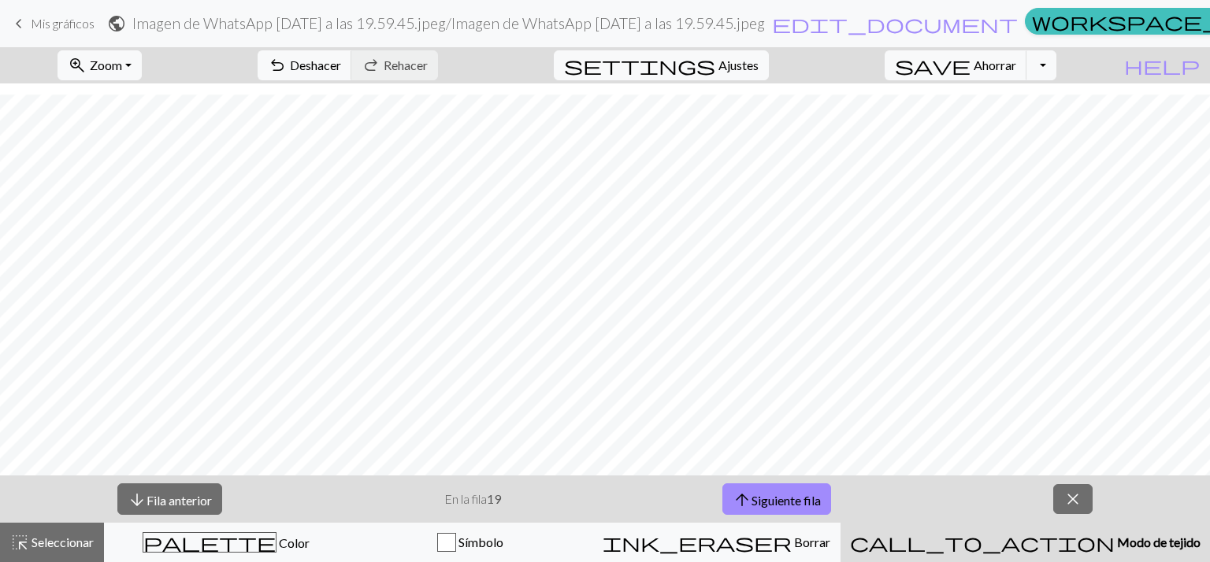
click at [840, 523] on button "call_to_action Modo de tejido Modo de tejido" at bounding box center [1024, 542] width 369 height 39
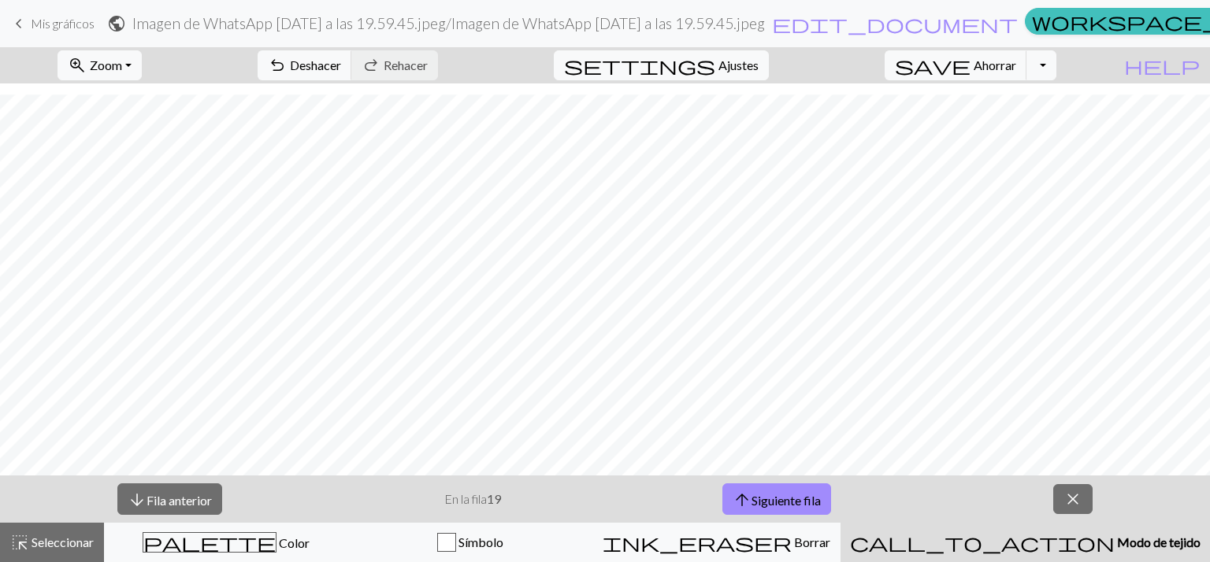
click at [840, 523] on button "call_to_action Modo de tejido Modo de tejido" at bounding box center [1024, 542] width 369 height 39
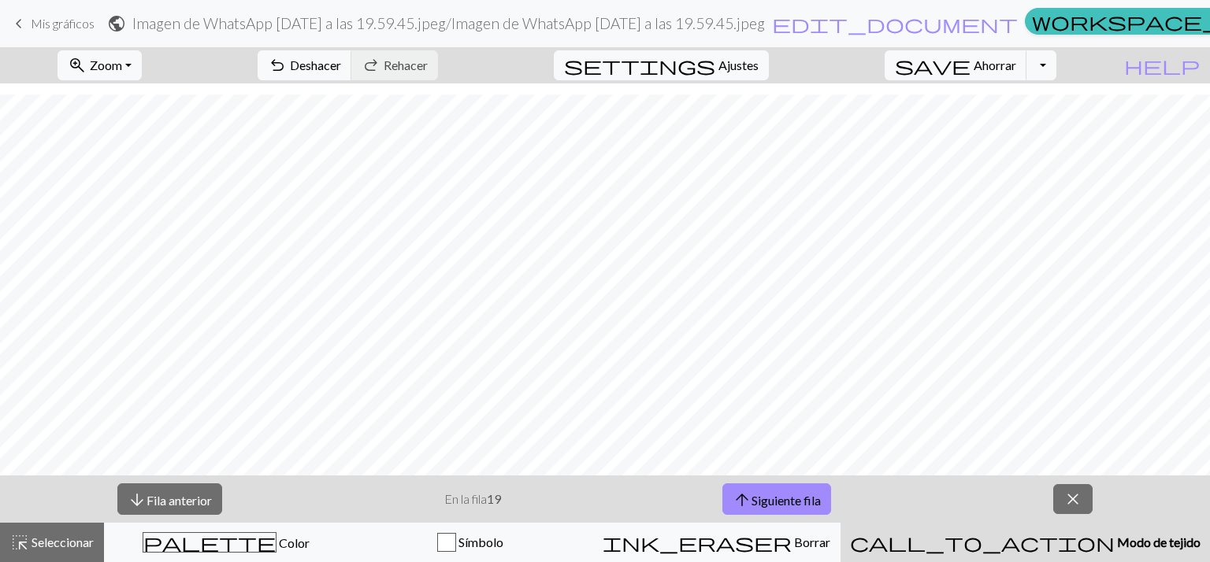
click at [840, 523] on button "call_to_action Modo de tejido Modo de tejido" at bounding box center [1024, 542] width 369 height 39
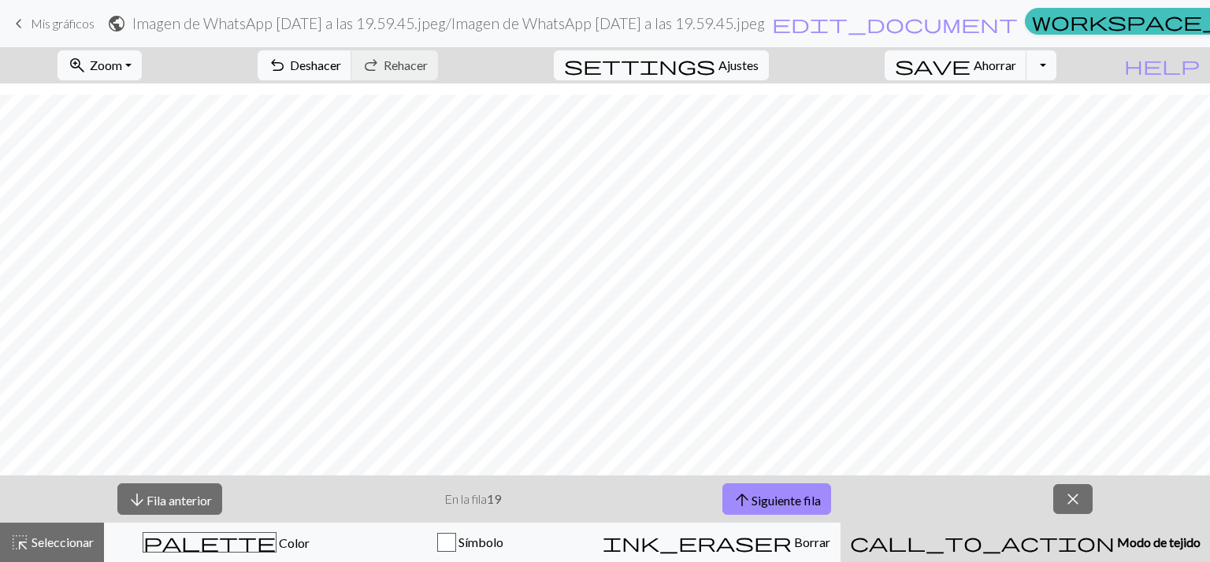
click at [840, 523] on button "call_to_action Modo de tejido Modo de tejido" at bounding box center [1024, 542] width 369 height 39
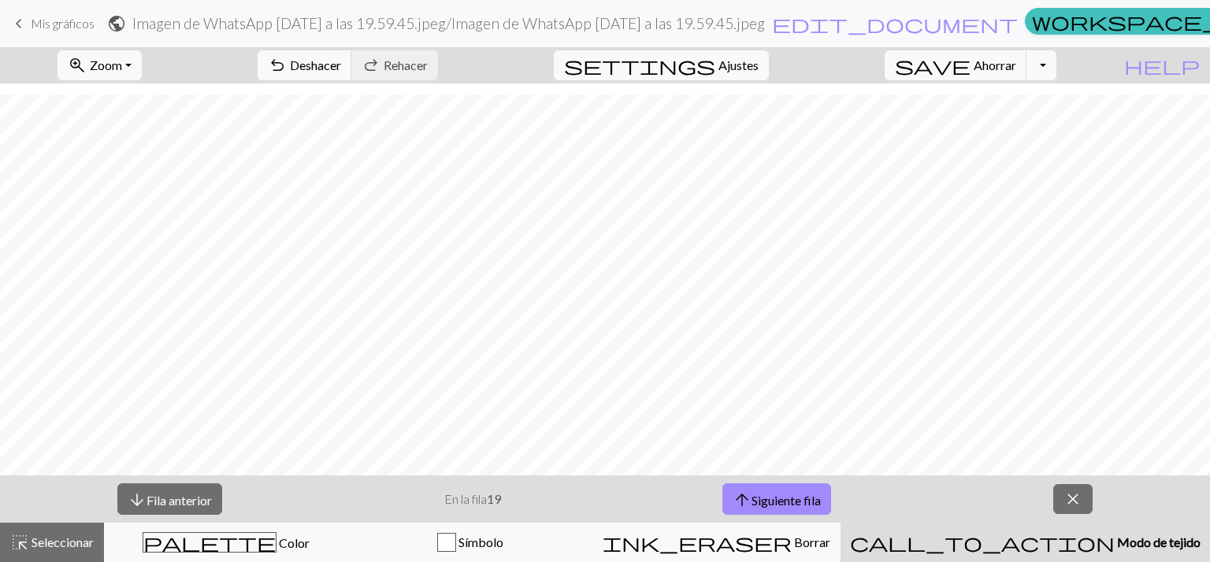
click at [840, 523] on button "call_to_action Modo de tejido Modo de tejido" at bounding box center [1024, 542] width 369 height 39
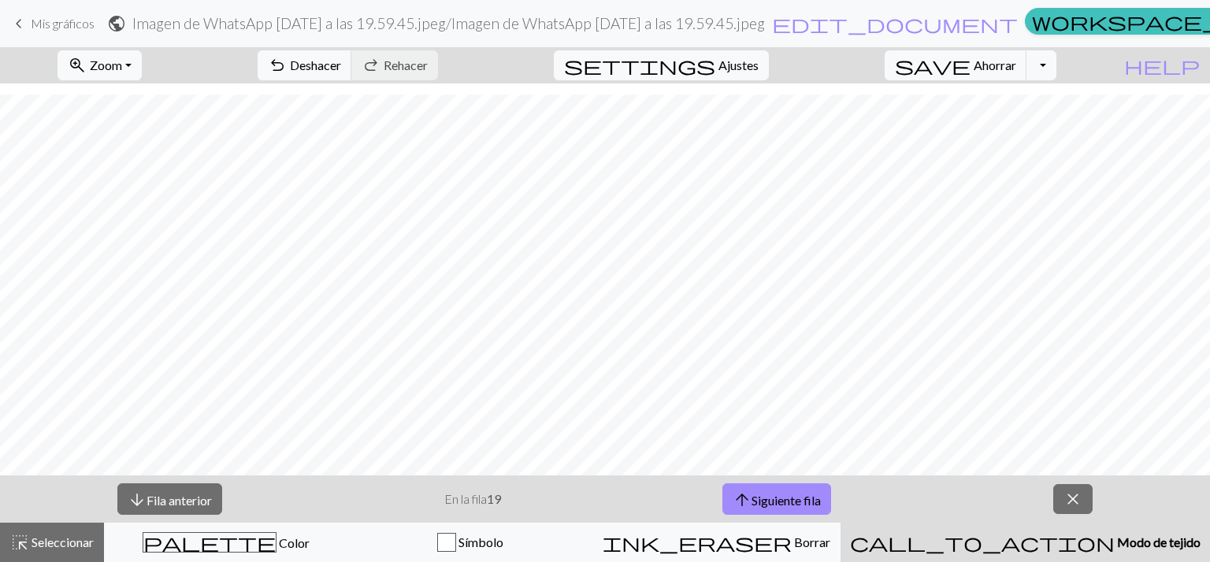
click at [840, 523] on button "call_to_action Modo de tejido Modo de tejido" at bounding box center [1024, 542] width 369 height 39
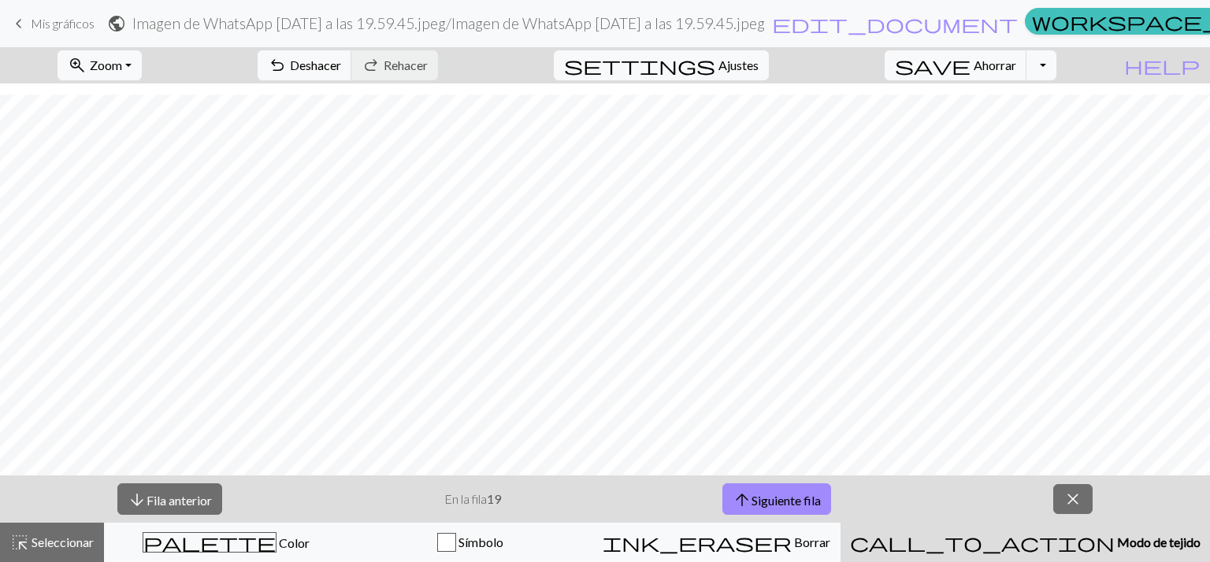
click at [840, 523] on button "call_to_action Modo de tejido Modo de tejido" at bounding box center [1024, 542] width 369 height 39
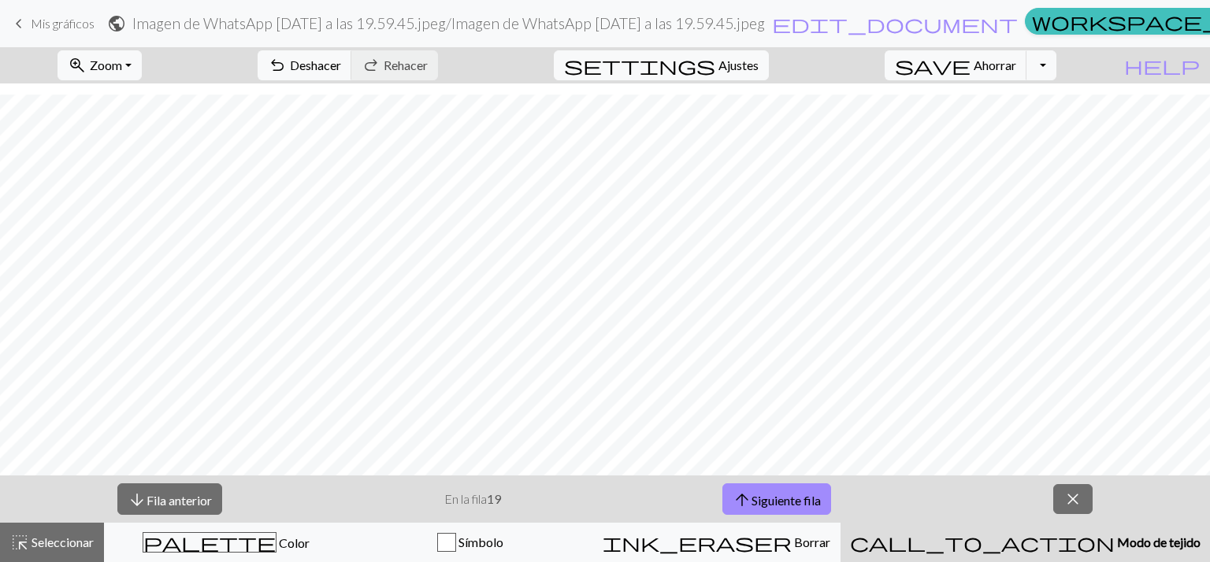
click at [840, 523] on button "call_to_action Modo de tejido Modo de tejido" at bounding box center [1024, 542] width 369 height 39
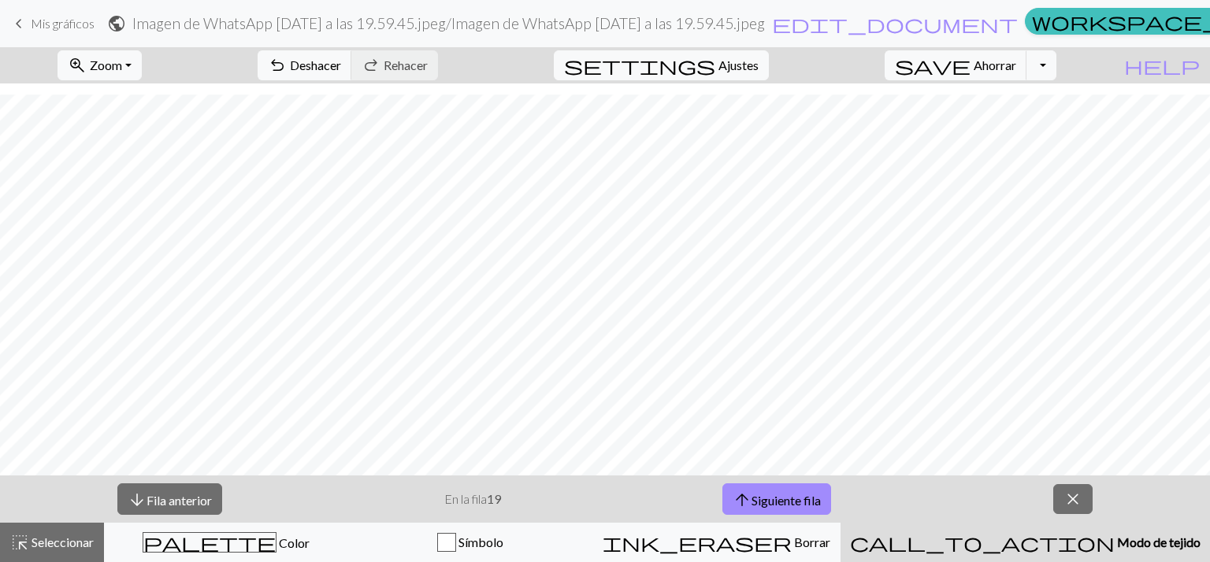
click at [840, 523] on button "call_to_action Modo de tejido Modo de tejido" at bounding box center [1024, 542] width 369 height 39
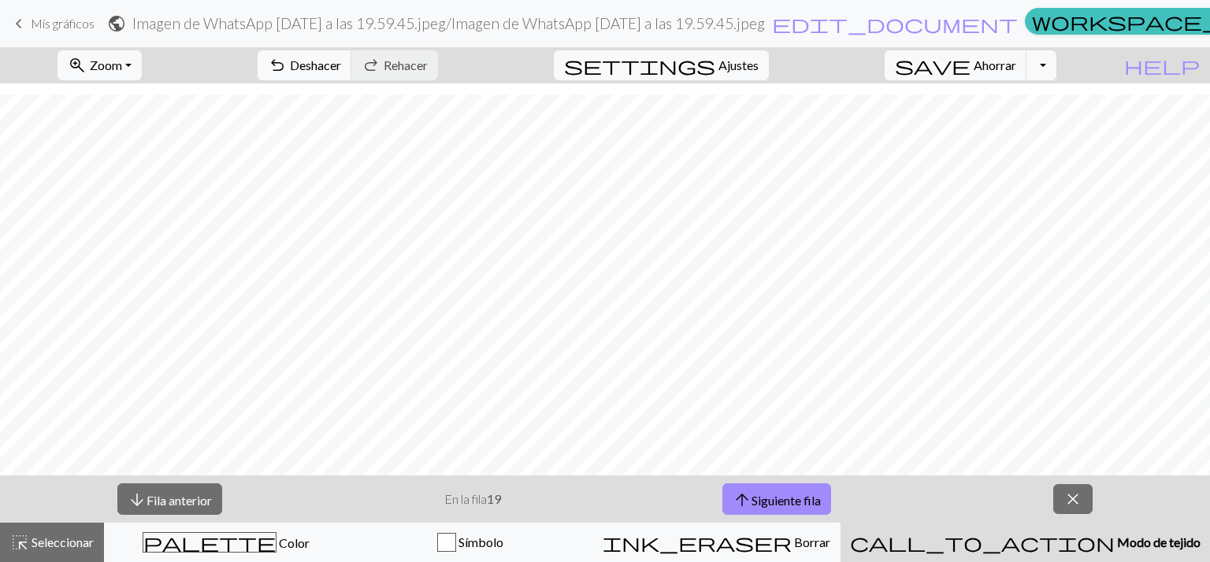
click at [840, 523] on button "call_to_action Modo de tejido Modo de tejido" at bounding box center [1024, 542] width 369 height 39
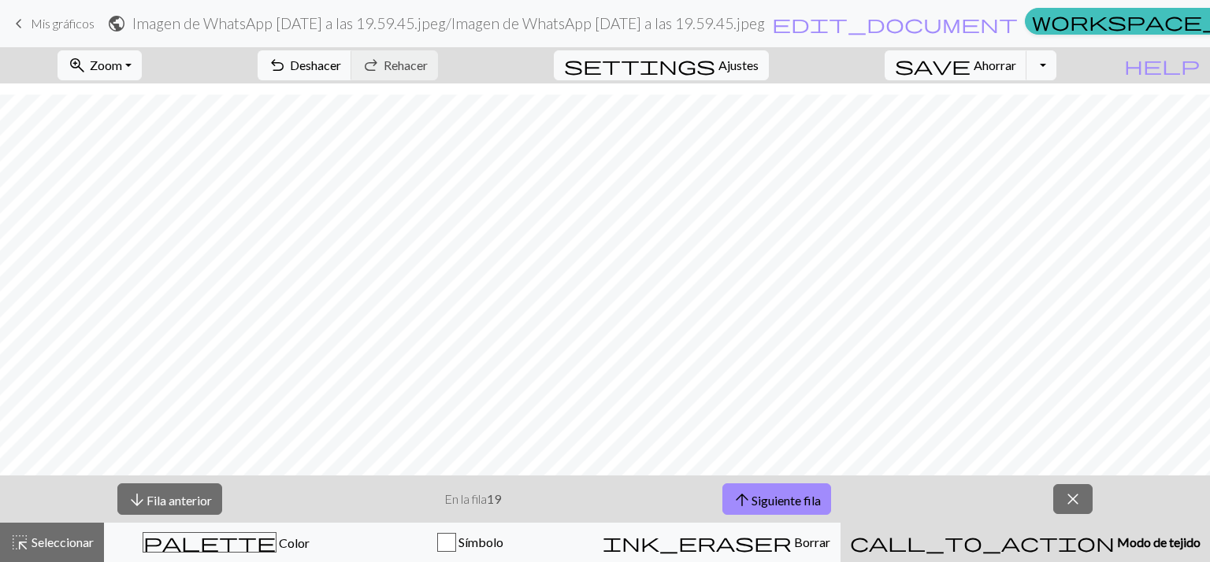
click at [840, 523] on button "call_to_action Modo de tejido Modo de tejido" at bounding box center [1024, 542] width 369 height 39
click at [1117, 535] on font "Modo de tejido" at bounding box center [1158, 542] width 83 height 15
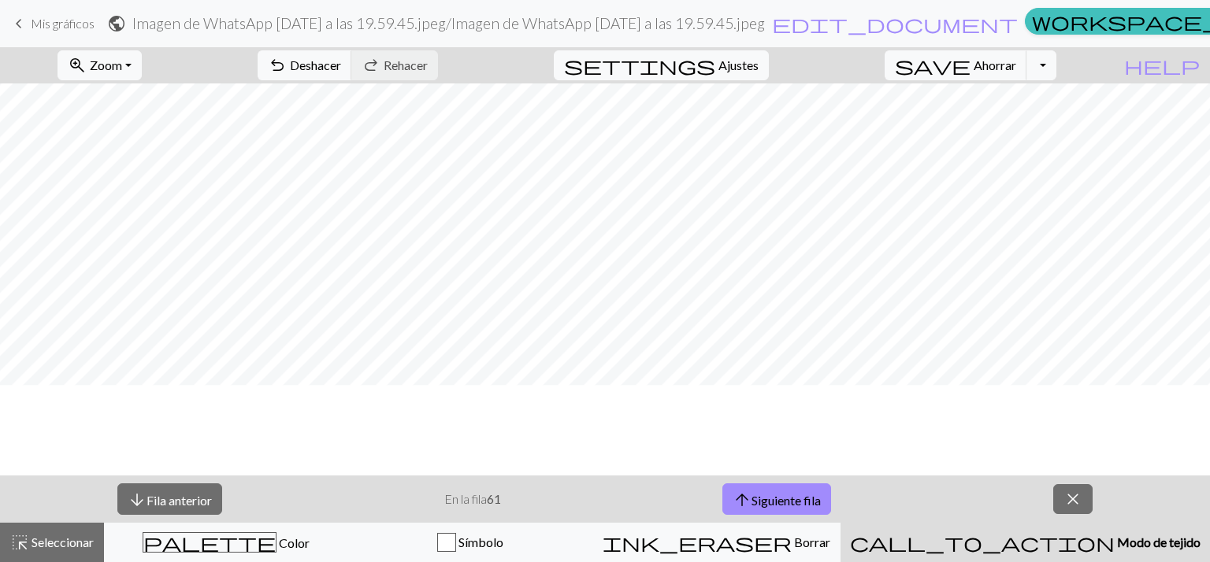
scroll to position [346, 0]
click at [159, 510] on button "arrow_downward Fila anterior" at bounding box center [169, 500] width 105 height 32
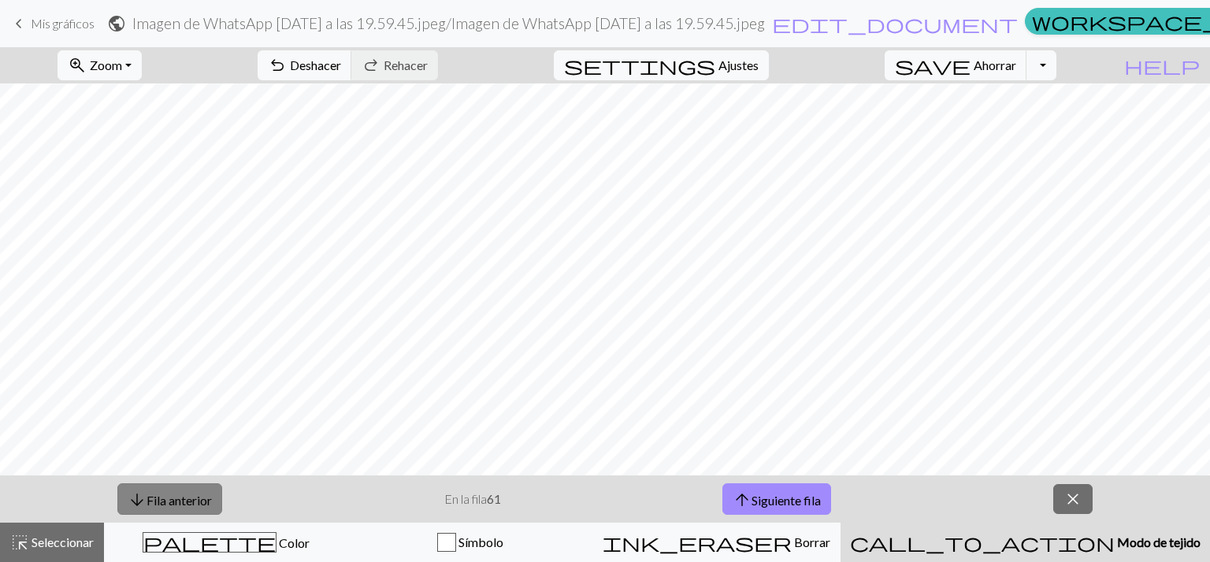
click at [159, 510] on button "arrow_downward Fila anterior" at bounding box center [169, 500] width 105 height 32
click at [173, 499] on font "Fila anterior" at bounding box center [179, 499] width 65 height 15
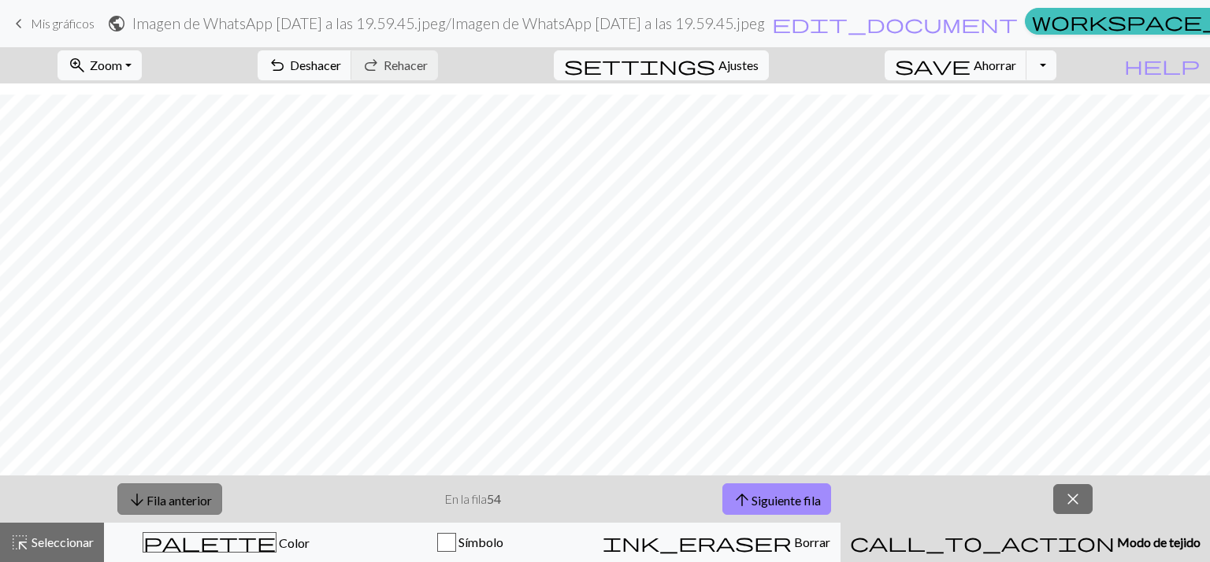
click at [173, 499] on font "Fila anterior" at bounding box center [179, 499] width 65 height 15
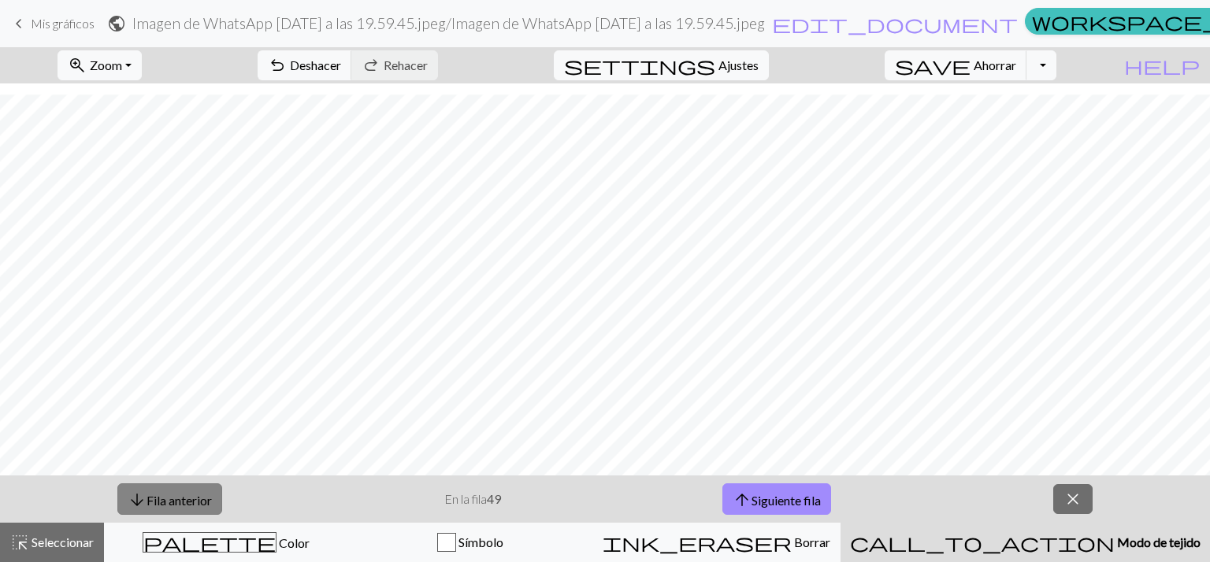
click at [173, 499] on font "Fila anterior" at bounding box center [179, 499] width 65 height 15
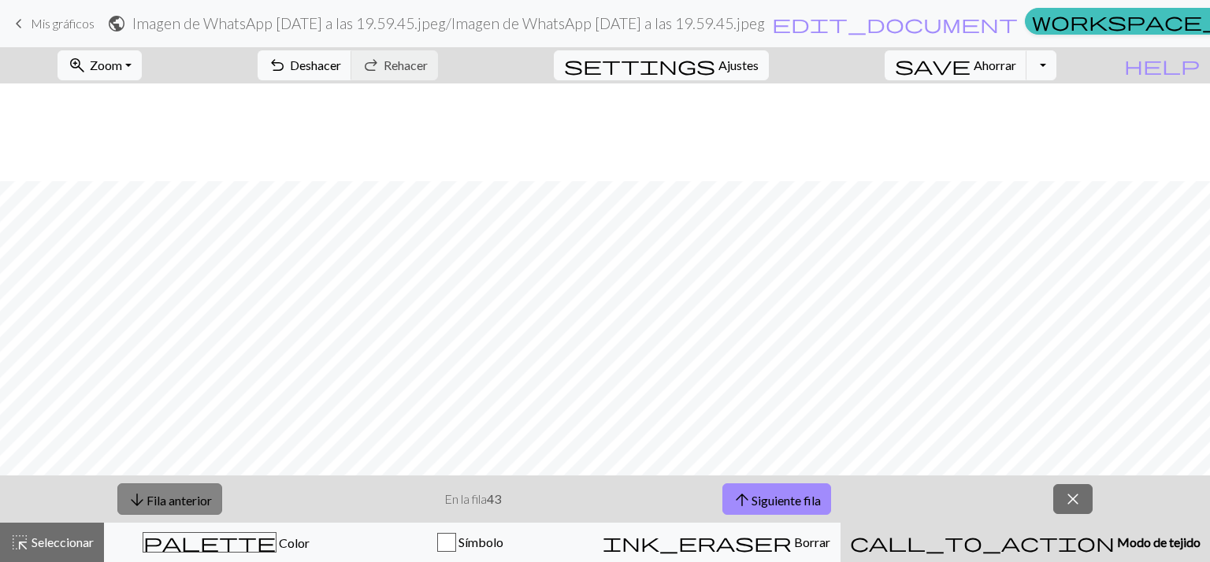
scroll to position [229, 0]
click at [147, 499] on font "Fila anterior" at bounding box center [179, 499] width 65 height 15
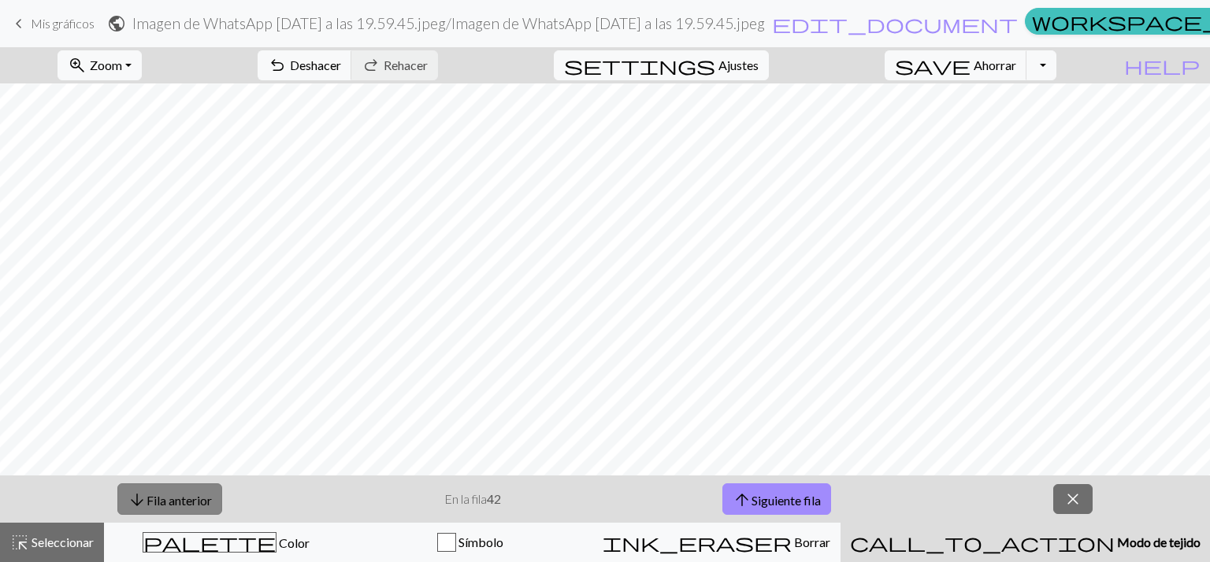
click at [147, 499] on font "Fila anterior" at bounding box center [179, 499] width 65 height 15
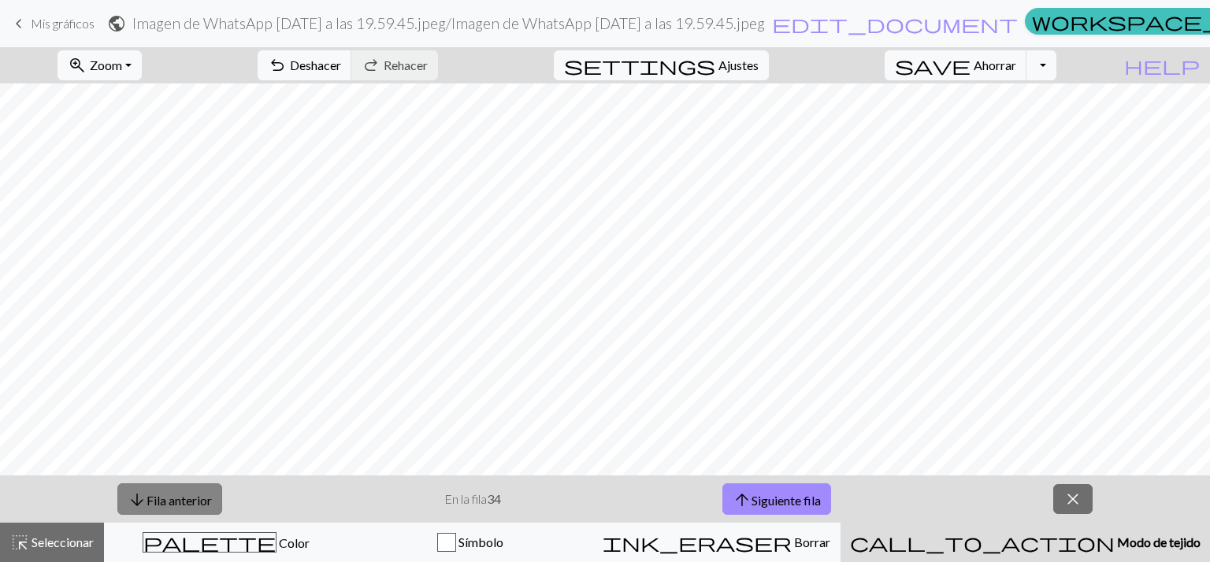
click at [147, 499] on font "Fila anterior" at bounding box center [179, 499] width 65 height 15
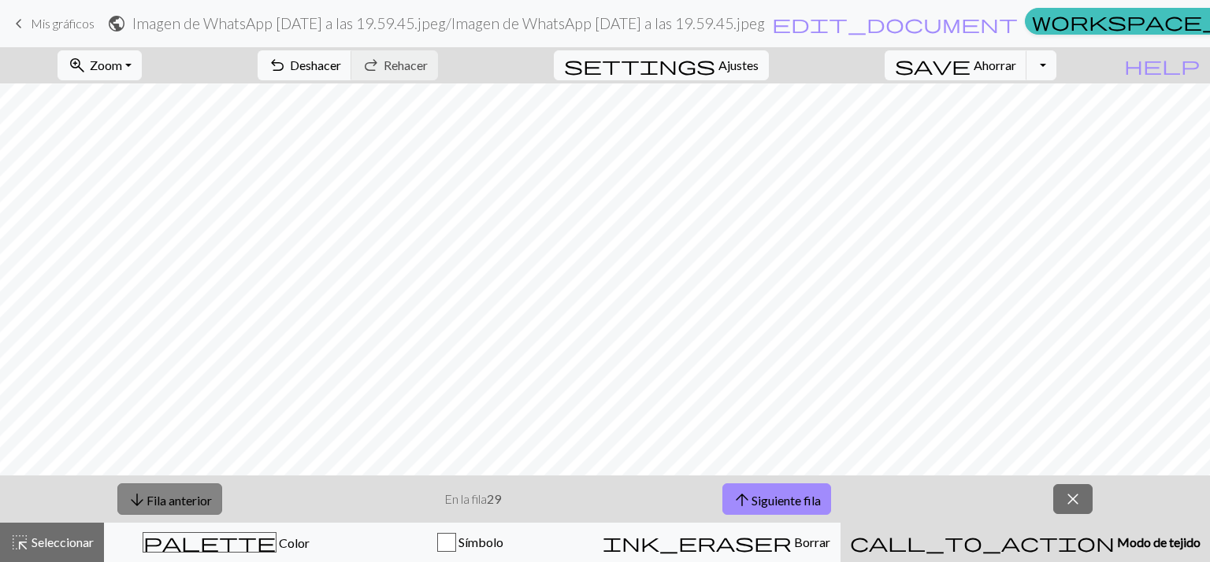
click at [147, 499] on font "Fila anterior" at bounding box center [179, 499] width 65 height 15
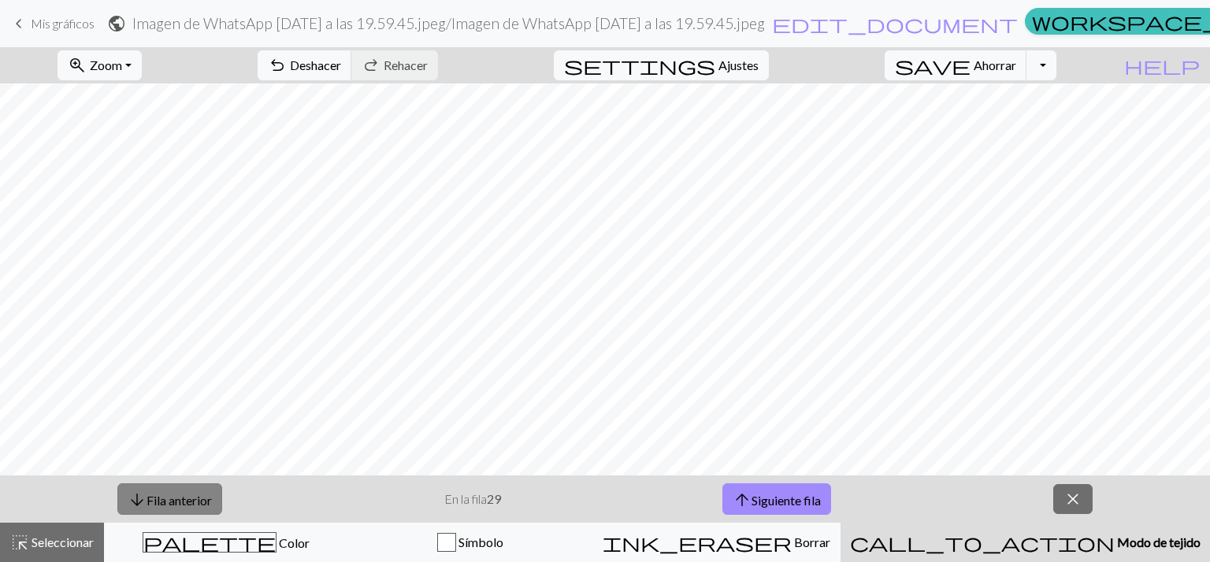
click at [147, 499] on font "Fila anterior" at bounding box center [179, 499] width 65 height 15
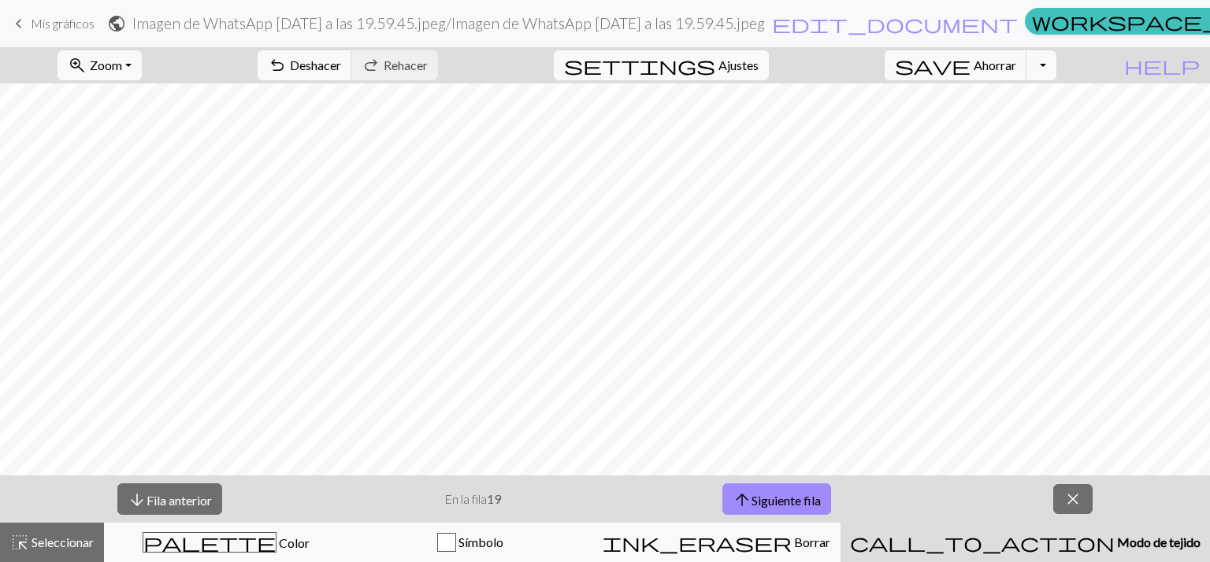
click at [287, 347] on div "zoom_in Zoom Zoom Se adapta a todos Ancho de ajuste Altura de ajuste 50% 100% 1…" at bounding box center [605, 304] width 1210 height 515
click at [178, 495] on font "Fila anterior" at bounding box center [179, 499] width 65 height 15
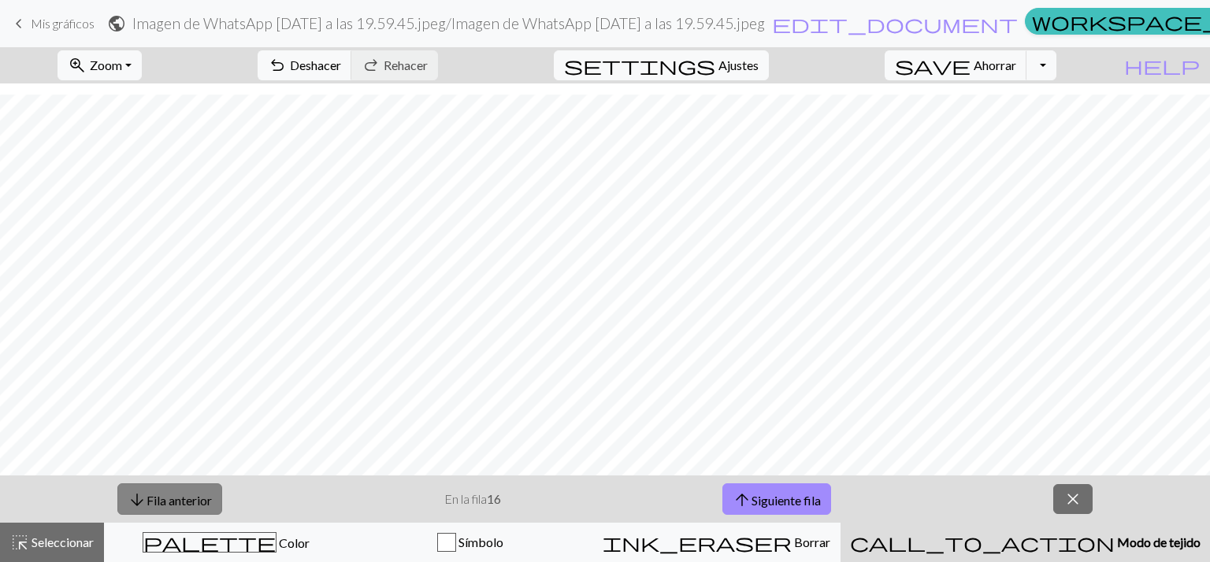
click at [178, 495] on font "Fila anterior" at bounding box center [179, 499] width 65 height 15
